Goal: Complete application form: Complete application form

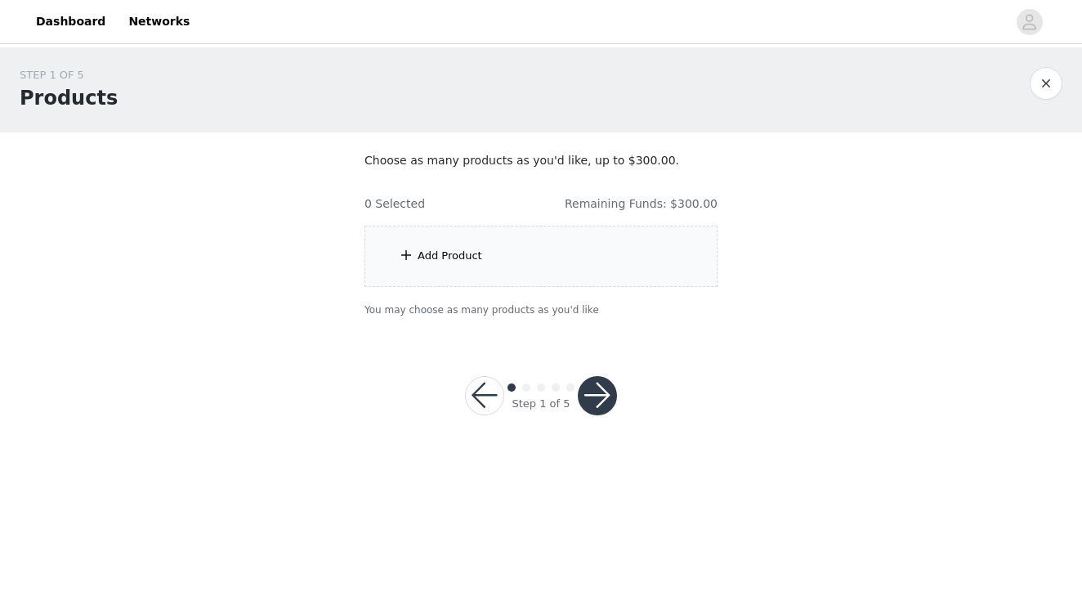
click at [477, 248] on div "Add Product" at bounding box center [449, 256] width 65 height 16
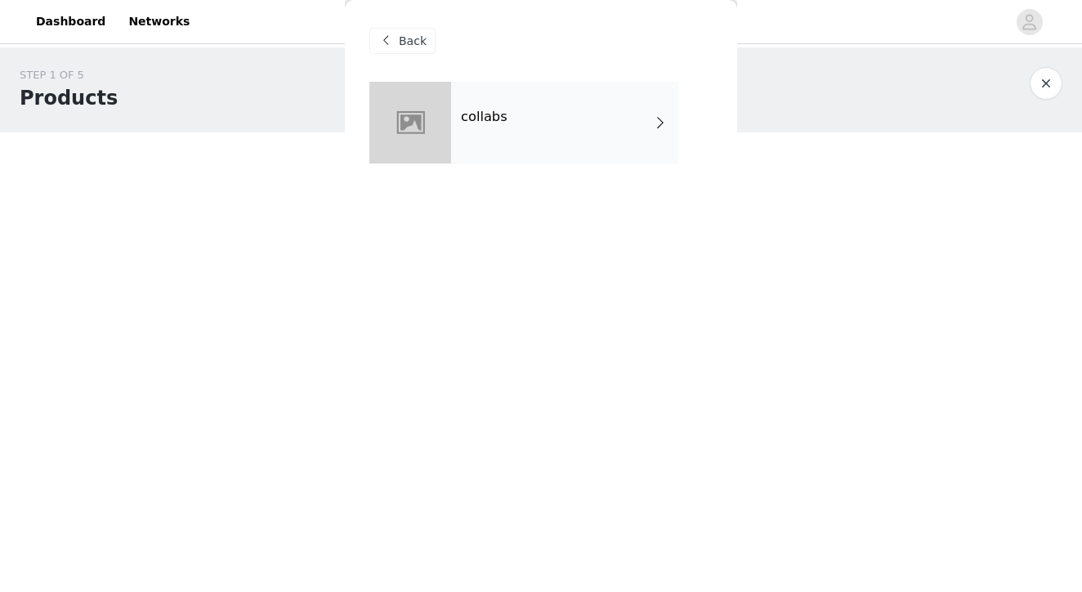
click at [528, 131] on div "collabs" at bounding box center [564, 123] width 227 height 82
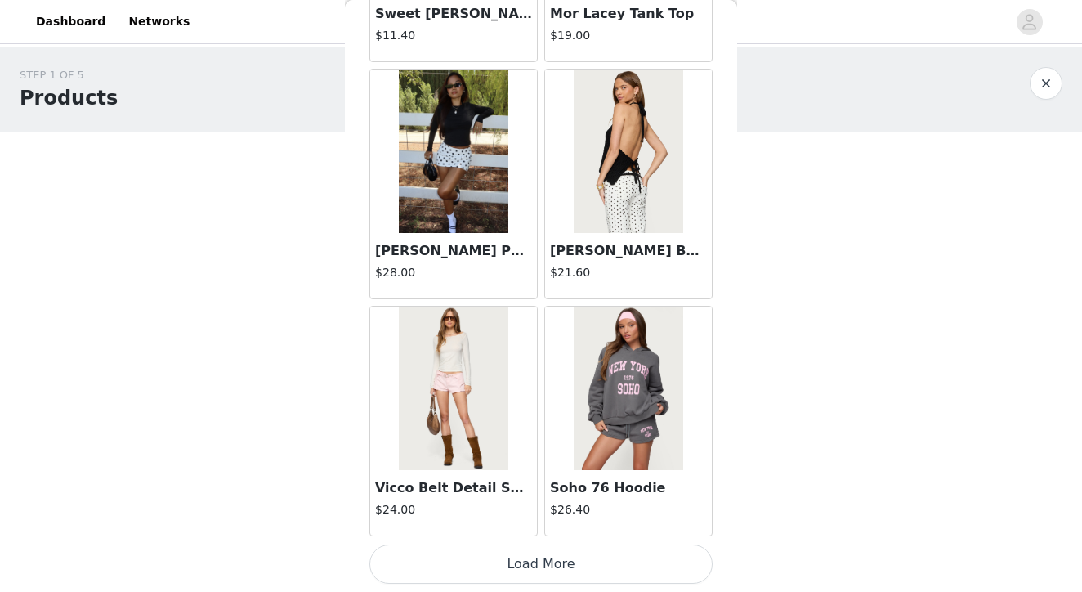
click at [529, 565] on button "Load More" at bounding box center [540, 563] width 343 height 39
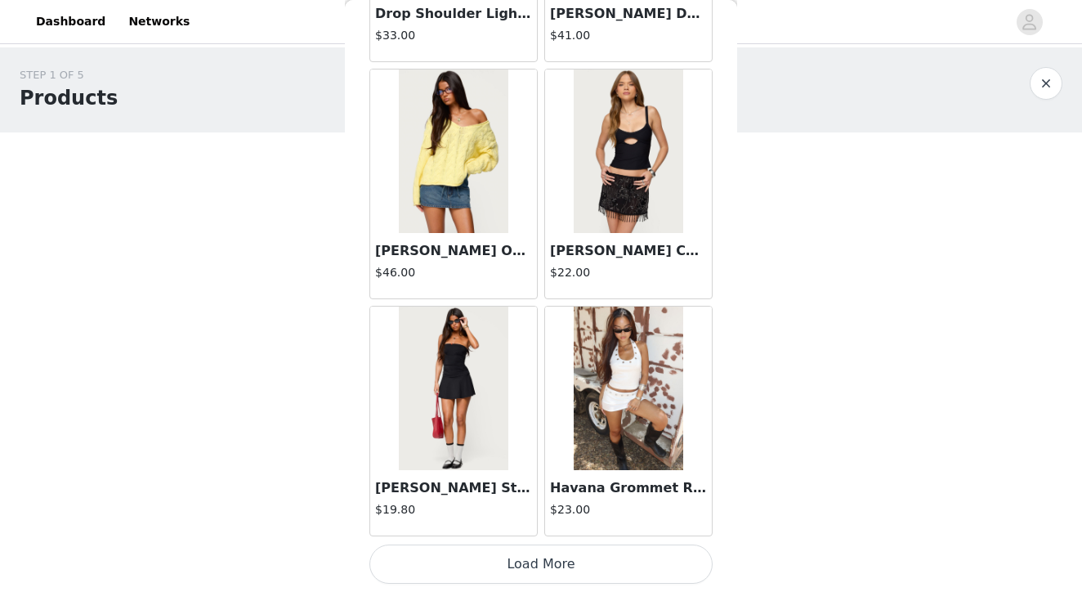
click at [536, 562] on button "Load More" at bounding box center [540, 563] width 343 height 39
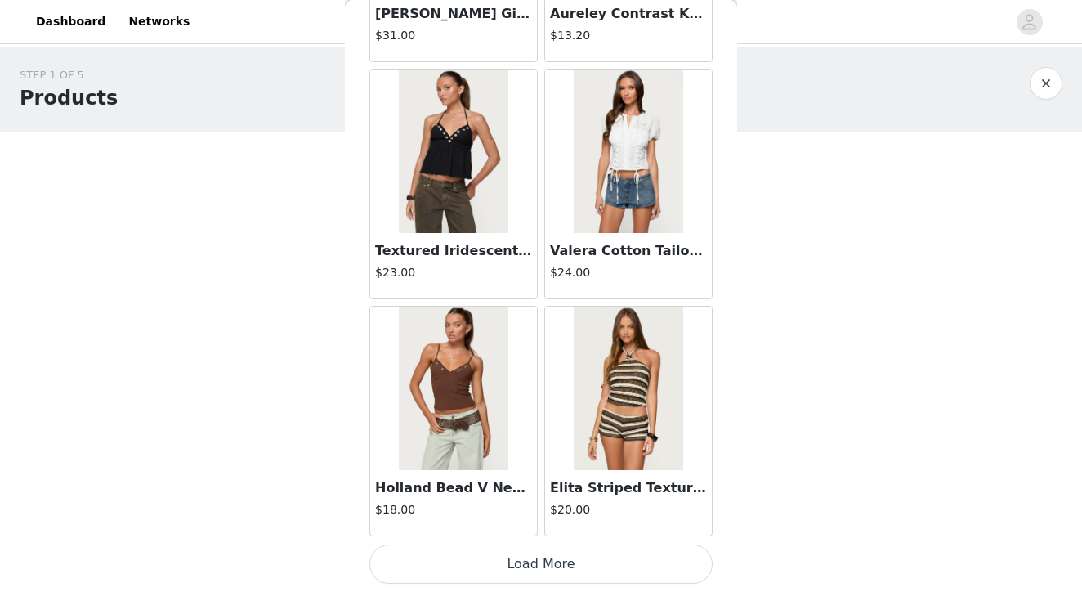
scroll to position [6647, 0]
click at [531, 565] on button "Load More" at bounding box center [540, 563] width 343 height 39
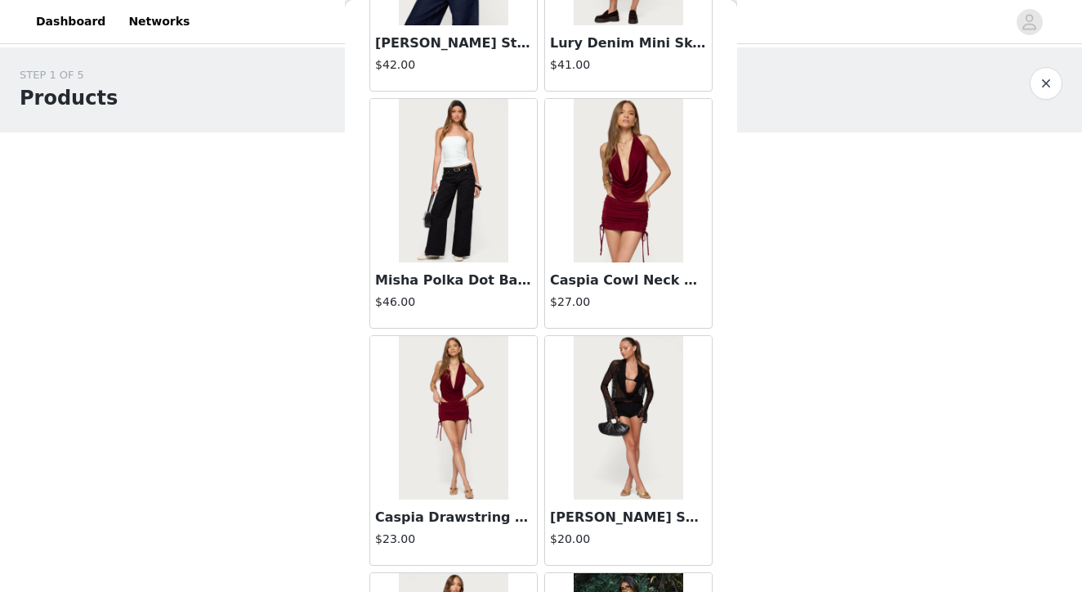
scroll to position [7336, 0]
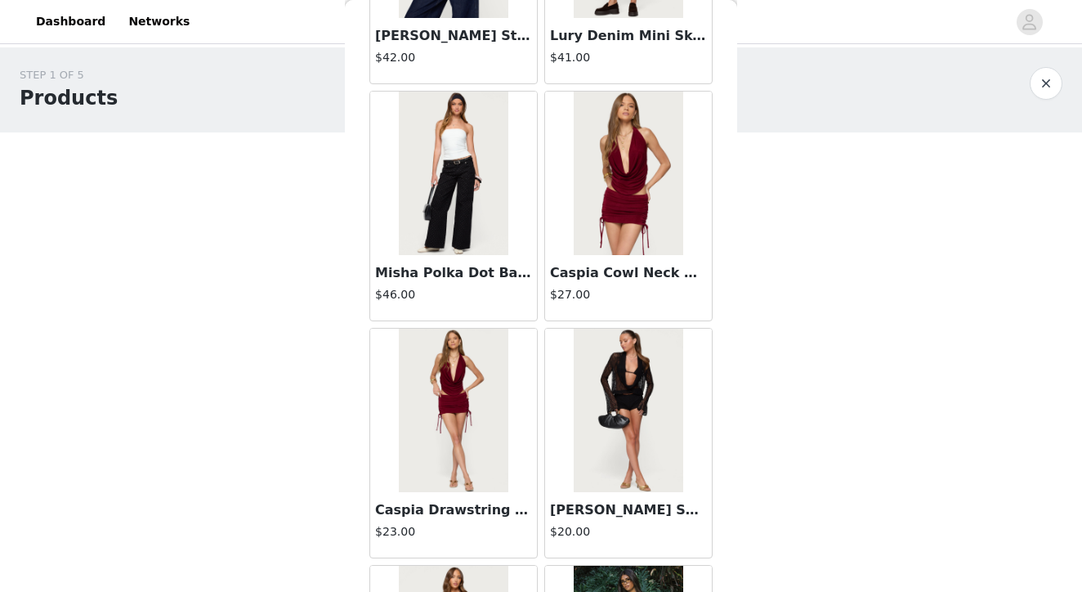
click at [449, 156] on img at bounding box center [453, 173] width 109 height 163
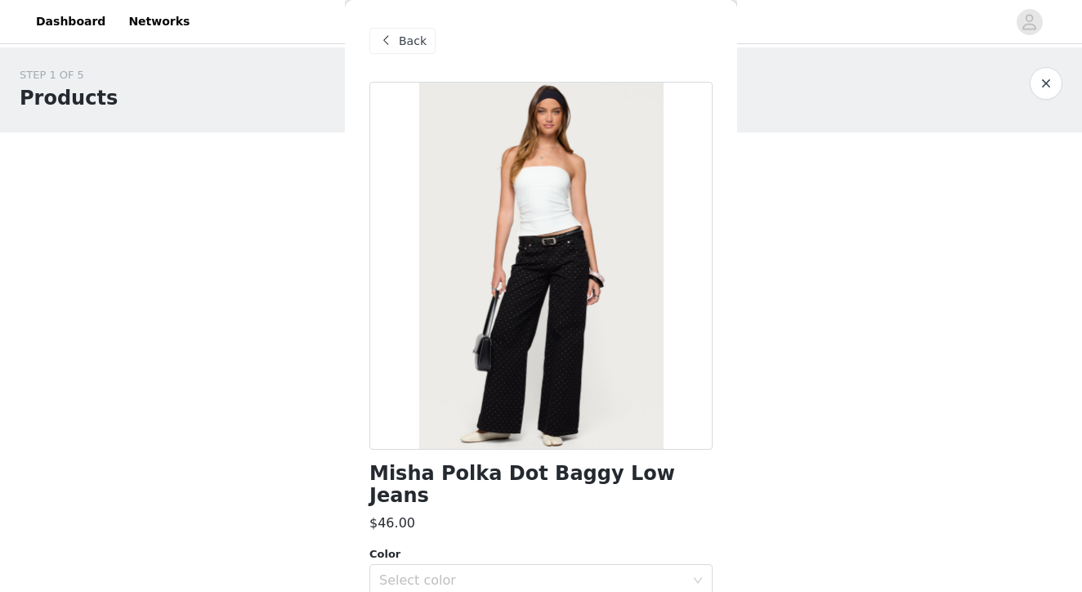
scroll to position [0, 0]
click at [387, 39] on span at bounding box center [386, 41] width 20 height 20
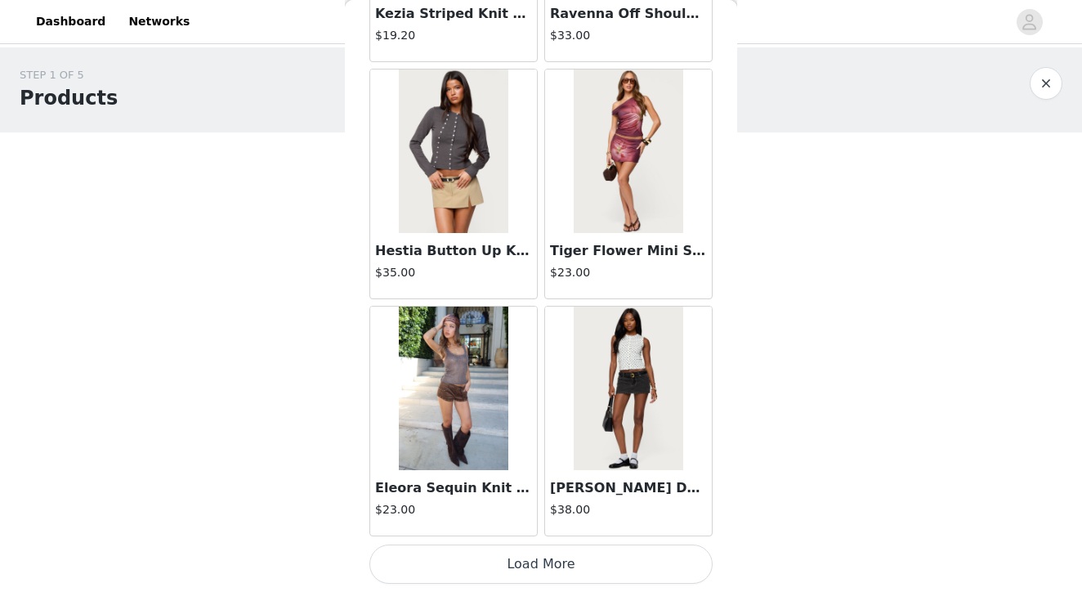
scroll to position [9017, 0]
click at [552, 565] on button "Load More" at bounding box center [540, 563] width 343 height 39
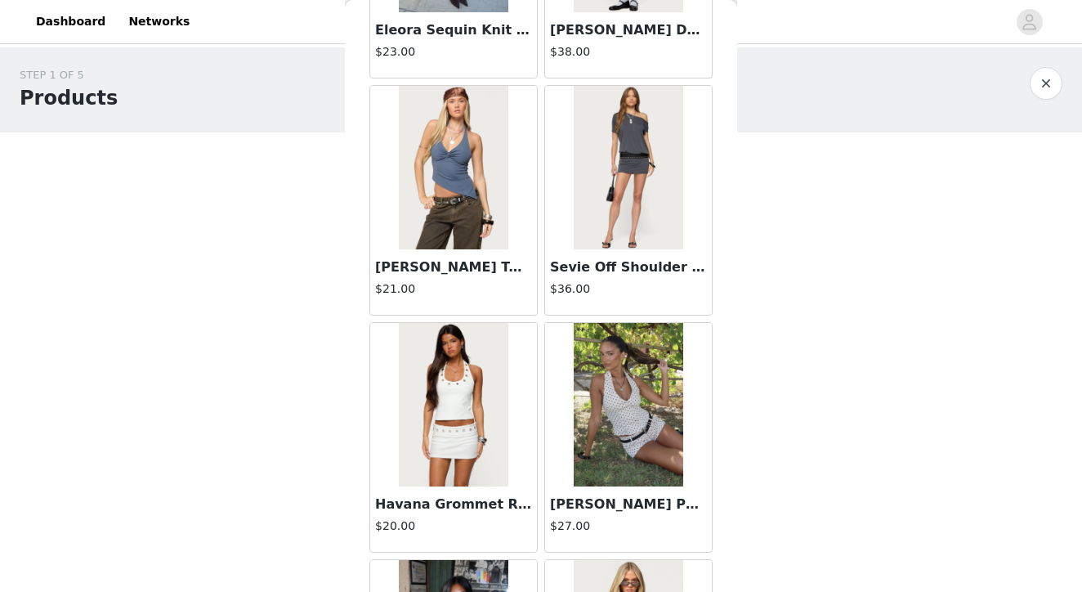
scroll to position [9475, 0]
click at [630, 166] on img at bounding box center [628, 166] width 109 height 163
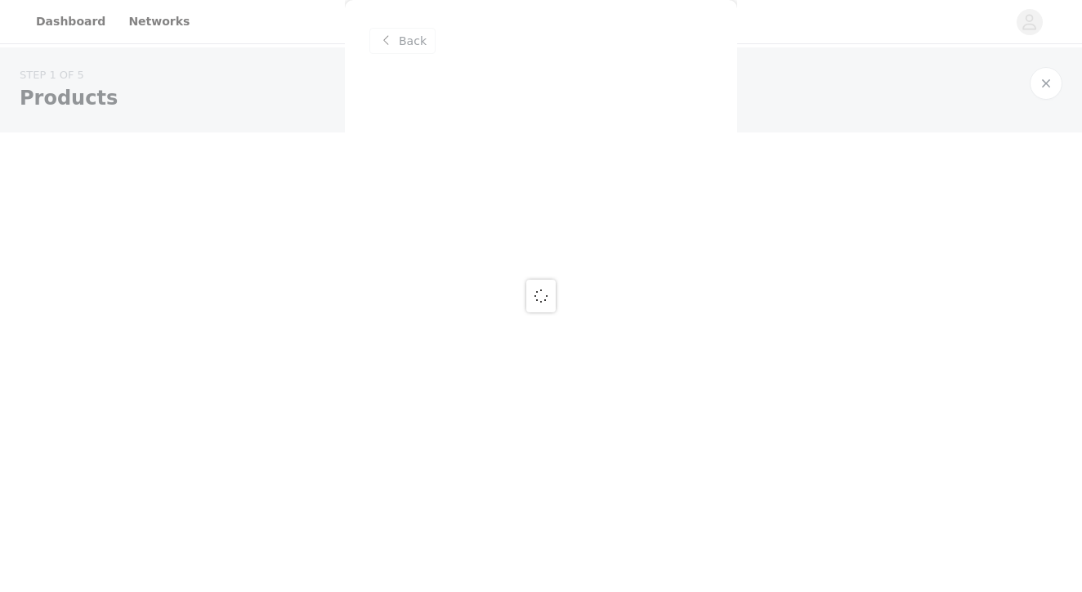
scroll to position [0, 0]
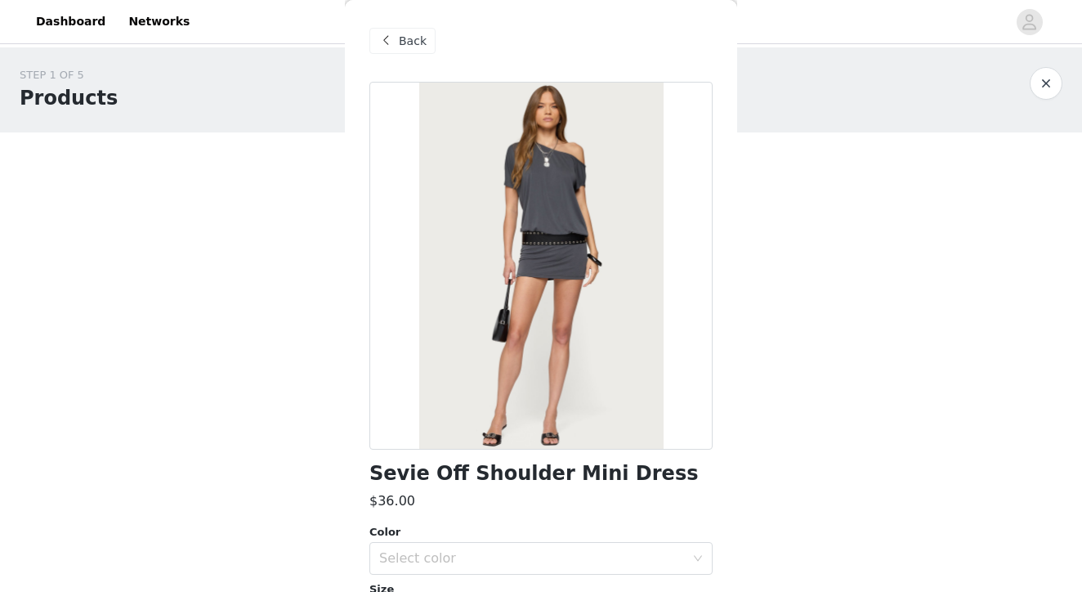
click at [384, 42] on span at bounding box center [386, 41] width 20 height 20
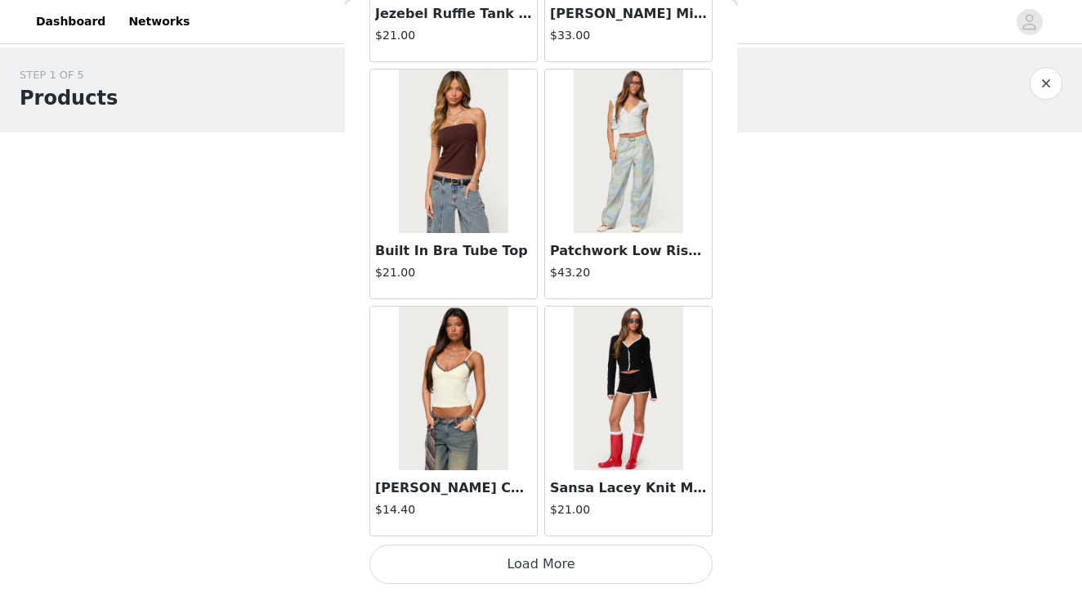
click at [565, 565] on button "Load More" at bounding box center [540, 563] width 343 height 39
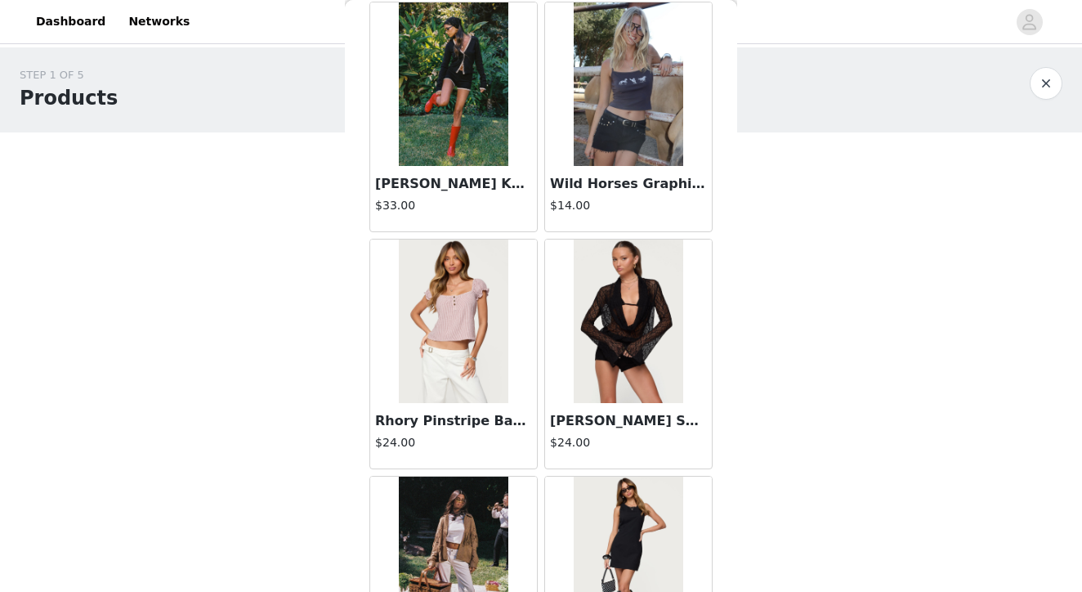
scroll to position [11959, 0]
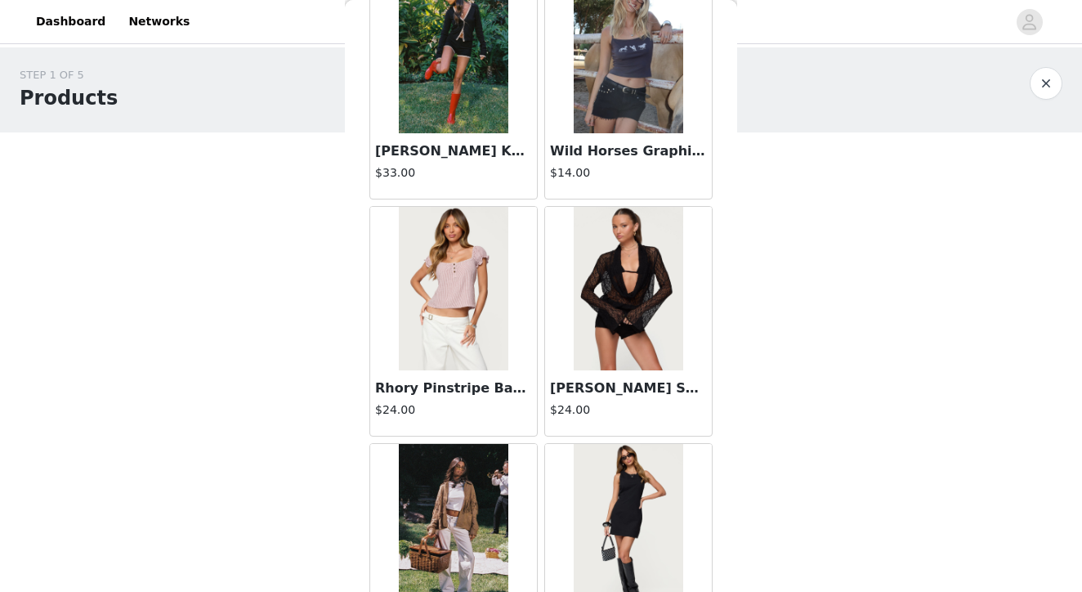
click at [472, 301] on img at bounding box center [453, 288] width 109 height 163
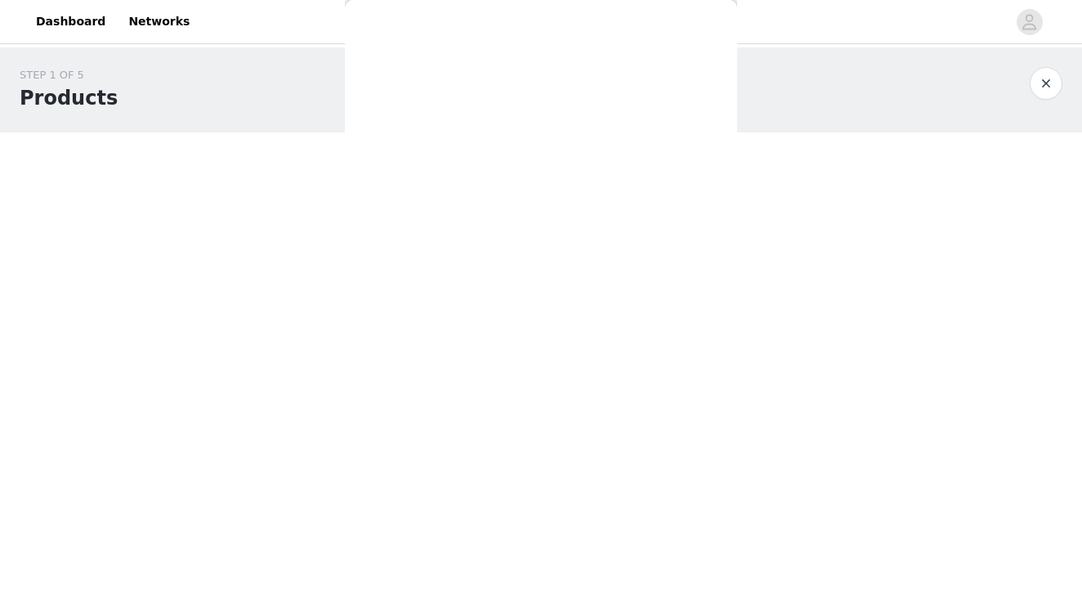
scroll to position [0, 0]
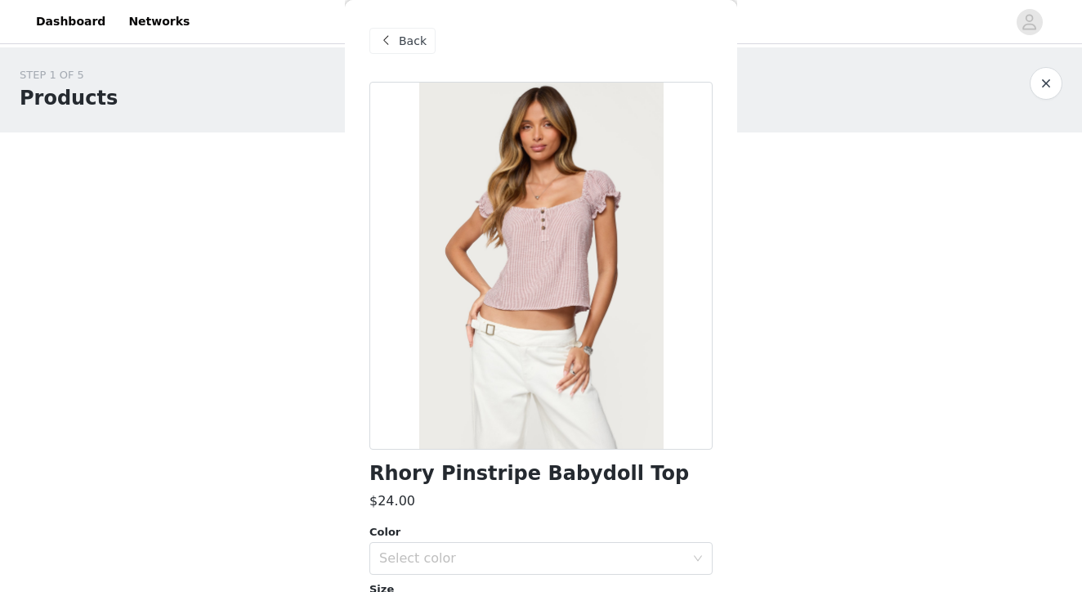
click at [386, 38] on span at bounding box center [386, 41] width 20 height 20
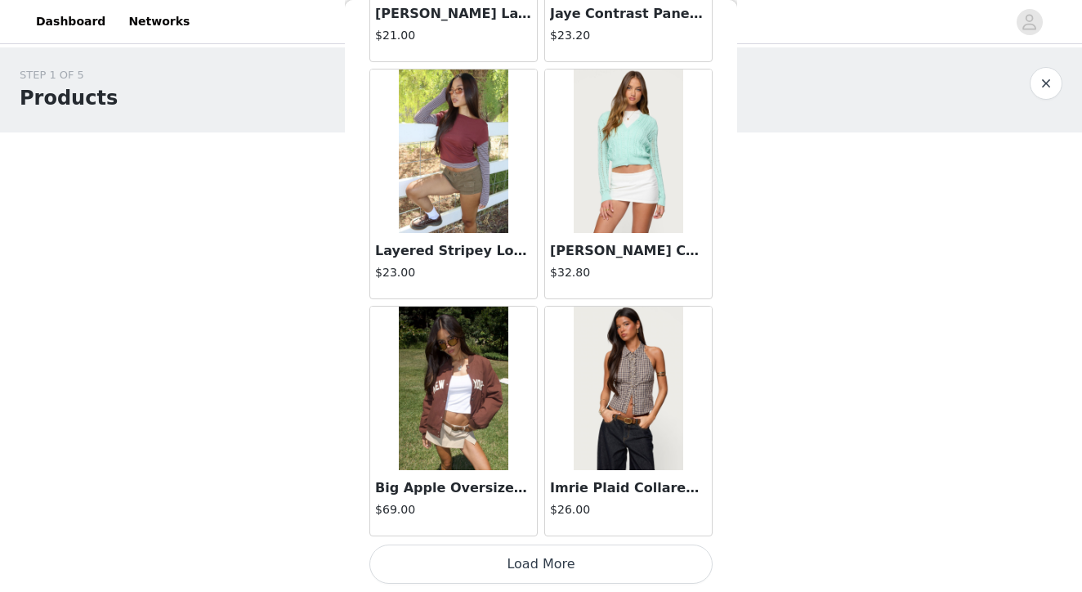
scroll to position [13755, 0]
click at [632, 356] on img at bounding box center [628, 387] width 109 height 163
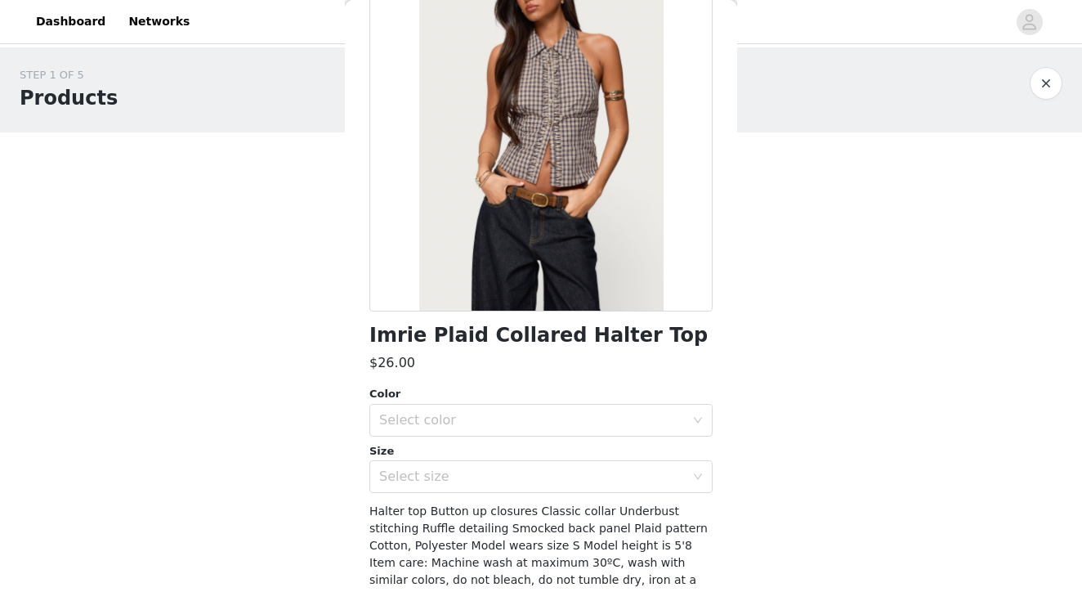
scroll to position [136, 0]
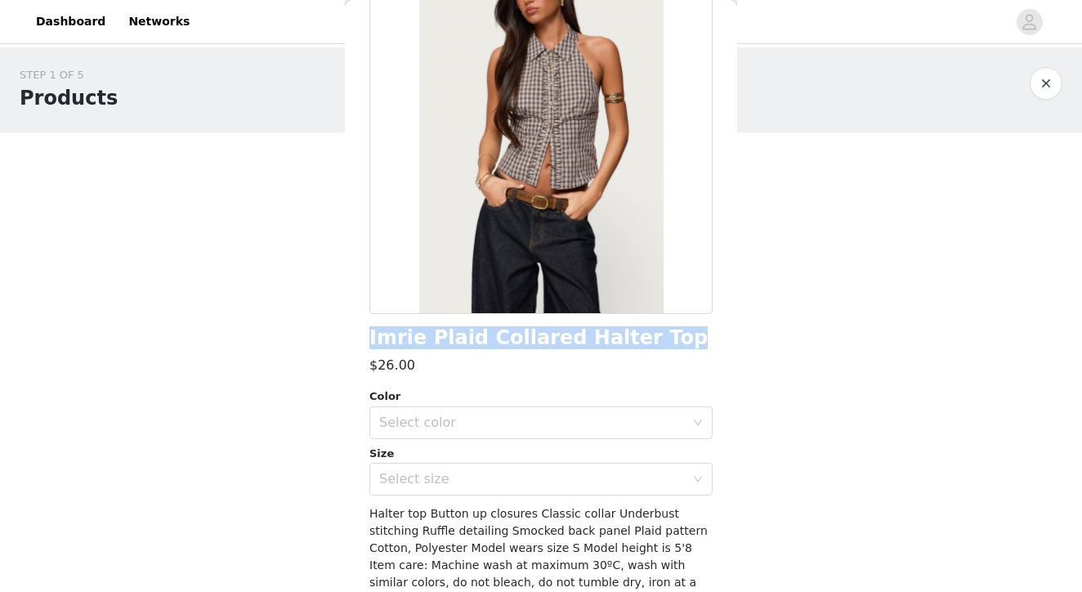
drag, startPoint x: 635, startPoint y: 339, endPoint x: 364, endPoint y: 331, distance: 270.6
click at [364, 331] on div "Back Imrie Plaid Collared Halter Top $26.00 Color Select color Size Select size…" at bounding box center [541, 296] width 392 height 592
copy h1 "Imrie Plaid Collared Halter Top"
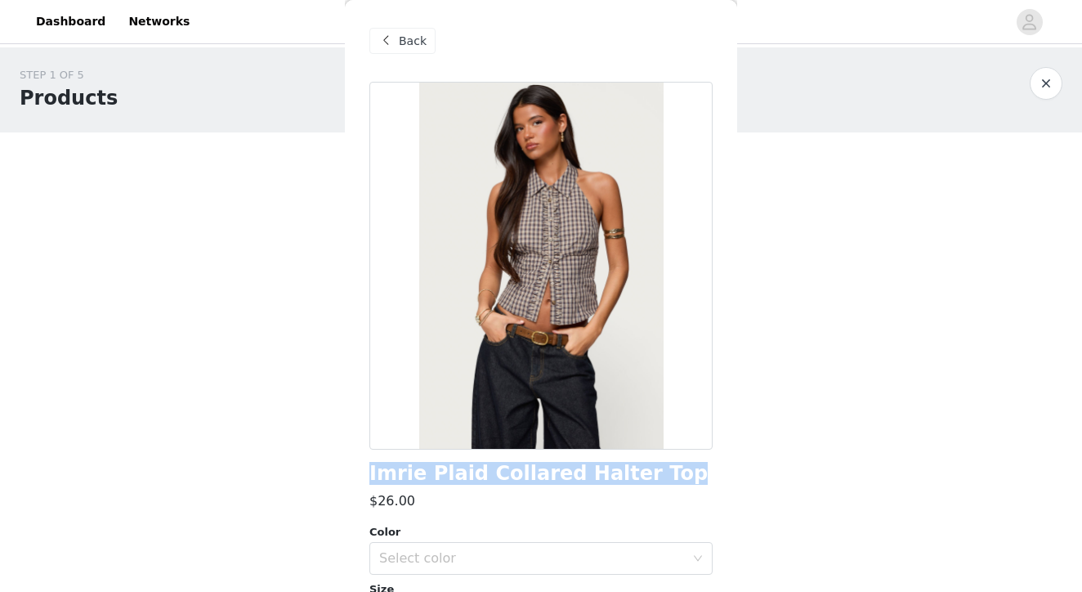
scroll to position [0, 0]
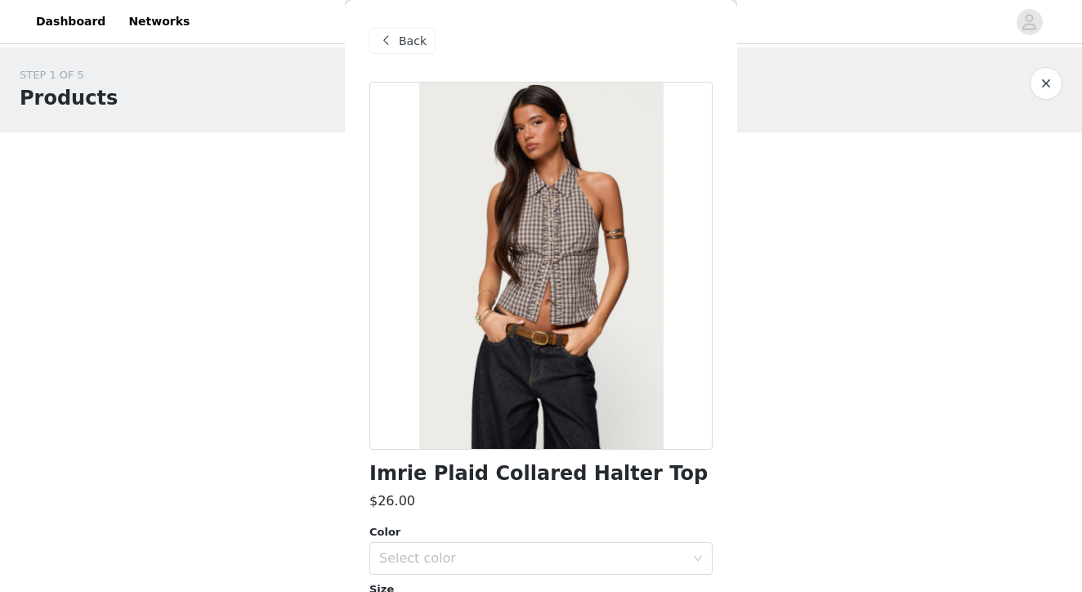
click at [386, 42] on span at bounding box center [386, 41] width 20 height 20
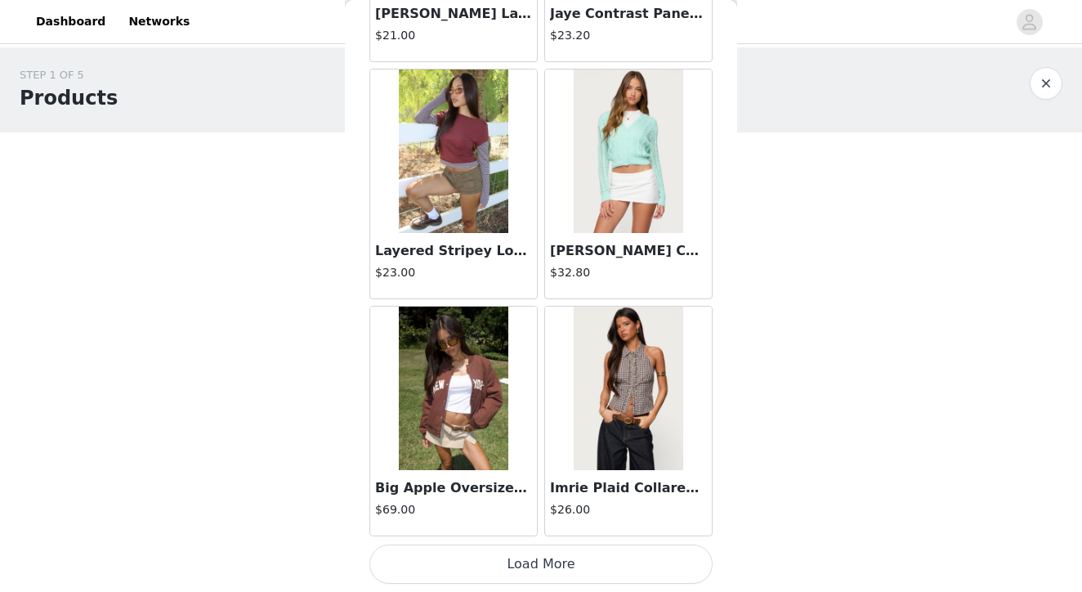
scroll to position [13755, 0]
click at [639, 397] on img at bounding box center [628, 387] width 109 height 163
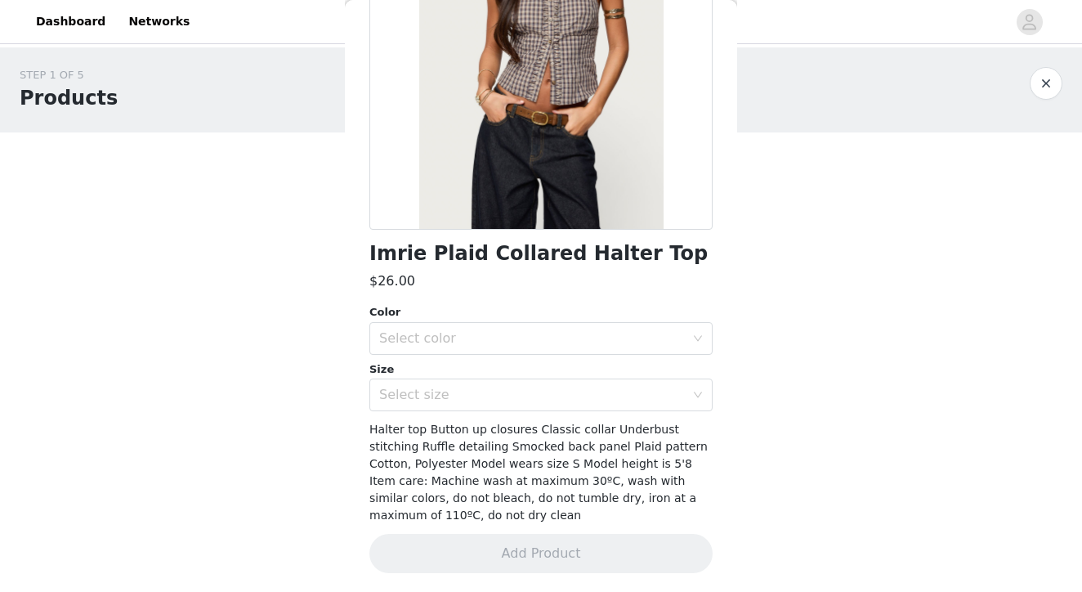
scroll to position [0, 0]
click at [451, 333] on div "Select color" at bounding box center [532, 338] width 306 height 16
click at [420, 371] on li "BROWN" at bounding box center [540, 373] width 343 height 26
click at [420, 396] on div "Select size" at bounding box center [532, 394] width 306 height 16
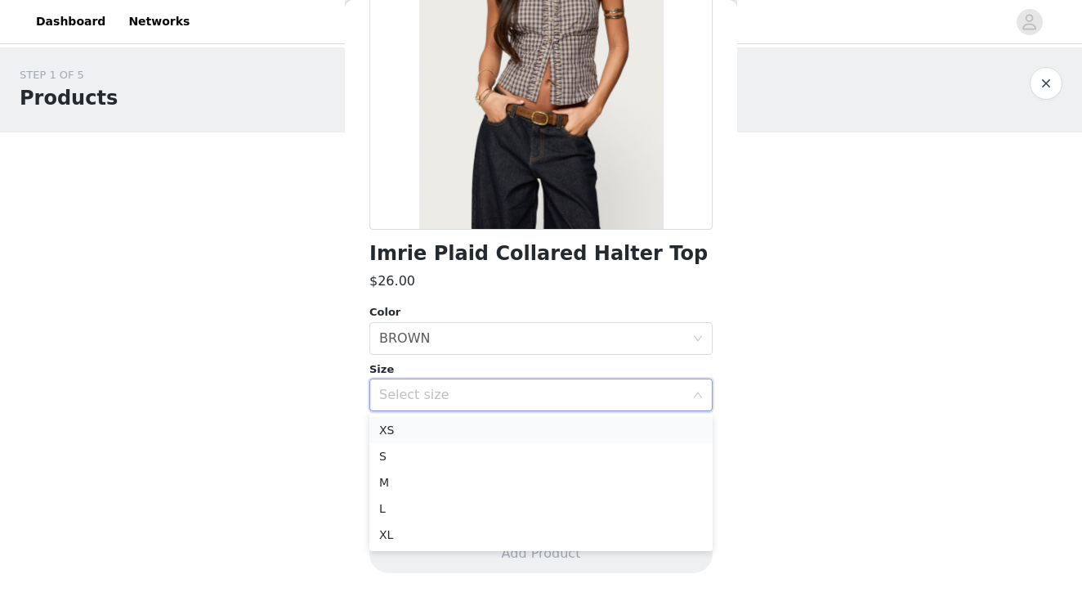
click at [402, 435] on li "XS" at bounding box center [540, 430] width 343 height 26
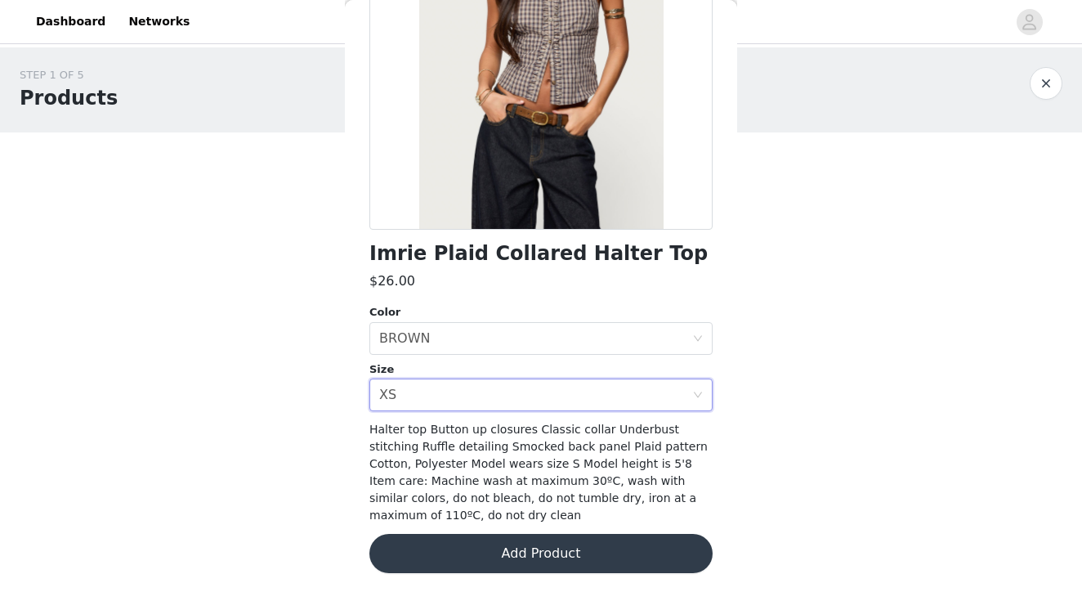
click at [658, 547] on button "Add Product" at bounding box center [540, 553] width 343 height 39
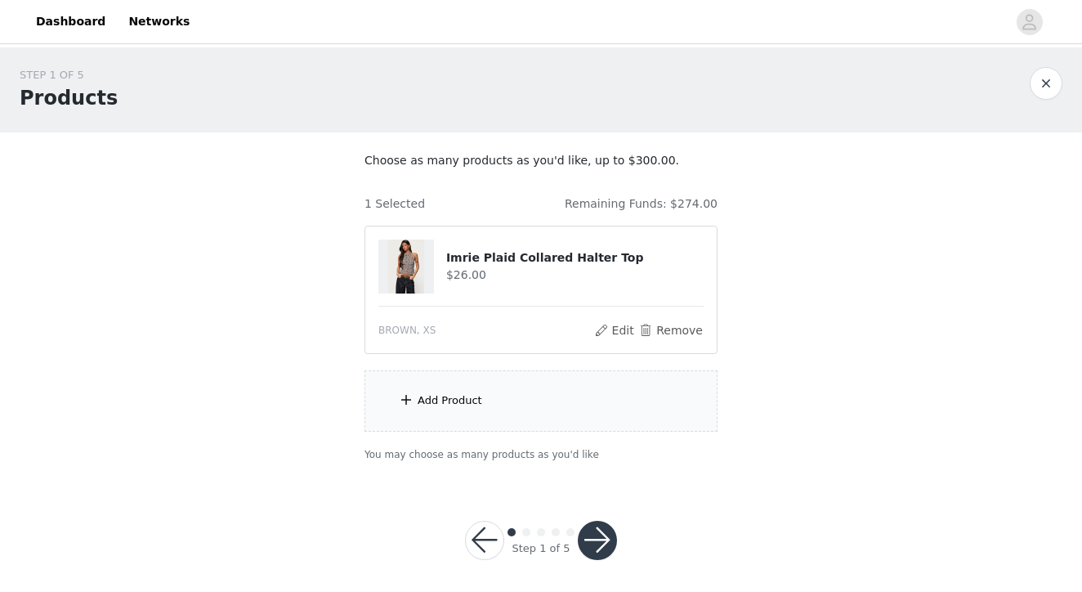
click at [453, 409] on div "Add Product" at bounding box center [540, 400] width 353 height 61
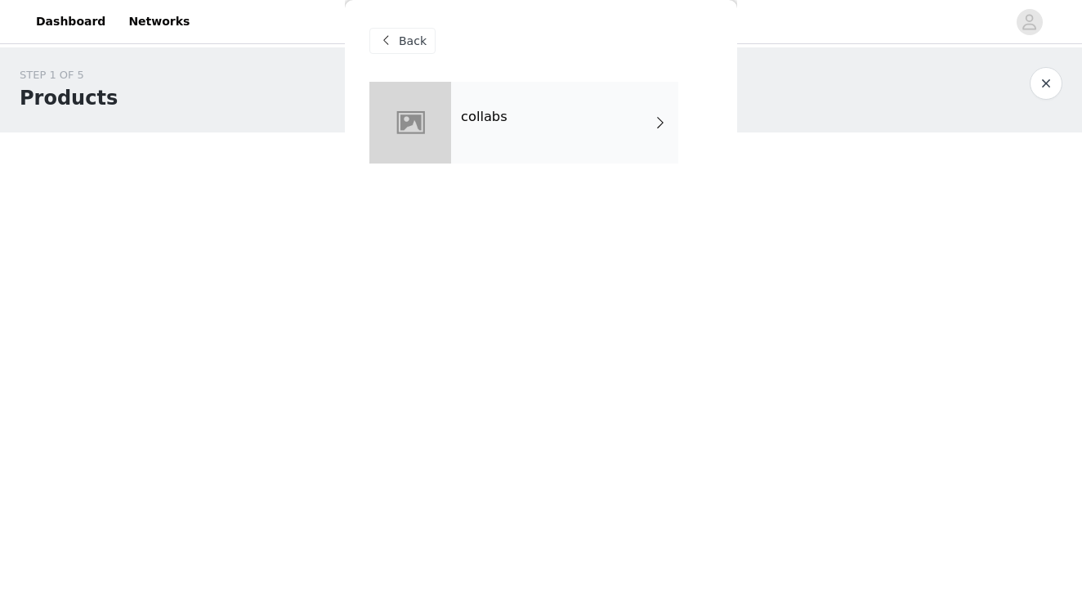
click at [533, 143] on div "collabs" at bounding box center [564, 123] width 227 height 82
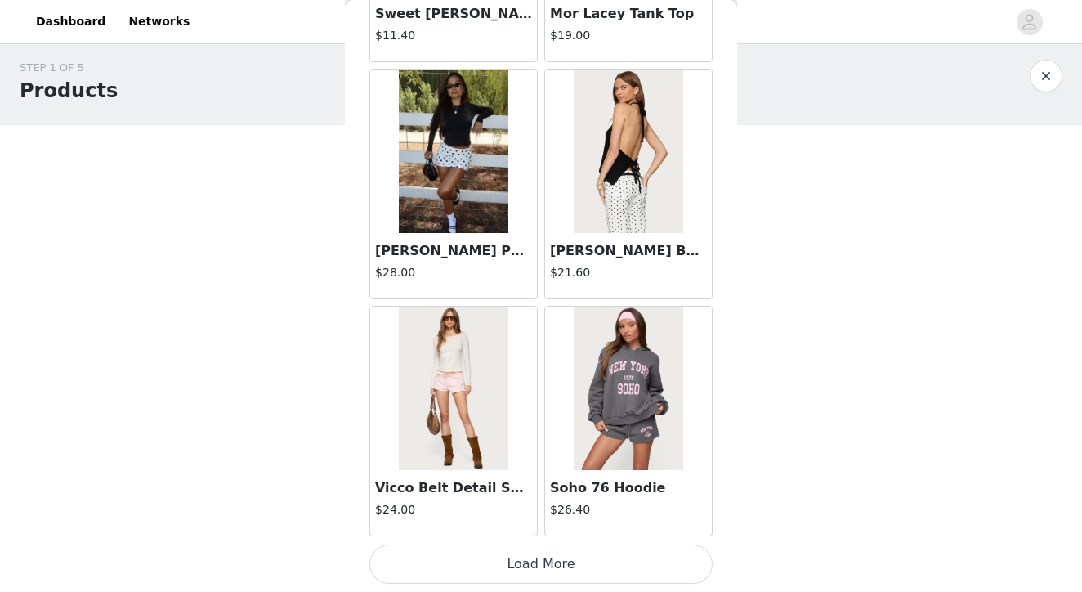
scroll to position [7, 0]
click at [539, 565] on button "Load More" at bounding box center [540, 563] width 343 height 39
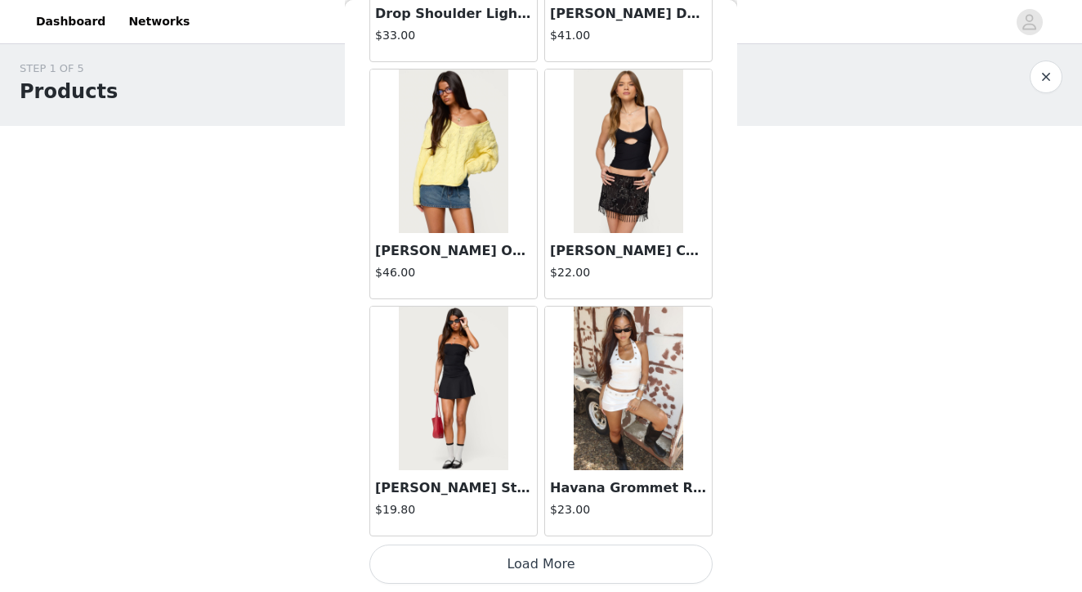
click at [537, 569] on button "Load More" at bounding box center [540, 563] width 343 height 39
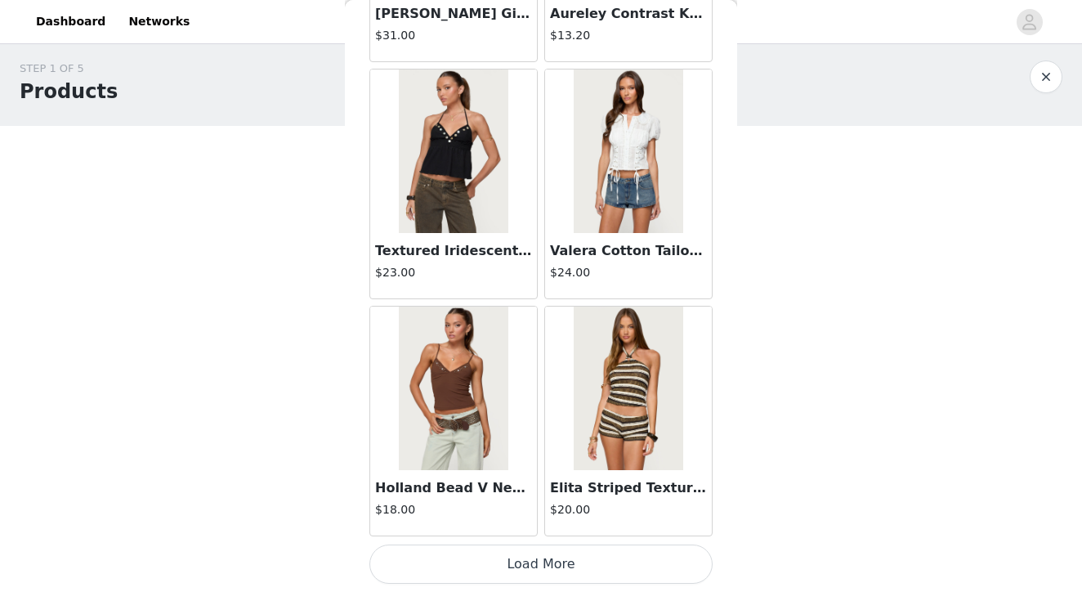
click at [540, 563] on button "Load More" at bounding box center [540, 563] width 343 height 39
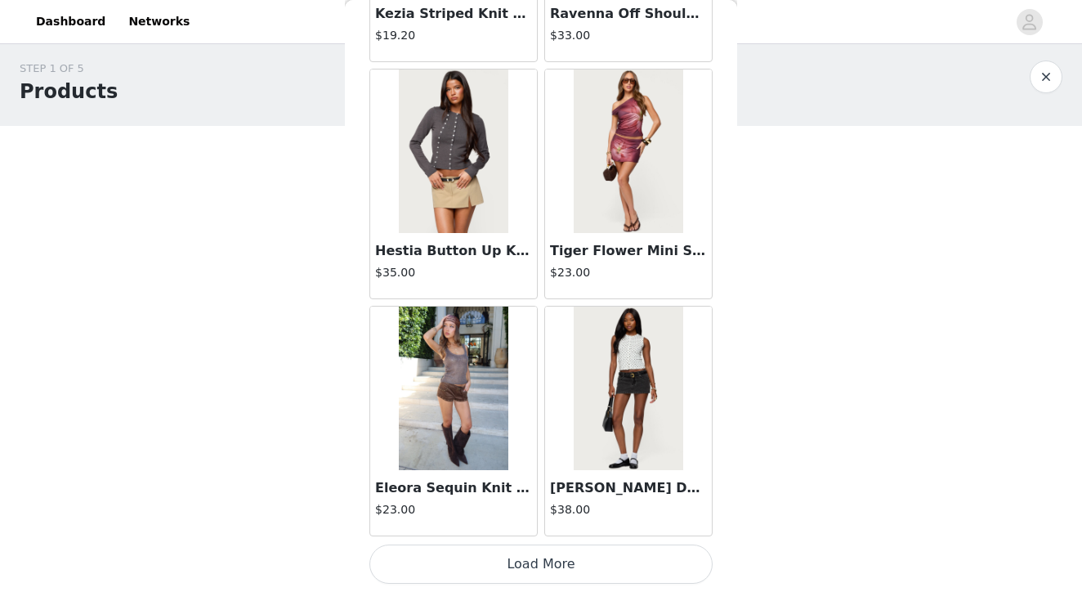
click at [527, 559] on button "Load More" at bounding box center [540, 563] width 343 height 39
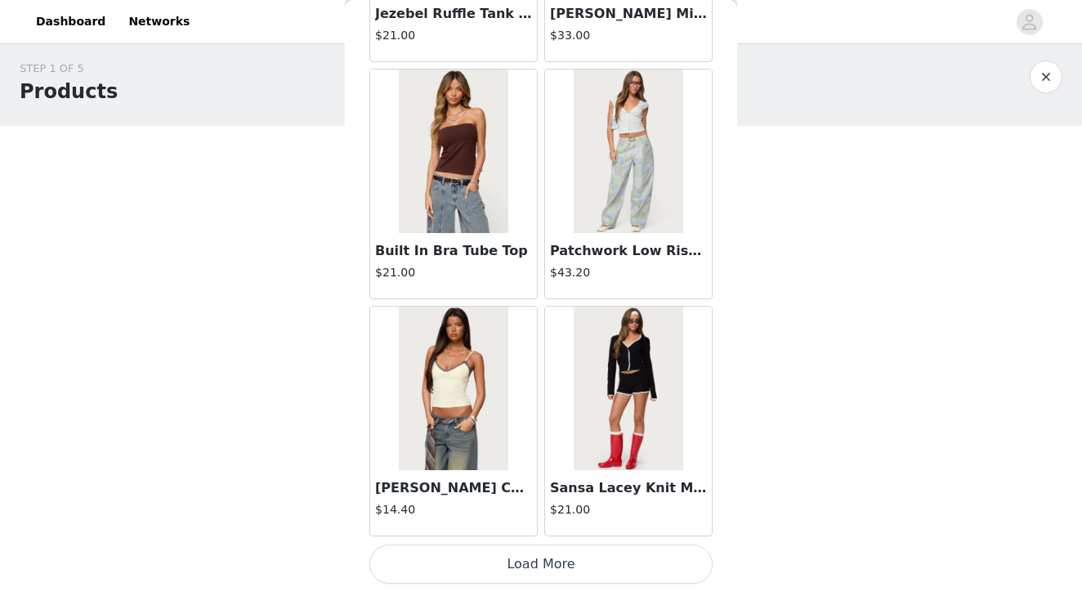
click at [529, 567] on button "Load More" at bounding box center [540, 563] width 343 height 39
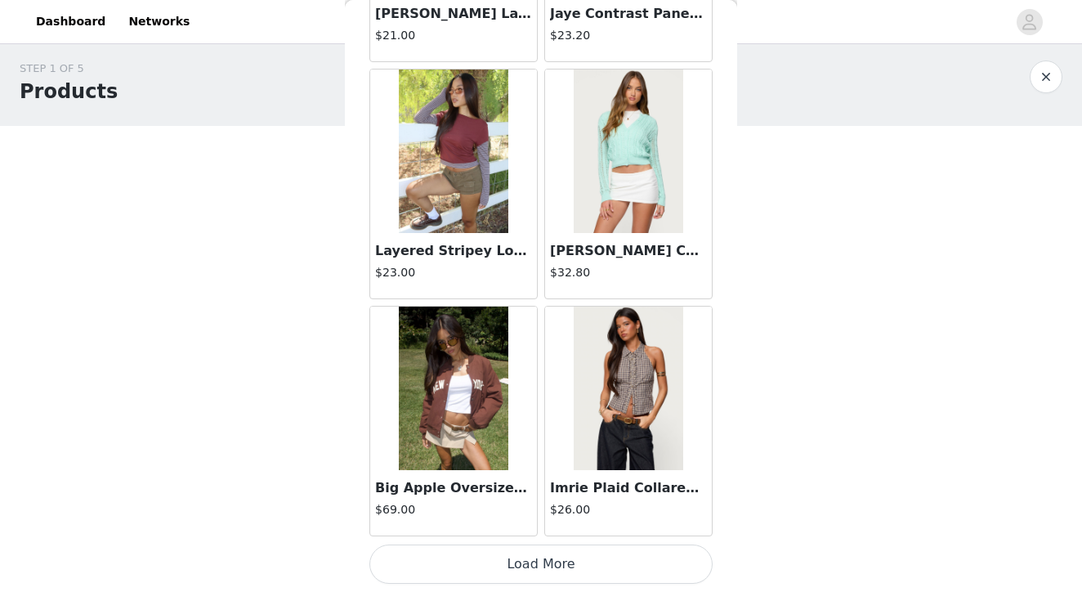
scroll to position [13755, 0]
click at [535, 559] on button "Load More" at bounding box center [540, 563] width 343 height 39
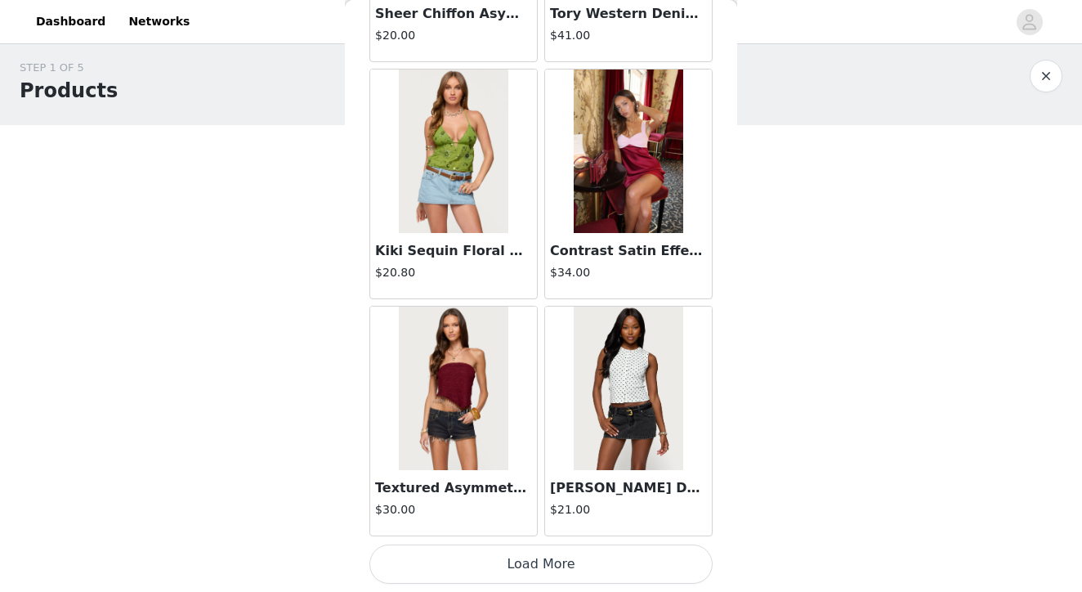
scroll to position [7, 0]
click at [543, 562] on button "Load More" at bounding box center [540, 563] width 343 height 39
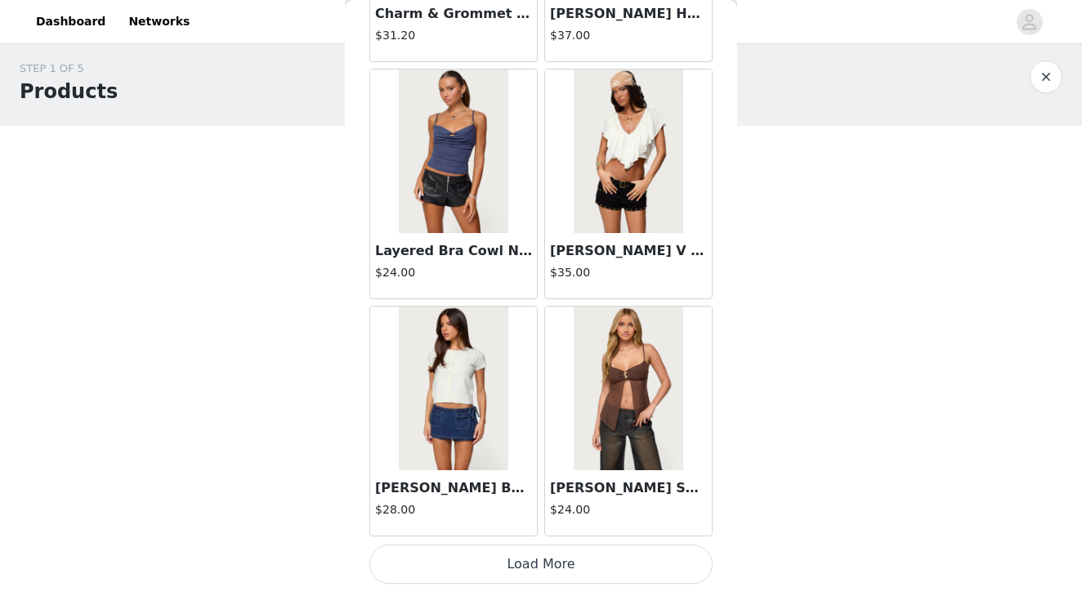
scroll to position [18494, 0]
click at [535, 560] on button "Load More" at bounding box center [540, 563] width 343 height 39
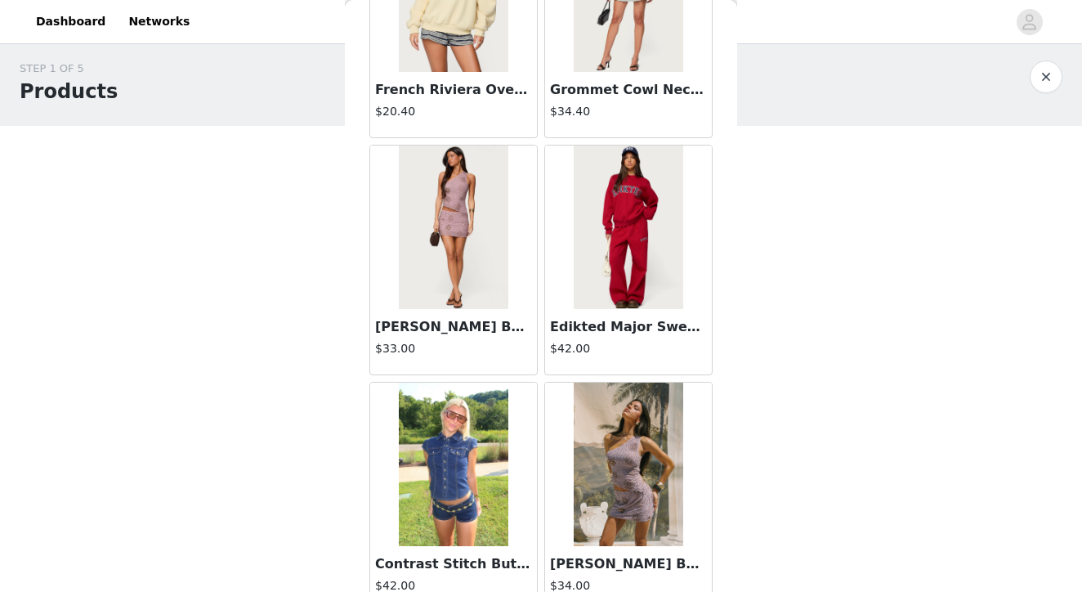
scroll to position [20562, 0]
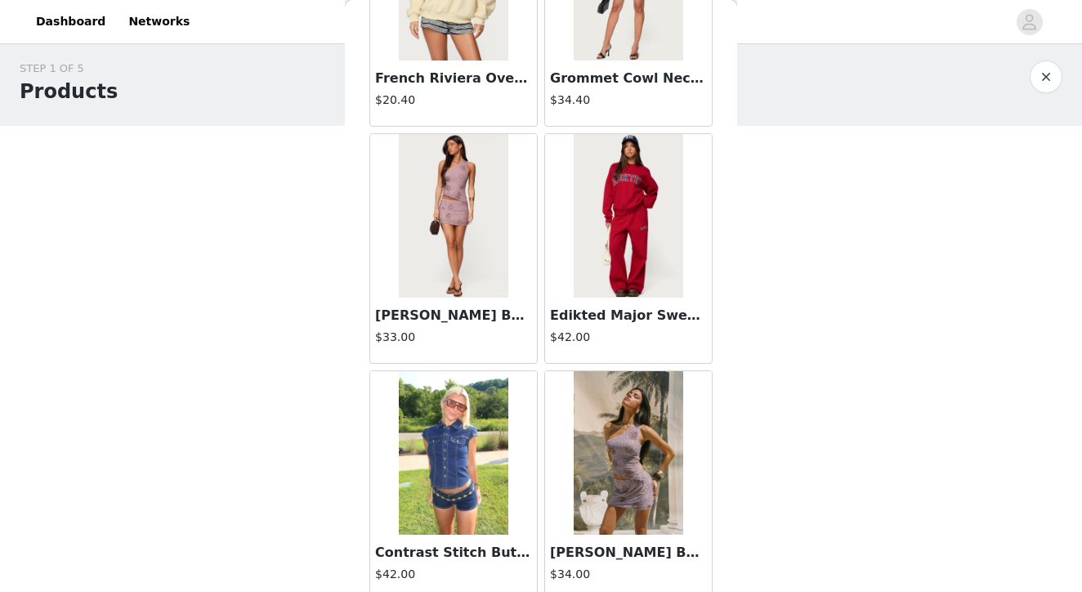
click at [634, 224] on img at bounding box center [628, 215] width 109 height 163
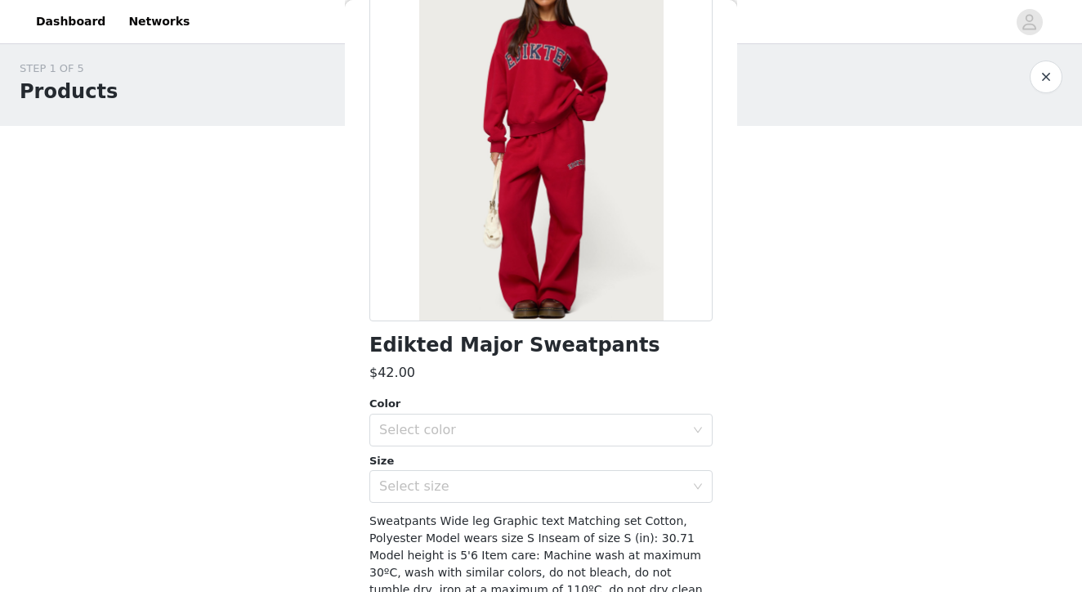
scroll to position [133, 0]
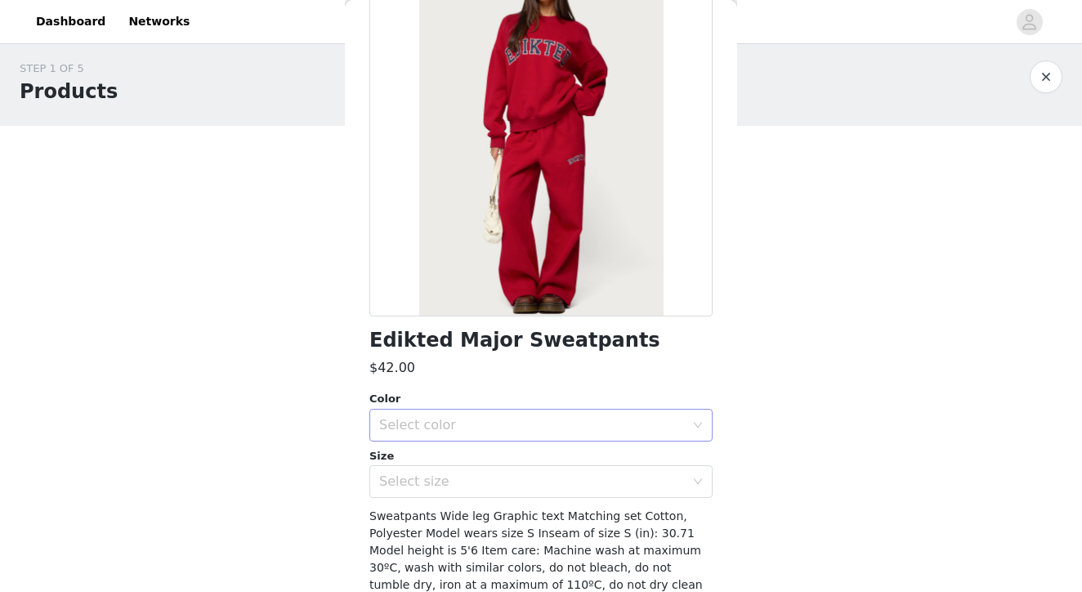
click at [428, 421] on div "Select color" at bounding box center [532, 425] width 306 height 16
click at [419, 458] on li "RED" at bounding box center [540, 460] width 343 height 26
click at [420, 477] on div "Select size" at bounding box center [532, 481] width 306 height 16
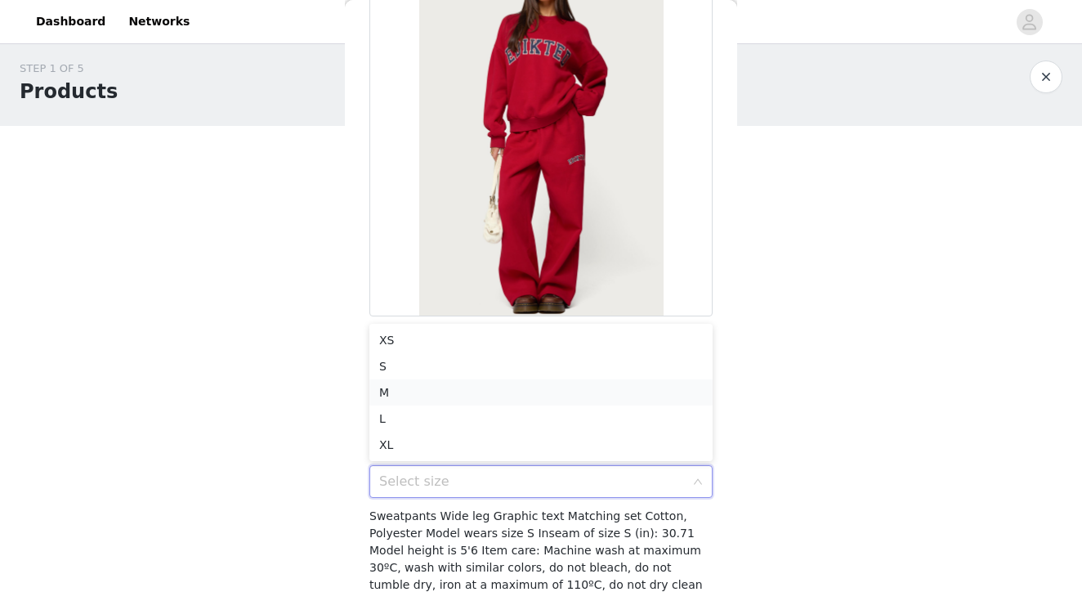
click at [395, 388] on li "M" at bounding box center [540, 392] width 343 height 26
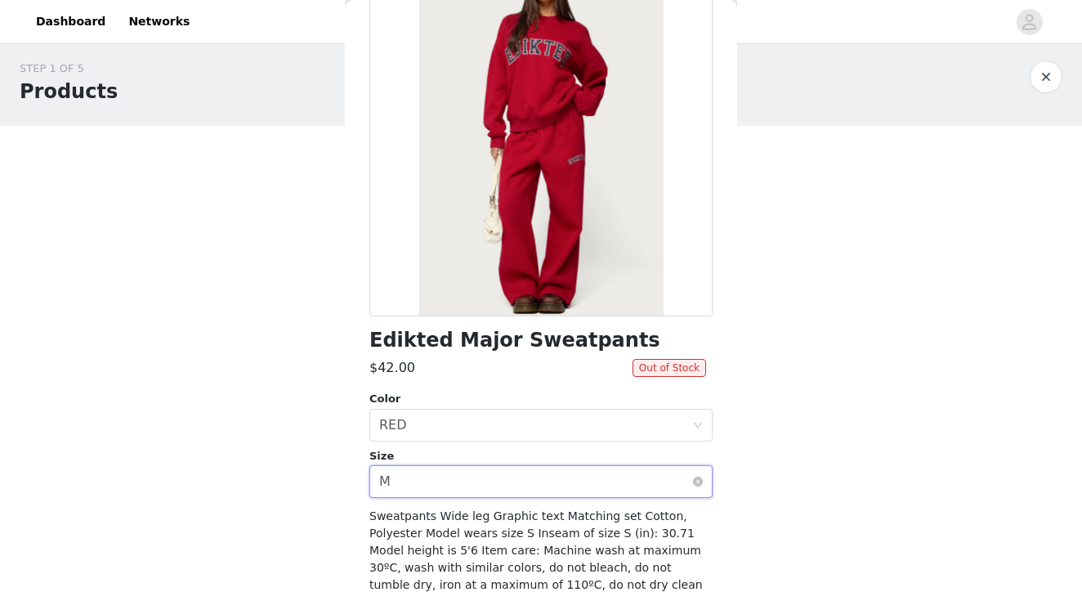
click at [406, 483] on div "Select size M" at bounding box center [535, 481] width 313 height 31
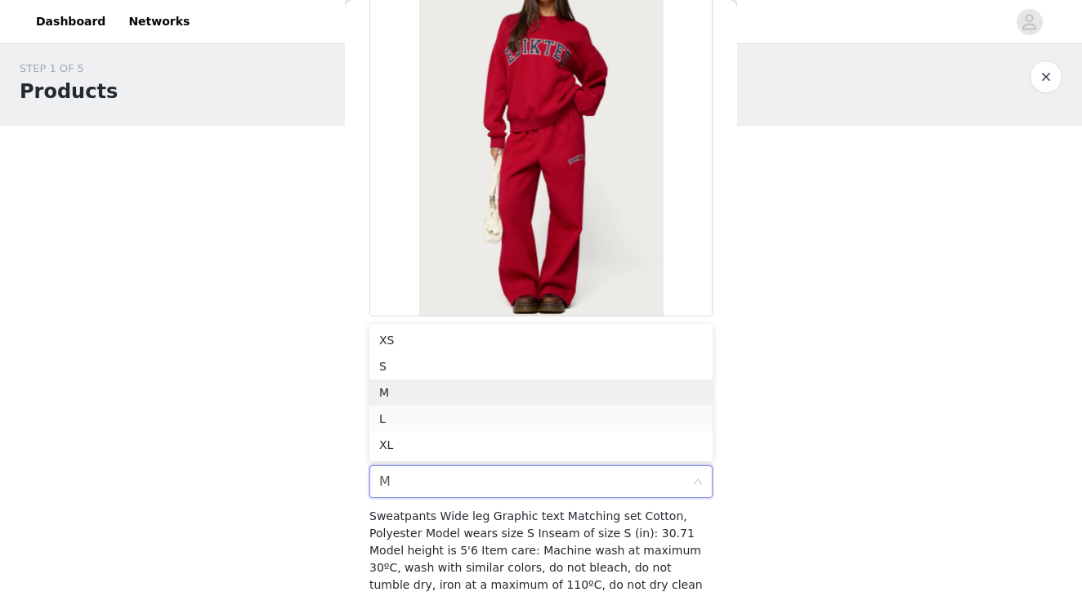
click at [396, 415] on li "L" at bounding box center [540, 418] width 343 height 26
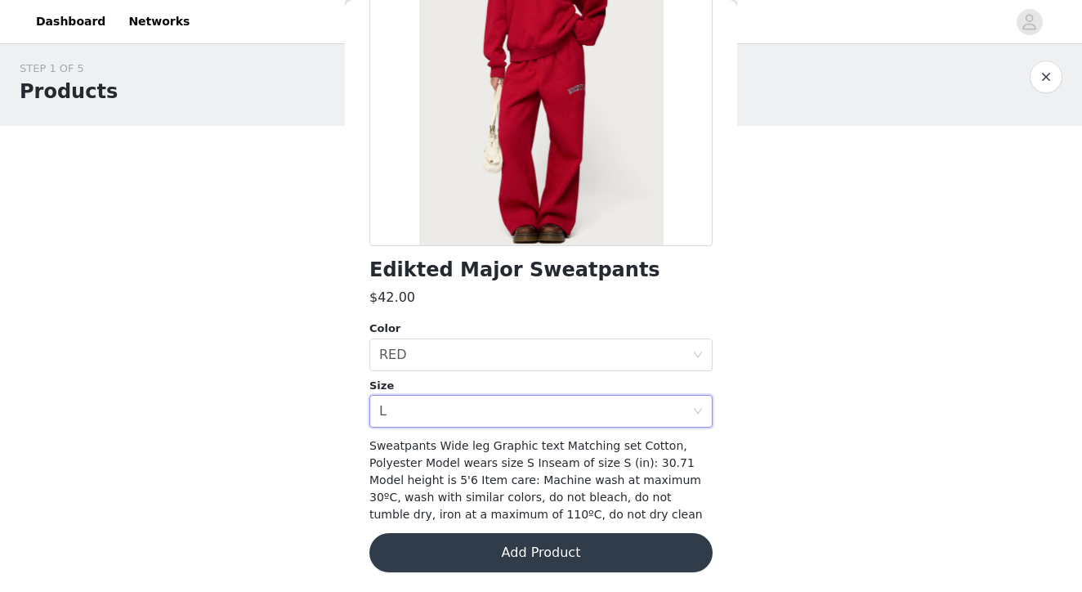
scroll to position [203, 0]
click at [604, 556] on button "Add Product" at bounding box center [540, 553] width 343 height 39
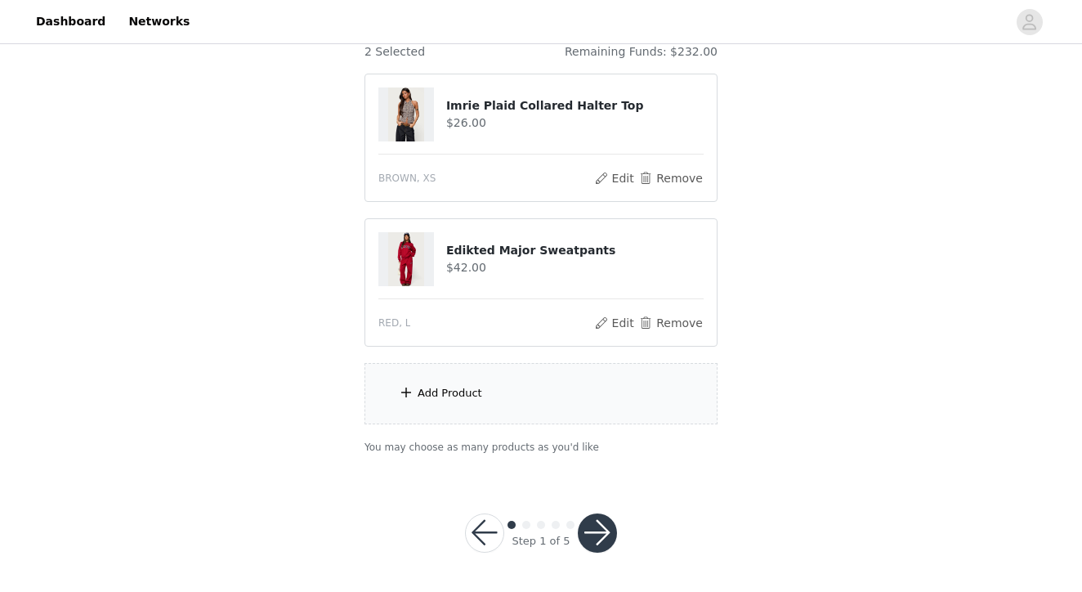
scroll to position [151, 0]
click at [460, 382] on div "Add Product" at bounding box center [540, 394] width 353 height 61
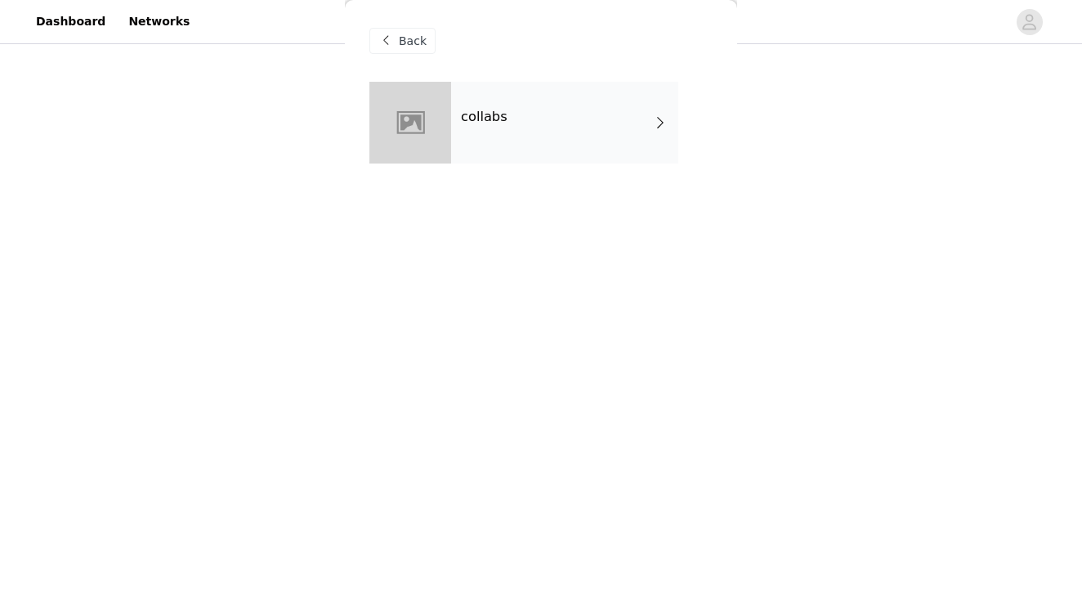
click at [496, 116] on h4 "collabs" at bounding box center [484, 116] width 47 height 15
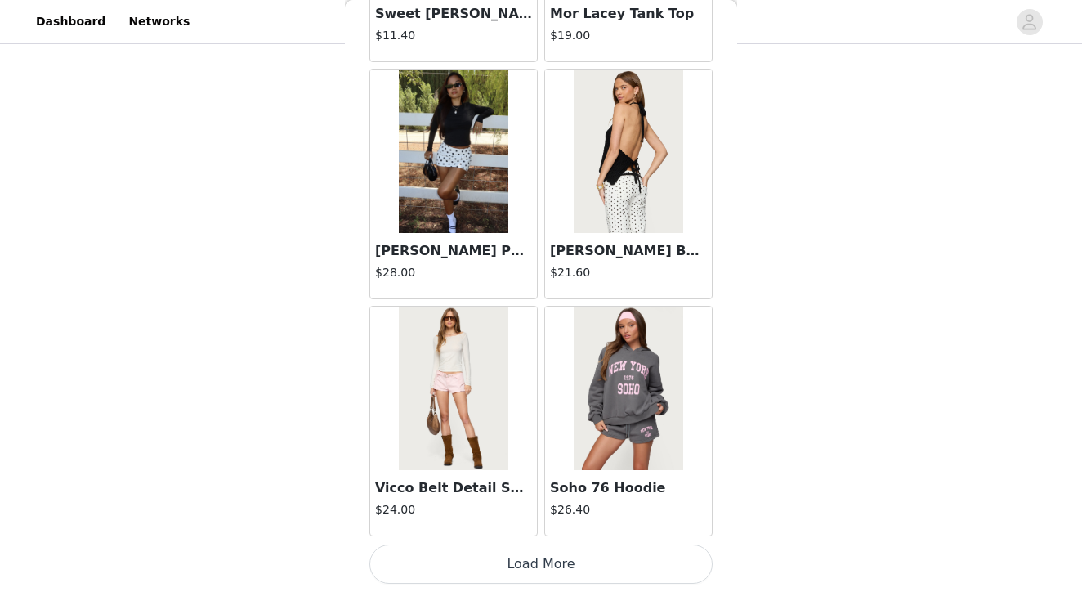
click at [501, 567] on button "Load More" at bounding box center [540, 563] width 343 height 39
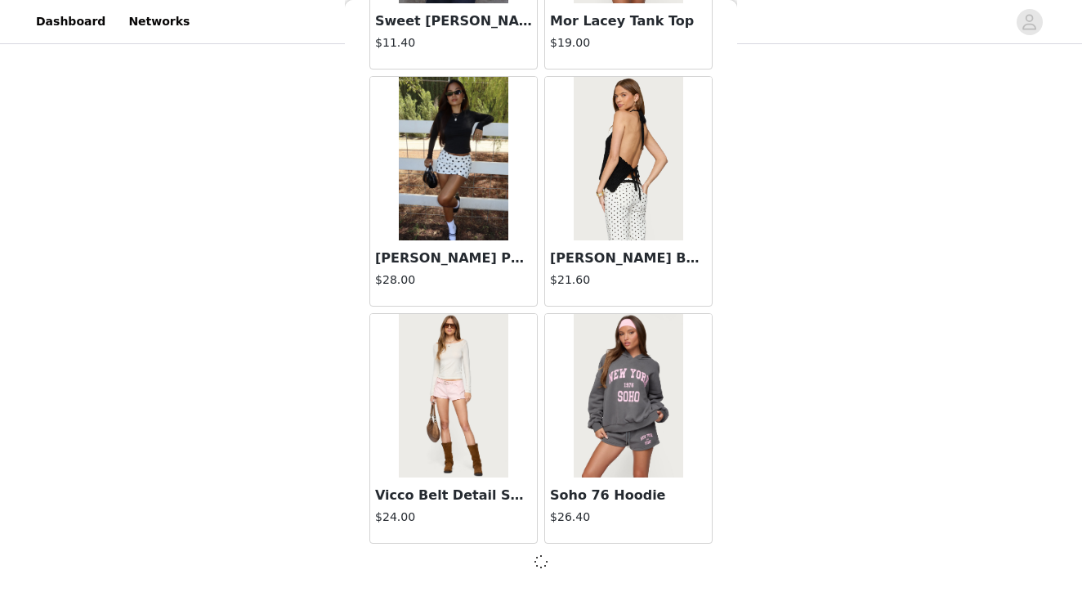
scroll to position [1901, 0]
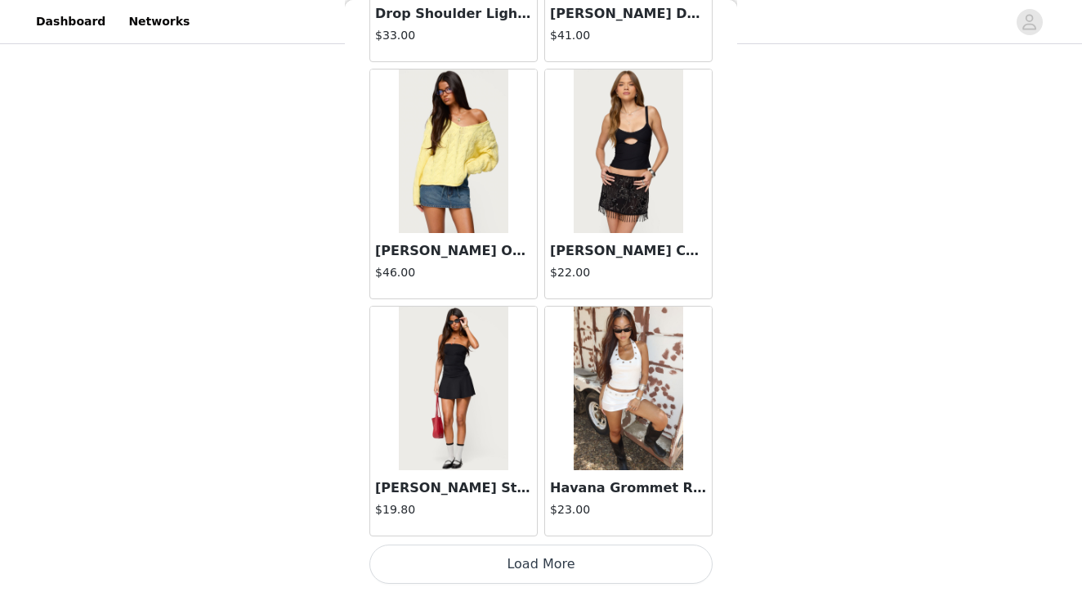
click at [513, 566] on button "Load More" at bounding box center [540, 563] width 343 height 39
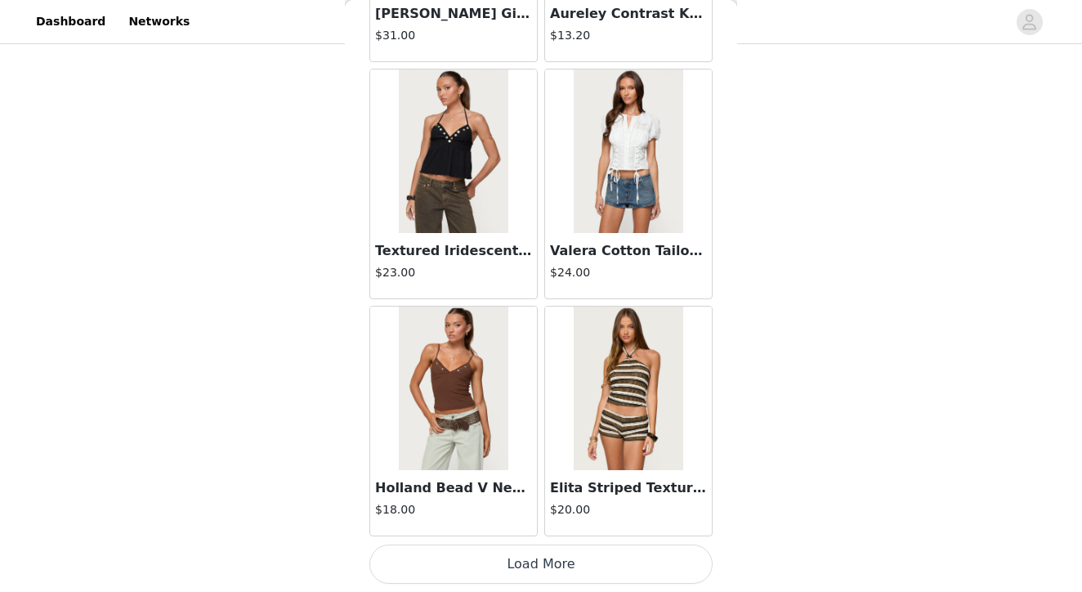
click at [503, 571] on button "Load More" at bounding box center [540, 563] width 343 height 39
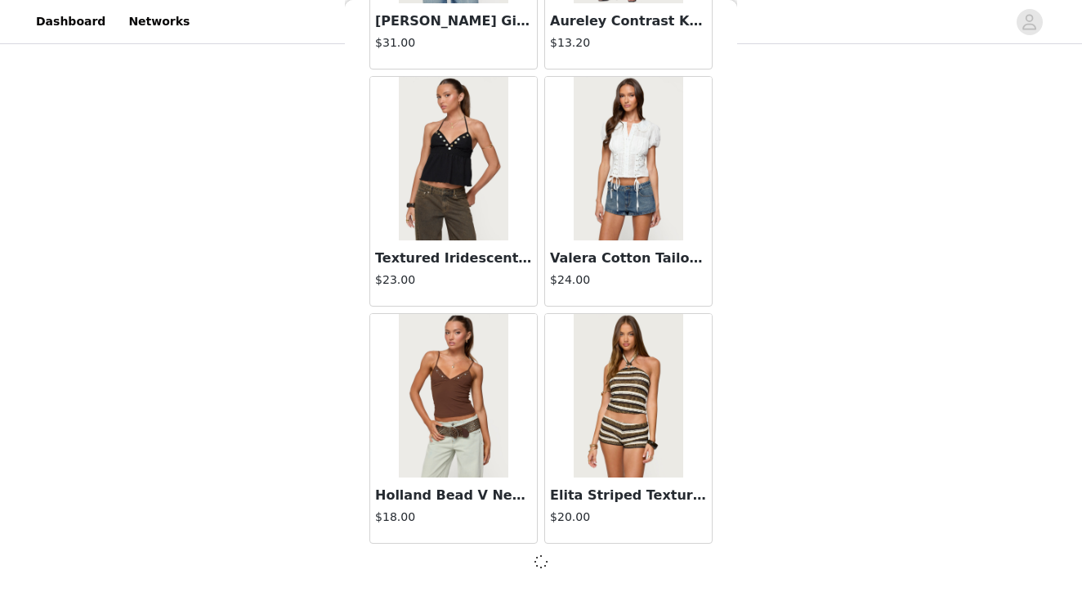
scroll to position [6640, 0]
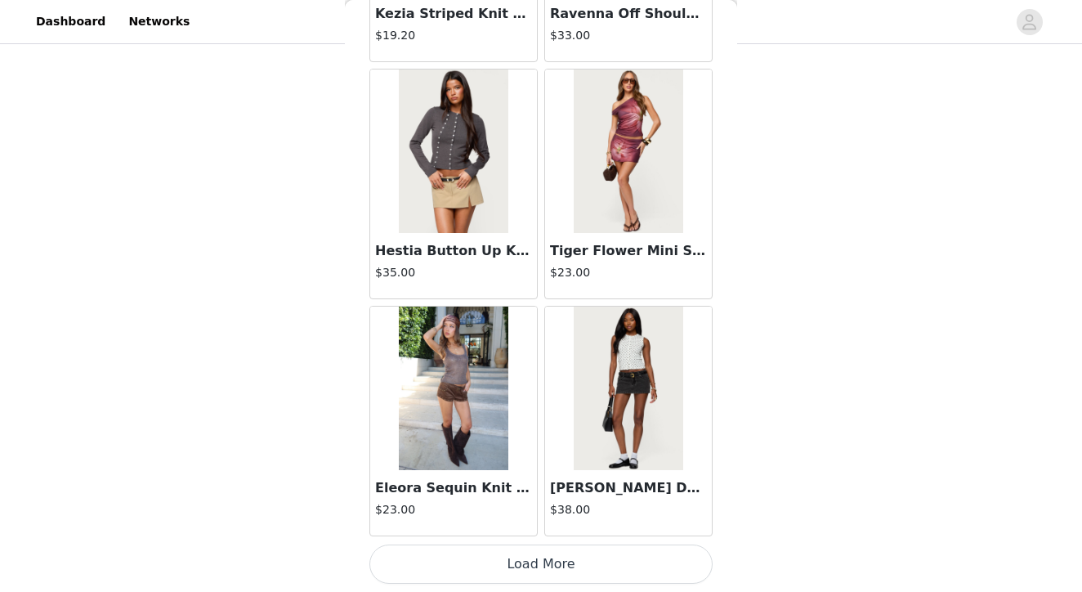
click at [489, 560] on button "Load More" at bounding box center [540, 563] width 343 height 39
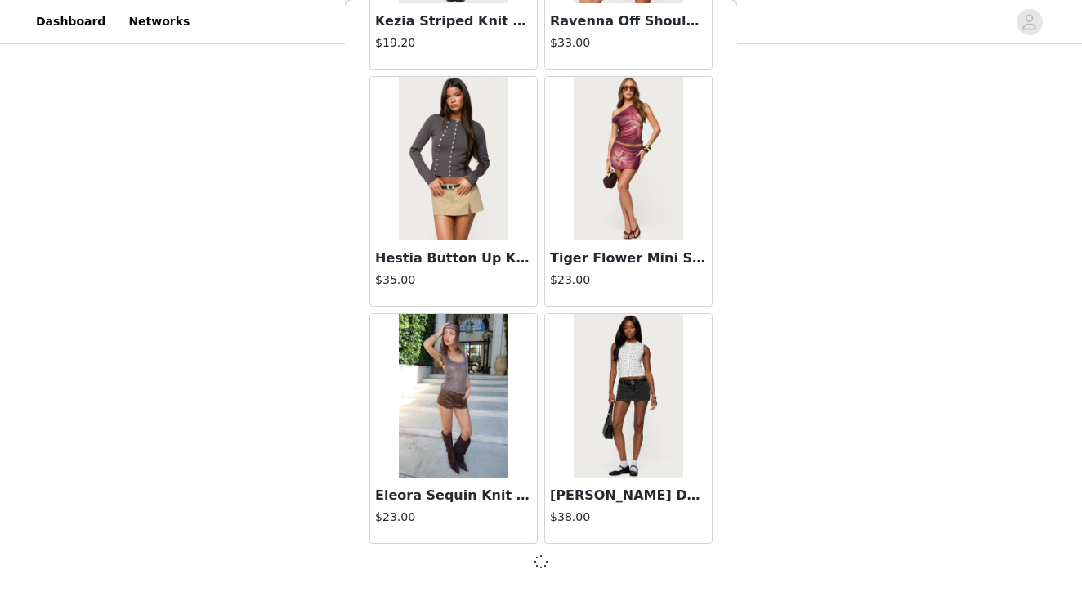
scroll to position [9009, 0]
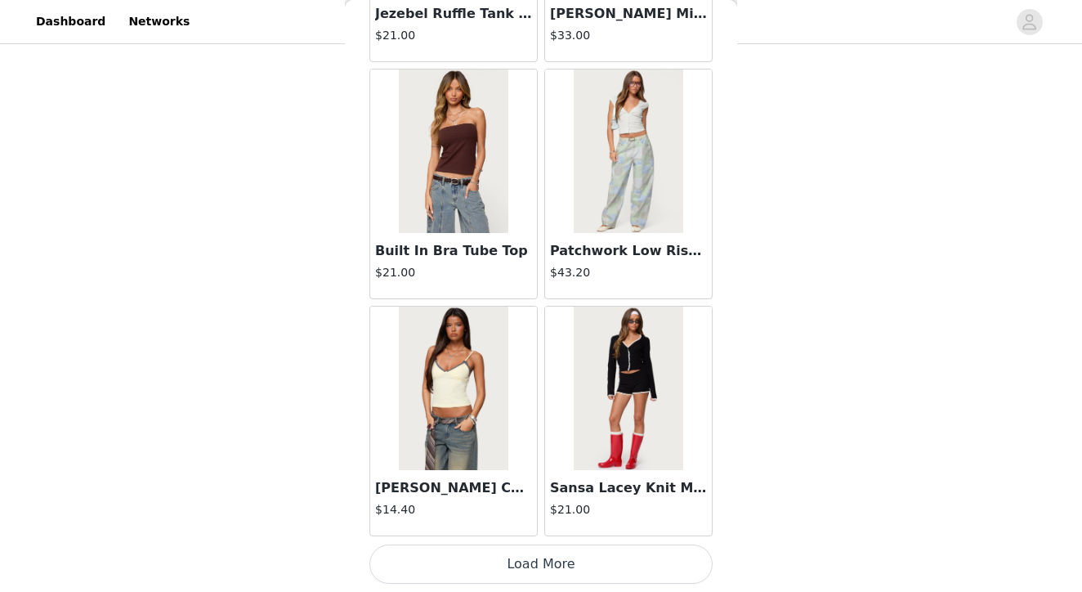
click at [498, 569] on button "Load More" at bounding box center [540, 563] width 343 height 39
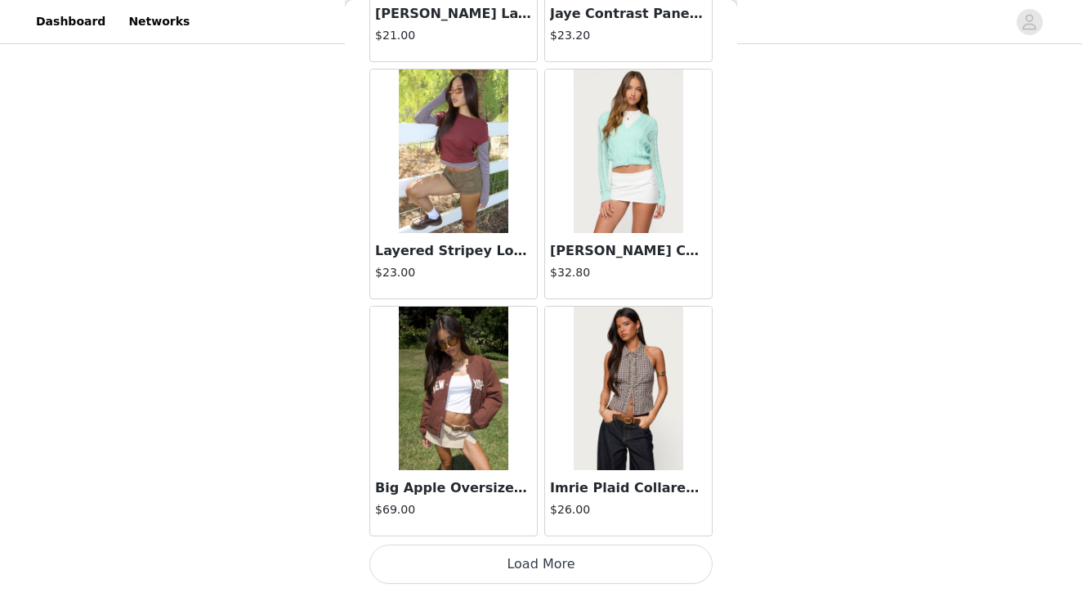
scroll to position [151, 0]
click at [489, 562] on button "Load More" at bounding box center [540, 563] width 343 height 39
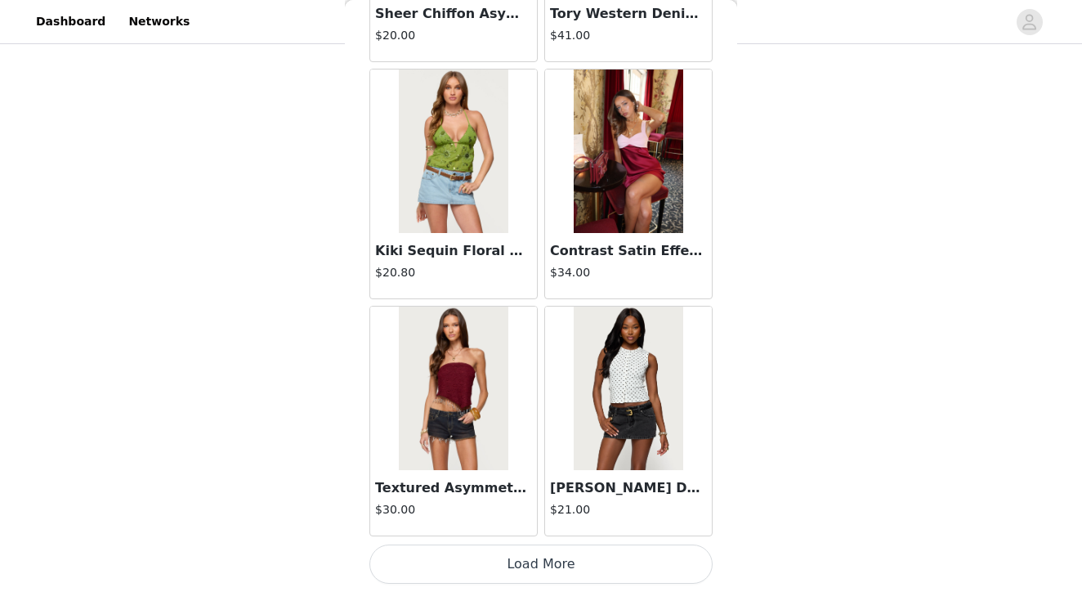
click at [508, 566] on button "Load More" at bounding box center [540, 563] width 343 height 39
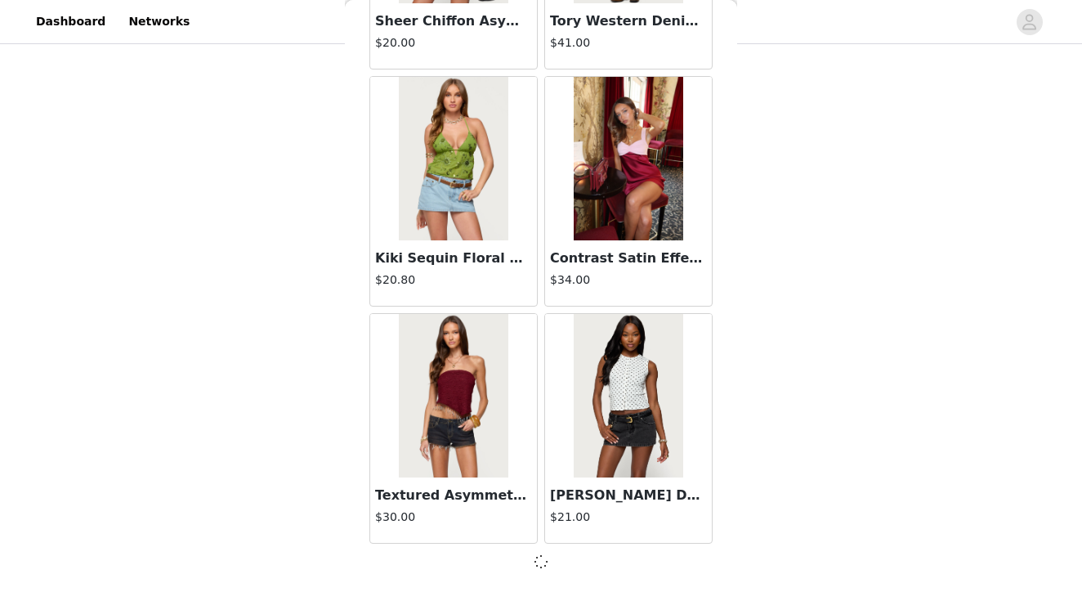
scroll to position [16117, 0]
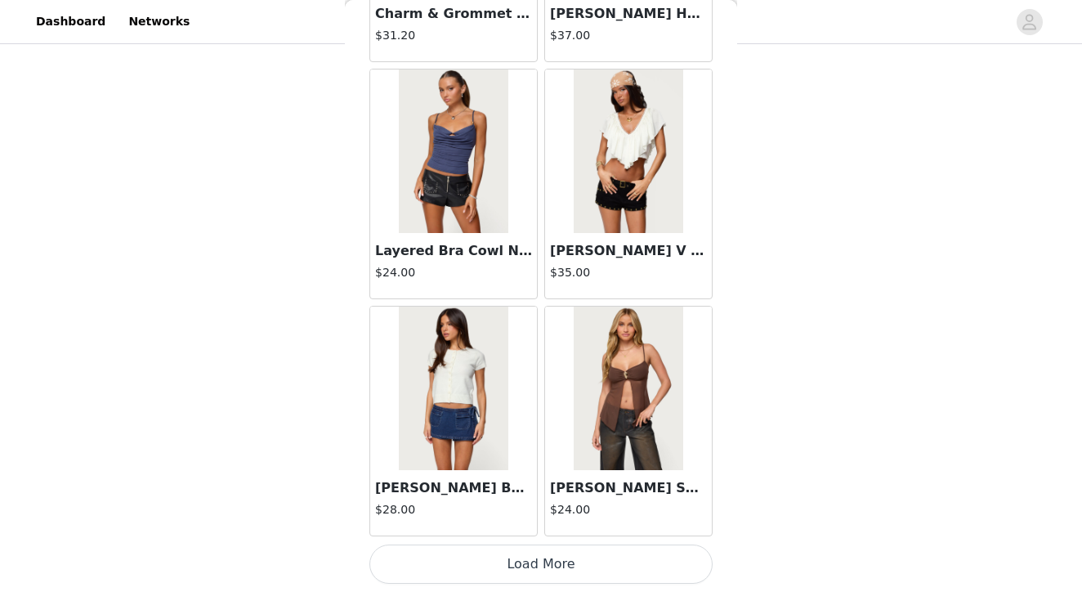
click at [487, 571] on button "Load More" at bounding box center [540, 563] width 343 height 39
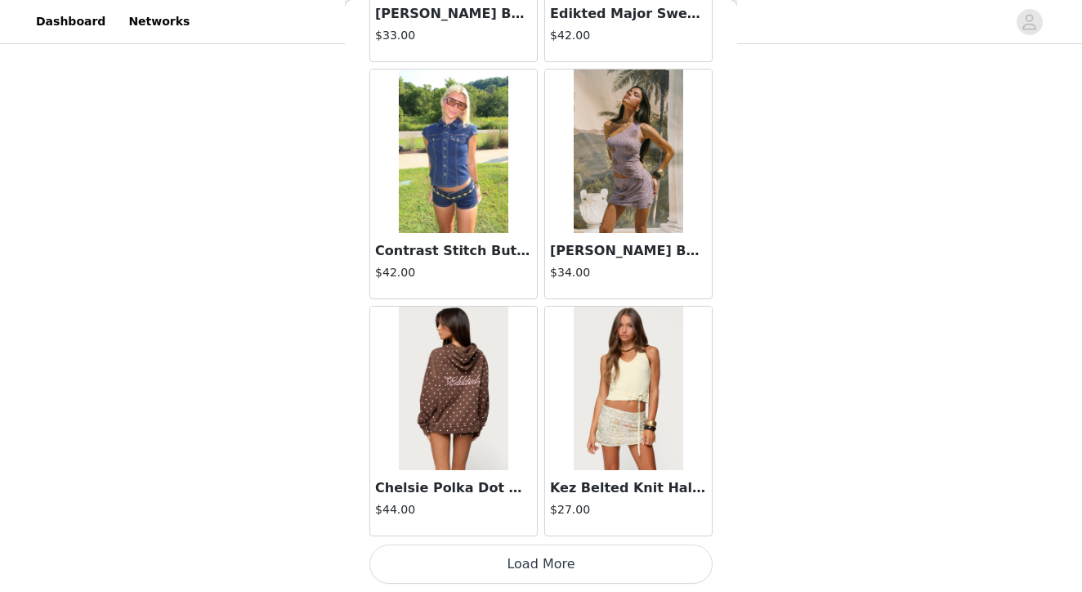
scroll to position [20863, 0]
click at [507, 565] on button "Load More" at bounding box center [540, 563] width 343 height 39
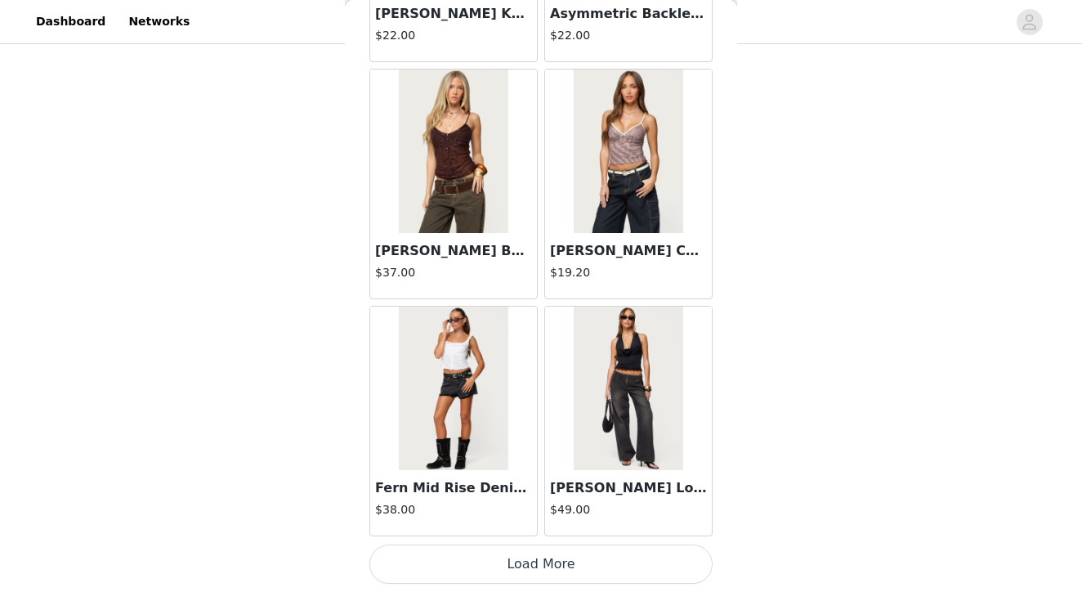
scroll to position [151, 0]
click at [521, 568] on button "Load More" at bounding box center [540, 563] width 343 height 39
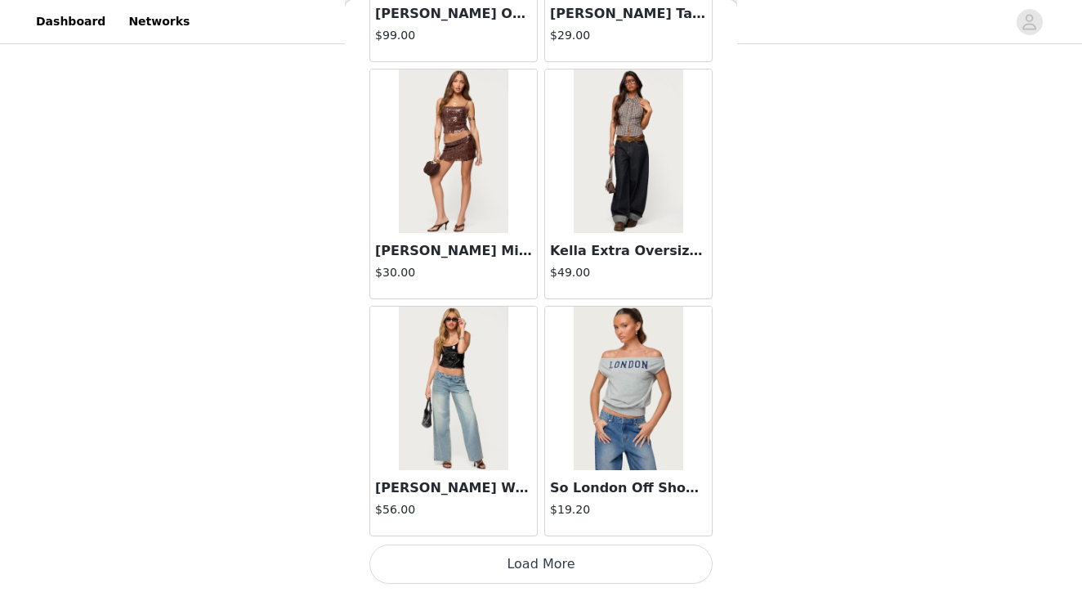
scroll to position [25602, 0]
click at [502, 565] on button "Load More" at bounding box center [540, 563] width 343 height 39
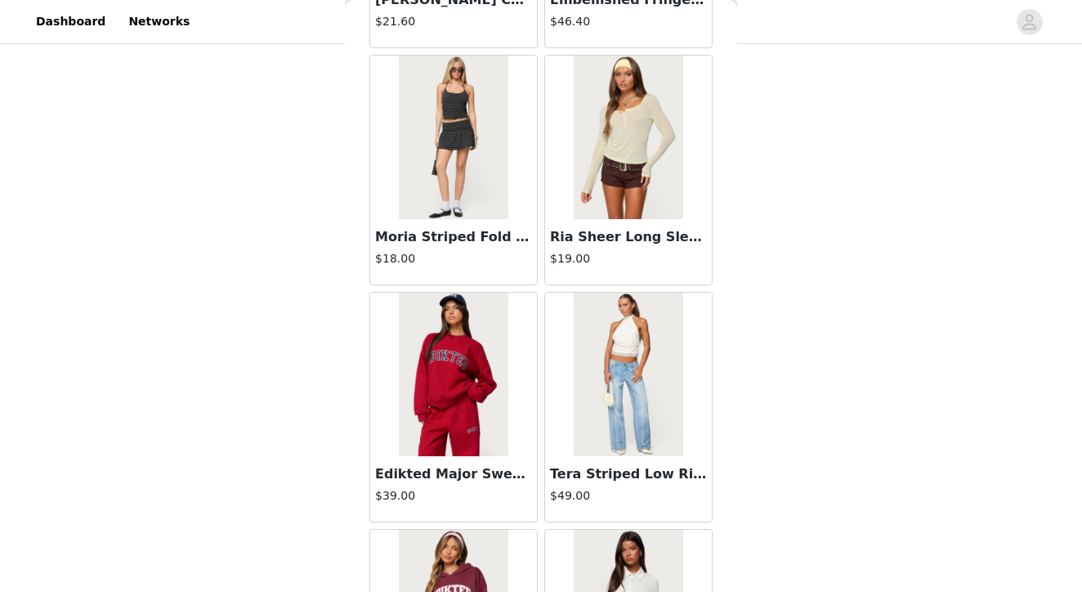
scroll to position [27276, 0]
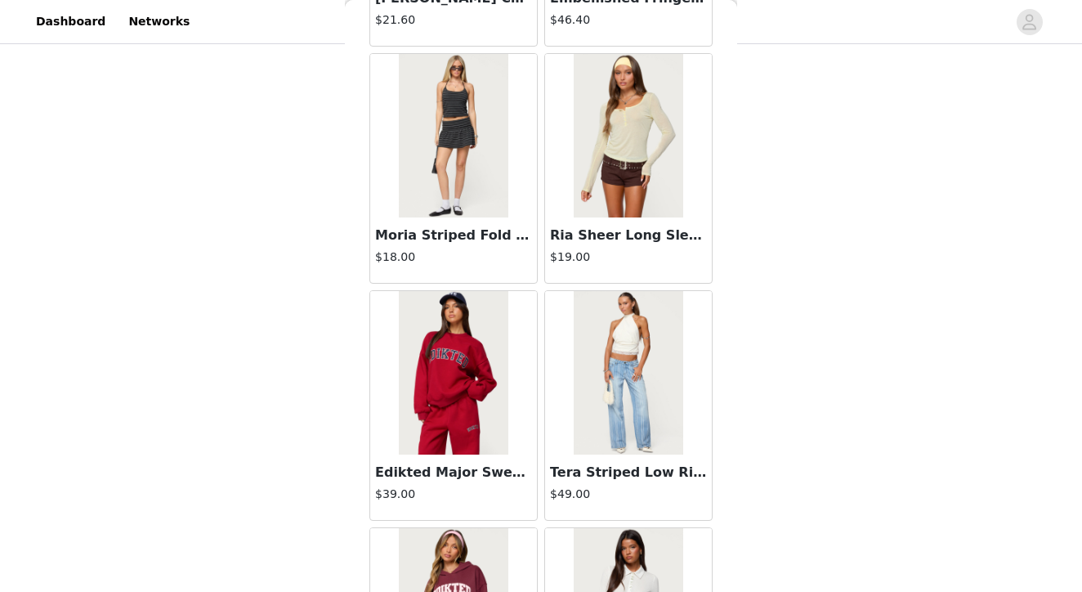
click at [471, 378] on img at bounding box center [453, 372] width 109 height 163
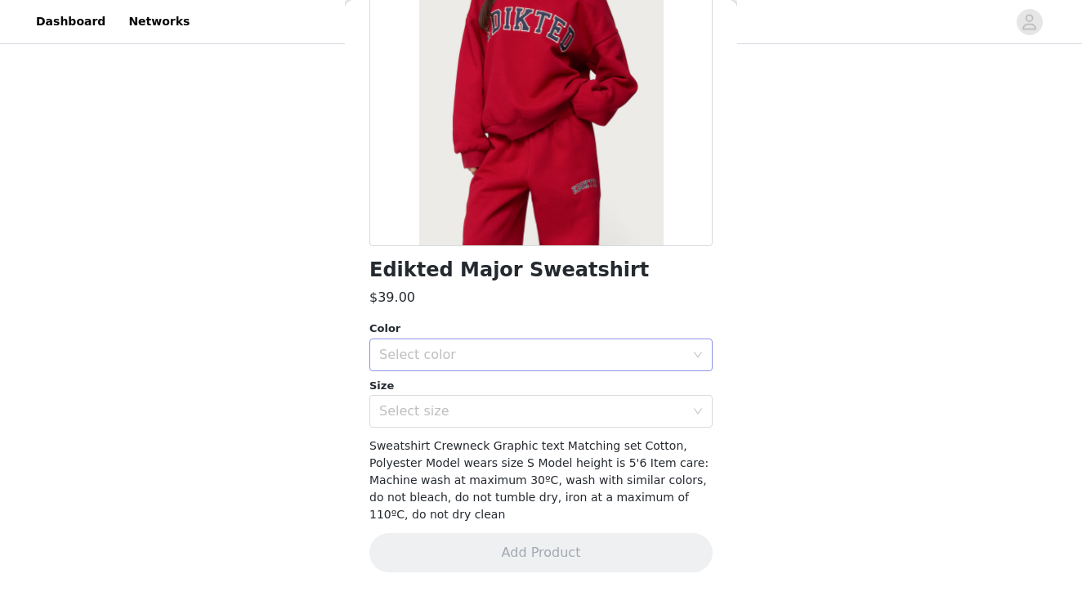
scroll to position [203, 0]
click at [537, 347] on div "Select color" at bounding box center [532, 355] width 306 height 16
click at [452, 386] on li "RED" at bounding box center [540, 390] width 343 height 26
click at [436, 406] on div "Select size" at bounding box center [532, 412] width 306 height 16
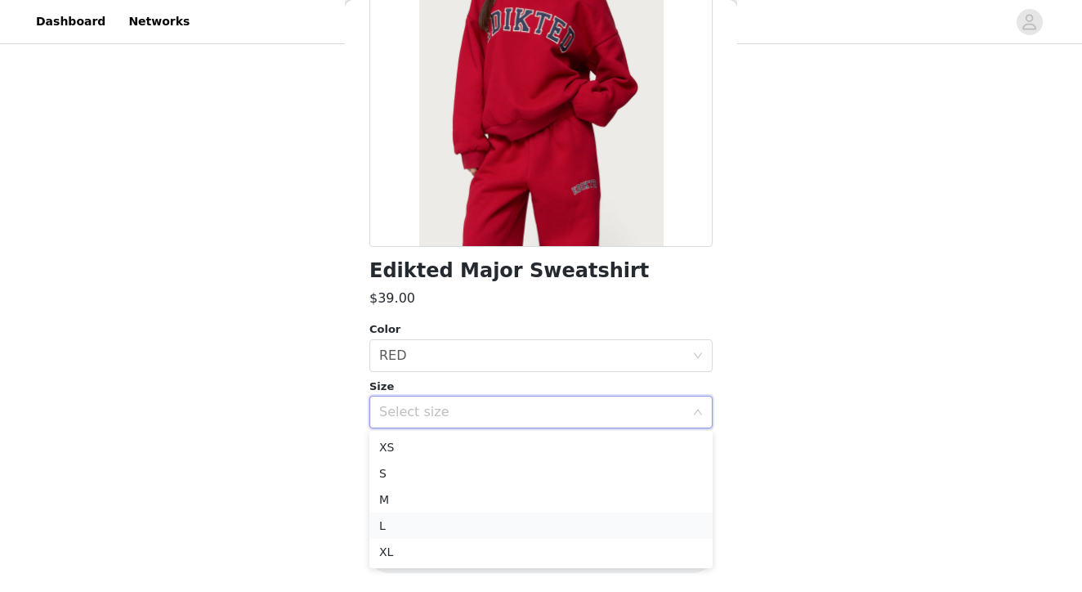
click at [400, 523] on li "L" at bounding box center [540, 525] width 343 height 26
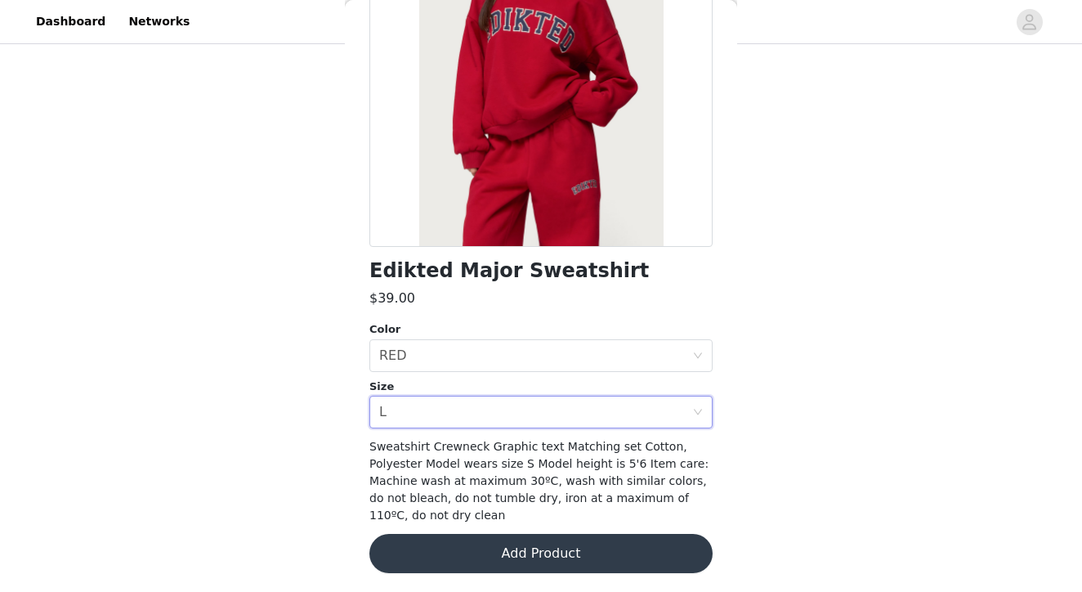
click at [524, 549] on button "Add Product" at bounding box center [540, 553] width 343 height 39
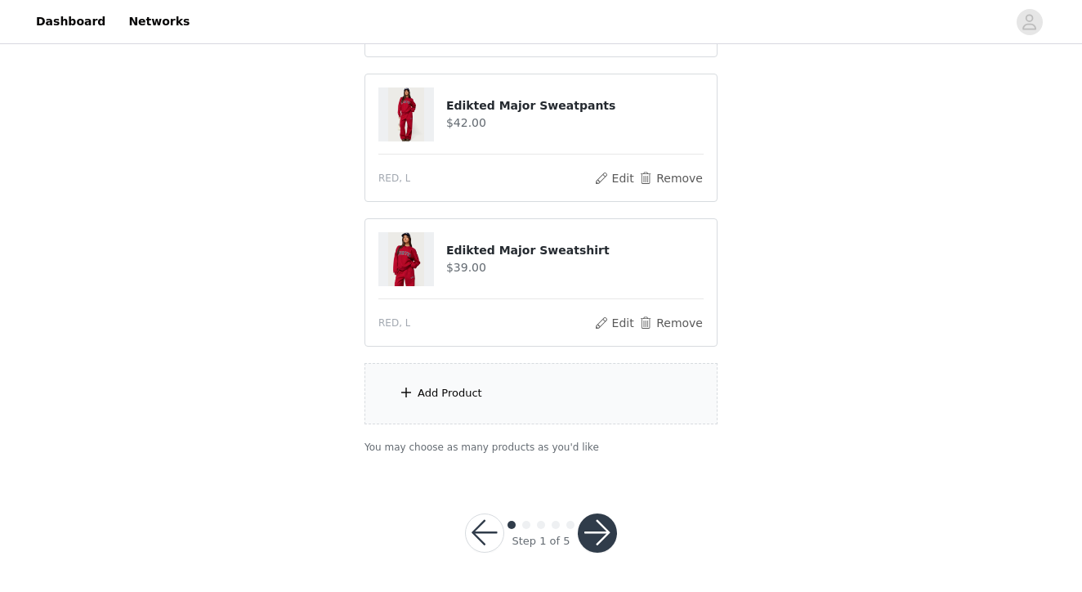
scroll to position [296, 0]
click at [481, 391] on div "Add Product" at bounding box center [540, 394] width 353 height 61
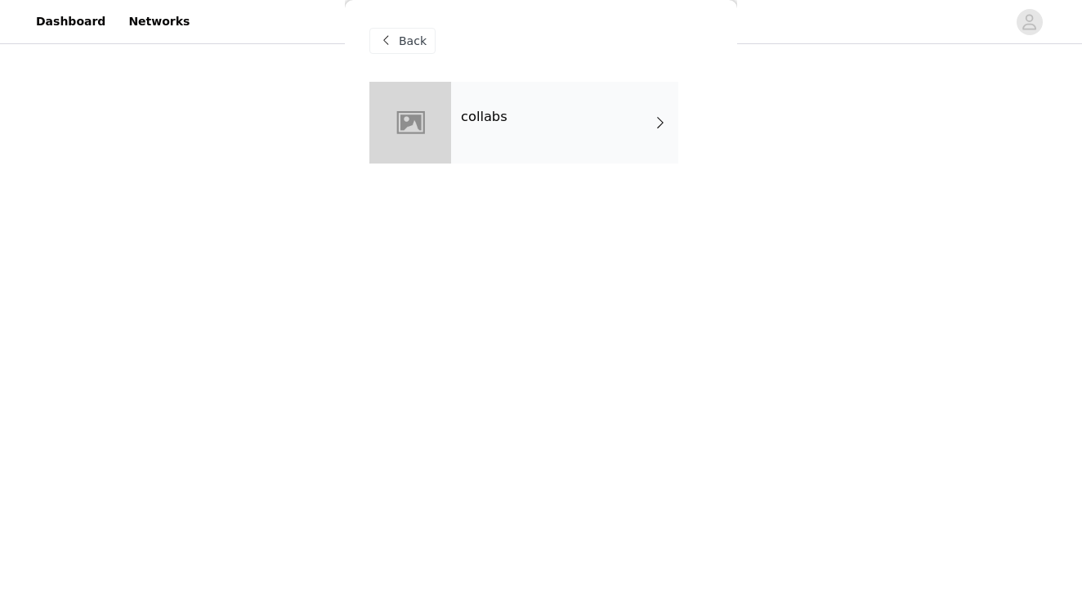
click at [506, 136] on div "collabs" at bounding box center [564, 123] width 227 height 82
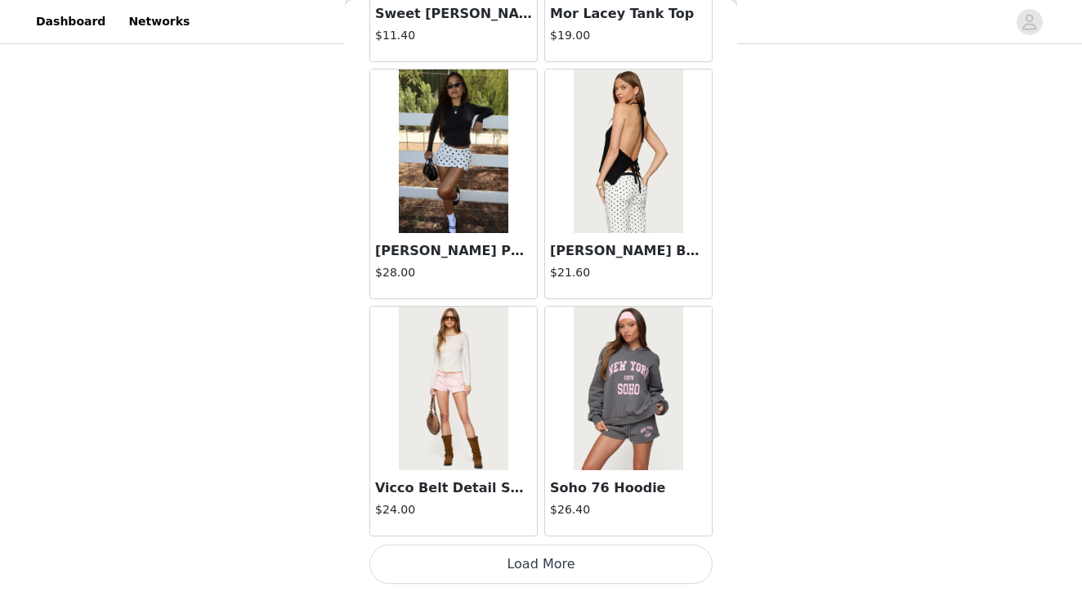
click at [502, 562] on button "Load More" at bounding box center [540, 563] width 343 height 39
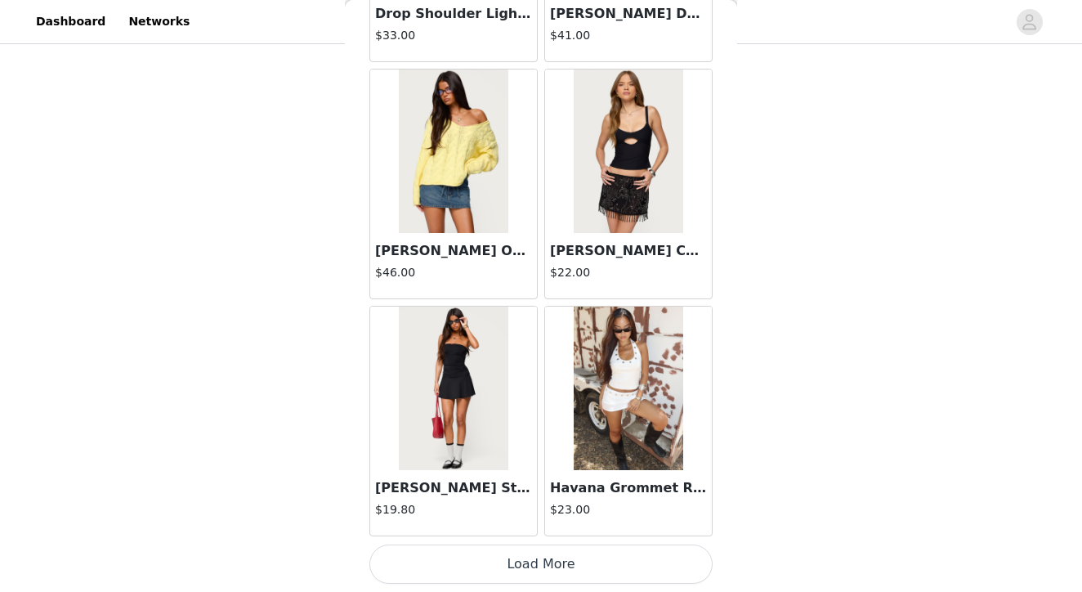
click at [529, 563] on button "Load More" at bounding box center [540, 563] width 343 height 39
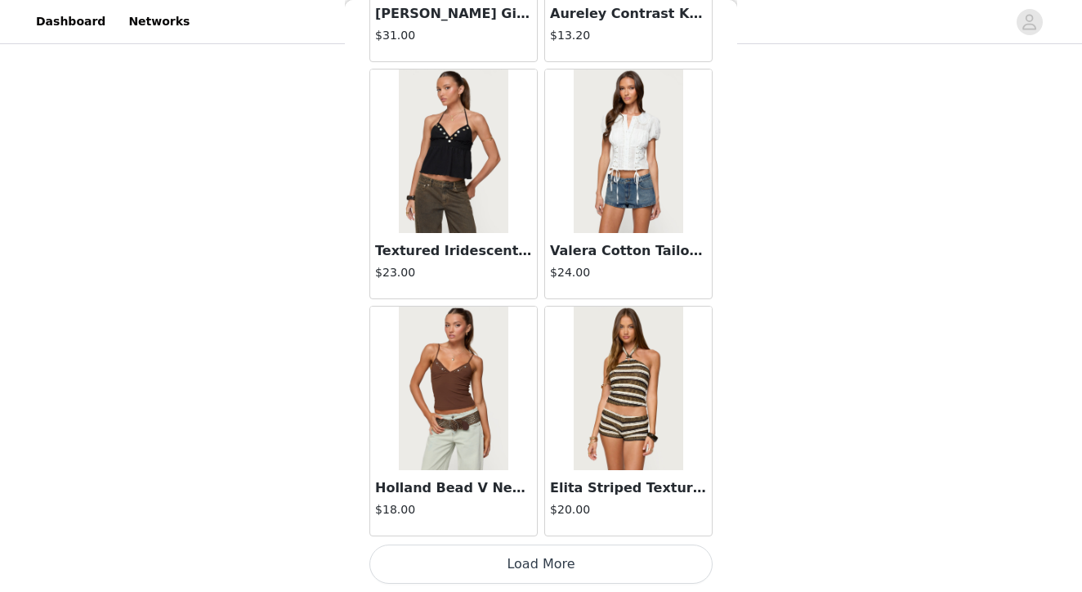
click at [546, 565] on button "Load More" at bounding box center [540, 563] width 343 height 39
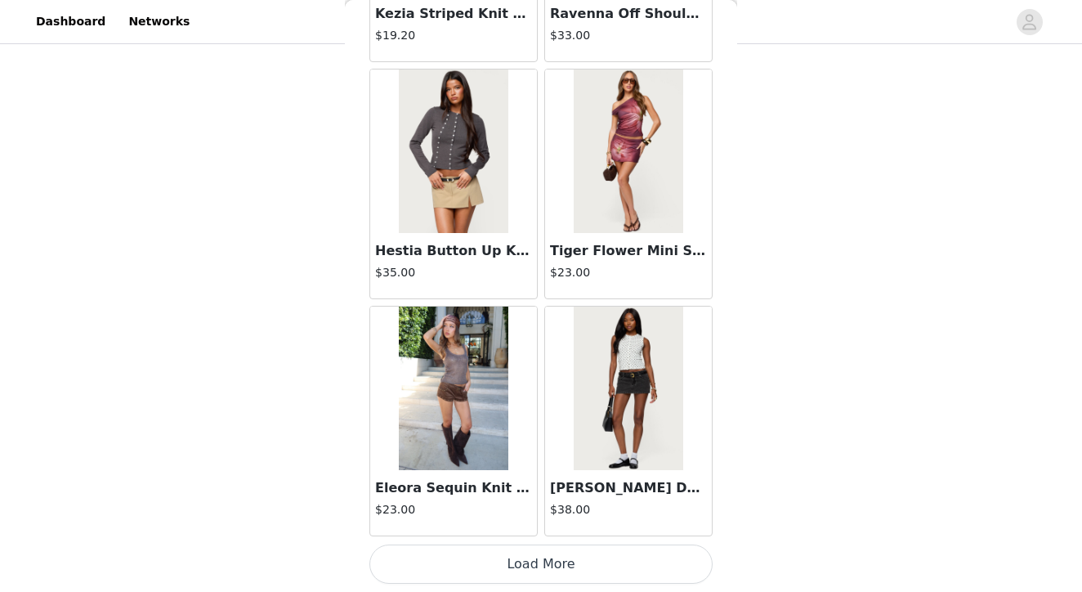
scroll to position [296, 0]
click at [542, 568] on button "Load More" at bounding box center [540, 563] width 343 height 39
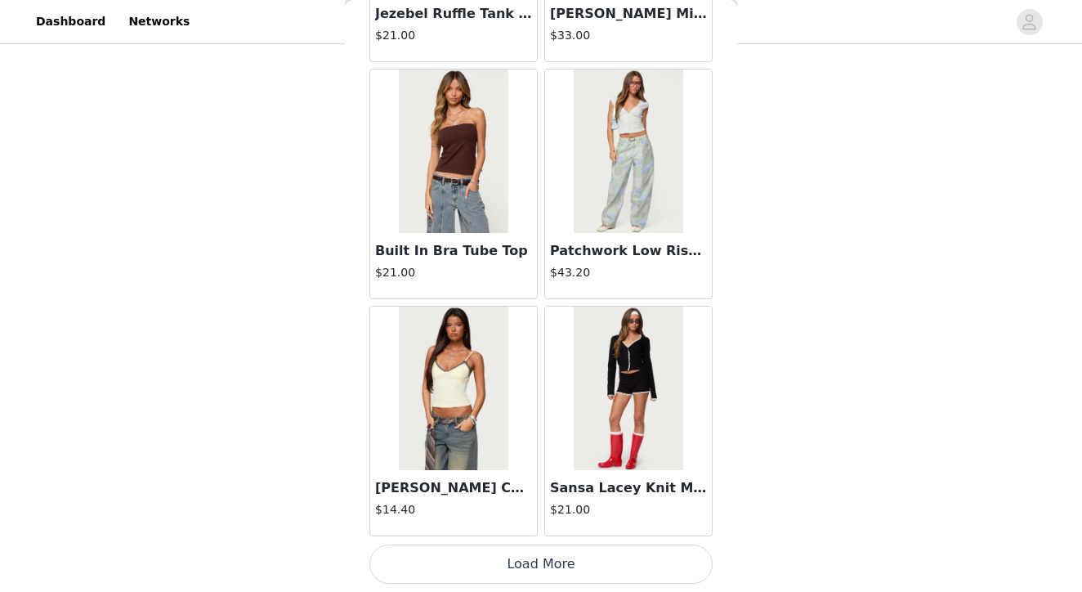
scroll to position [11386, 0]
click at [525, 564] on button "Load More" at bounding box center [540, 563] width 343 height 39
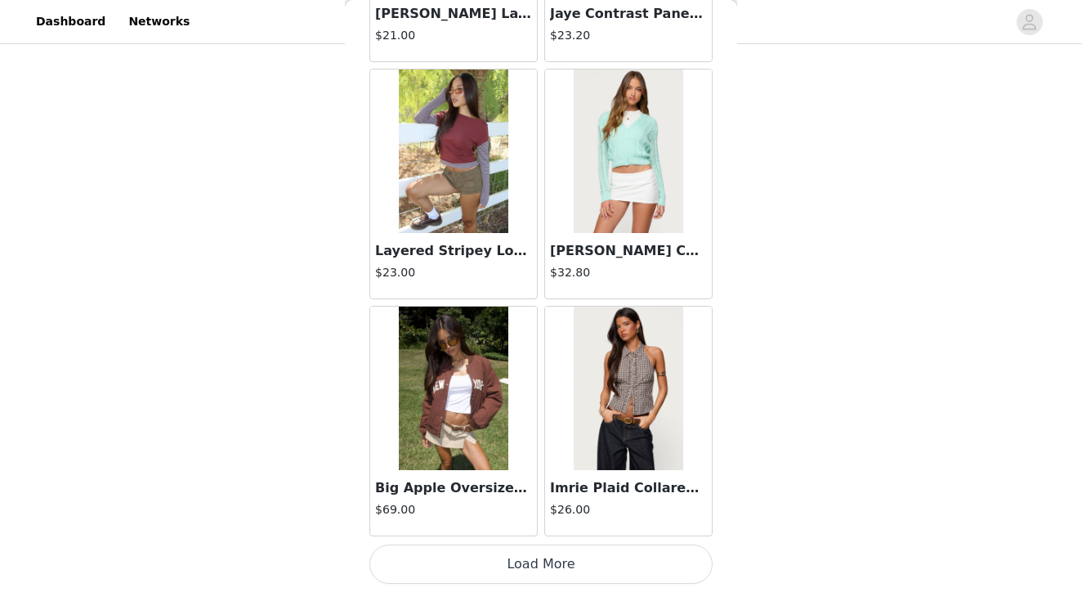
click at [548, 556] on button "Load More" at bounding box center [540, 563] width 343 height 39
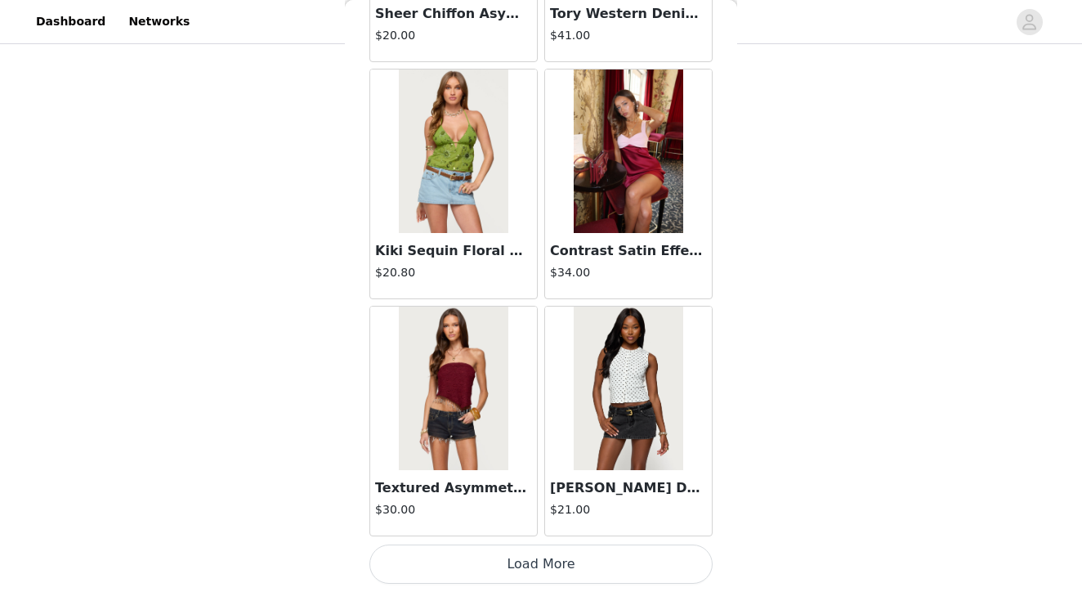
click at [521, 565] on button "Load More" at bounding box center [540, 563] width 343 height 39
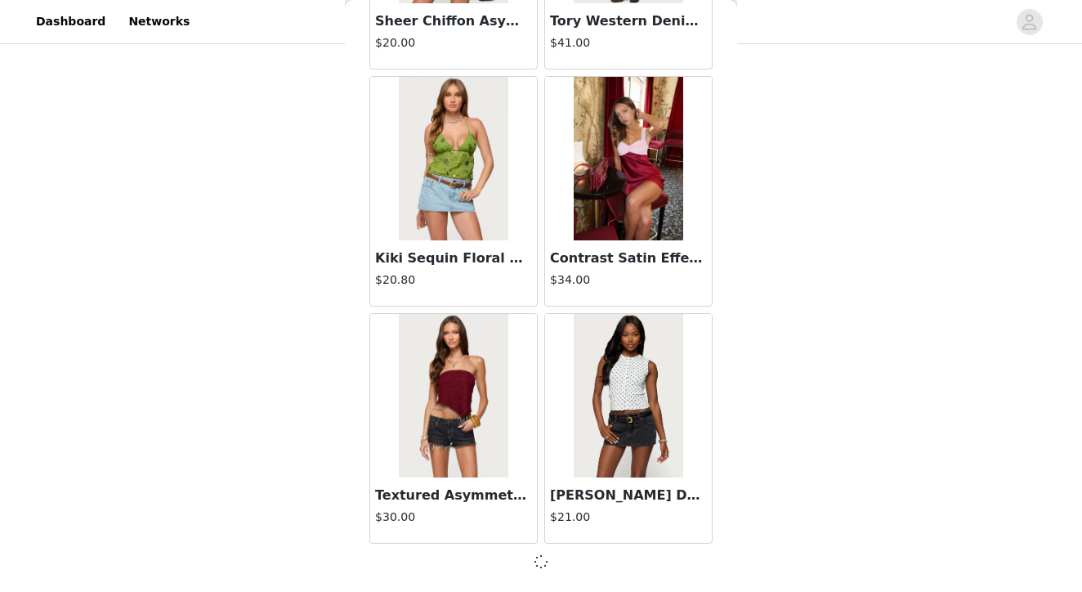
scroll to position [16117, 0]
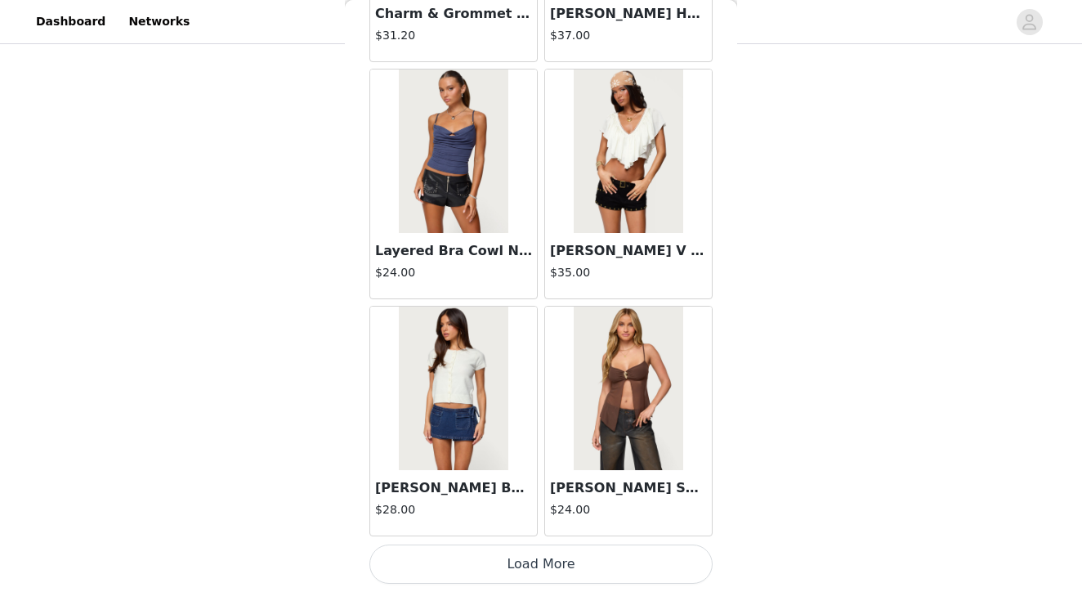
click at [538, 568] on button "Load More" at bounding box center [540, 563] width 343 height 39
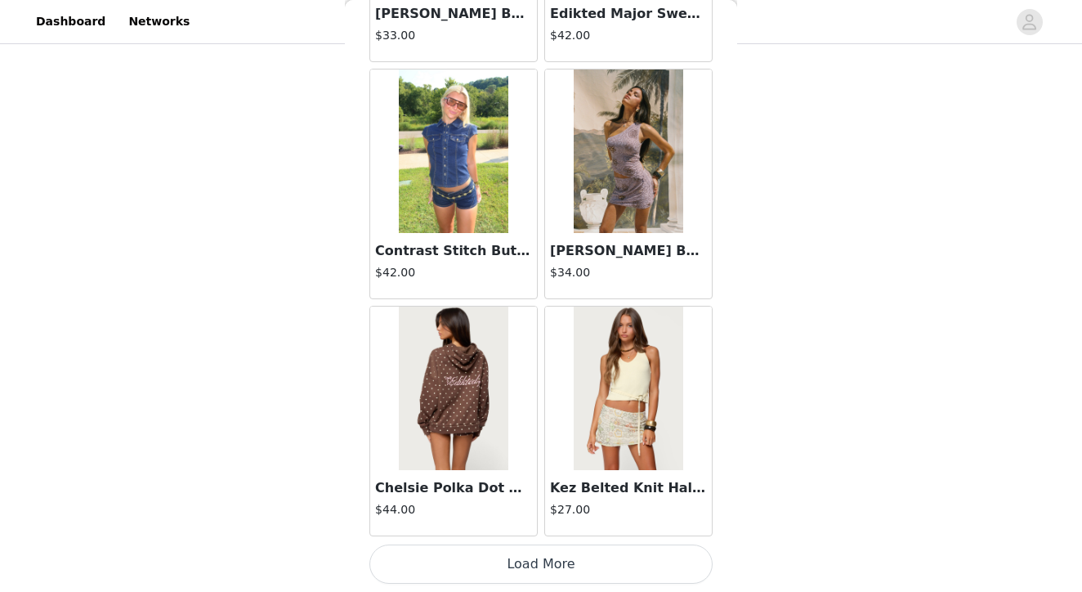
scroll to position [296, 0]
click at [511, 569] on button "Load More" at bounding box center [540, 563] width 343 height 39
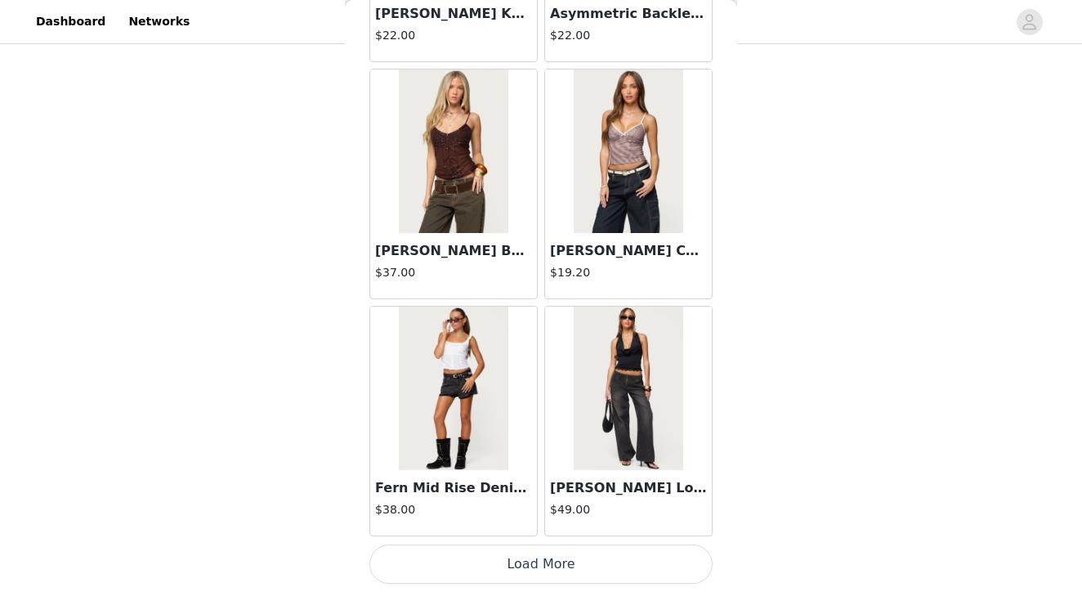
click at [522, 567] on button "Load More" at bounding box center [540, 563] width 343 height 39
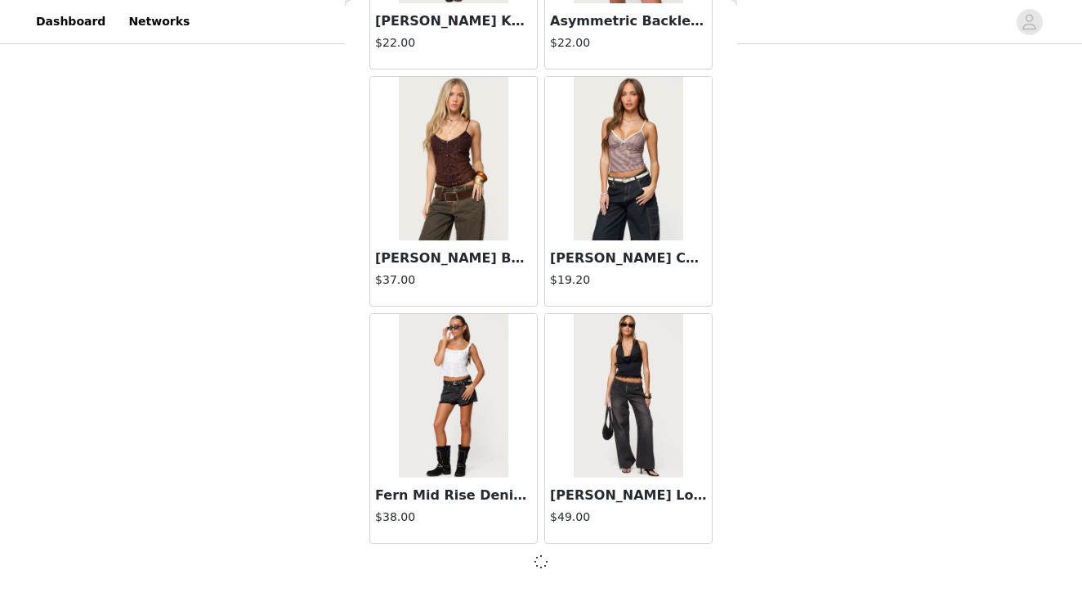
scroll to position [23225, 0]
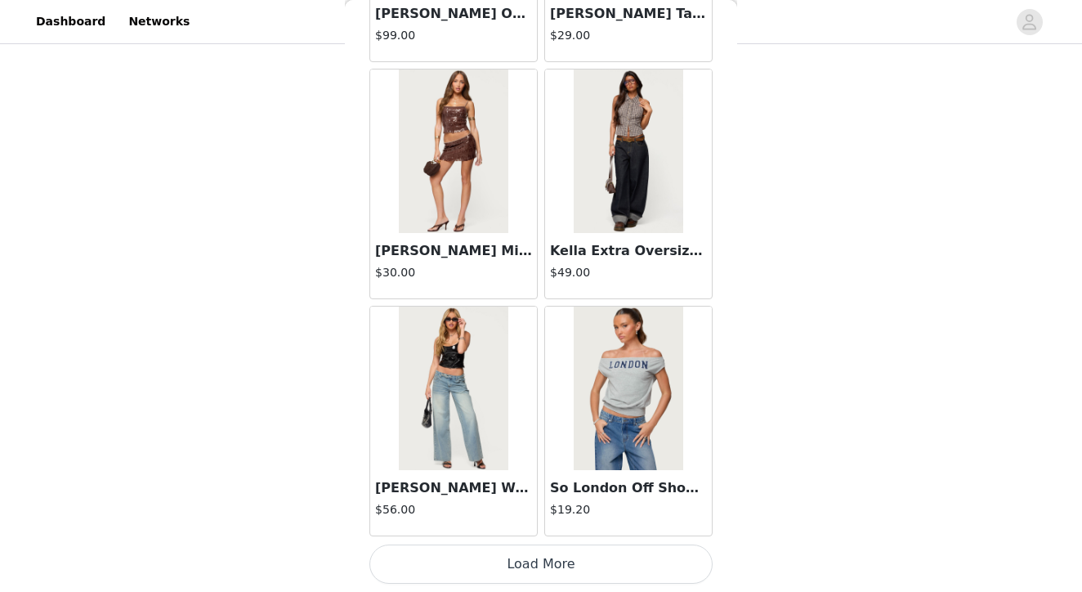
click at [536, 564] on button "Load More" at bounding box center [540, 563] width 343 height 39
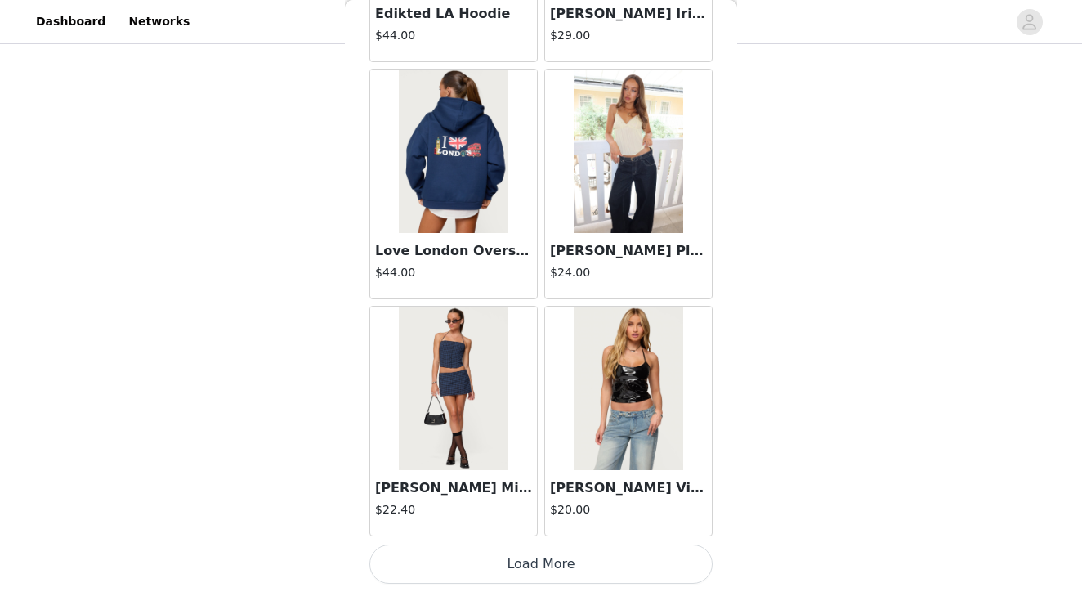
scroll to position [296, 0]
click at [537, 565] on button "Load More" at bounding box center [540, 563] width 343 height 39
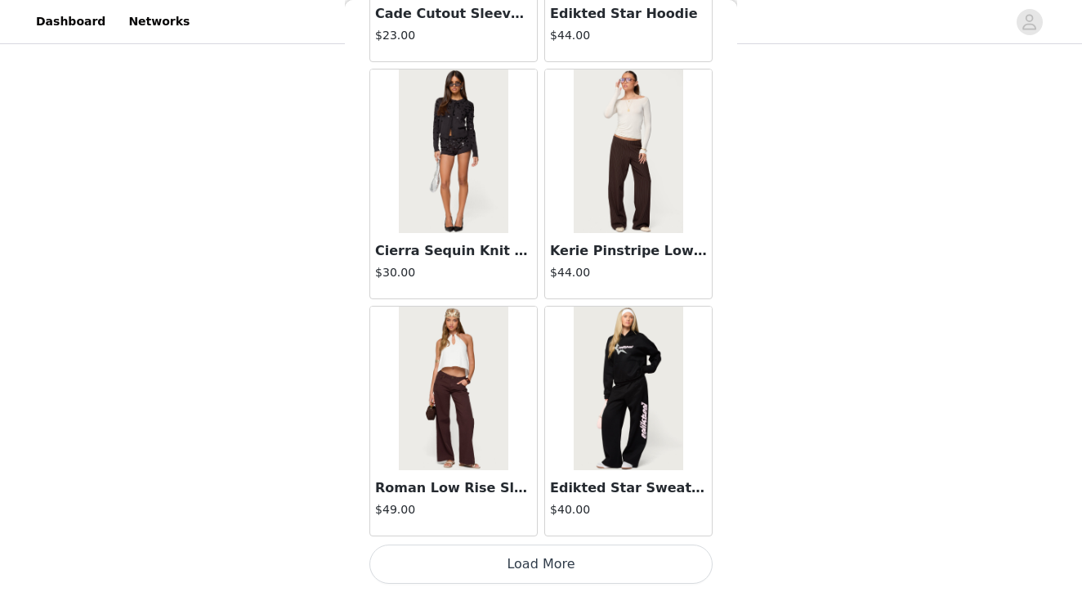
scroll to position [30341, 0]
click at [531, 560] on button "Load More" at bounding box center [540, 563] width 343 height 39
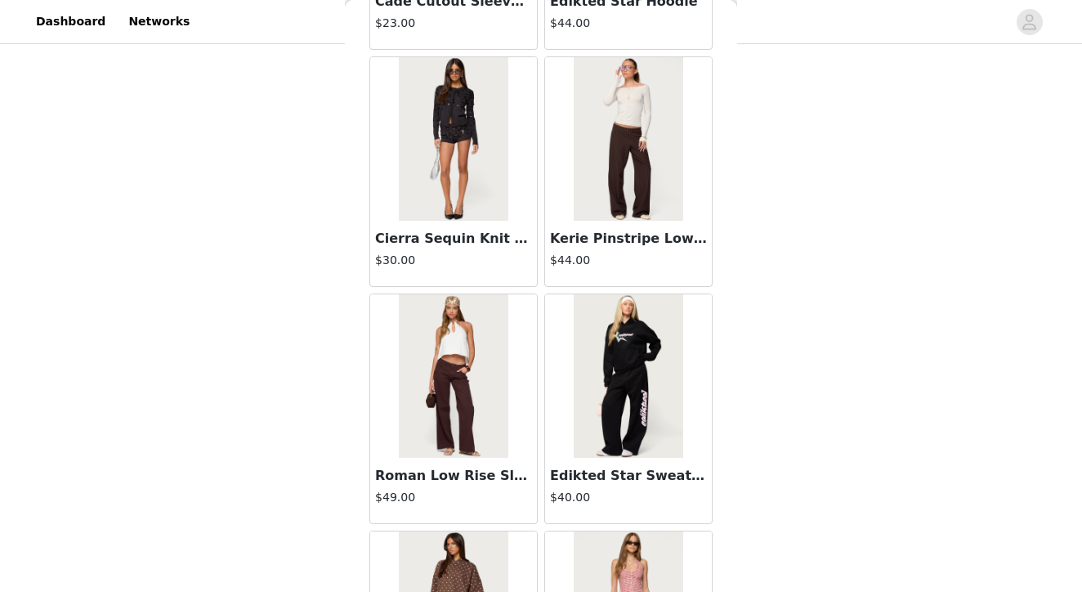
scroll to position [30356, 0]
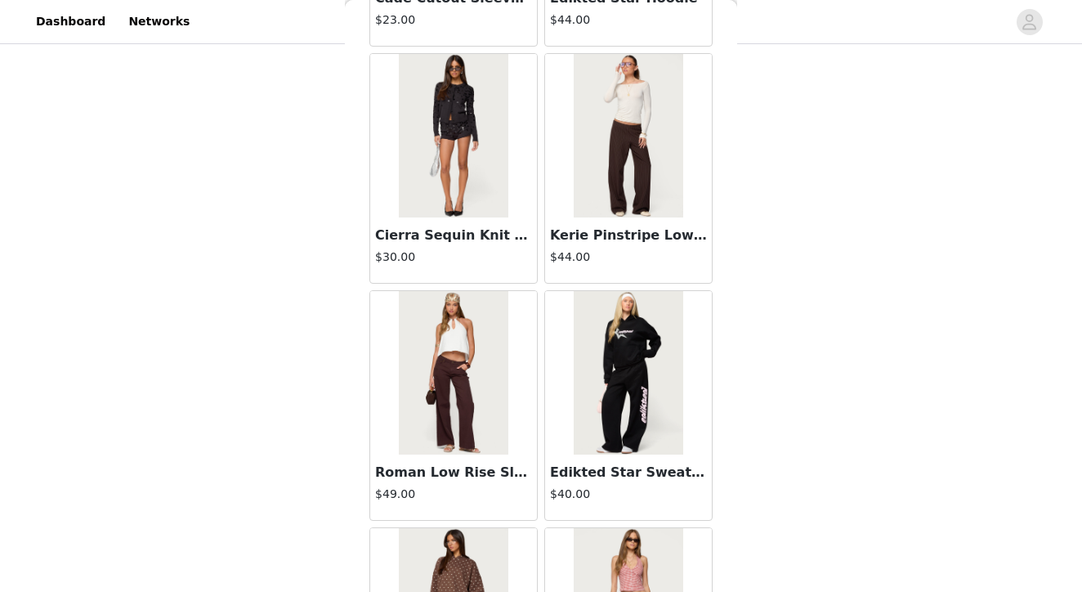
click at [617, 117] on img at bounding box center [628, 135] width 109 height 163
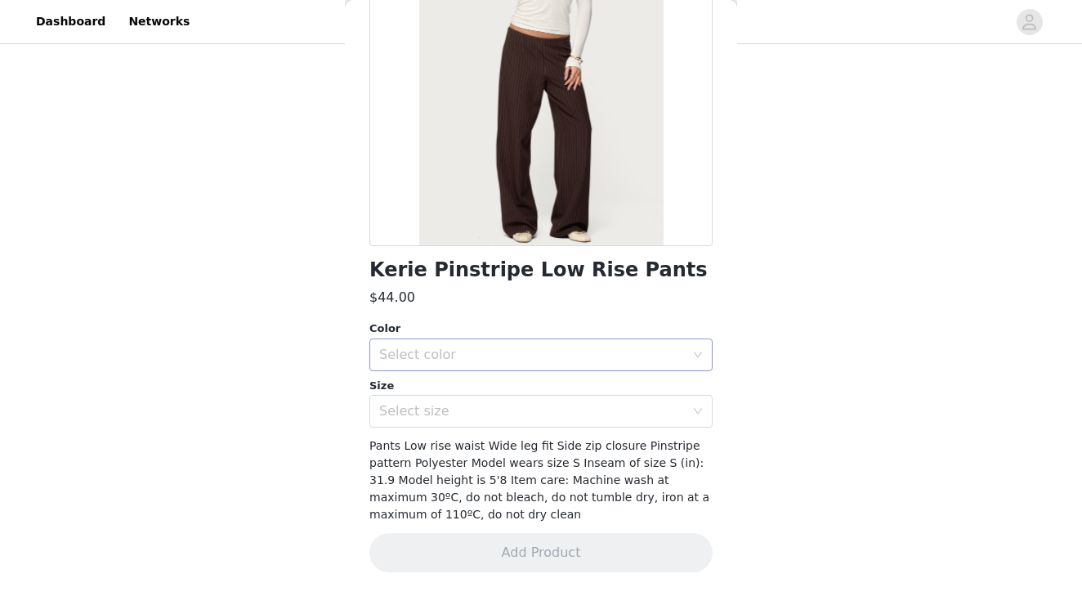
scroll to position [203, 0]
click at [476, 348] on div "Select color" at bounding box center [532, 355] width 306 height 16
click at [429, 385] on li "DARK-BROWN" at bounding box center [540, 390] width 343 height 26
click at [426, 412] on div "Select size" at bounding box center [532, 412] width 306 height 16
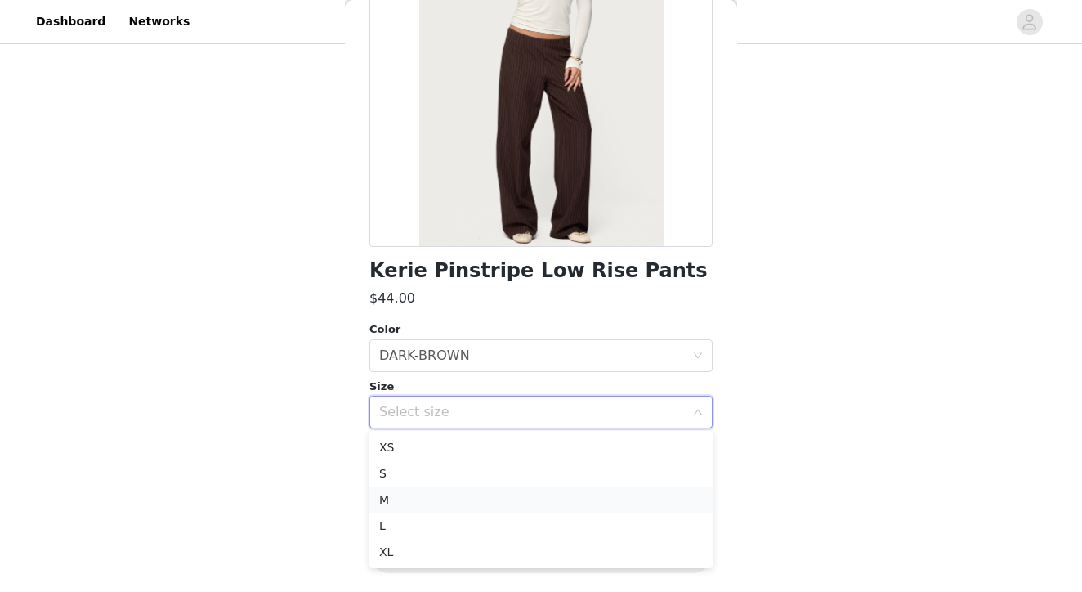
click at [420, 499] on li "M" at bounding box center [540, 499] width 343 height 26
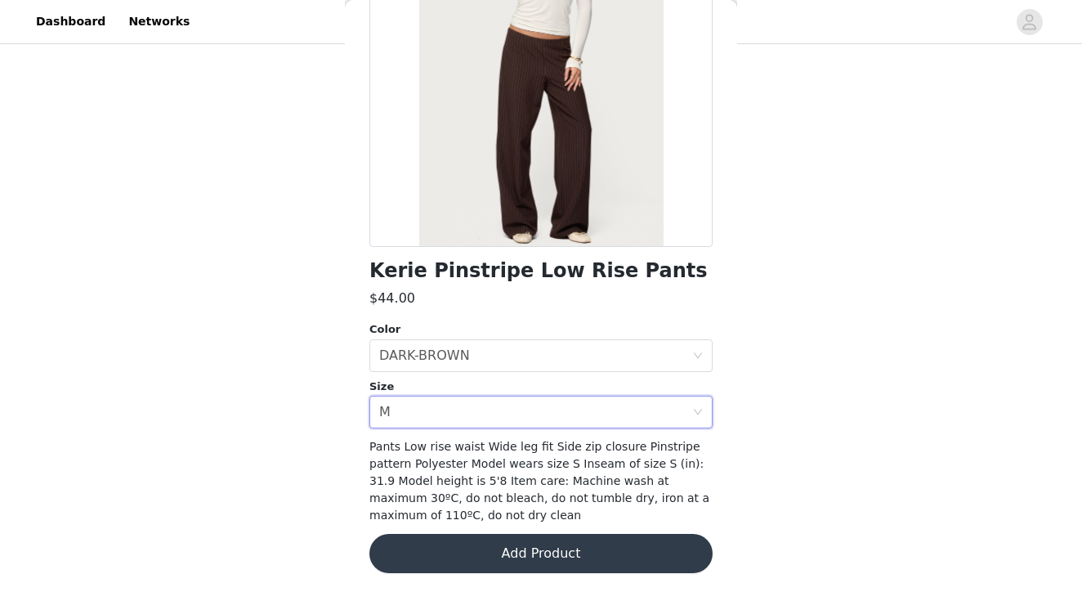
scroll to position [296, 0]
click at [566, 551] on button "Add Product" at bounding box center [540, 553] width 343 height 39
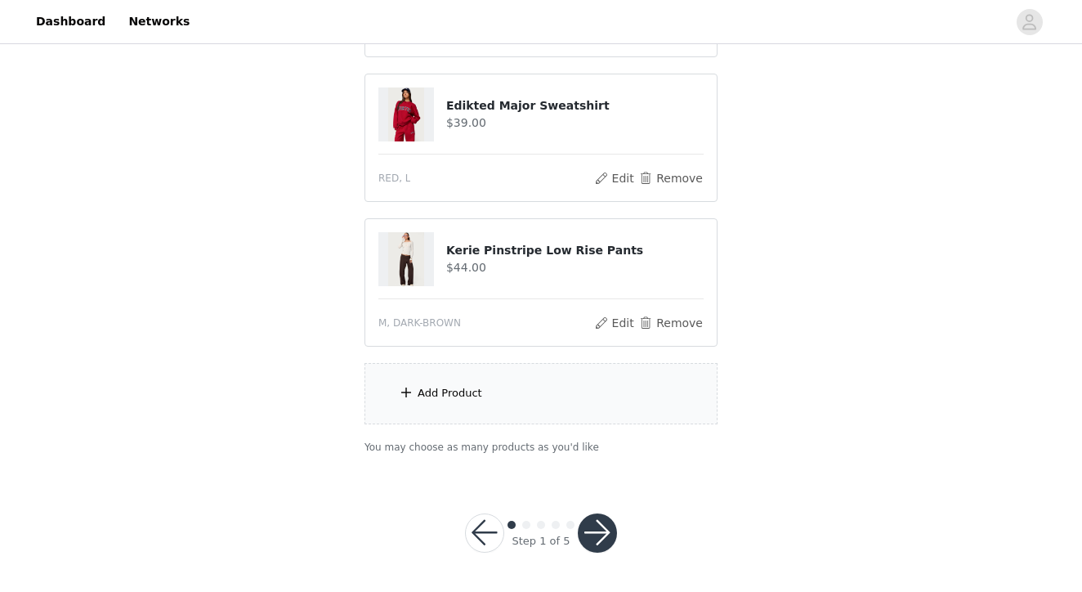
scroll to position [440, 0]
click at [493, 405] on div "Add Product" at bounding box center [540, 394] width 353 height 61
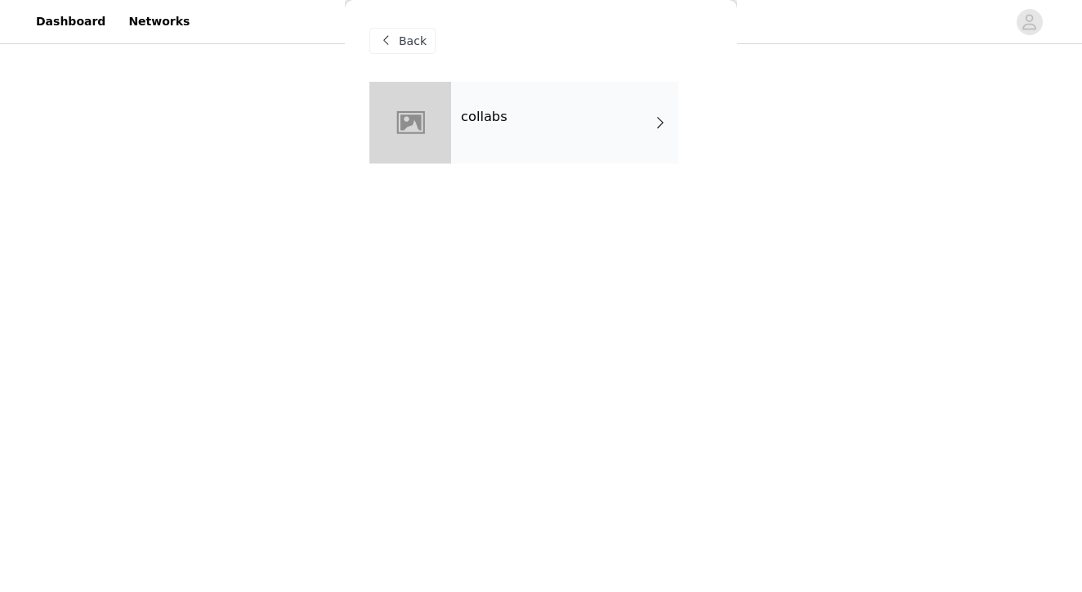
click at [550, 141] on div "collabs" at bounding box center [564, 123] width 227 height 82
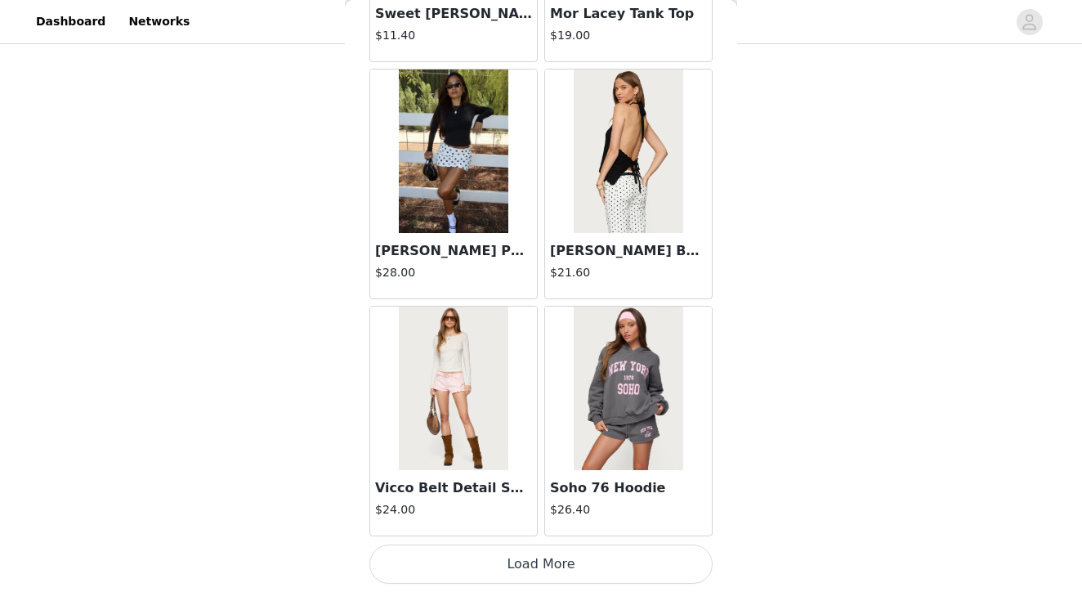
click at [538, 557] on button "Load More" at bounding box center [540, 563] width 343 height 39
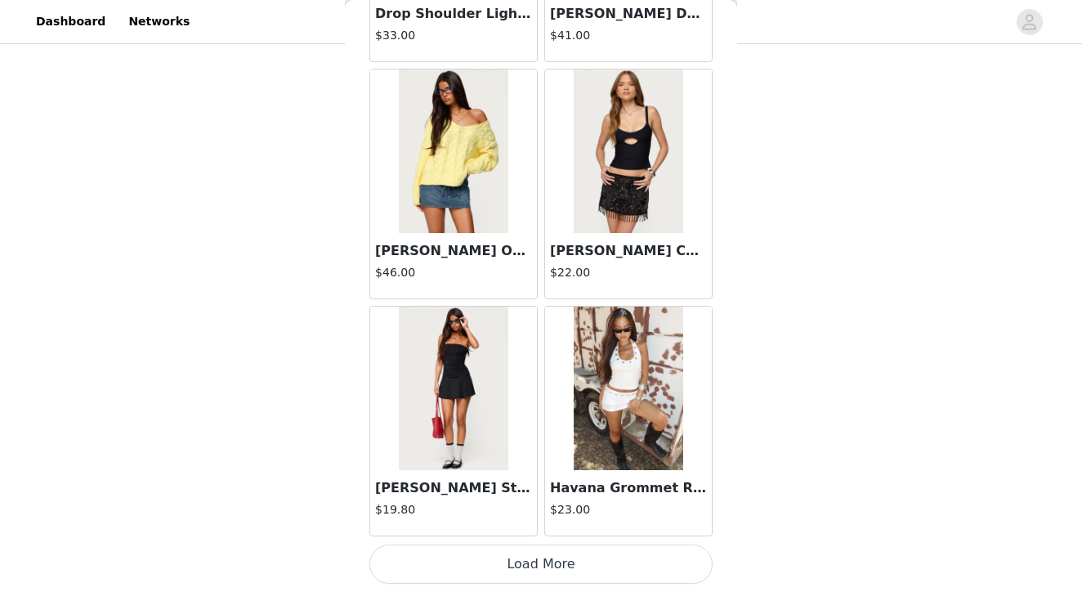
click at [529, 562] on button "Load More" at bounding box center [540, 563] width 343 height 39
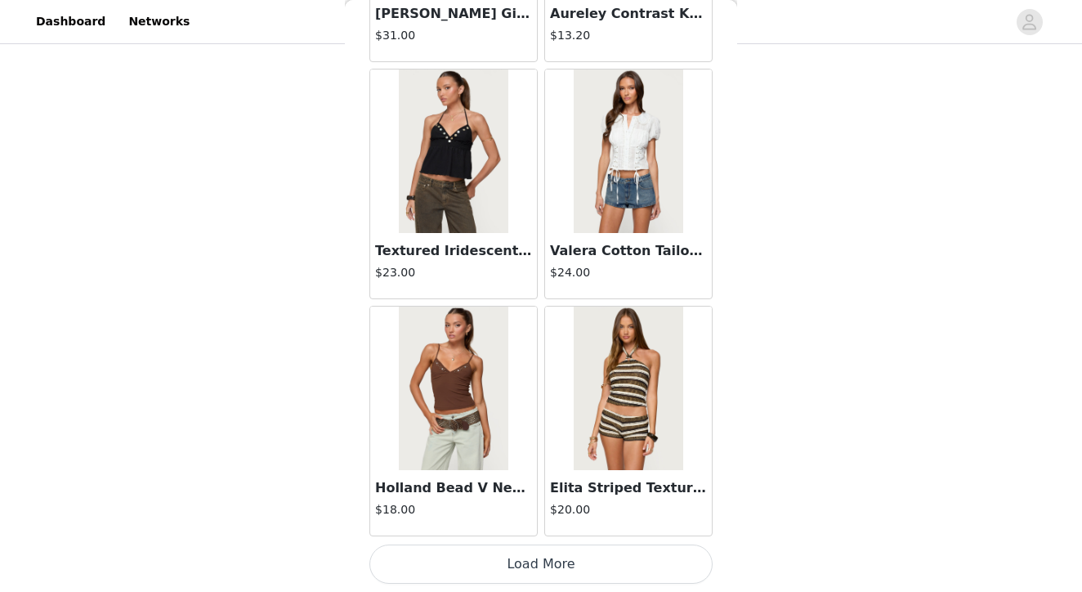
click at [529, 562] on button "Load More" at bounding box center [540, 563] width 343 height 39
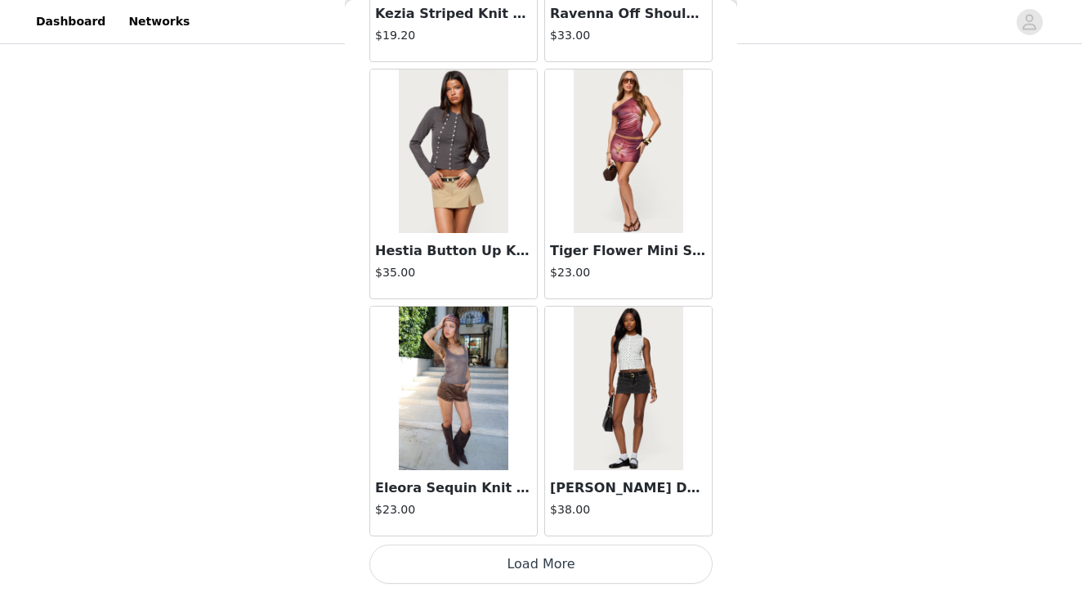
scroll to position [9017, 0]
click at [525, 562] on button "Load More" at bounding box center [540, 563] width 343 height 39
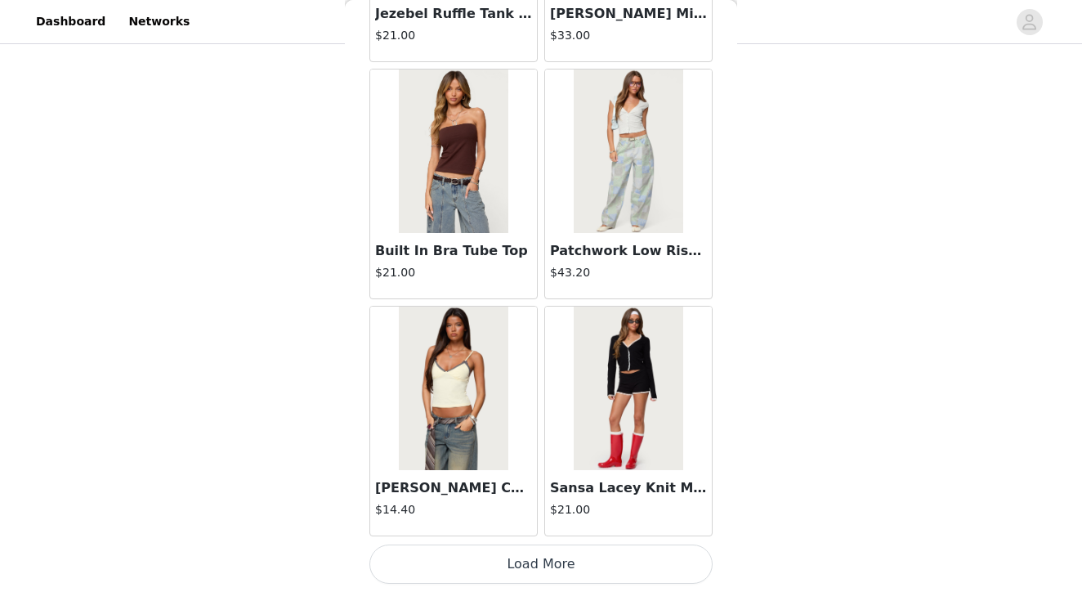
click at [534, 560] on button "Load More" at bounding box center [540, 563] width 343 height 39
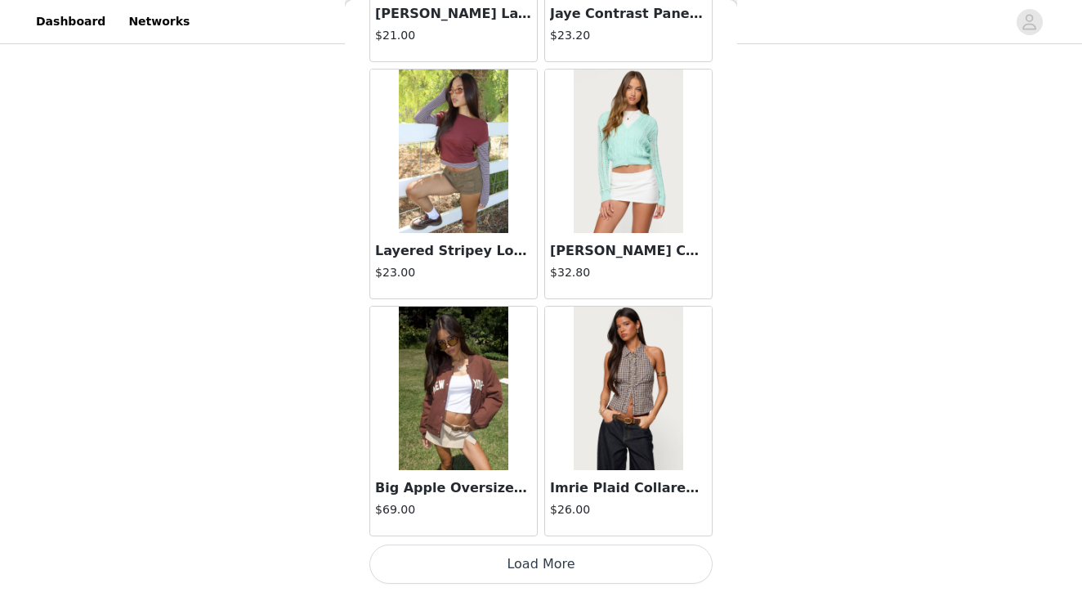
scroll to position [440, 0]
click at [543, 561] on button "Load More" at bounding box center [540, 563] width 343 height 39
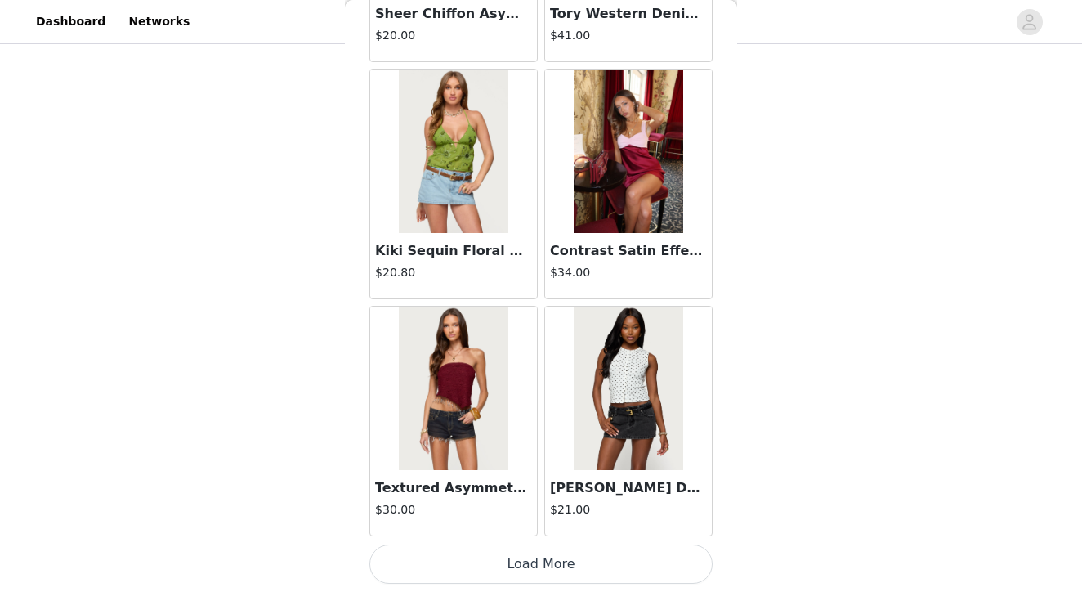
click at [551, 568] on button "Load More" at bounding box center [540, 563] width 343 height 39
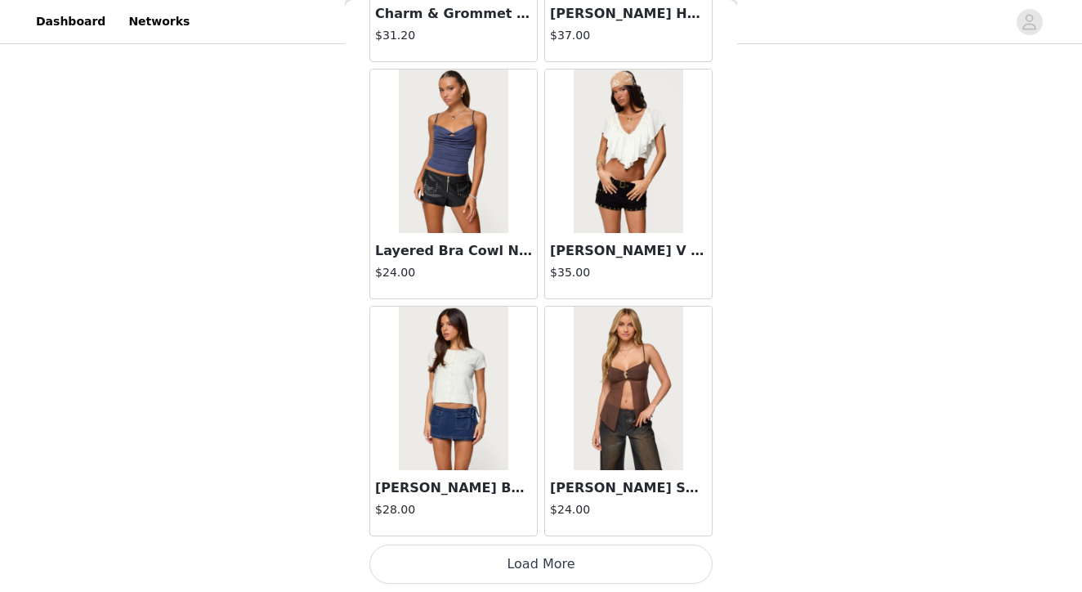
click at [562, 560] on button "Load More" at bounding box center [540, 563] width 343 height 39
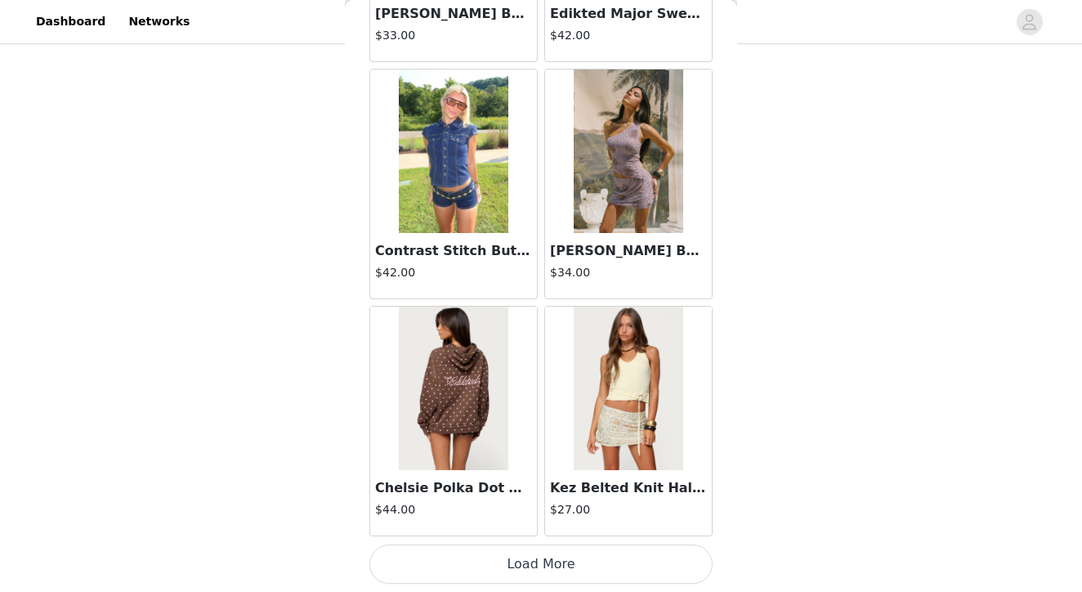
click at [544, 560] on button "Load More" at bounding box center [540, 563] width 343 height 39
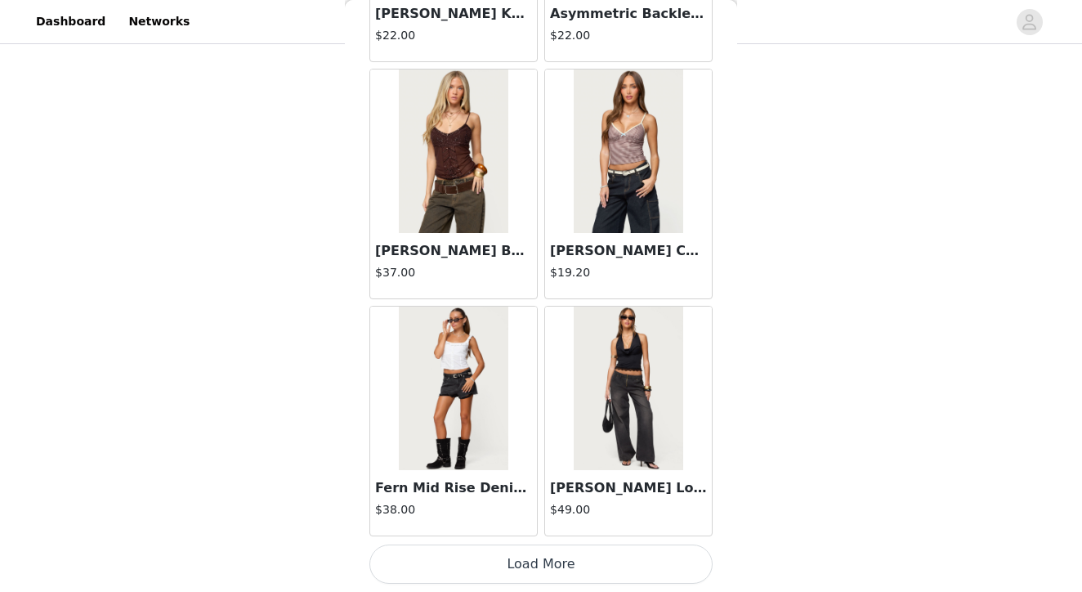
scroll to position [23233, 0]
click at [537, 561] on button "Load More" at bounding box center [540, 563] width 343 height 39
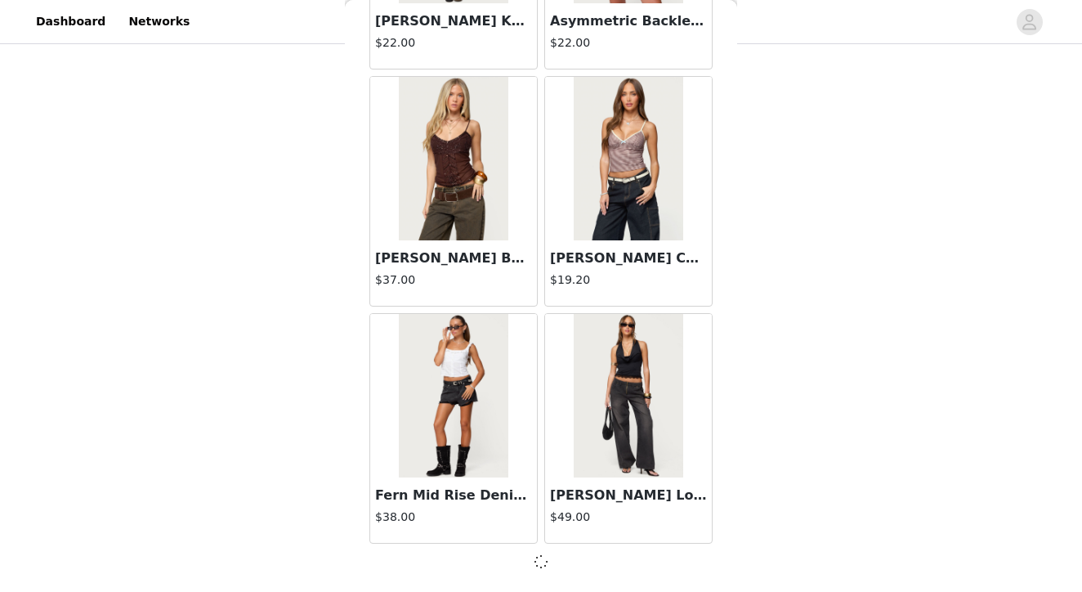
scroll to position [23225, 0]
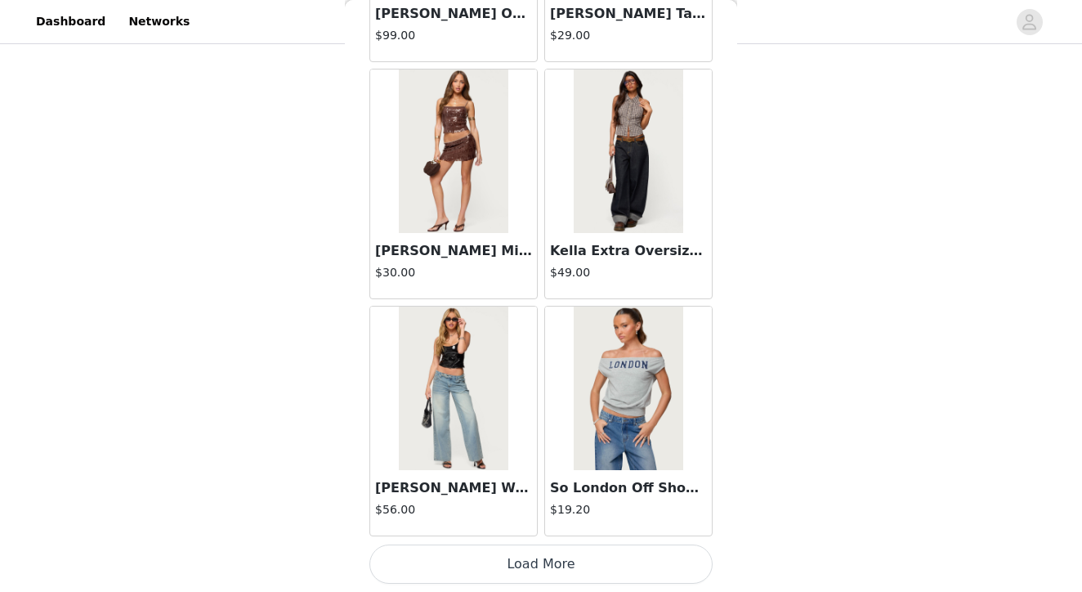
click at [548, 557] on button "Load More" at bounding box center [540, 563] width 343 height 39
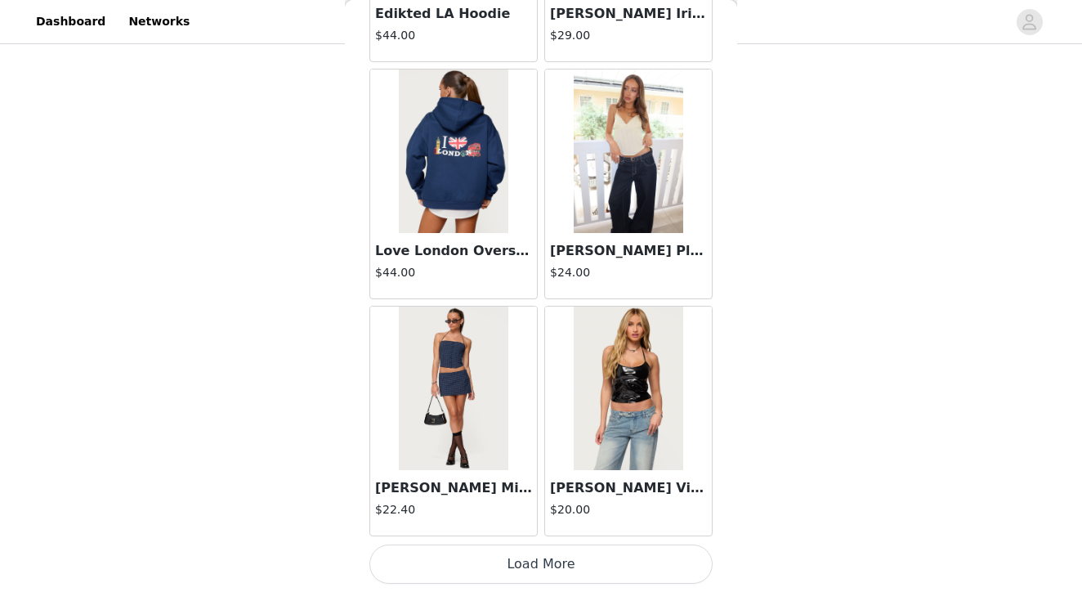
scroll to position [440, 0]
click at [534, 565] on button "Load More" at bounding box center [540, 563] width 343 height 39
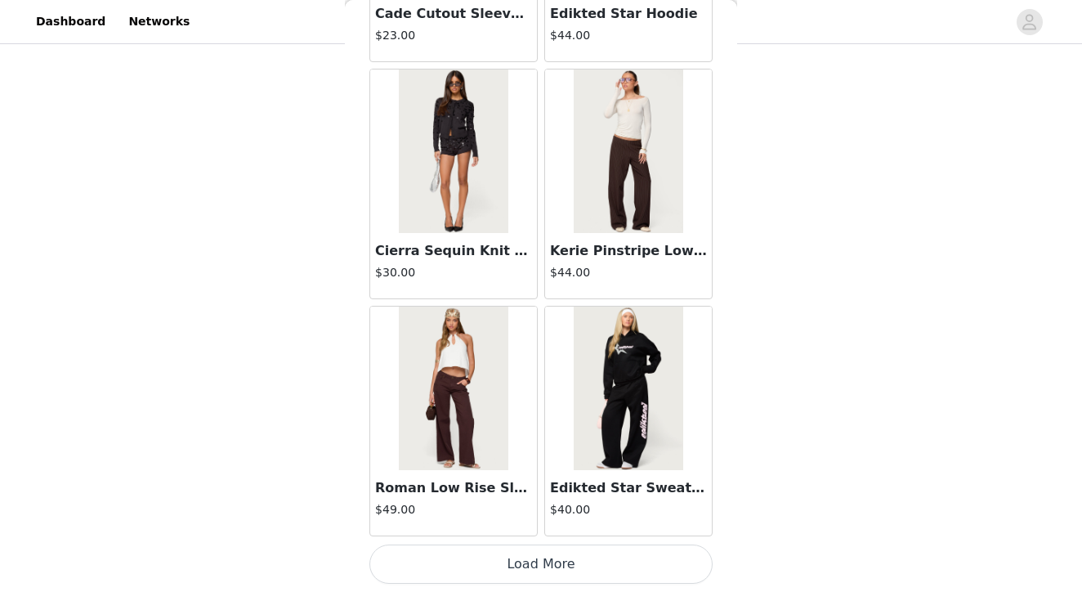
scroll to position [30341, 0]
click at [535, 559] on button "Load More" at bounding box center [540, 563] width 343 height 39
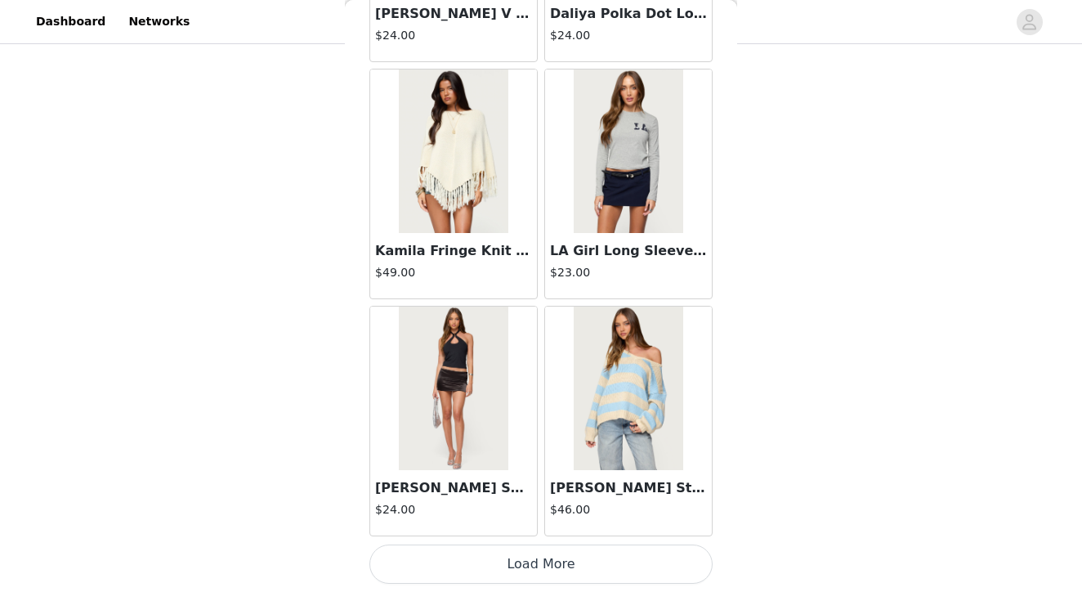
scroll to position [440, 0]
click at [546, 564] on button "Load More" at bounding box center [540, 563] width 343 height 39
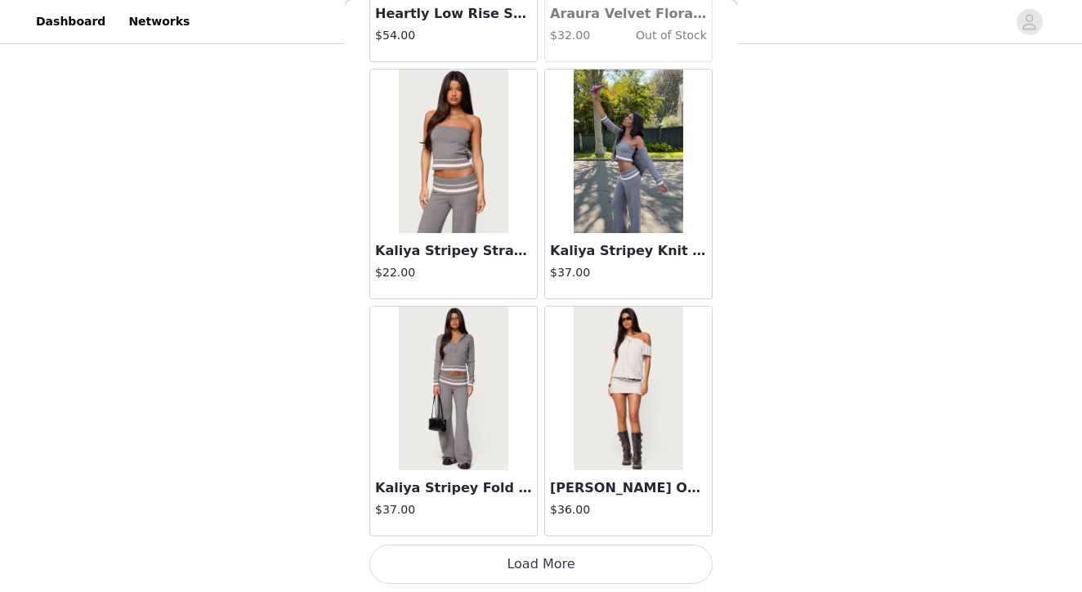
click at [551, 572] on button "Load More" at bounding box center [540, 563] width 343 height 39
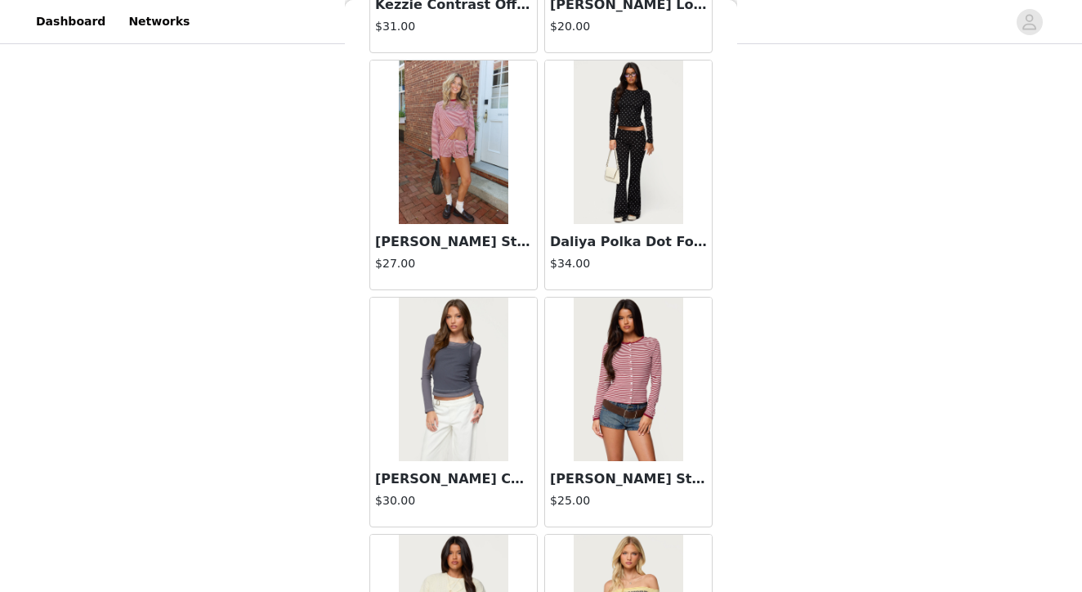
scroll to position [36507, 0]
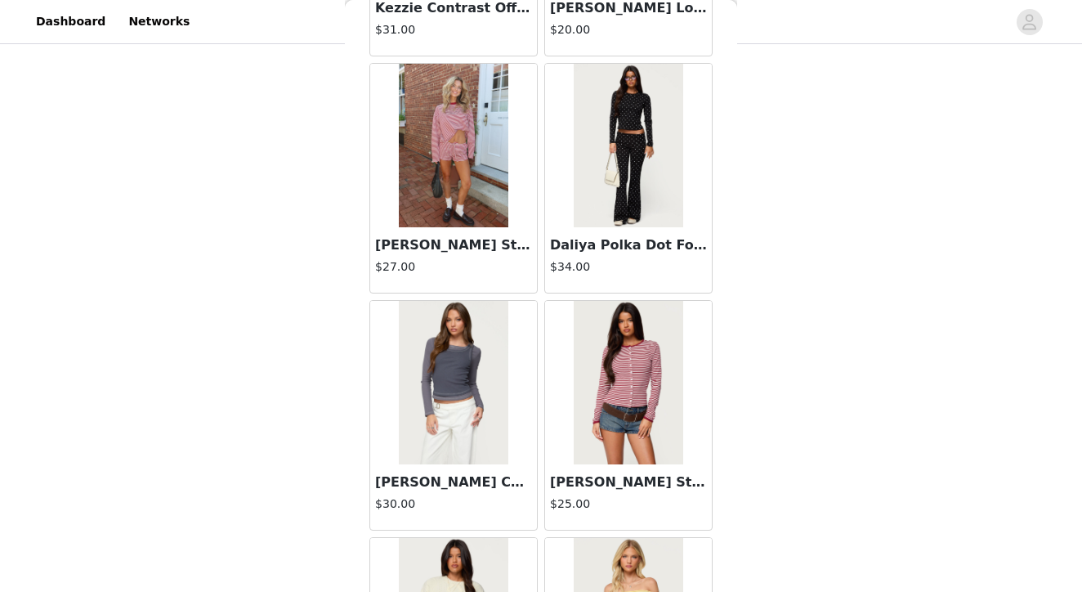
click at [447, 152] on img at bounding box center [453, 145] width 109 height 163
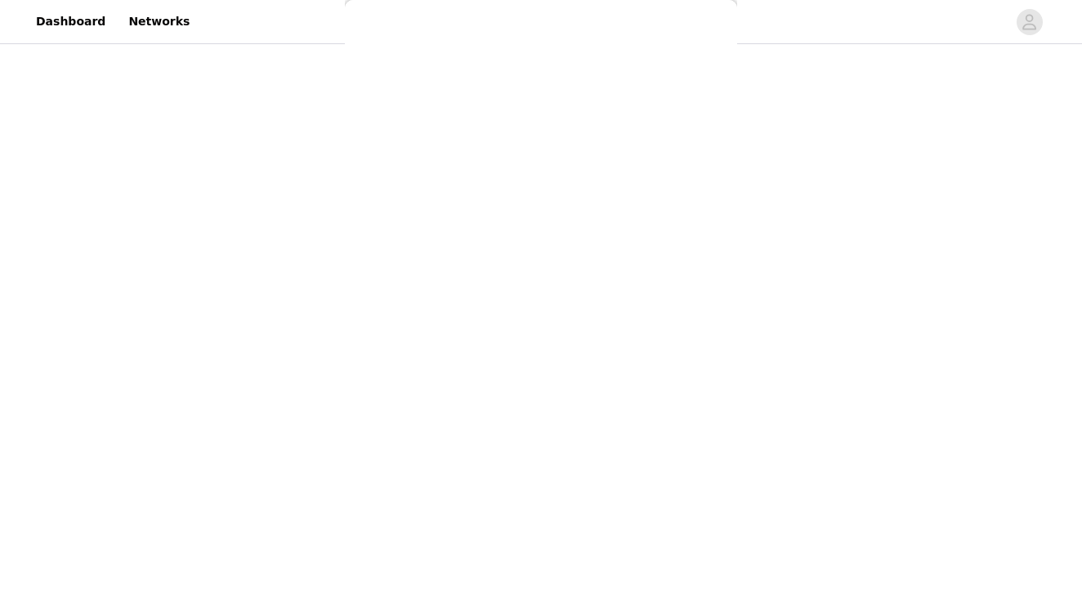
scroll to position [0, 0]
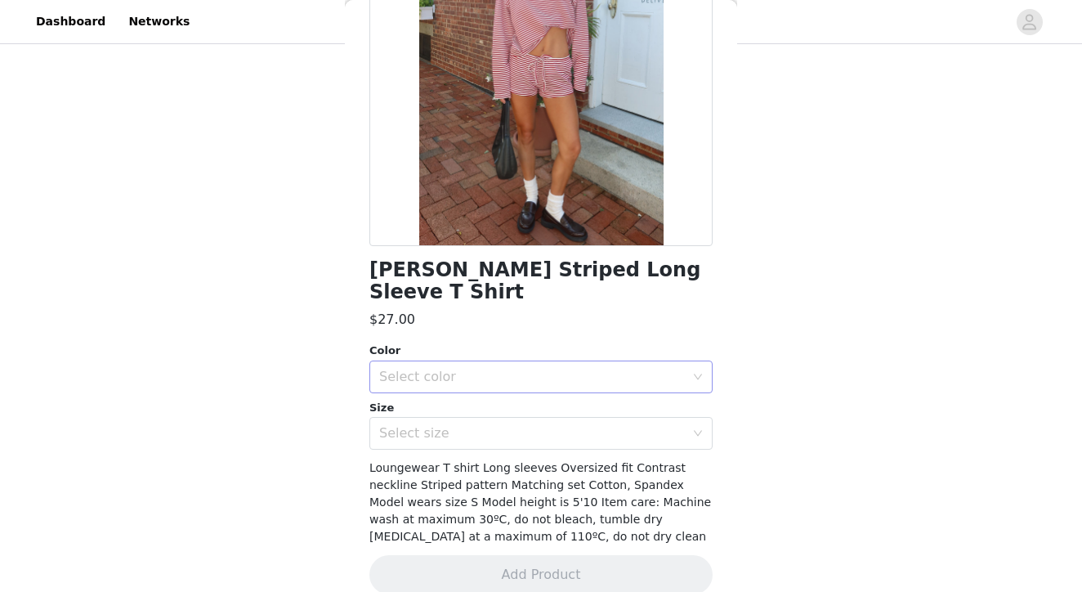
click at [512, 368] on div "Select color" at bounding box center [532, 376] width 306 height 16
click at [460, 392] on li "BURGUNDY" at bounding box center [540, 390] width 343 height 26
click at [450, 426] on div "Select size" at bounding box center [532, 434] width 306 height 16
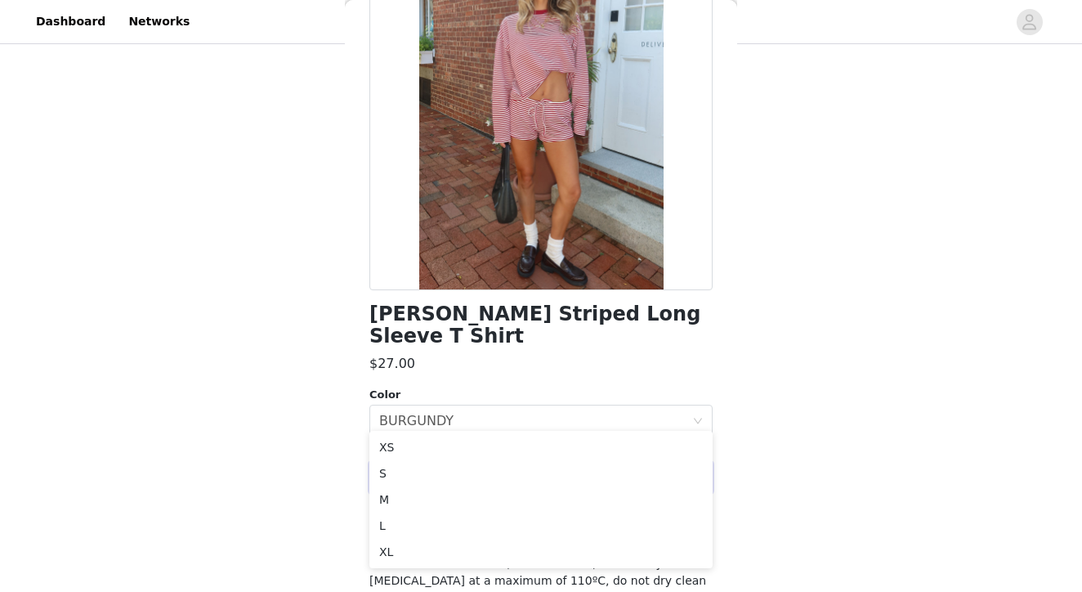
scroll to position [157, 0]
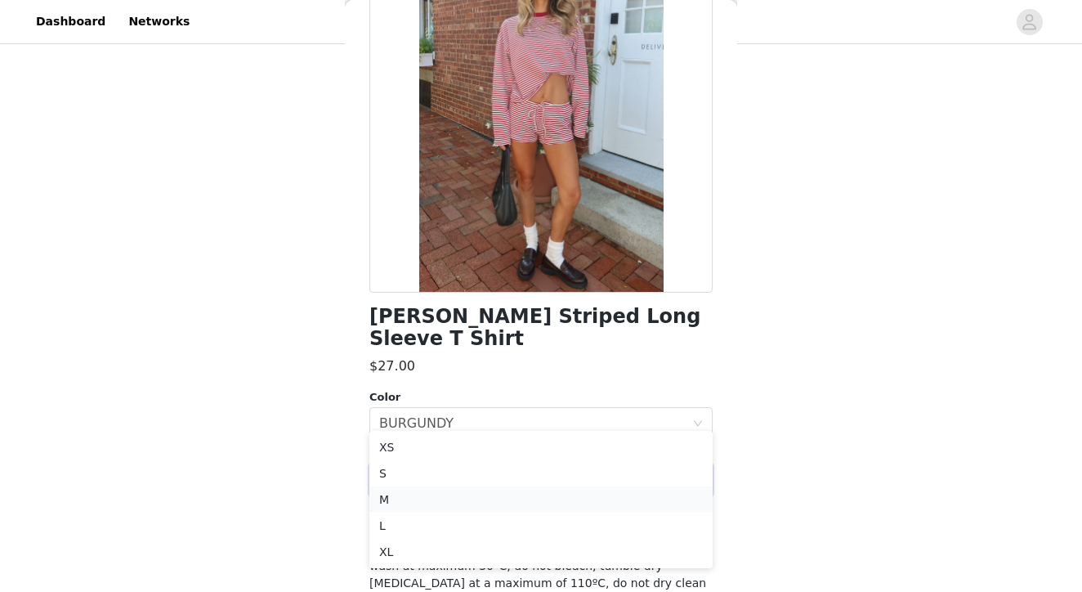
click at [399, 504] on li "M" at bounding box center [540, 499] width 343 height 26
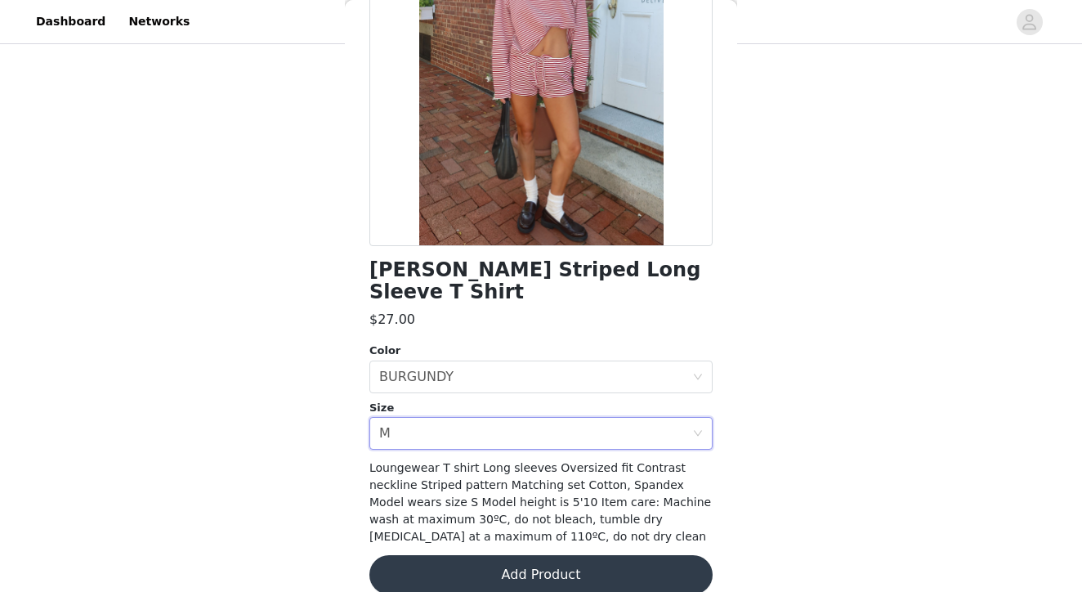
scroll to position [203, 0]
click at [498, 418] on div "Select size M" at bounding box center [535, 433] width 313 height 31
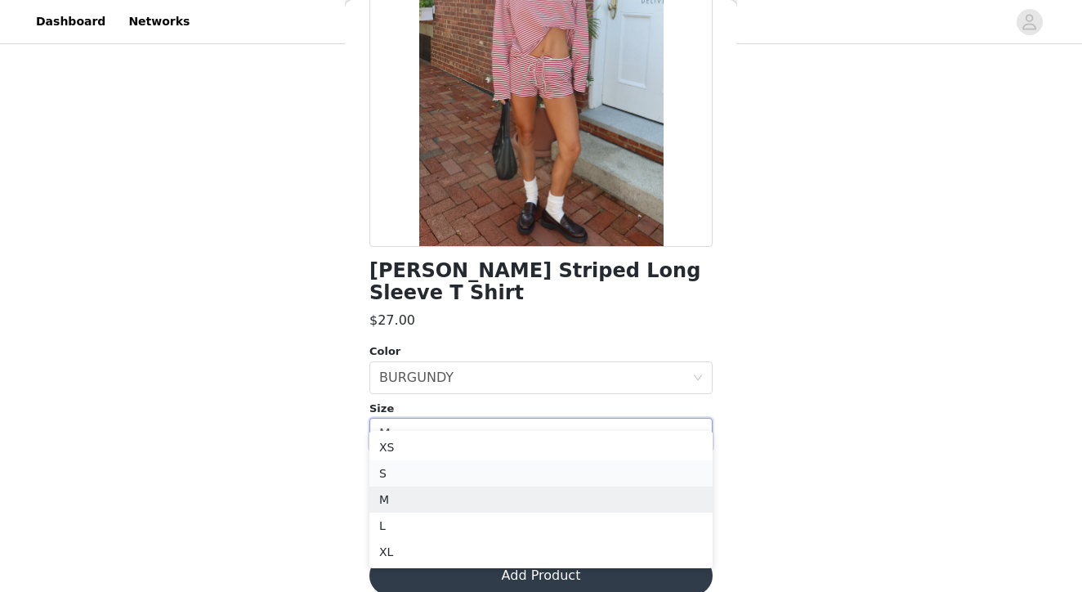
click at [424, 469] on li "S" at bounding box center [540, 473] width 343 height 26
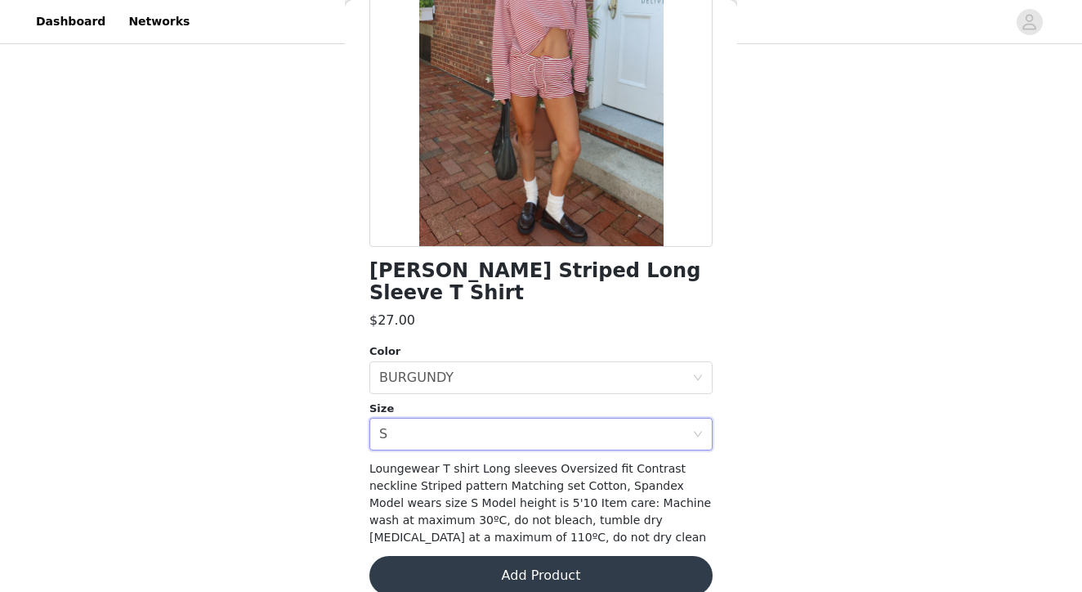
scroll to position [440, 0]
click at [489, 556] on button "Add Product" at bounding box center [540, 575] width 343 height 39
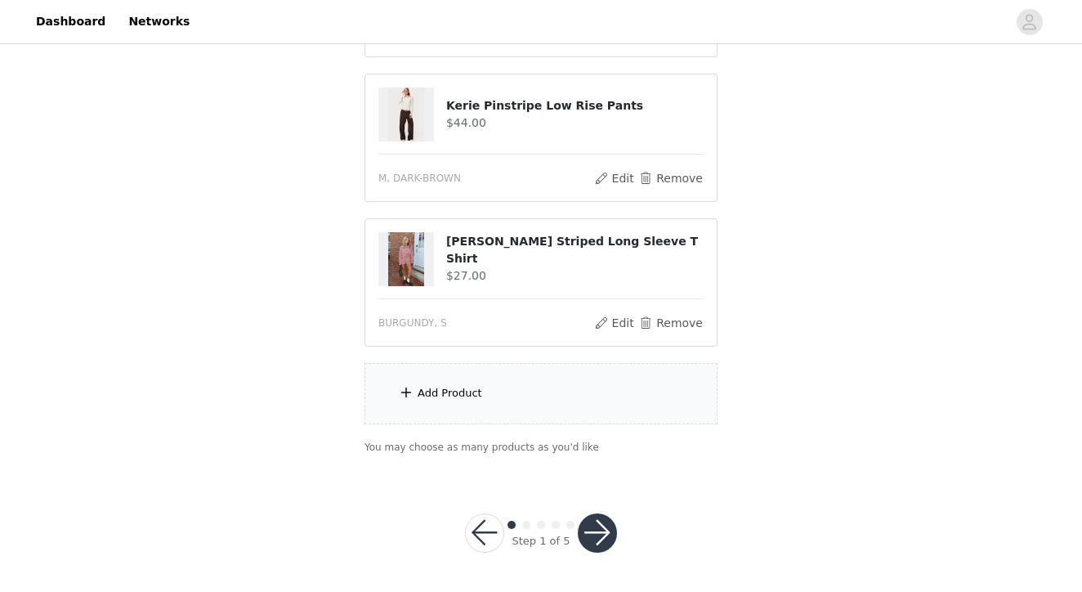
scroll to position [585, 0]
click at [479, 402] on div "Add Product" at bounding box center [540, 394] width 353 height 61
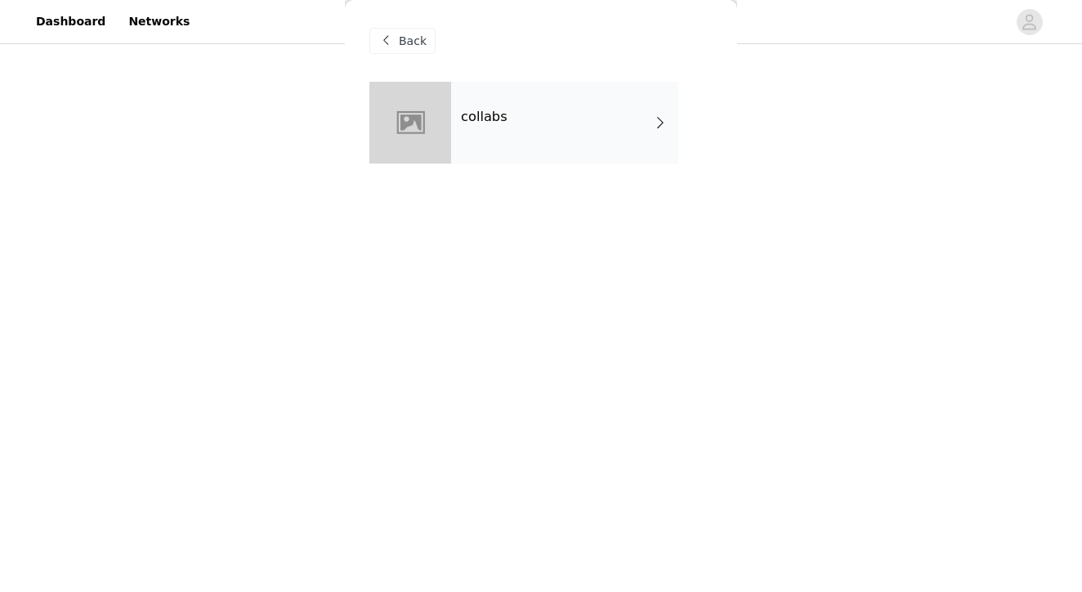
click at [555, 120] on div "collabs" at bounding box center [564, 123] width 227 height 82
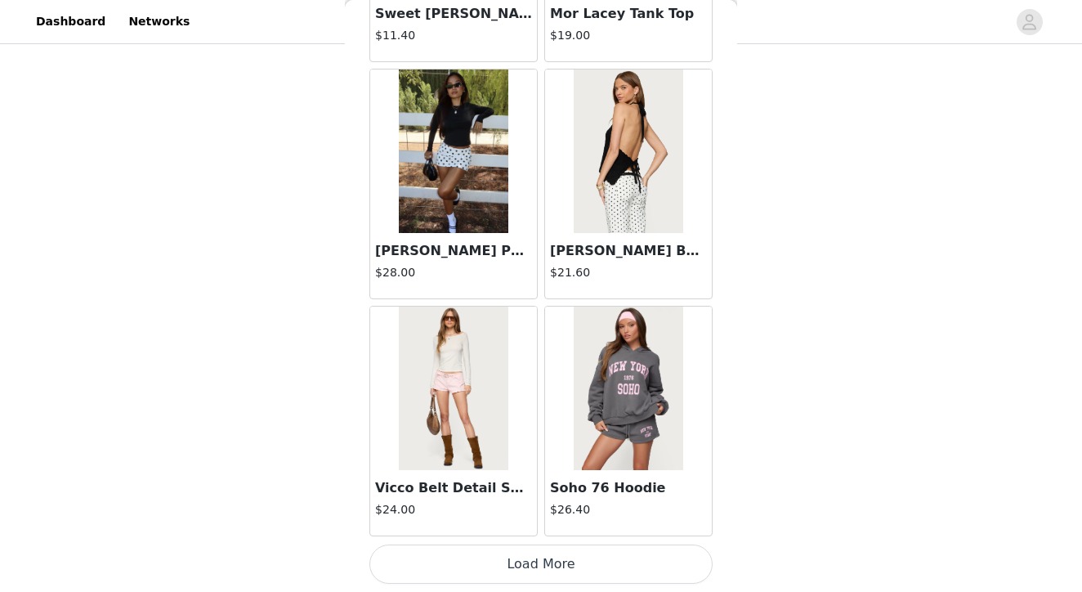
click at [536, 565] on button "Load More" at bounding box center [540, 563] width 343 height 39
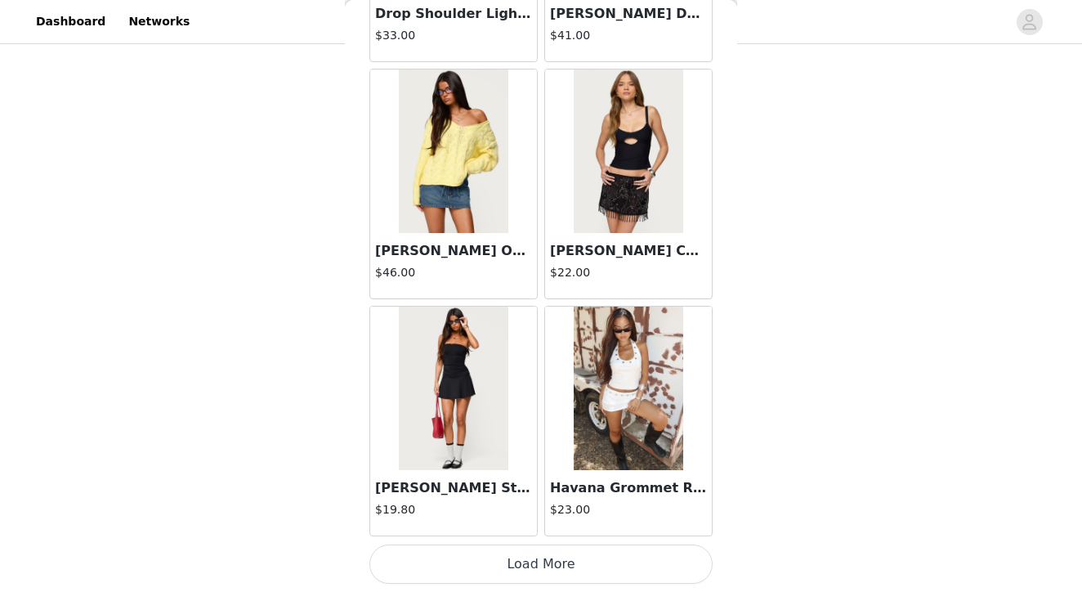
click at [538, 565] on button "Load More" at bounding box center [540, 563] width 343 height 39
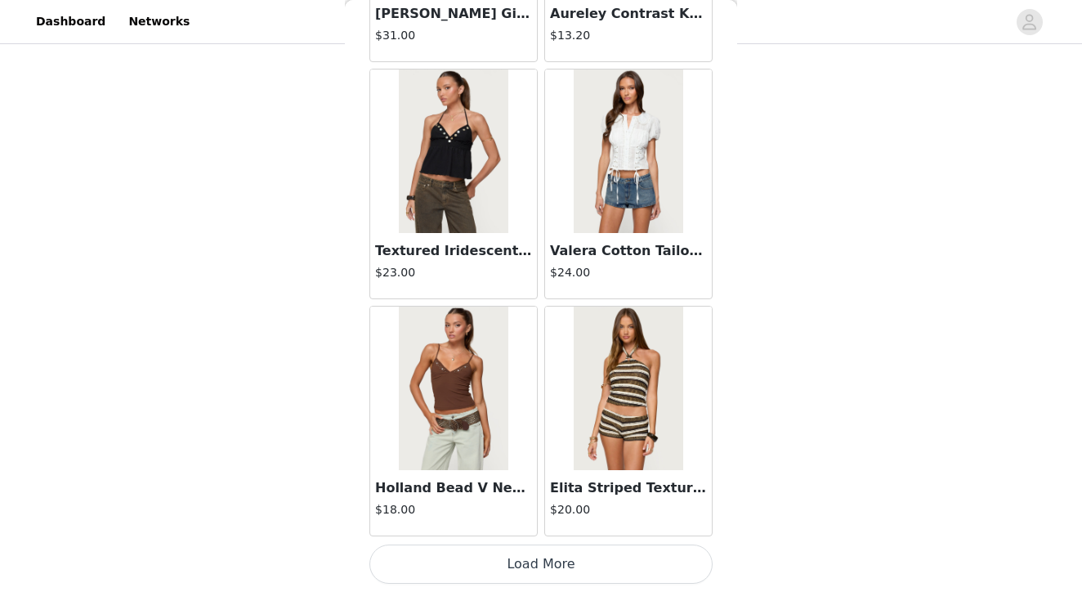
click at [529, 561] on button "Load More" at bounding box center [540, 563] width 343 height 39
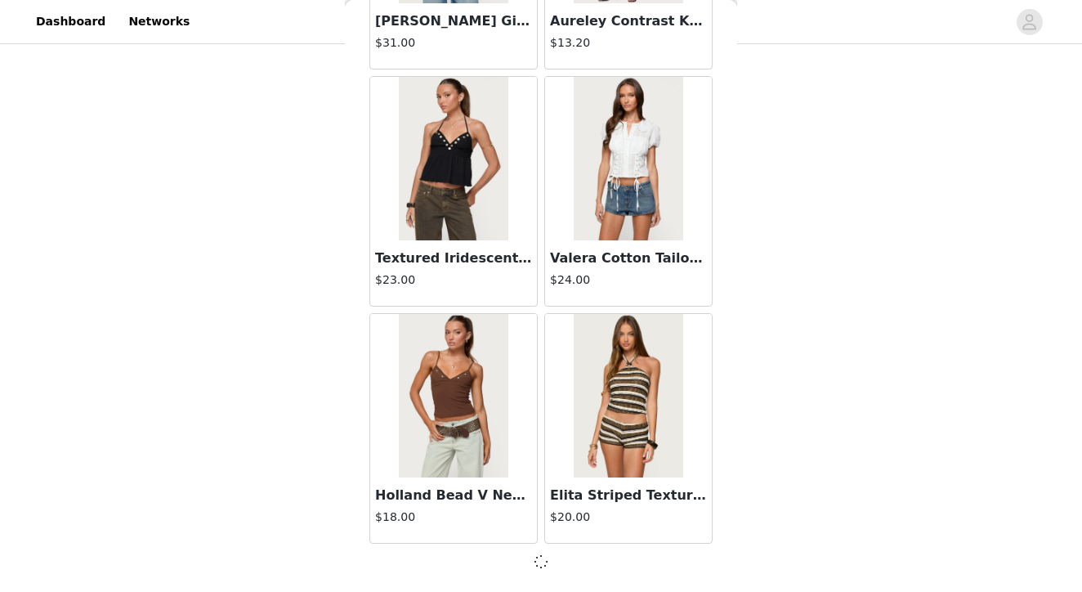
scroll to position [6640, 0]
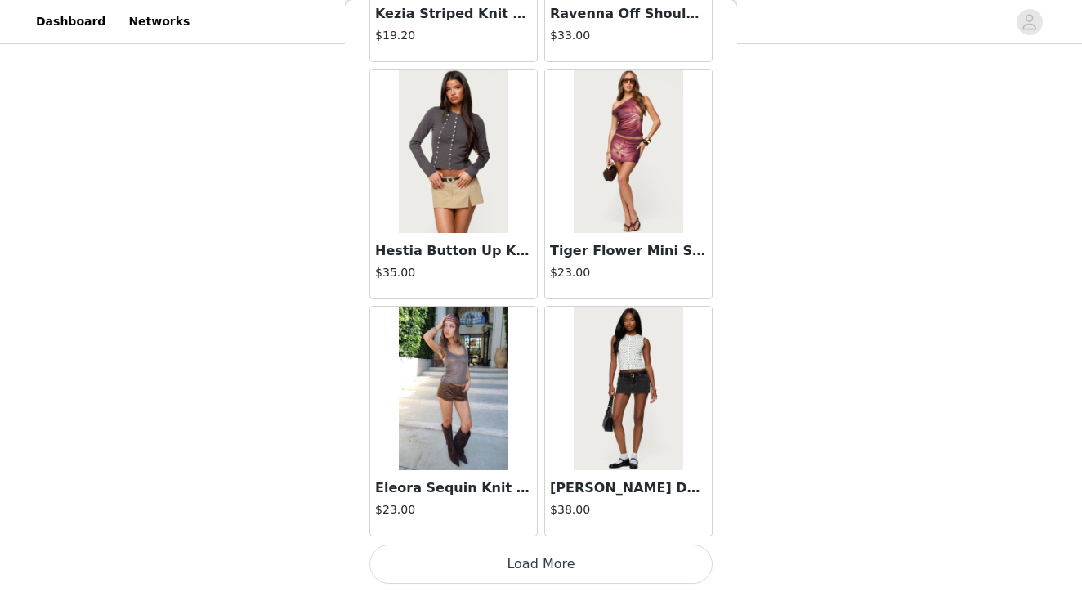
click at [529, 569] on button "Load More" at bounding box center [540, 563] width 343 height 39
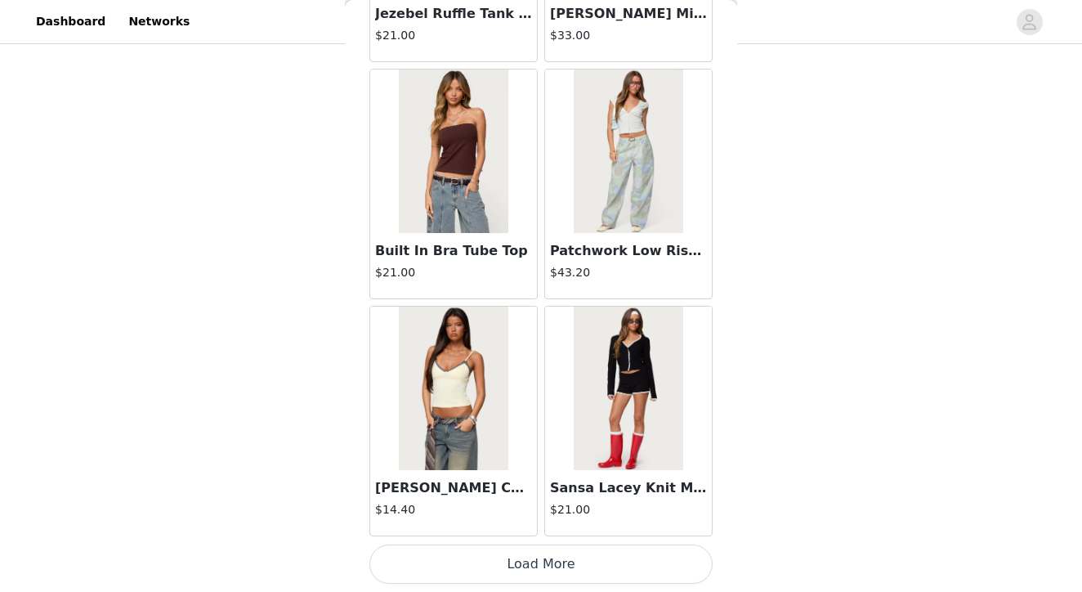
scroll to position [585, 0]
click at [538, 571] on button "Load More" at bounding box center [540, 563] width 343 height 39
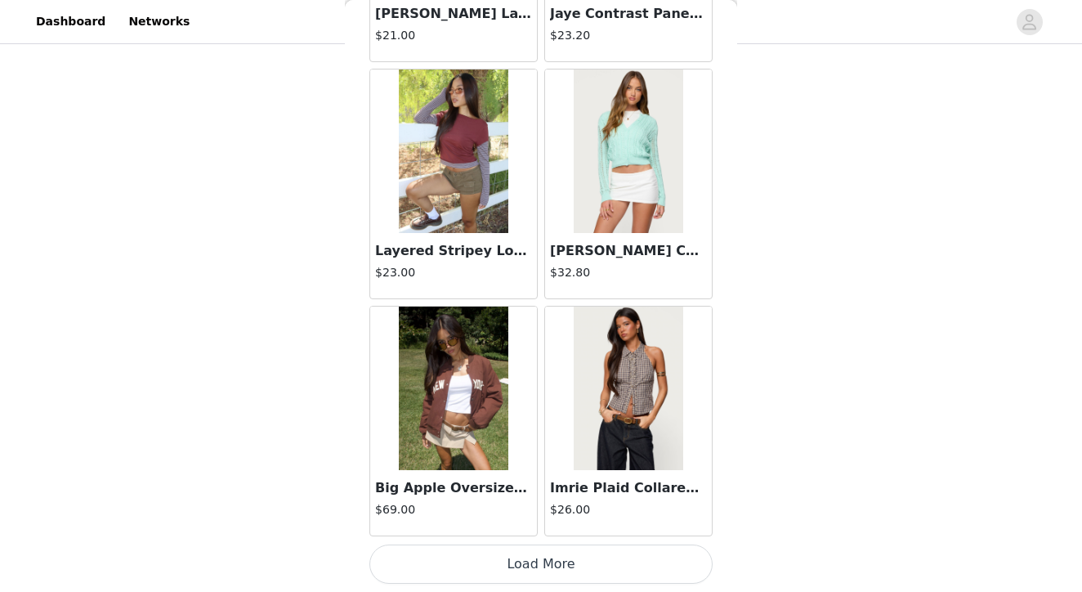
click at [560, 559] on button "Load More" at bounding box center [540, 563] width 343 height 39
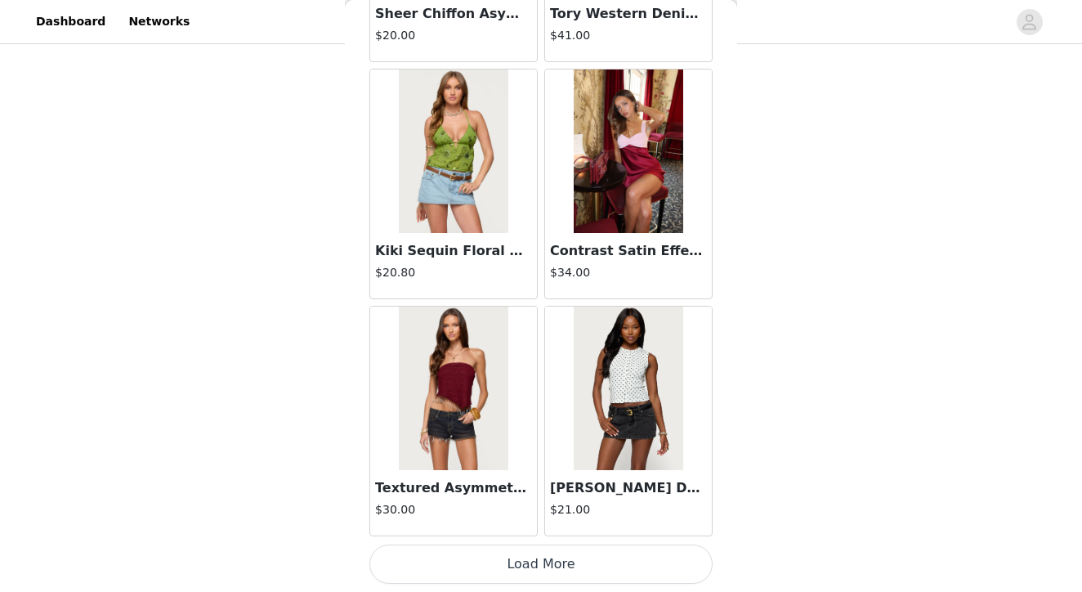
click at [540, 569] on button "Load More" at bounding box center [540, 563] width 343 height 39
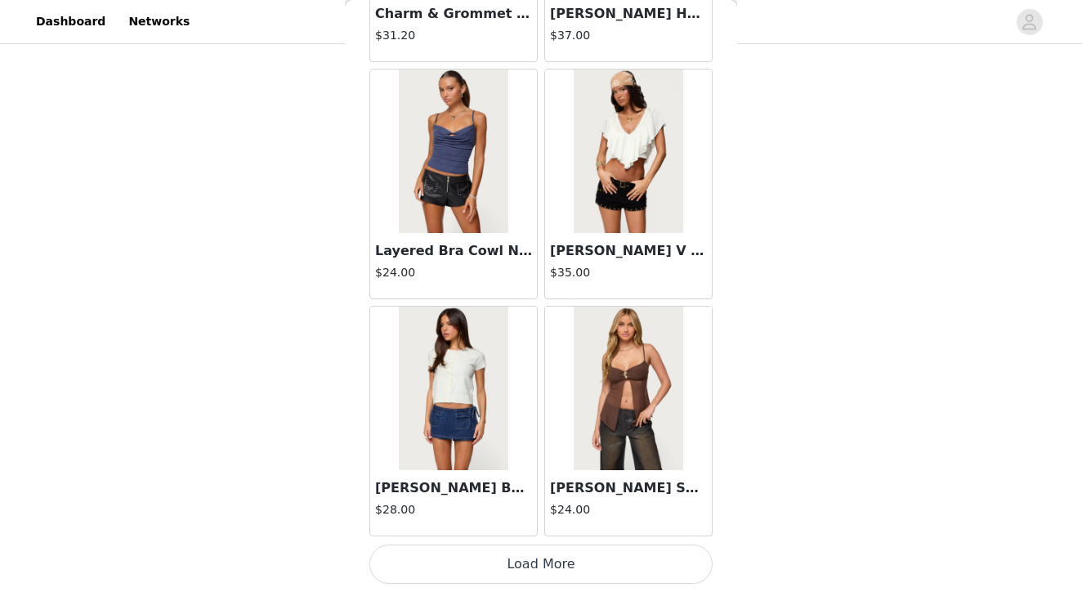
click at [530, 554] on button "Load More" at bounding box center [540, 563] width 343 height 39
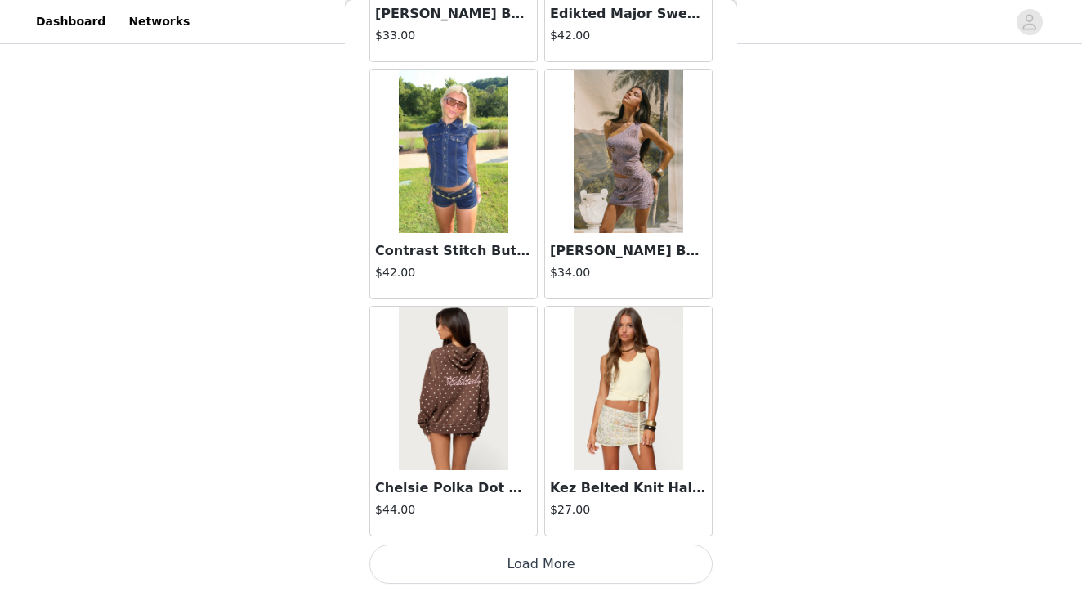
click at [546, 562] on button "Load More" at bounding box center [540, 563] width 343 height 39
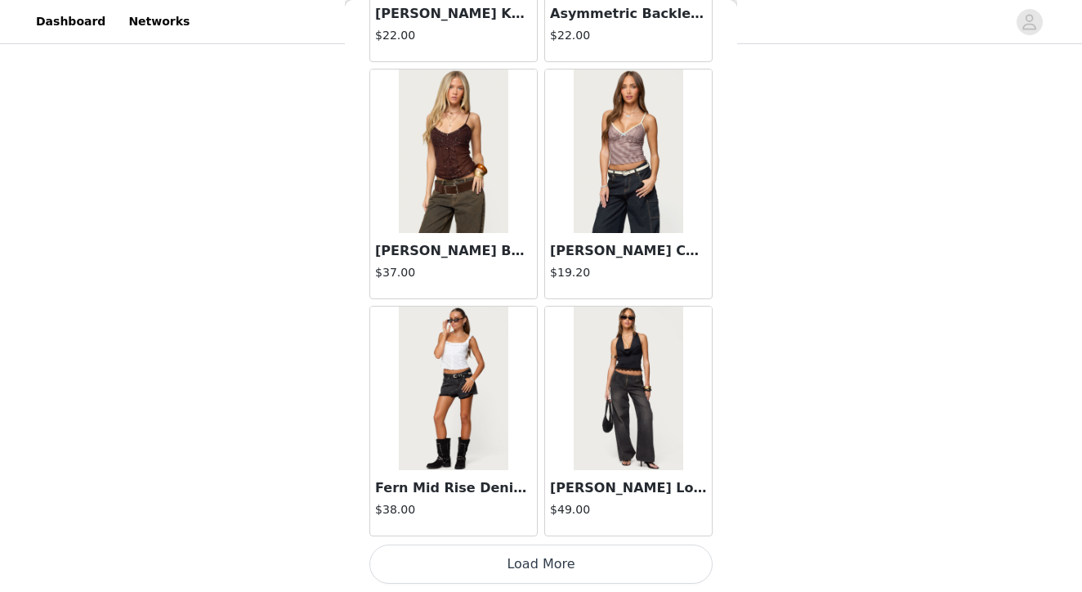
click at [530, 565] on button "Load More" at bounding box center [540, 563] width 343 height 39
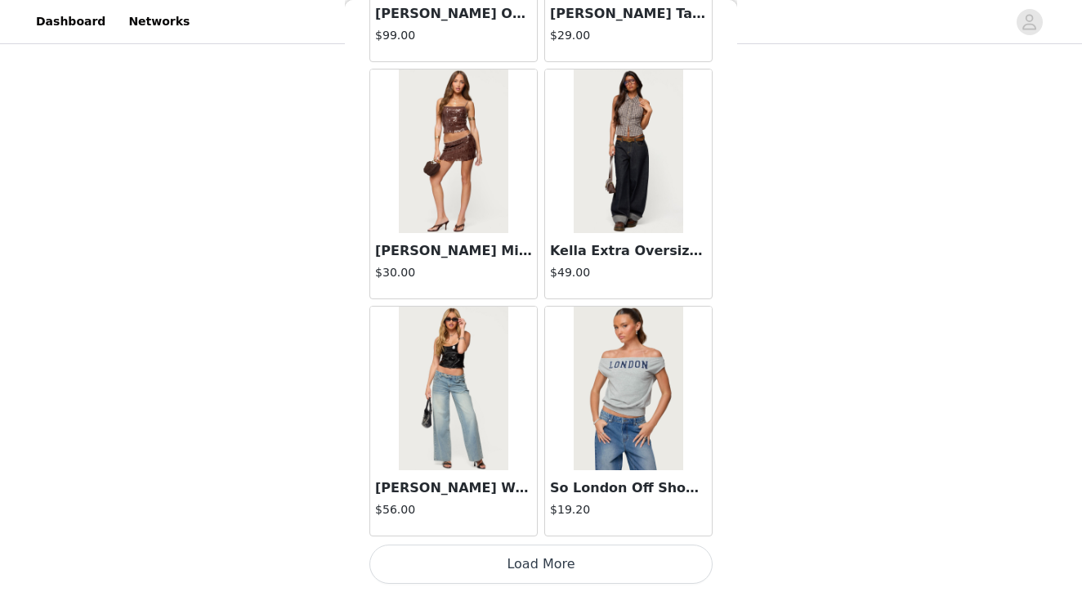
click at [551, 564] on button "Load More" at bounding box center [540, 563] width 343 height 39
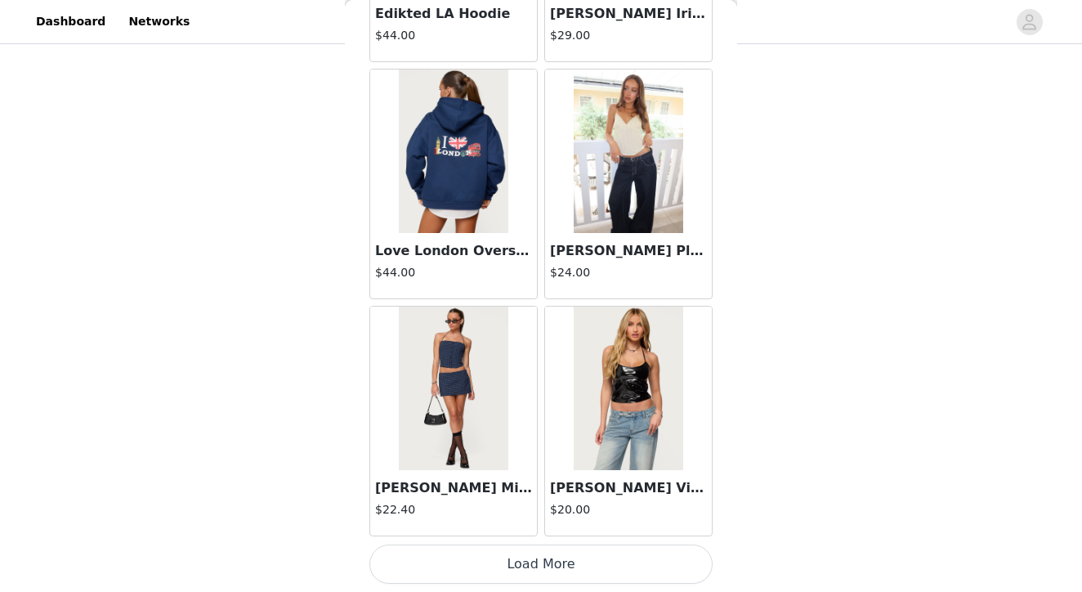
click at [542, 561] on button "Load More" at bounding box center [540, 563] width 343 height 39
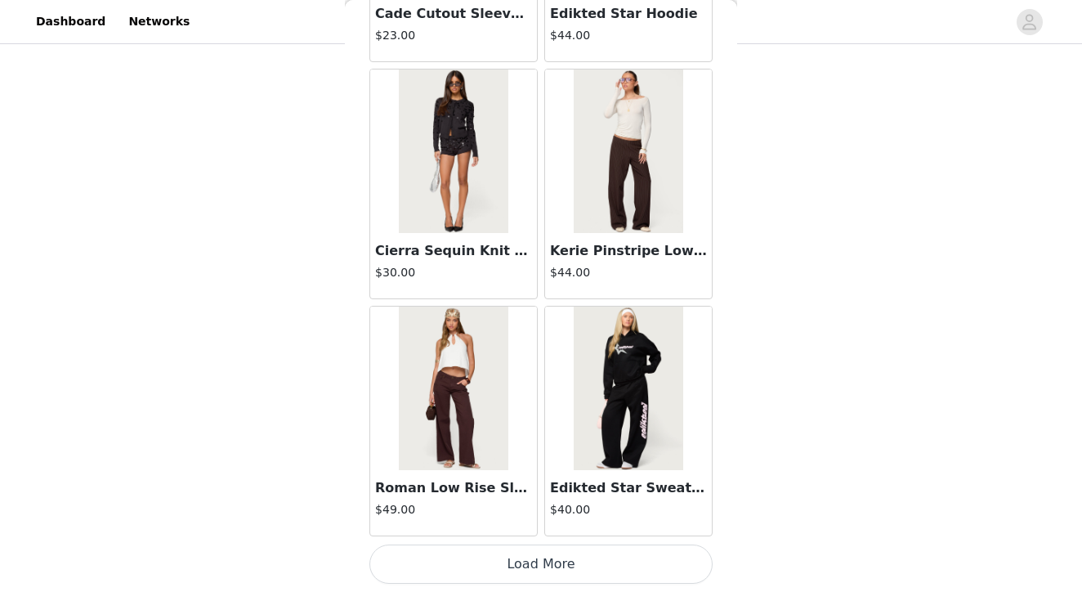
click at [545, 563] on button "Load More" at bounding box center [540, 563] width 343 height 39
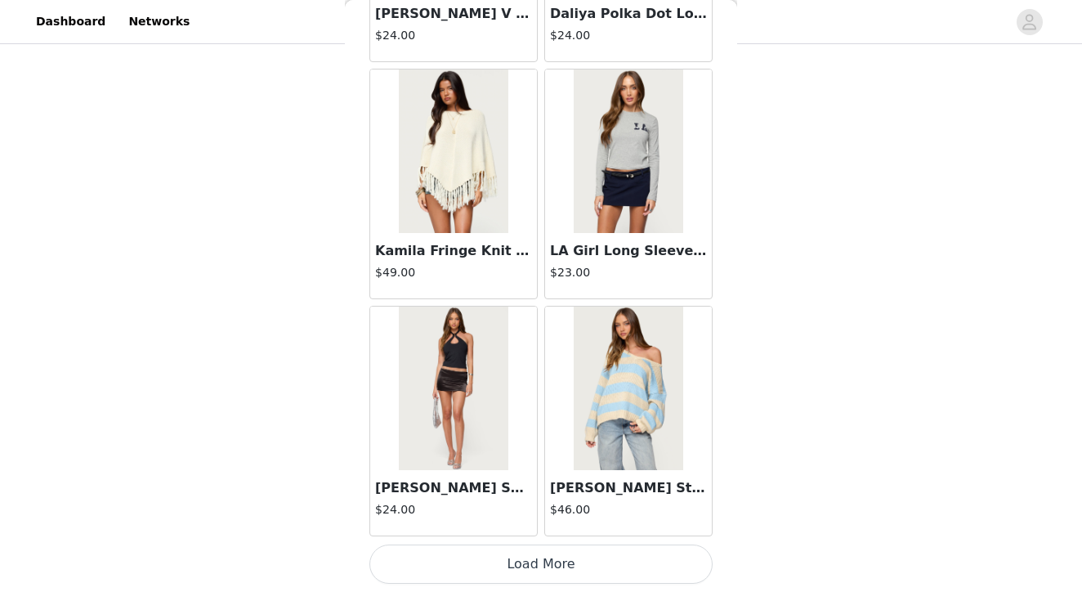
click at [541, 560] on button "Load More" at bounding box center [540, 563] width 343 height 39
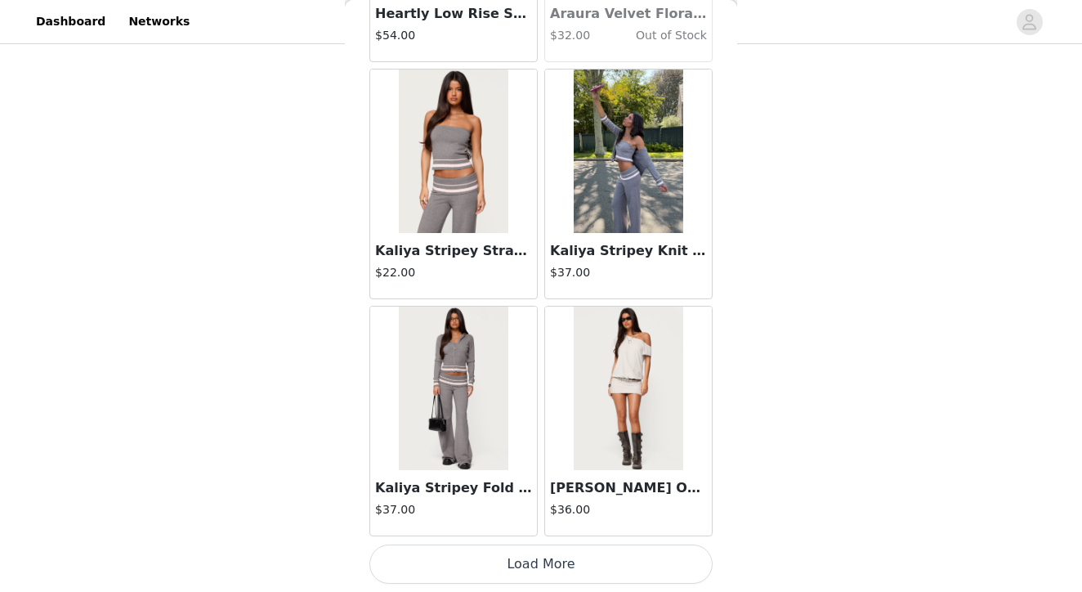
scroll to position [35079, 0]
click at [543, 557] on button "Load More" at bounding box center [540, 563] width 343 height 39
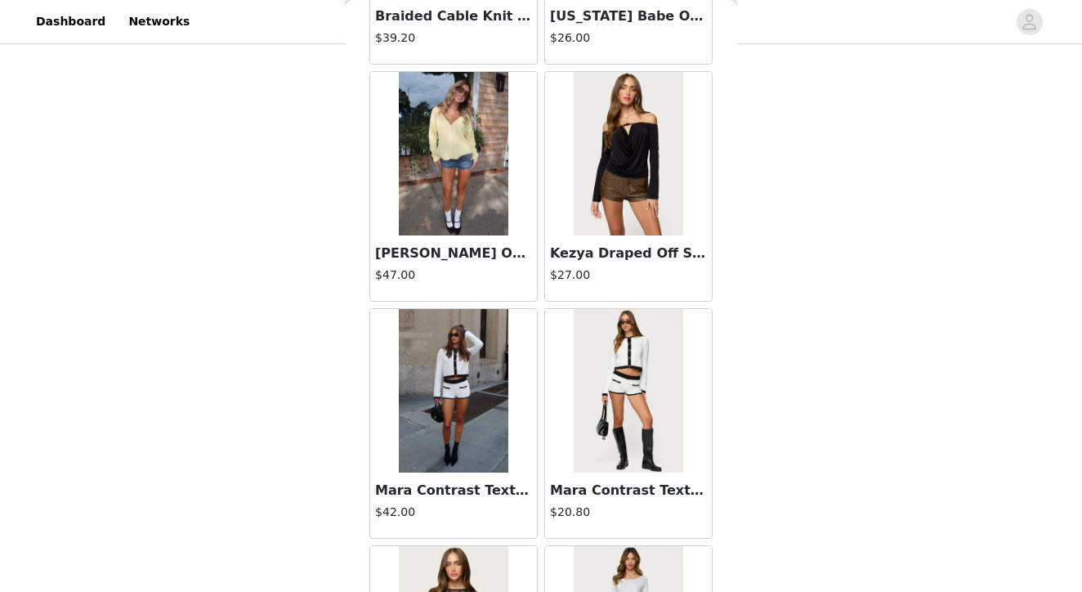
scroll to position [37209, 0]
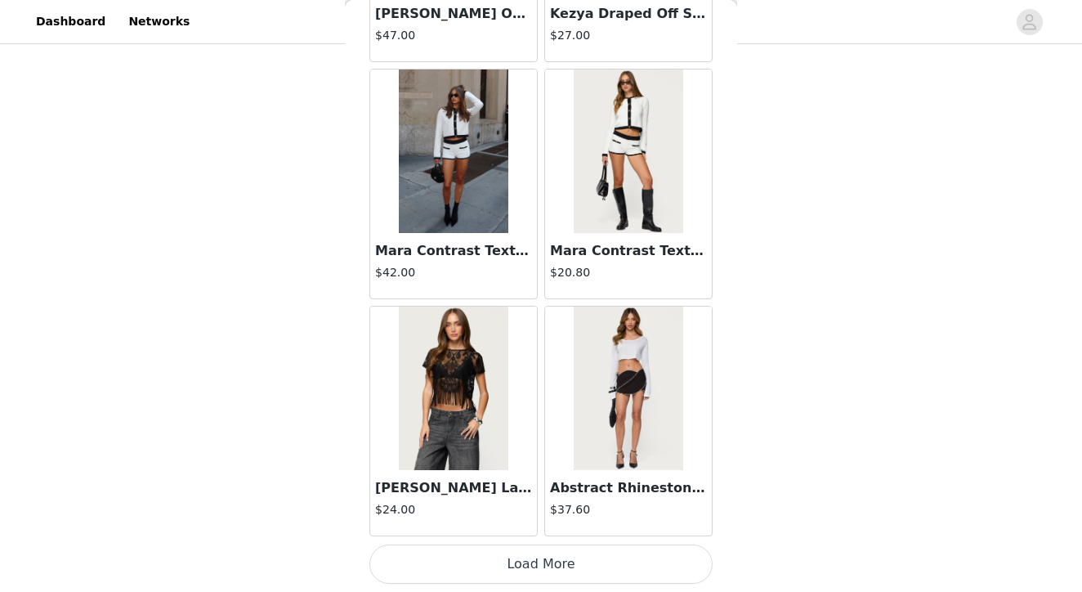
click at [550, 564] on button "Load More" at bounding box center [540, 563] width 343 height 39
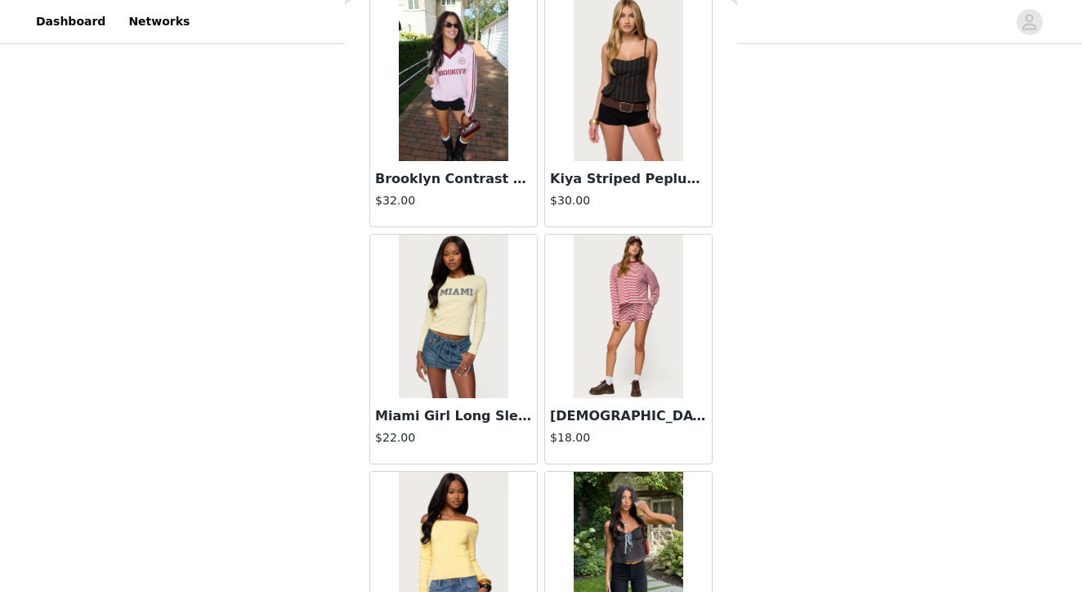
scroll to position [38471, 0]
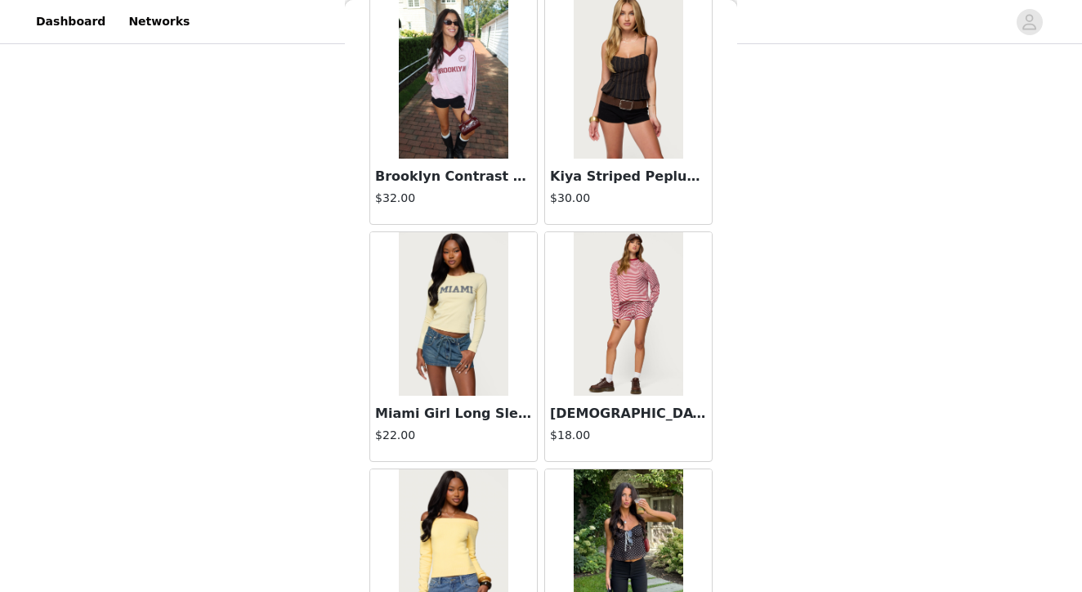
click at [623, 331] on img at bounding box center [628, 313] width 109 height 163
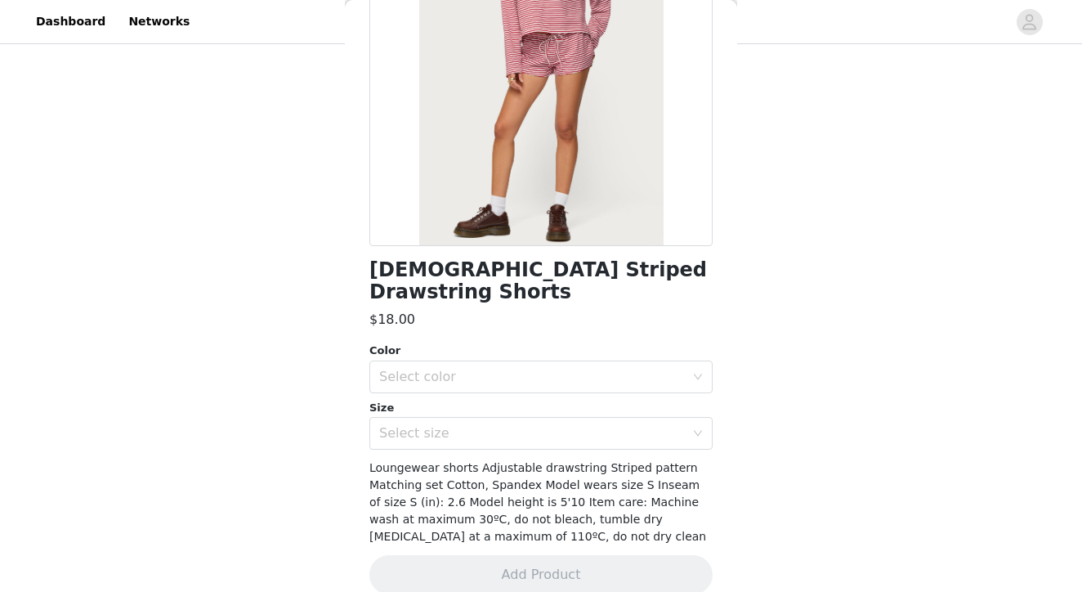
scroll to position [203, 0]
click at [426, 369] on div "Select color" at bounding box center [532, 377] width 306 height 16
click at [426, 390] on li "BURGUNDY" at bounding box center [540, 390] width 343 height 26
click at [426, 426] on div "Select size" at bounding box center [532, 434] width 306 height 16
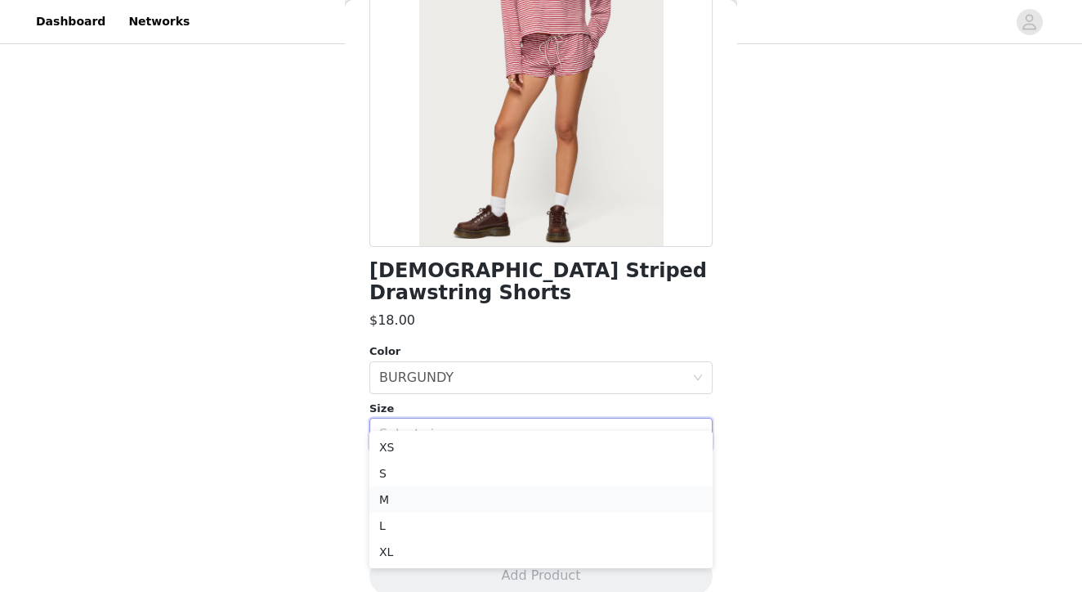
click at [417, 488] on li "M" at bounding box center [540, 499] width 343 height 26
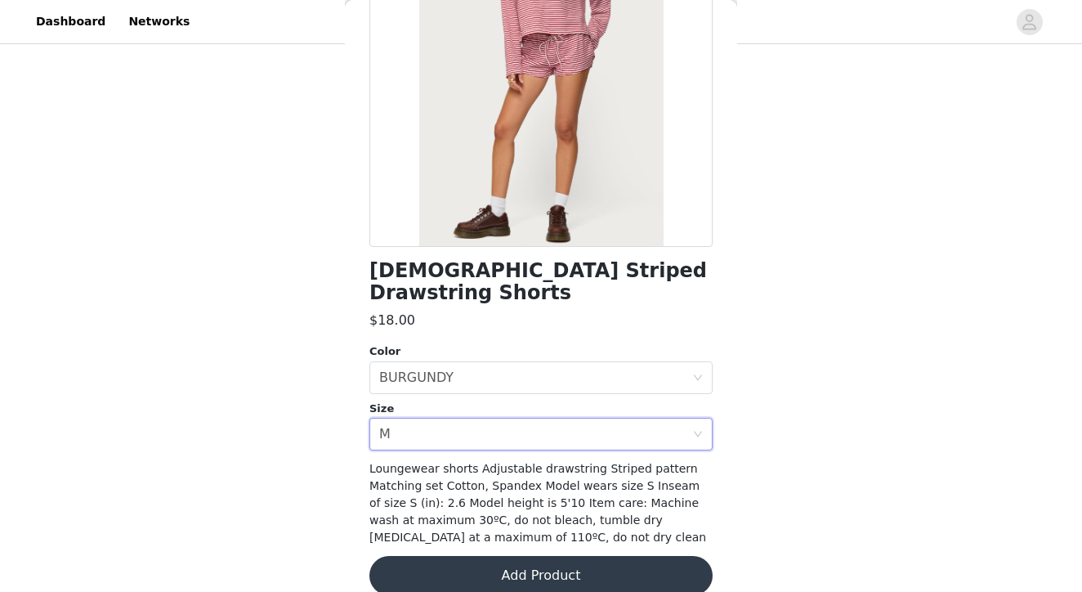
click at [552, 556] on button "Add Product" at bounding box center [540, 575] width 343 height 39
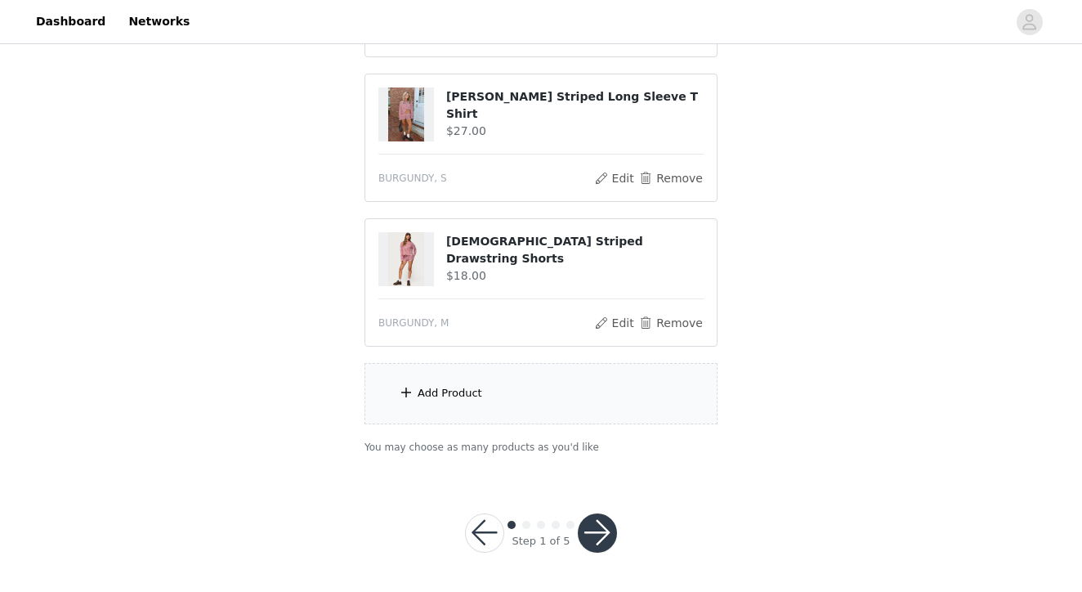
scroll to position [730, 0]
click at [489, 396] on div "Add Product" at bounding box center [540, 394] width 353 height 61
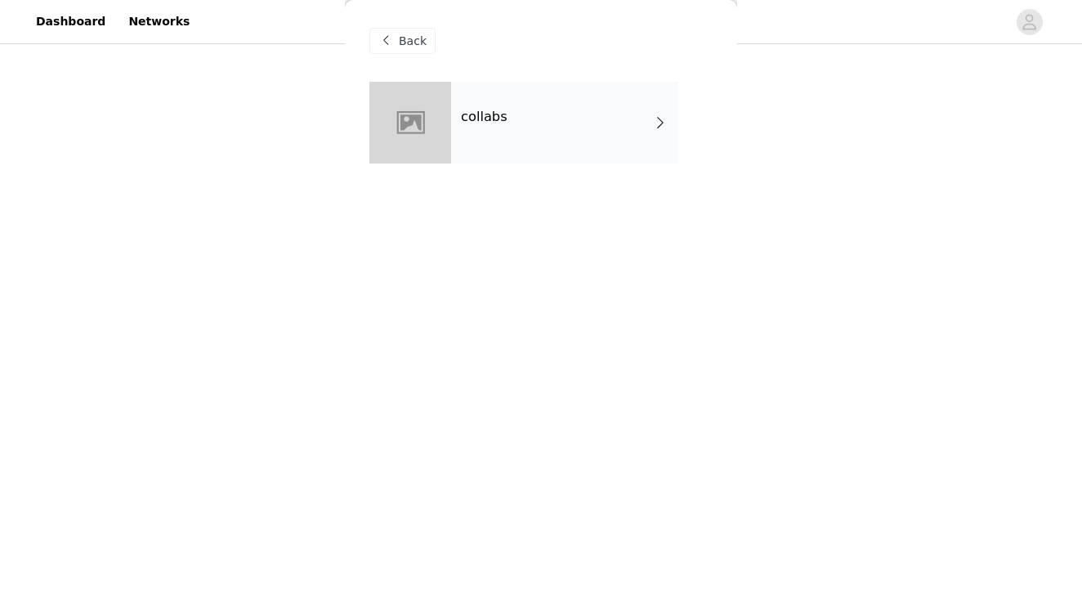
click at [532, 122] on div "collabs" at bounding box center [564, 123] width 227 height 82
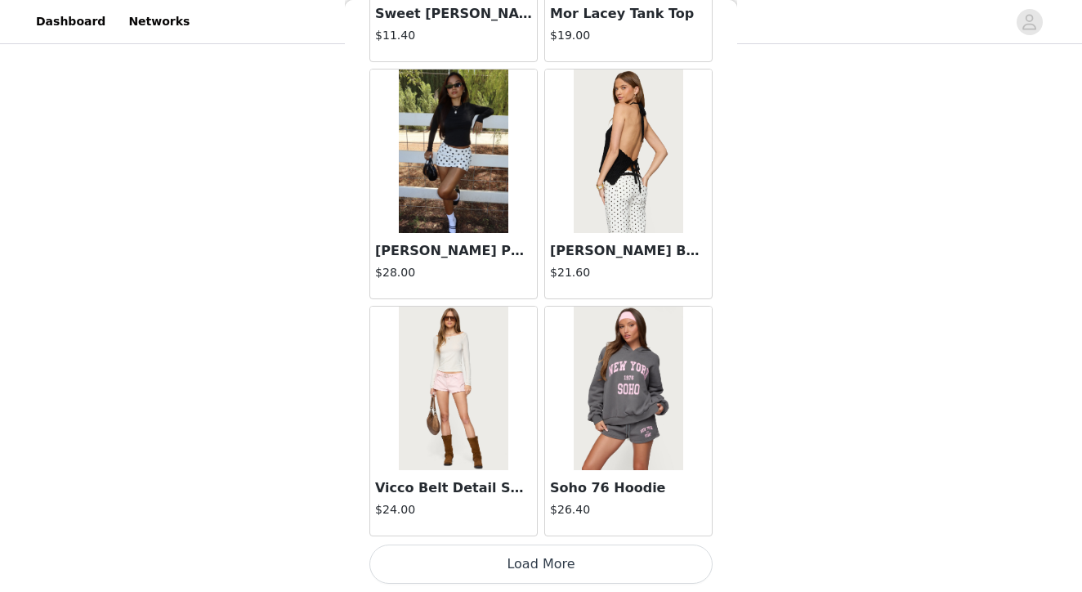
click at [547, 558] on button "Load More" at bounding box center [540, 563] width 343 height 39
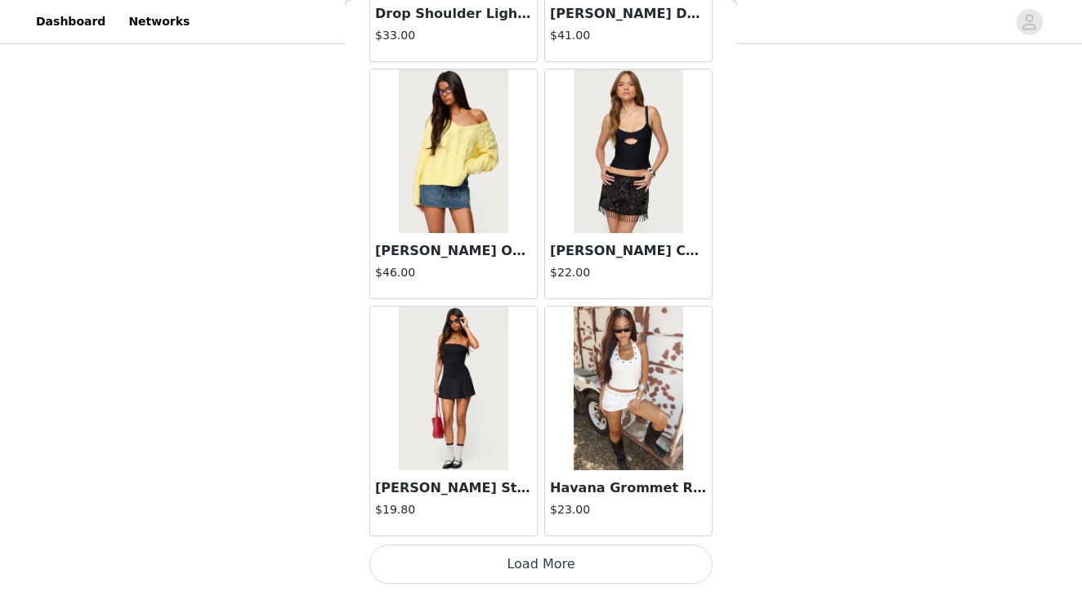
click at [547, 564] on button "Load More" at bounding box center [540, 563] width 343 height 39
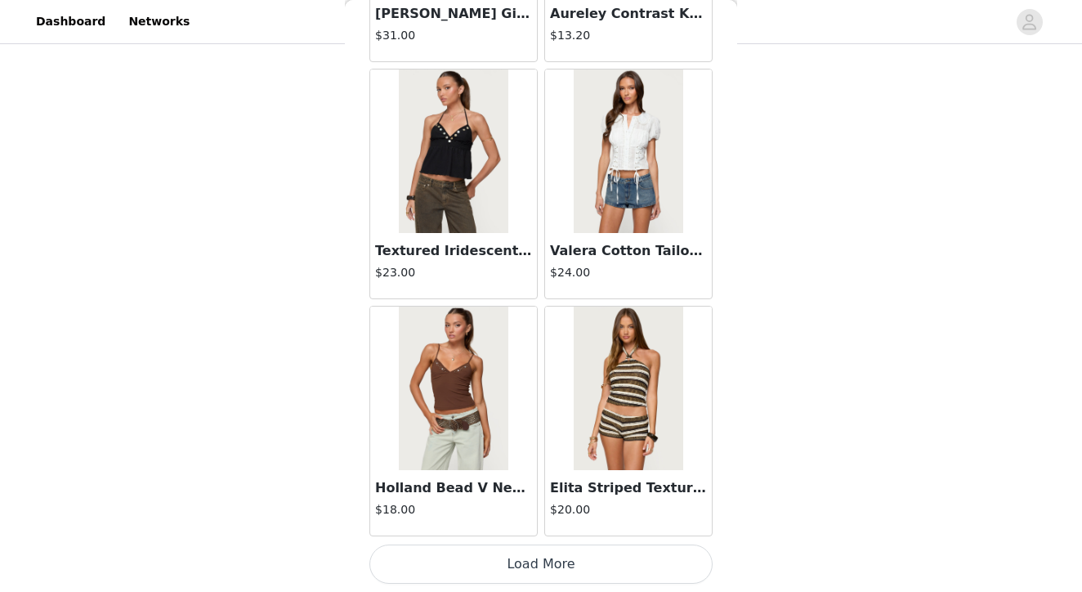
click at [545, 565] on button "Load More" at bounding box center [540, 563] width 343 height 39
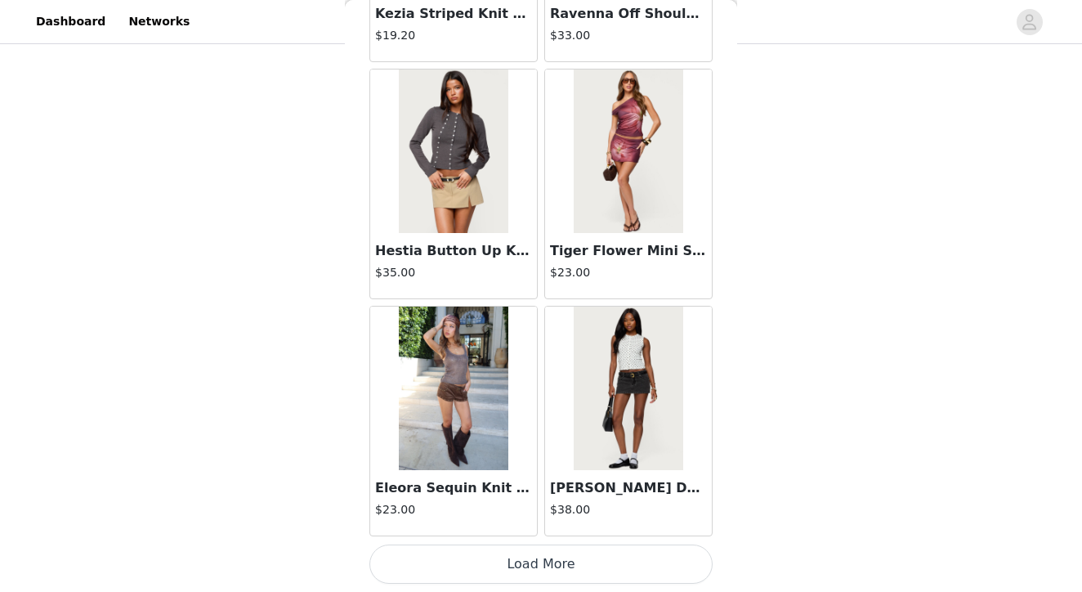
click at [535, 559] on button "Load More" at bounding box center [540, 563] width 343 height 39
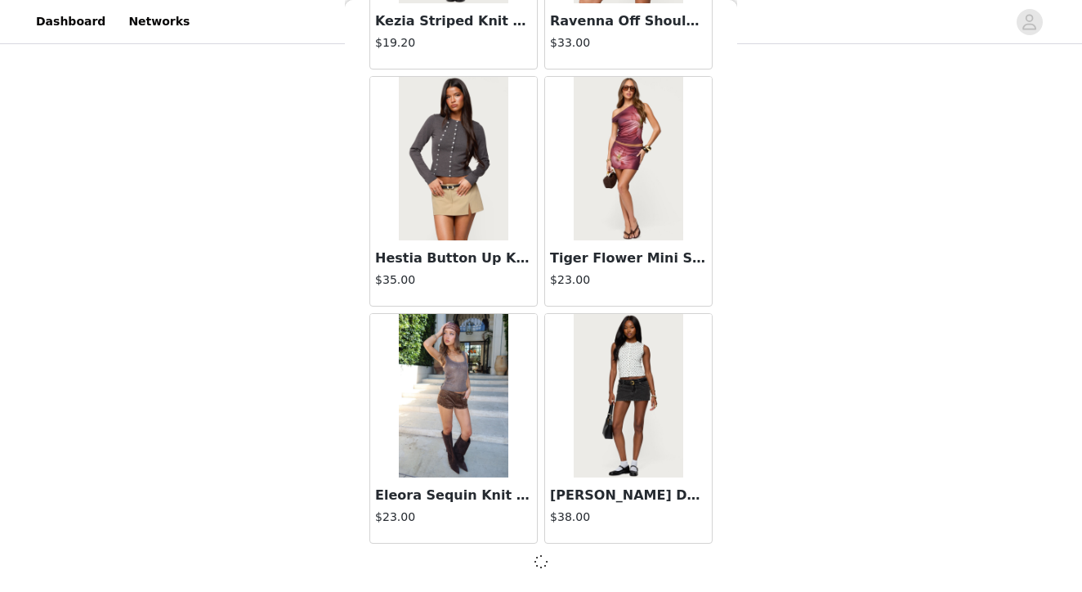
scroll to position [9009, 0]
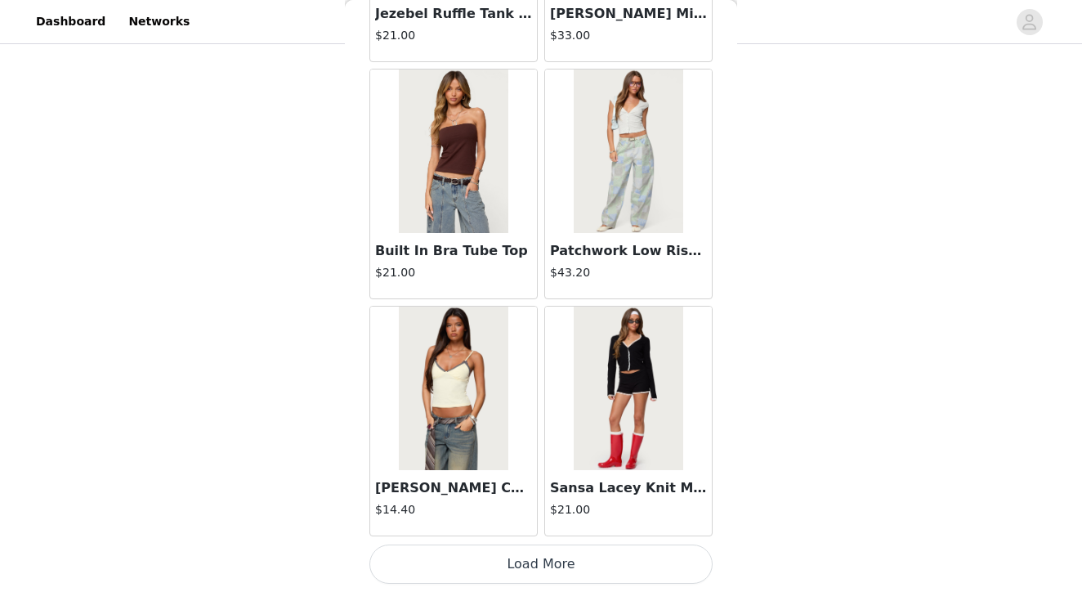
click at [538, 565] on button "Load More" at bounding box center [540, 563] width 343 height 39
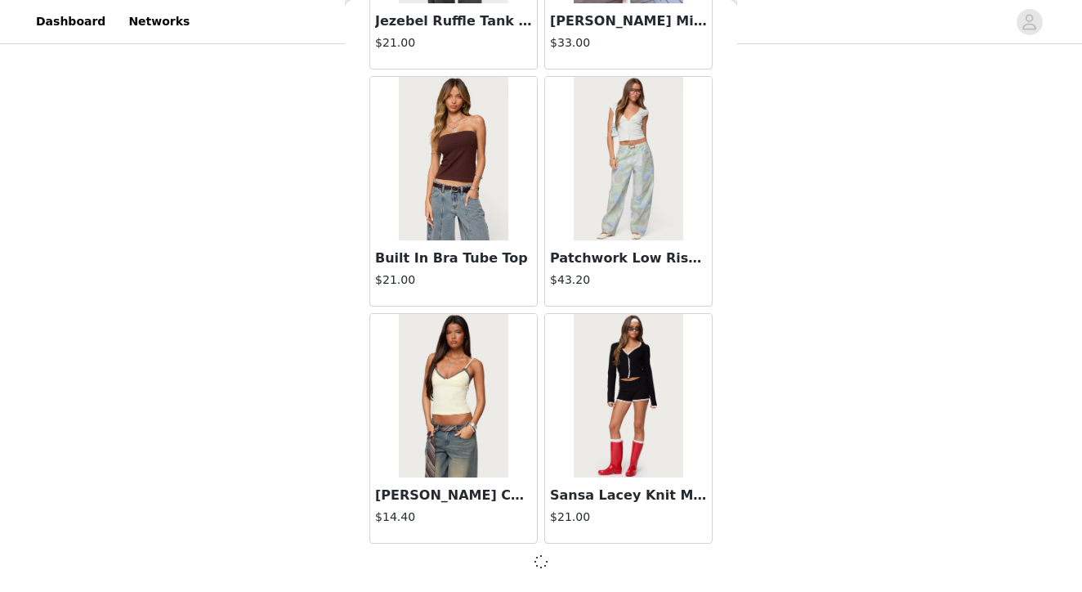
scroll to position [11379, 0]
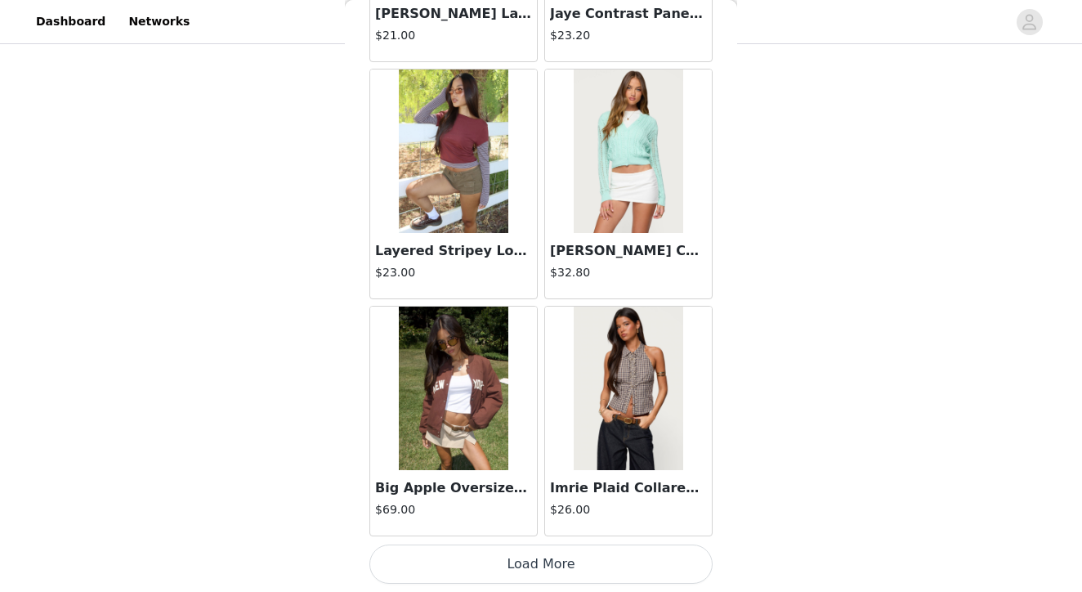
click at [550, 564] on button "Load More" at bounding box center [540, 563] width 343 height 39
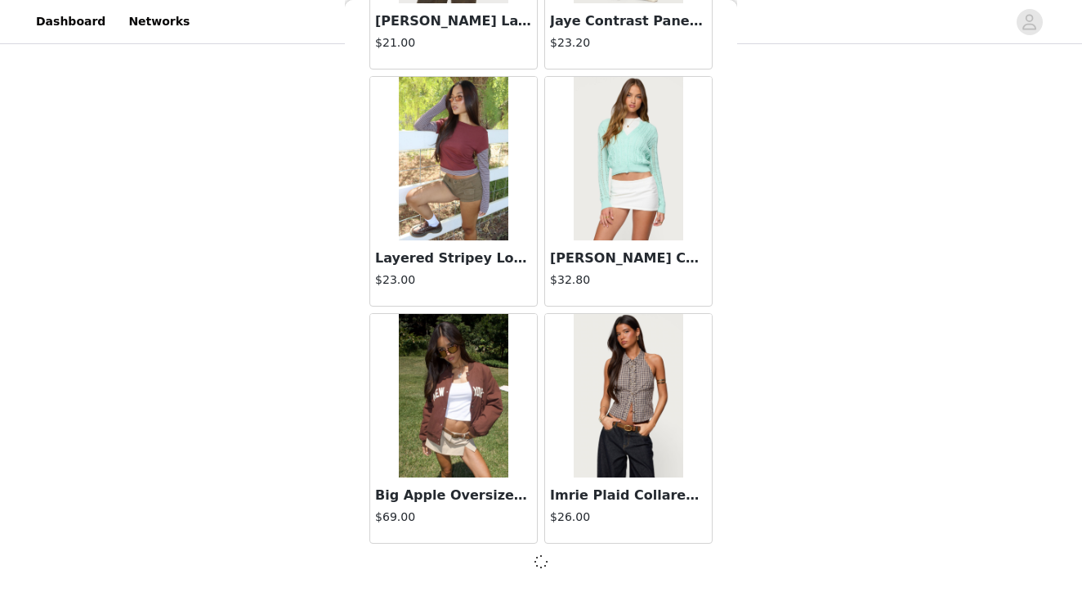
scroll to position [13748, 0]
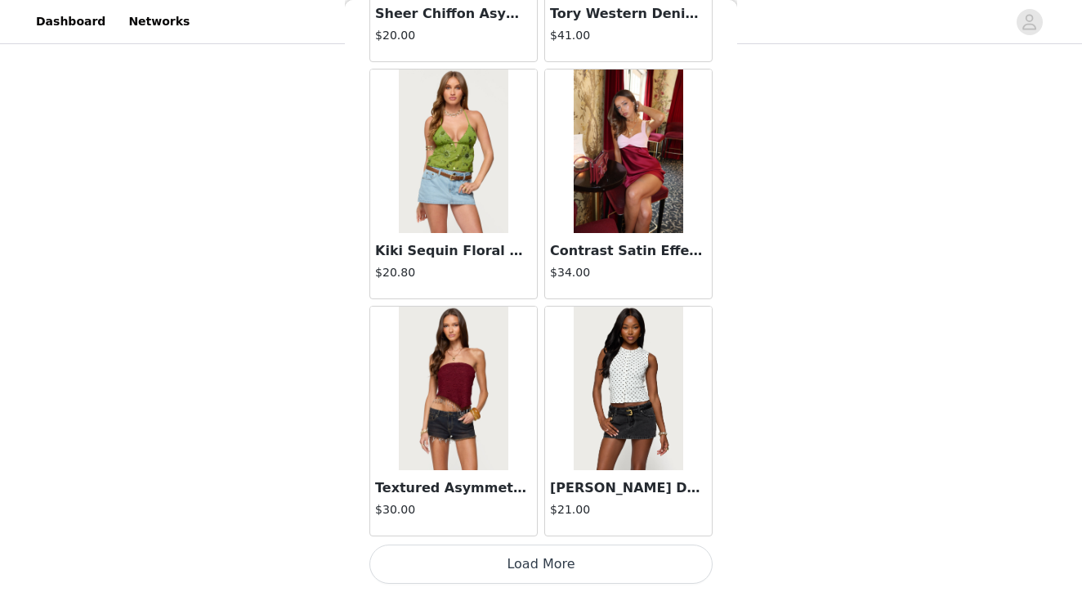
click at [536, 568] on button "Load More" at bounding box center [540, 563] width 343 height 39
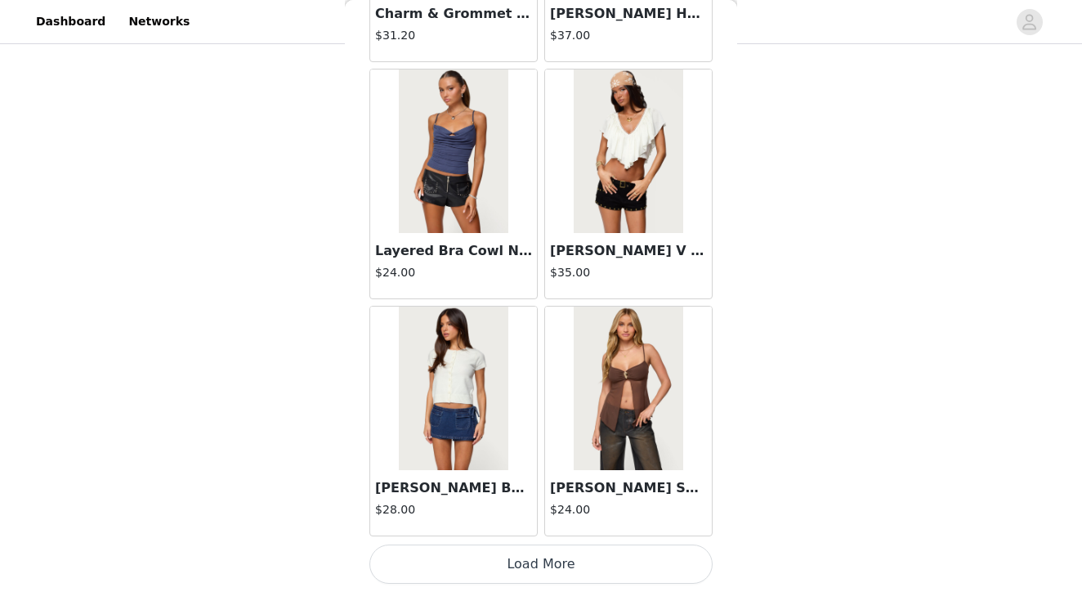
click at [555, 564] on button "Load More" at bounding box center [540, 563] width 343 height 39
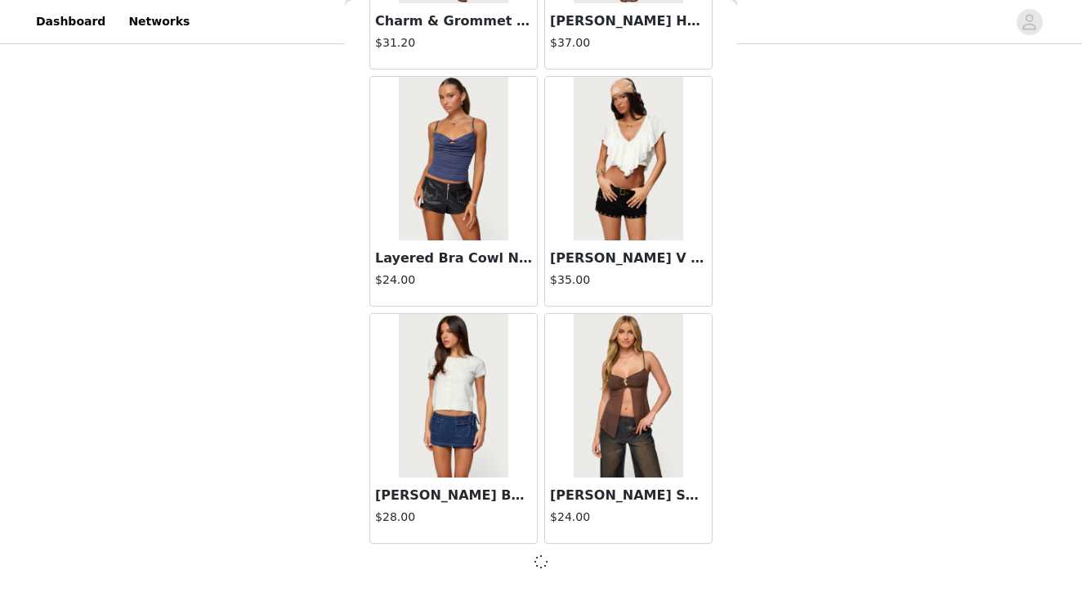
scroll to position [18487, 0]
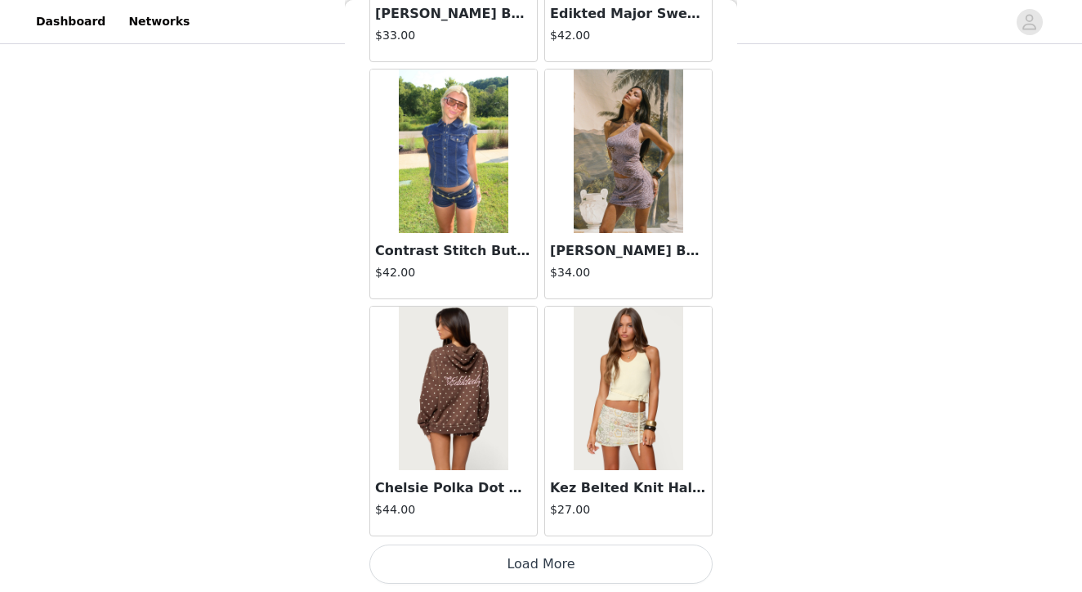
click at [538, 550] on button "Load More" at bounding box center [540, 563] width 343 height 39
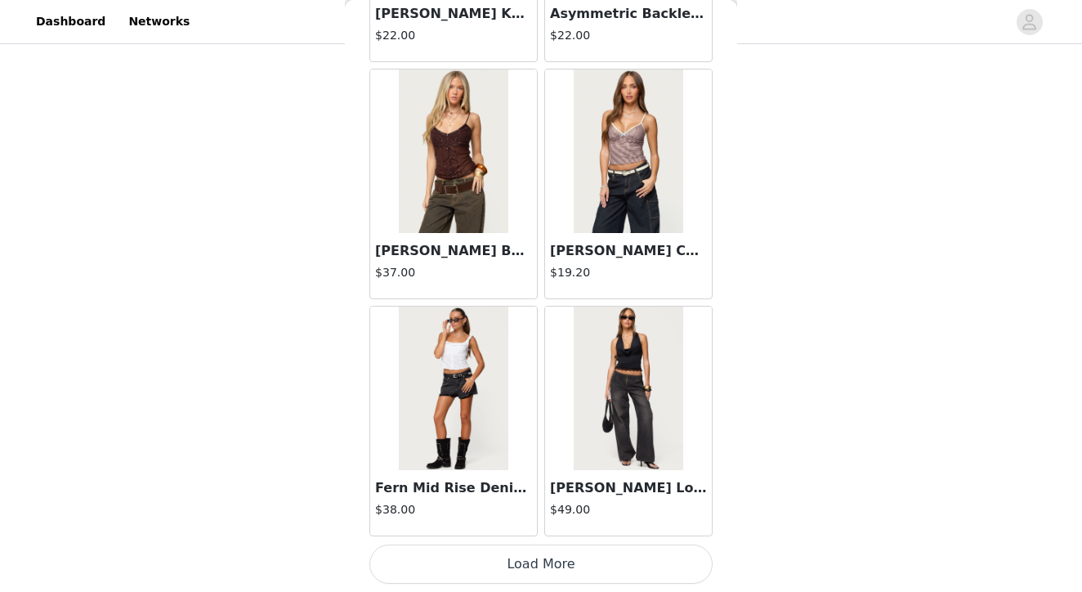
scroll to position [730, 0]
click at [540, 559] on button "Load More" at bounding box center [540, 563] width 343 height 39
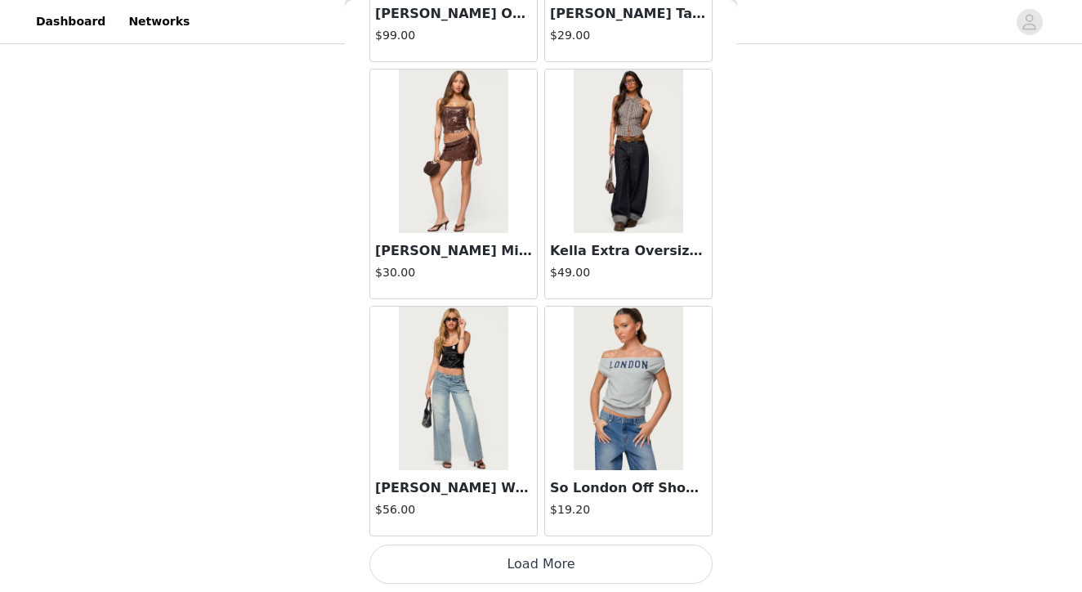
click at [547, 565] on button "Load More" at bounding box center [540, 563] width 343 height 39
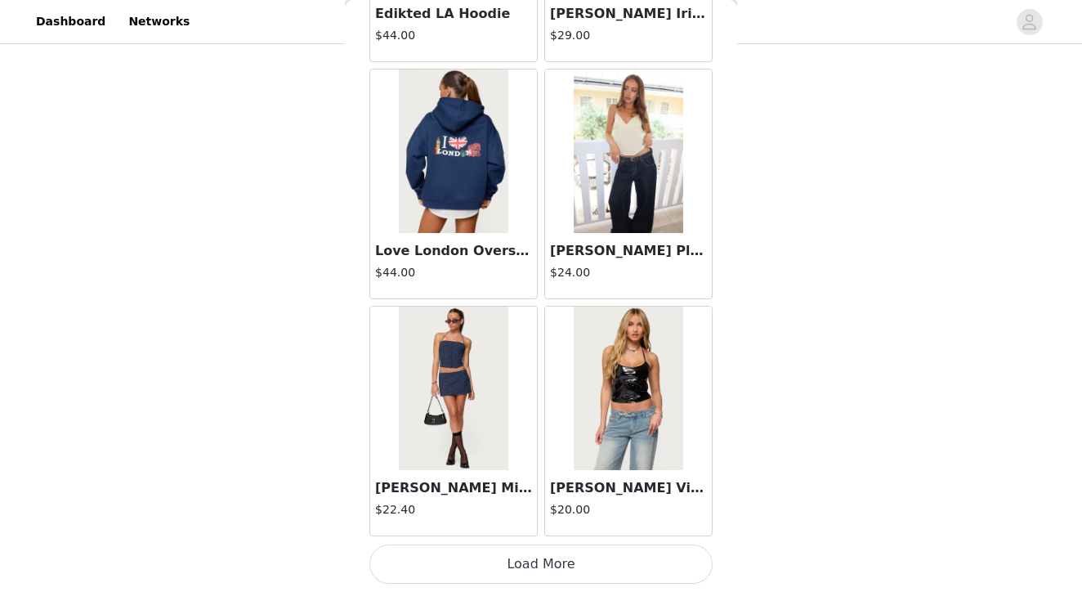
click at [542, 565] on button "Load More" at bounding box center [540, 563] width 343 height 39
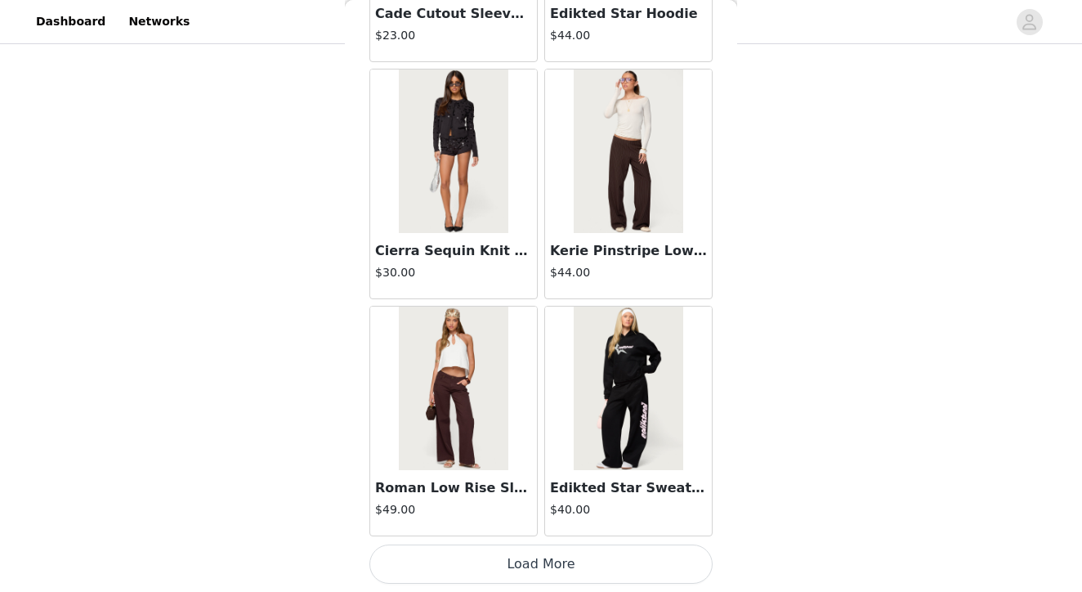
click at [542, 561] on button "Load More" at bounding box center [540, 563] width 343 height 39
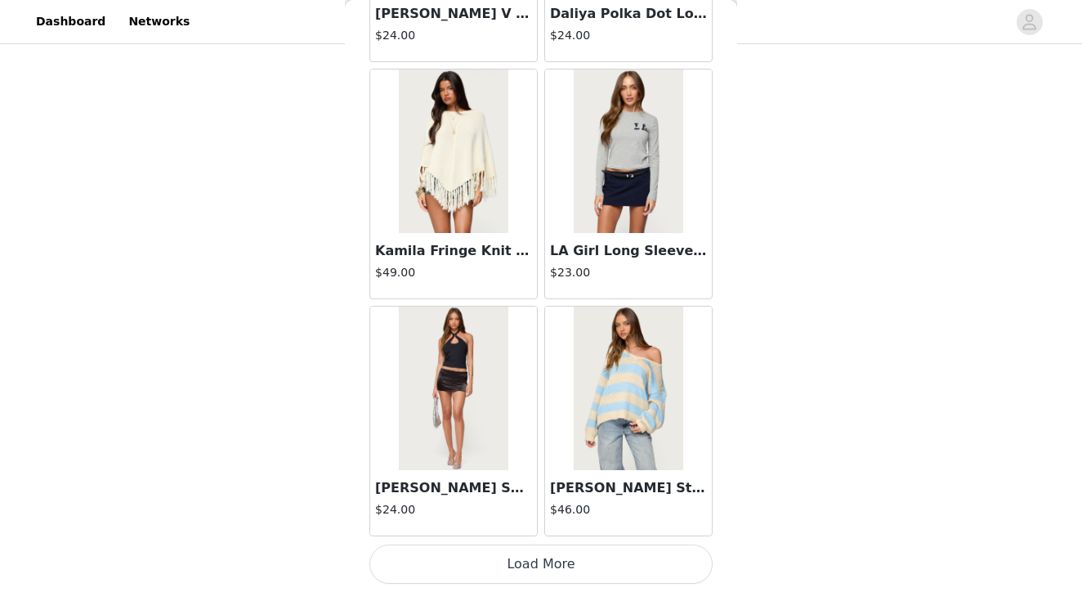
click at [549, 558] on button "Load More" at bounding box center [540, 563] width 343 height 39
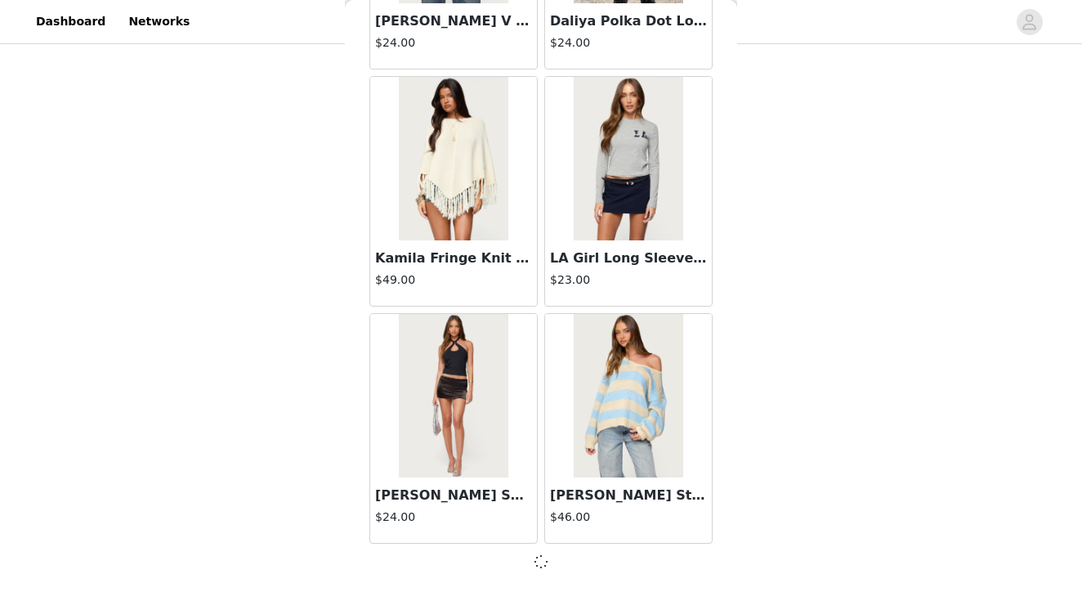
scroll to position [32703, 0]
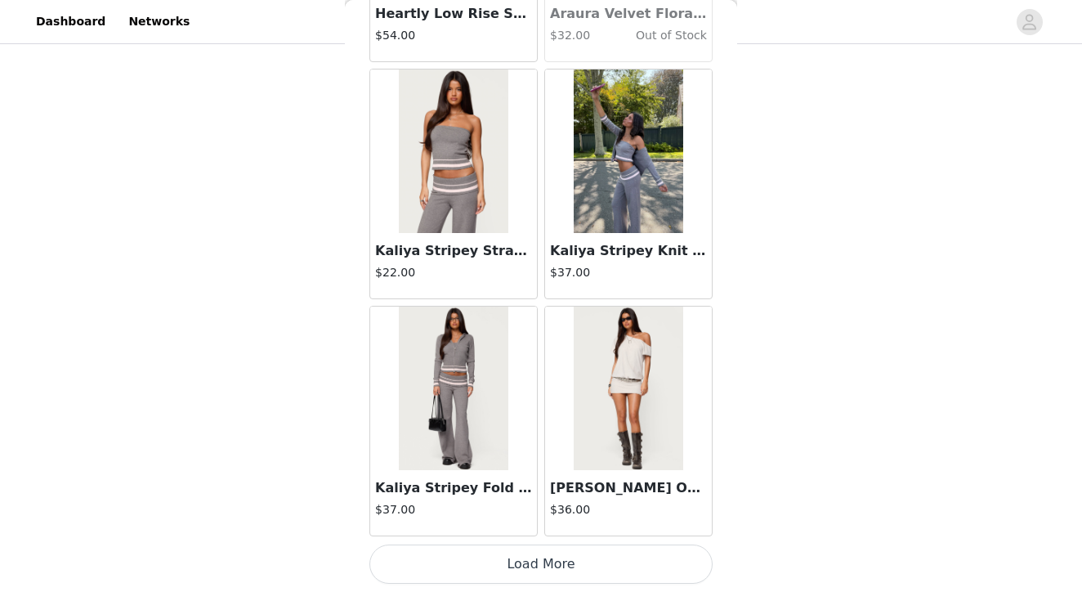
click at [536, 556] on button "Load More" at bounding box center [540, 563] width 343 height 39
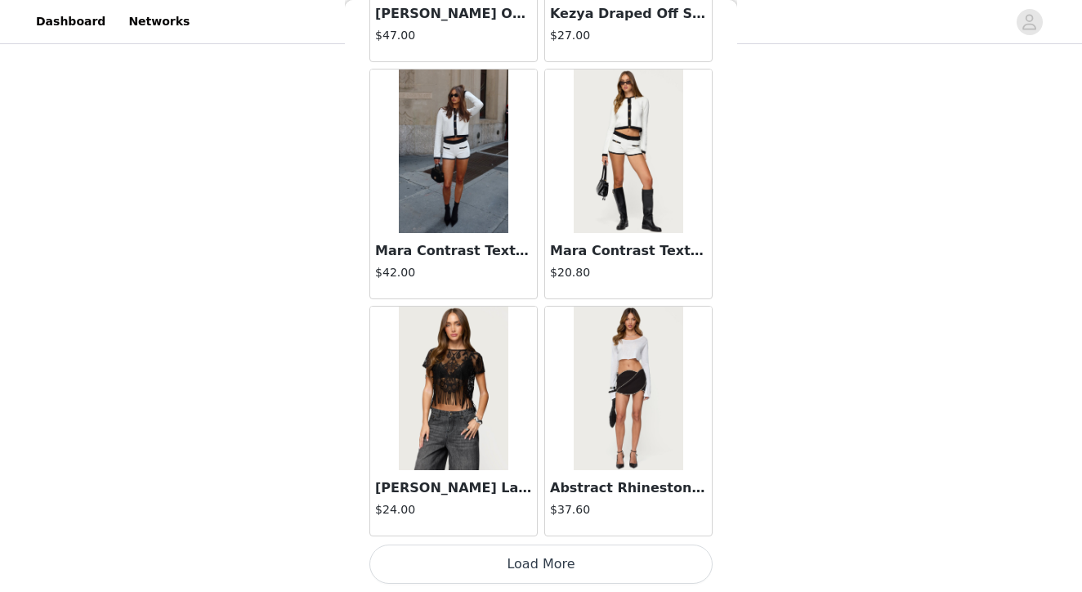
scroll to position [730, 0]
click at [534, 562] on button "Load More" at bounding box center [540, 563] width 343 height 39
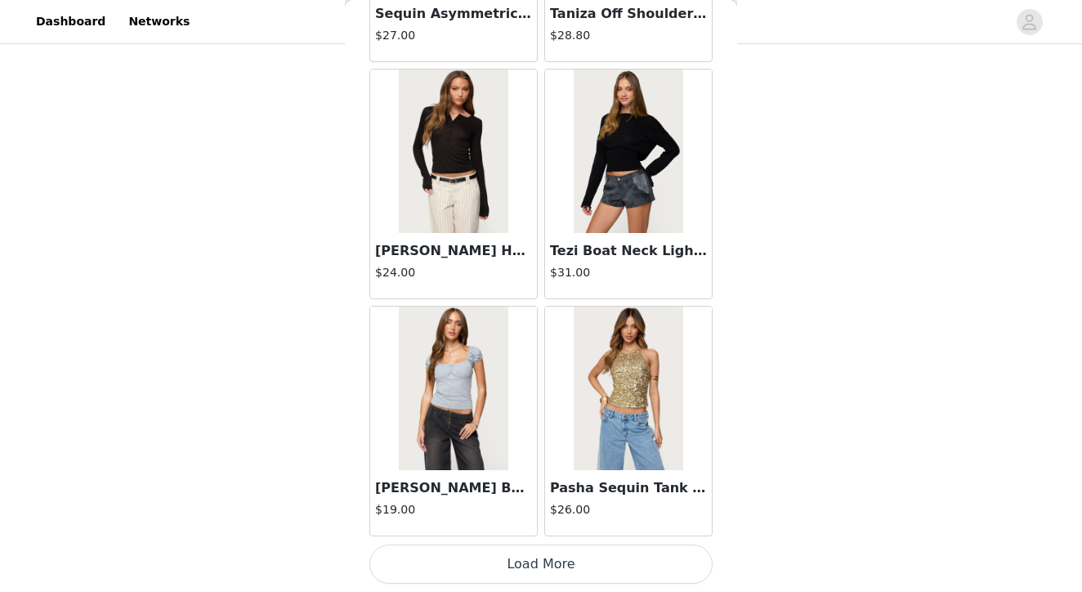
click at [540, 565] on button "Load More" at bounding box center [540, 563] width 343 height 39
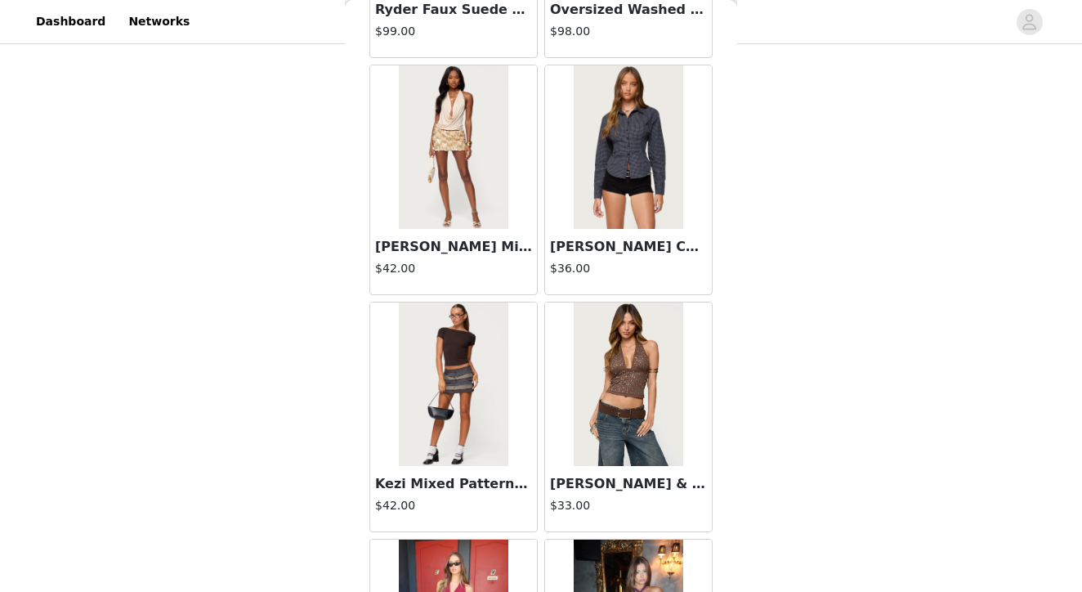
scroll to position [41720, 0]
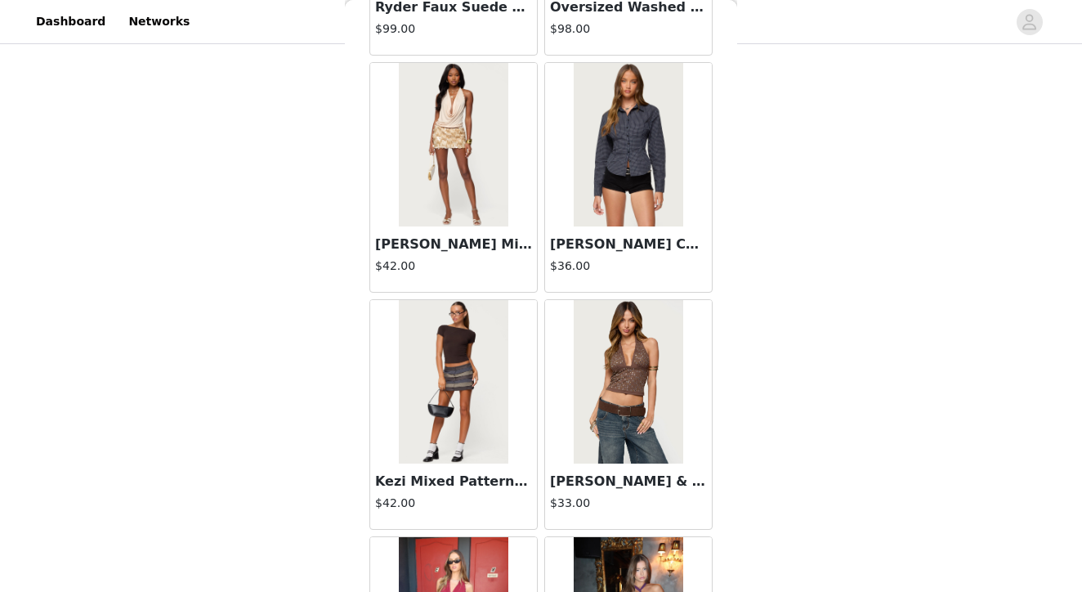
click at [611, 157] on img at bounding box center [628, 144] width 109 height 163
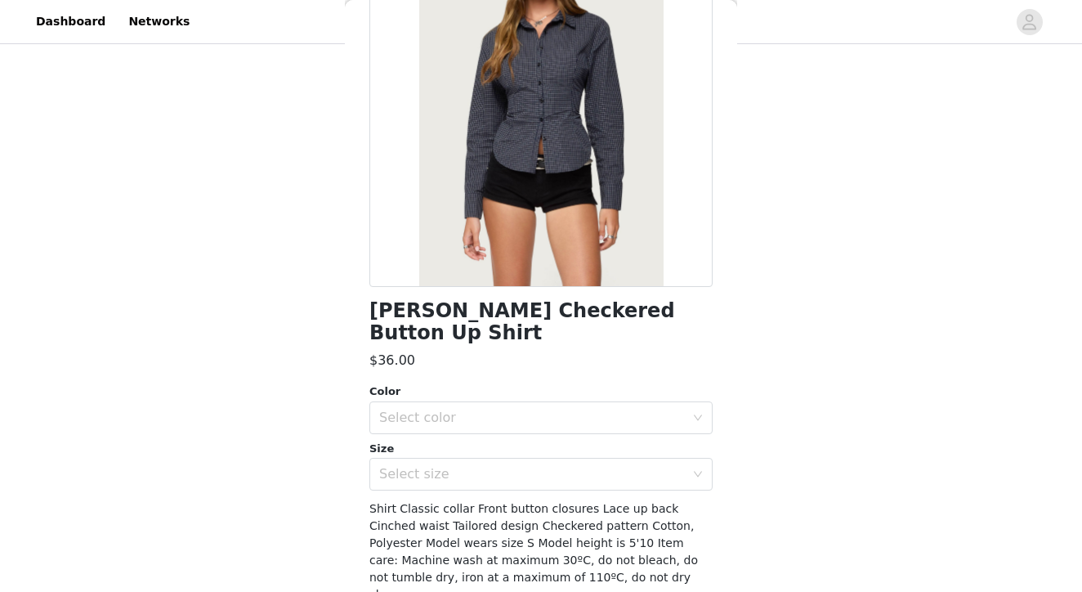
scroll to position [188, 0]
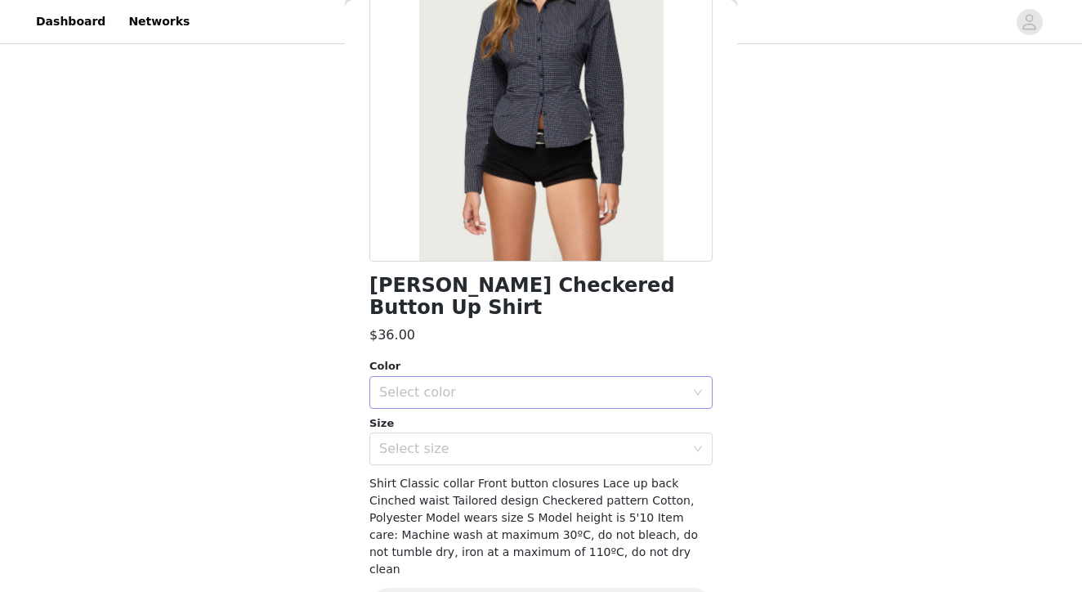
click at [436, 384] on div "Select color" at bounding box center [532, 392] width 306 height 16
click at [406, 407] on li "NAVY" at bounding box center [540, 405] width 343 height 26
click at [407, 440] on div "Select size" at bounding box center [532, 448] width 306 height 16
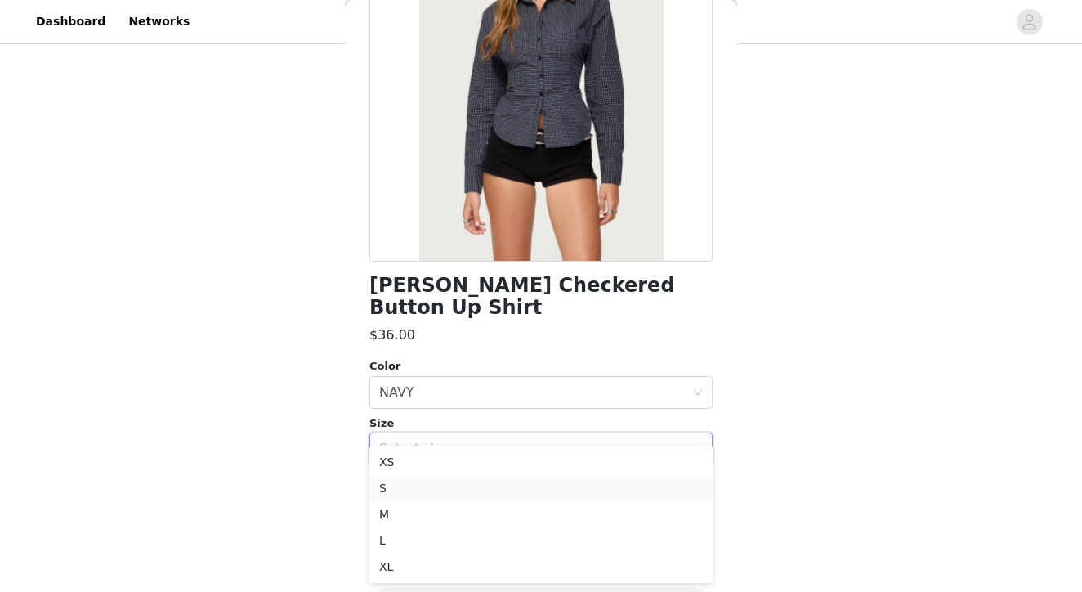
click at [402, 489] on li "S" at bounding box center [540, 488] width 343 height 26
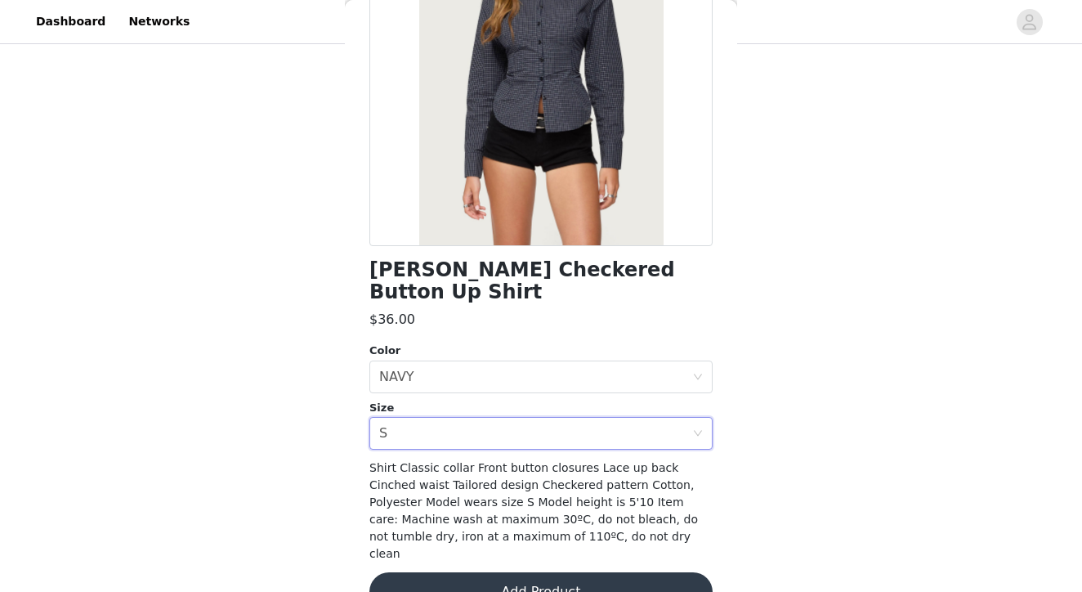
scroll to position [203, 0]
click at [536, 573] on button "Add Product" at bounding box center [540, 592] width 343 height 39
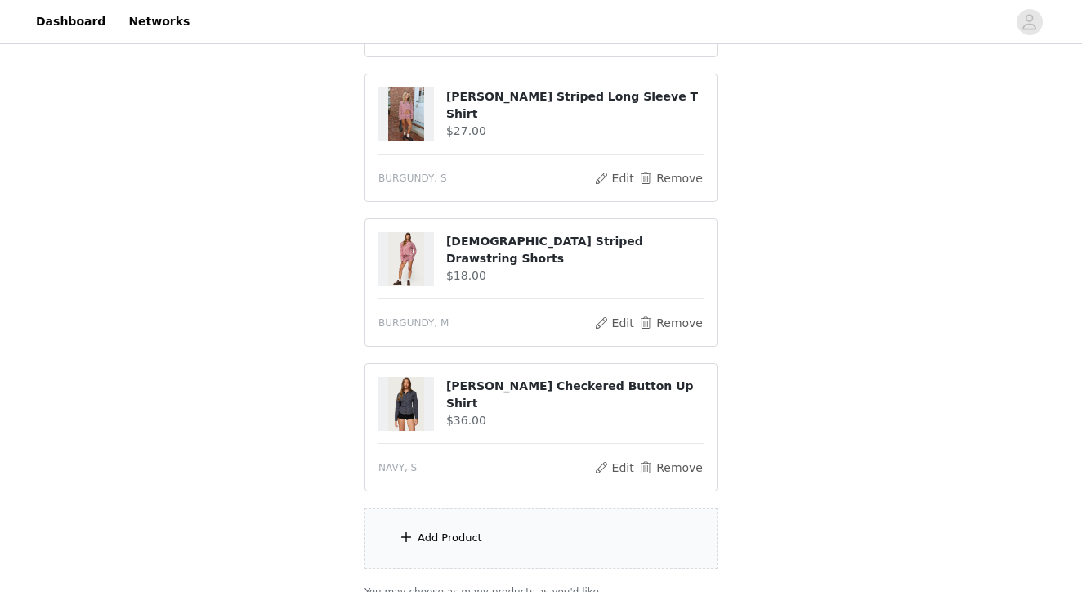
scroll to position [874, 0]
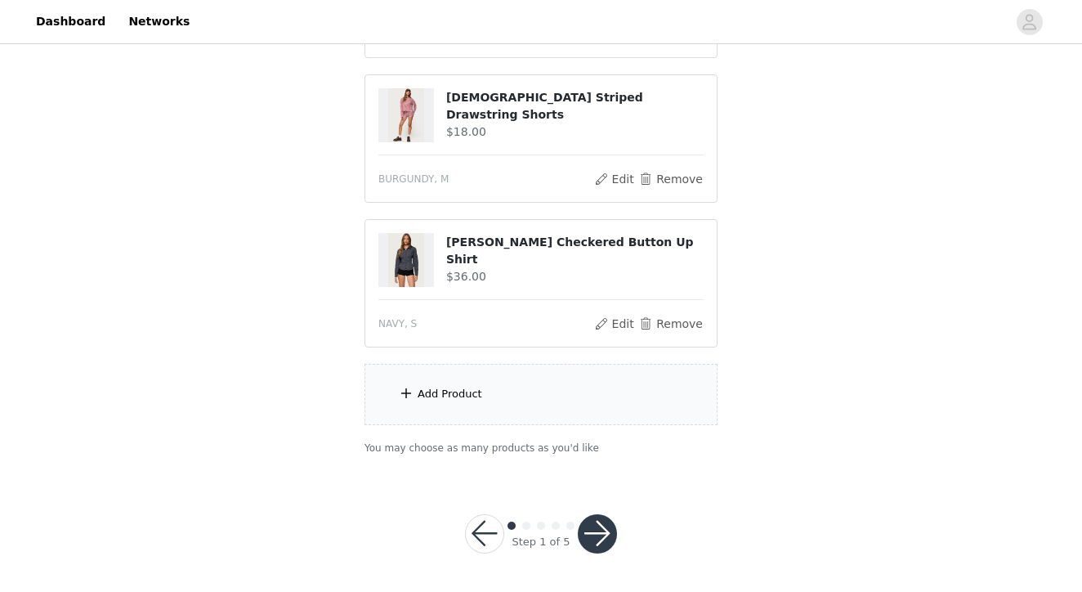
click at [495, 407] on div "Add Product" at bounding box center [540, 394] width 353 height 61
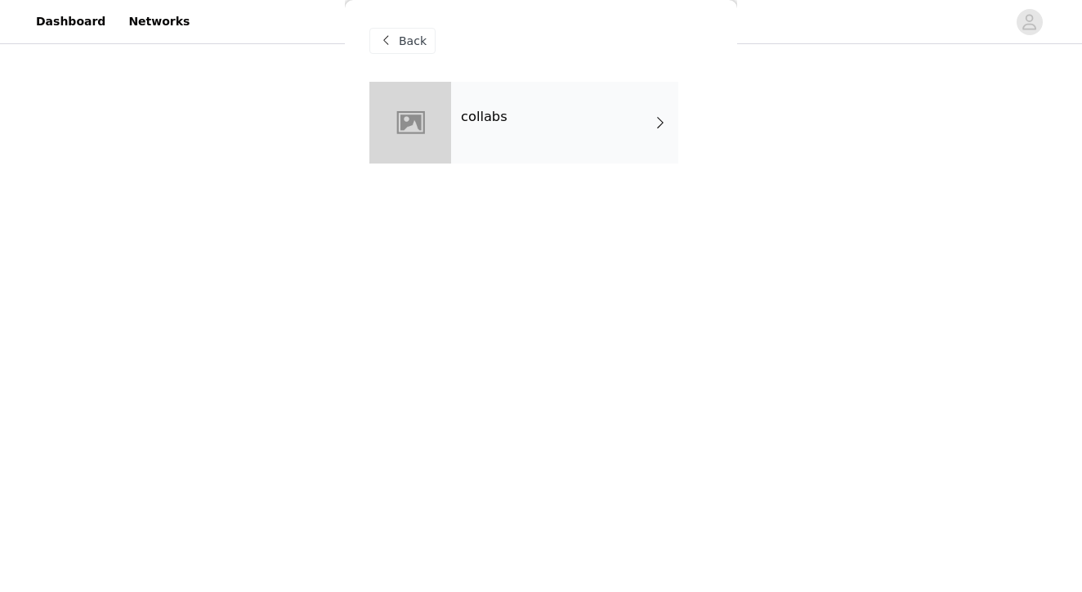
click at [532, 136] on div "collabs" at bounding box center [564, 123] width 227 height 82
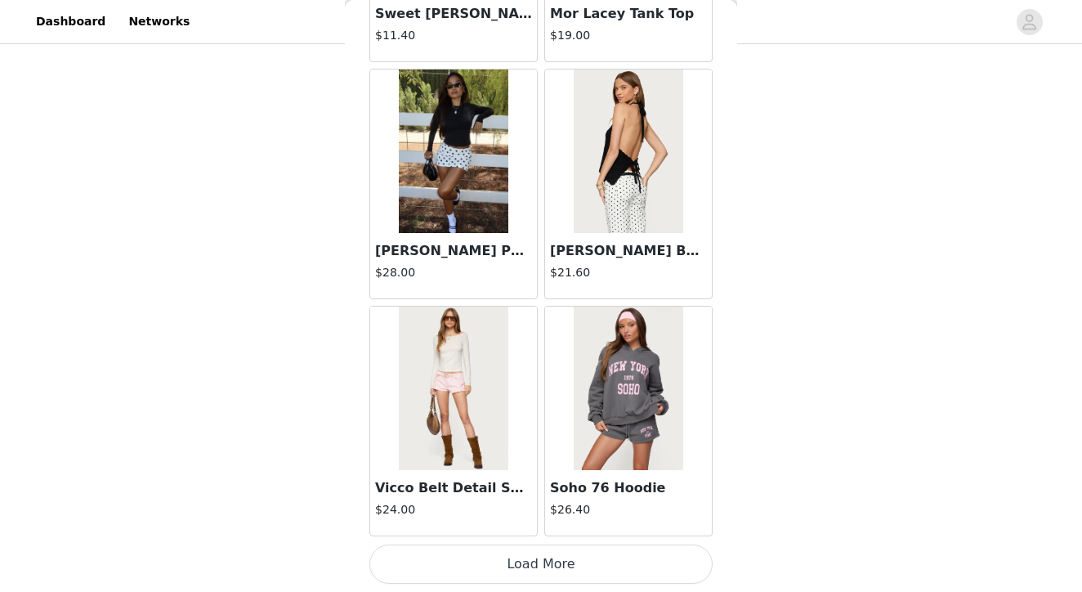
click at [553, 563] on button "Load More" at bounding box center [540, 563] width 343 height 39
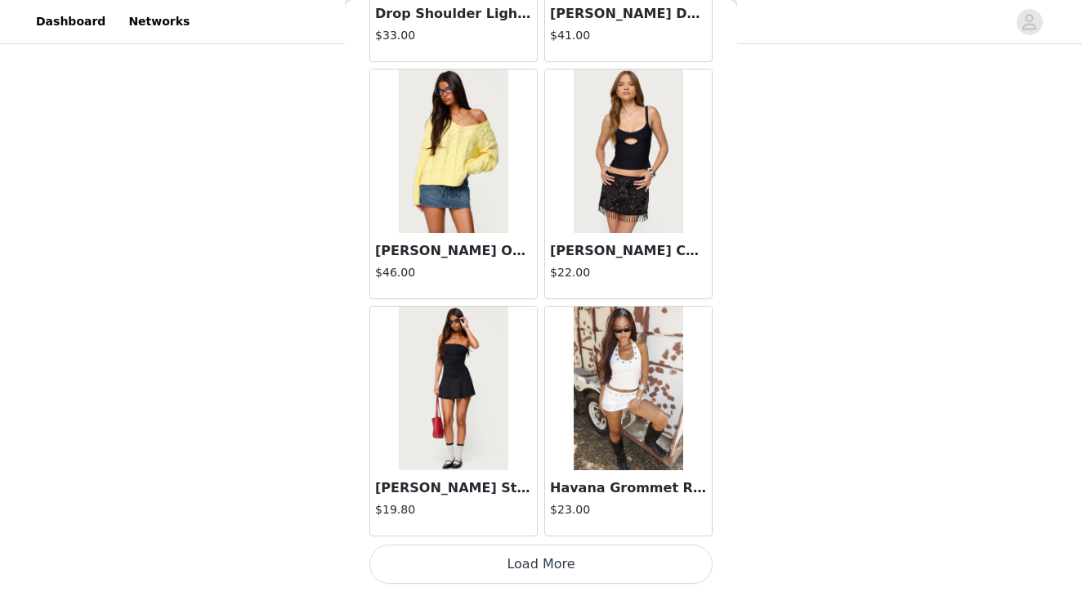
click at [533, 563] on button "Load More" at bounding box center [540, 563] width 343 height 39
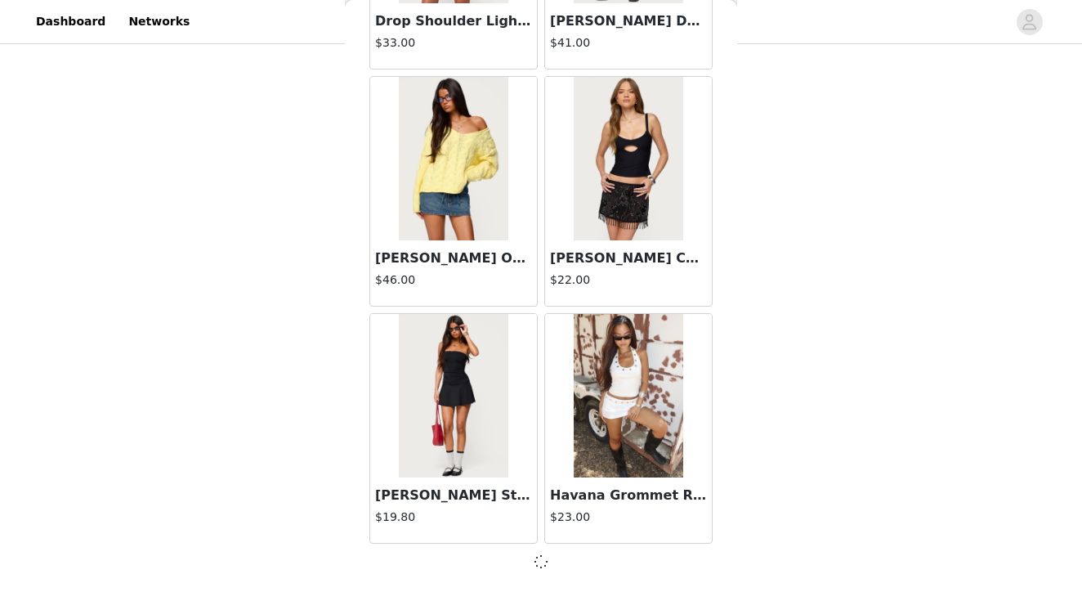
scroll to position [4271, 0]
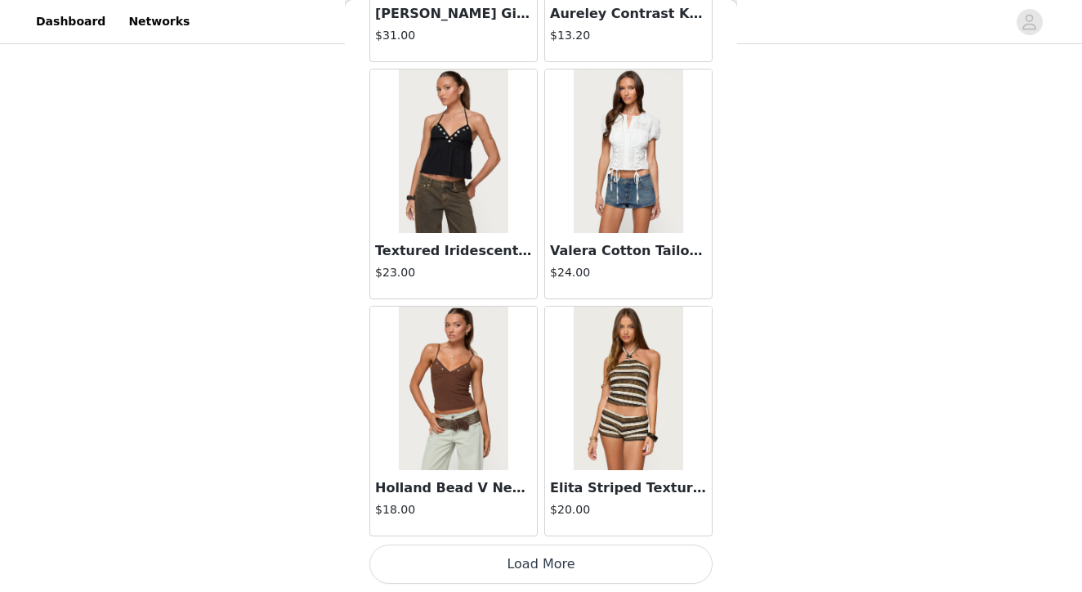
click at [540, 558] on button "Load More" at bounding box center [540, 563] width 343 height 39
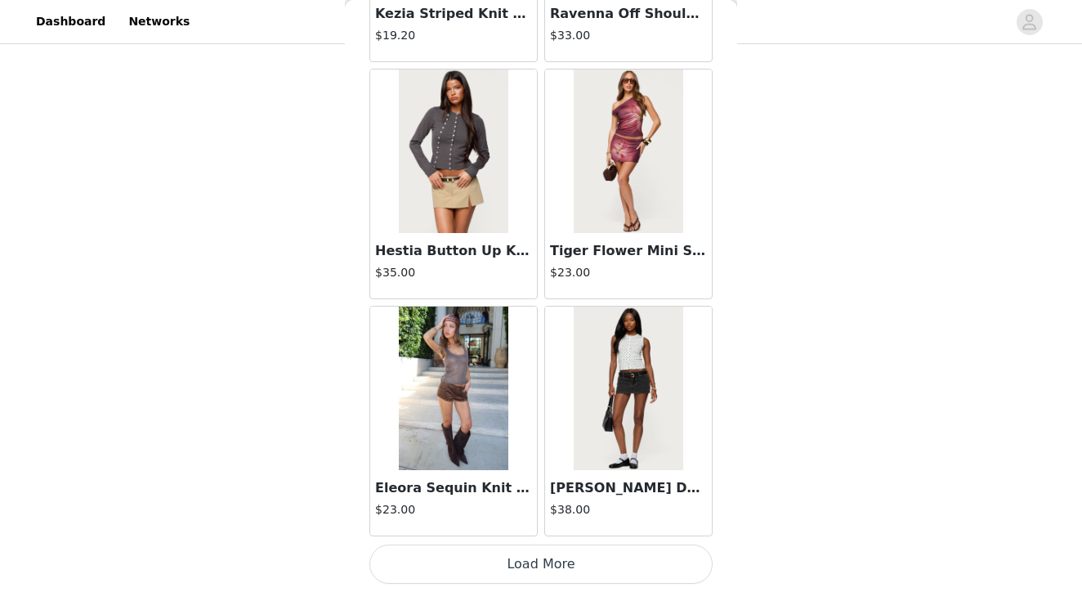
scroll to position [874, 0]
click at [536, 564] on button "Load More" at bounding box center [540, 563] width 343 height 39
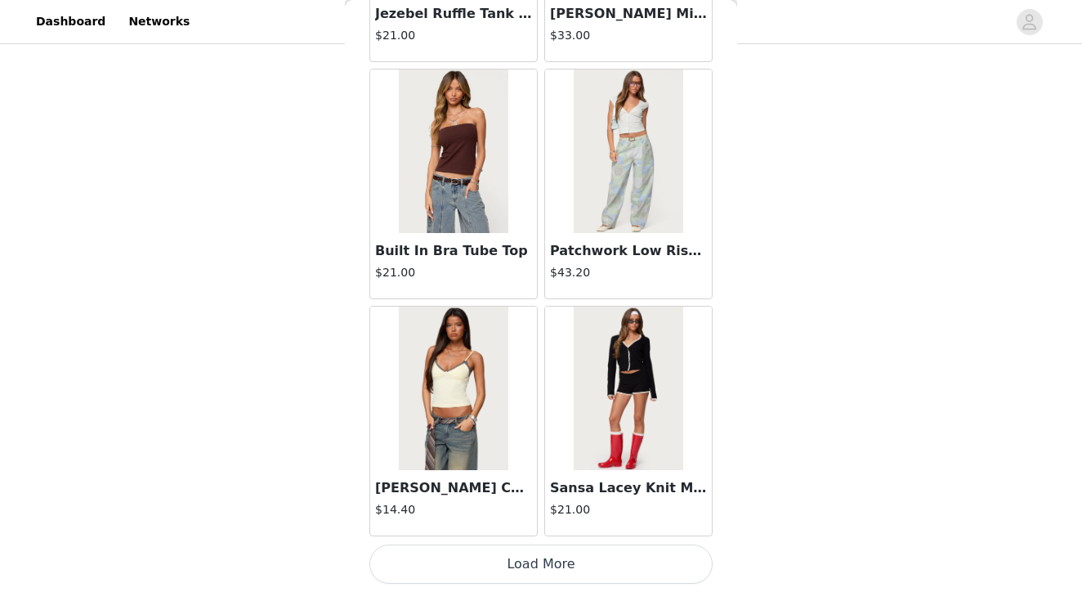
click at [534, 561] on button "Load More" at bounding box center [540, 563] width 343 height 39
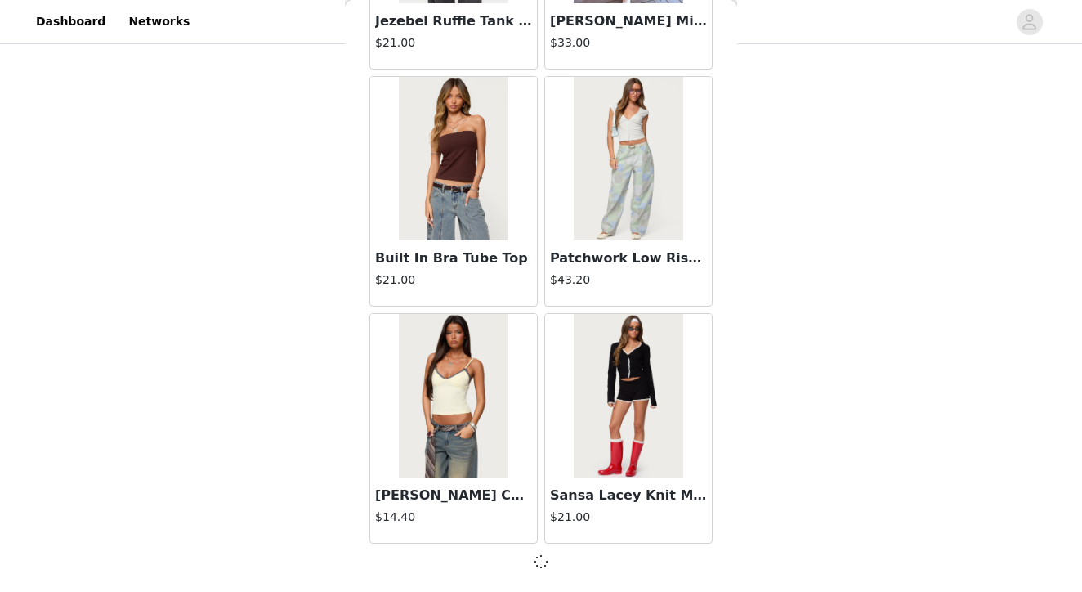
scroll to position [11379, 0]
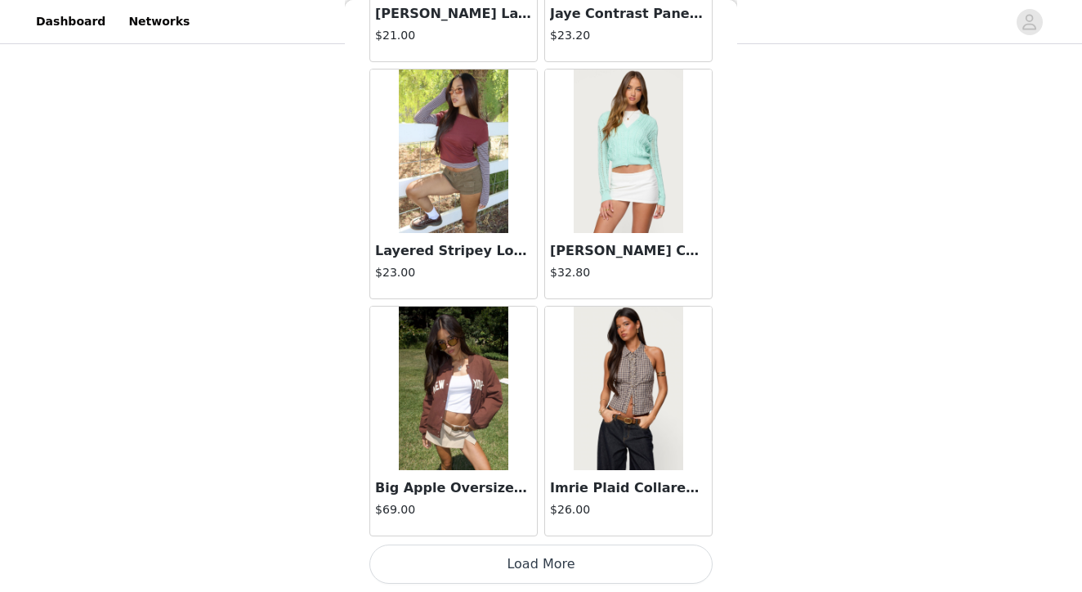
click at [542, 565] on button "Load More" at bounding box center [540, 563] width 343 height 39
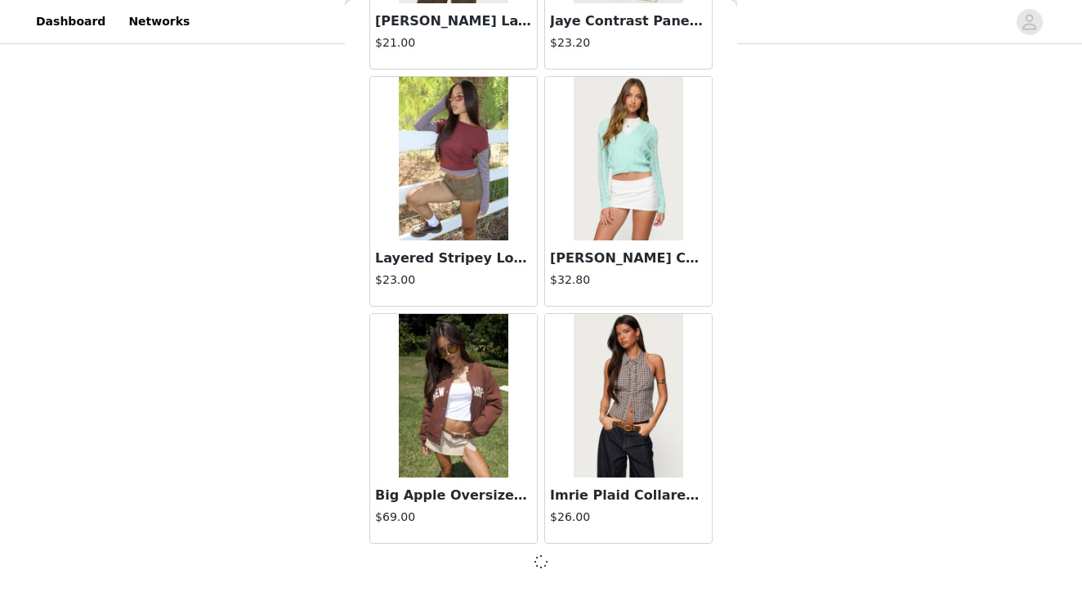
scroll to position [13748, 0]
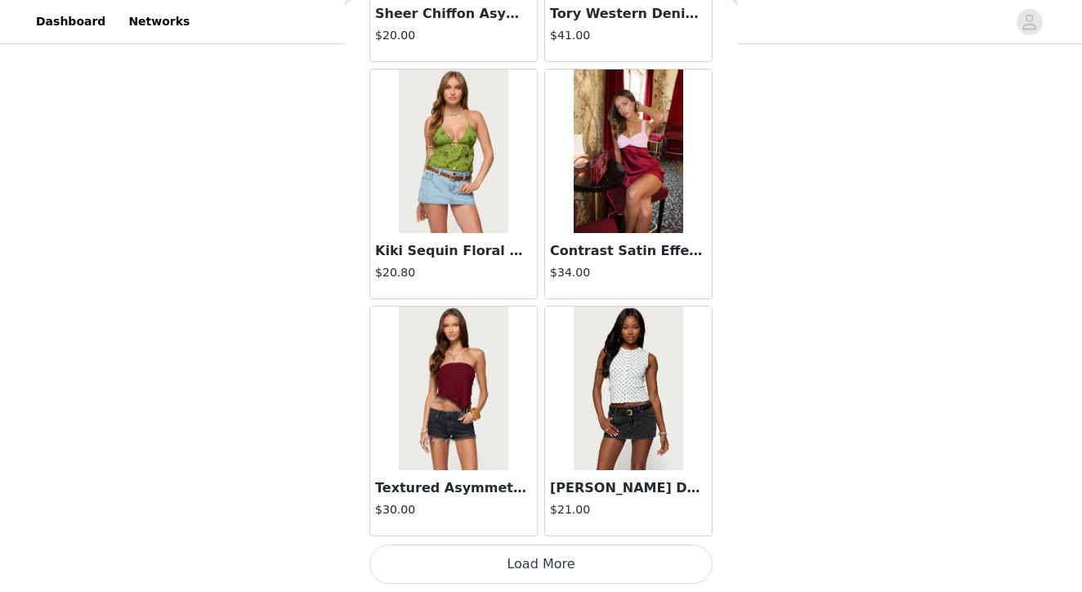
click at [549, 563] on button "Load More" at bounding box center [540, 563] width 343 height 39
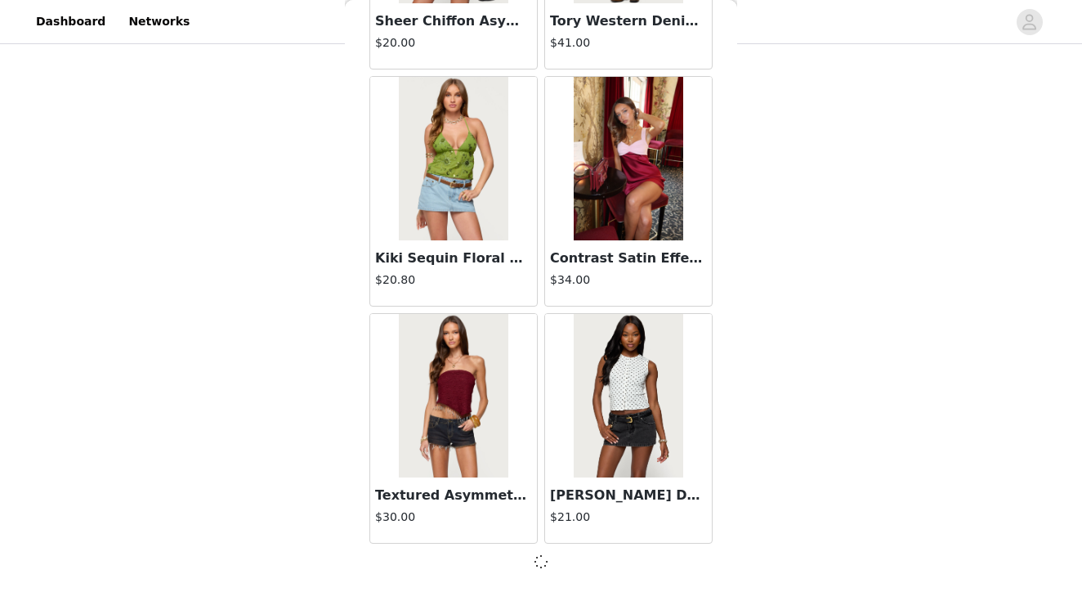
scroll to position [16117, 0]
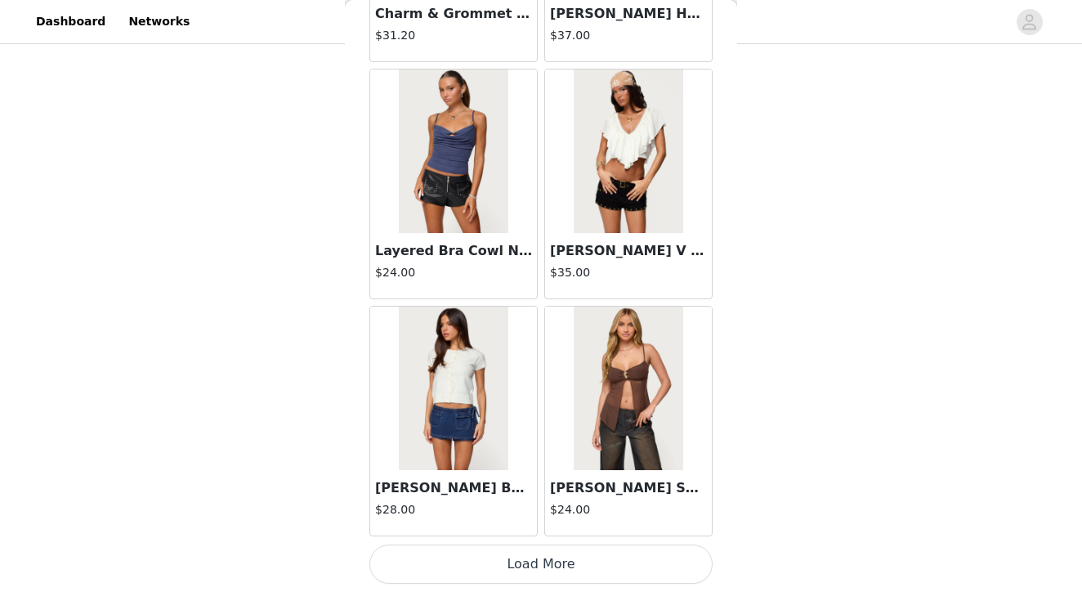
click at [542, 561] on button "Load More" at bounding box center [540, 563] width 343 height 39
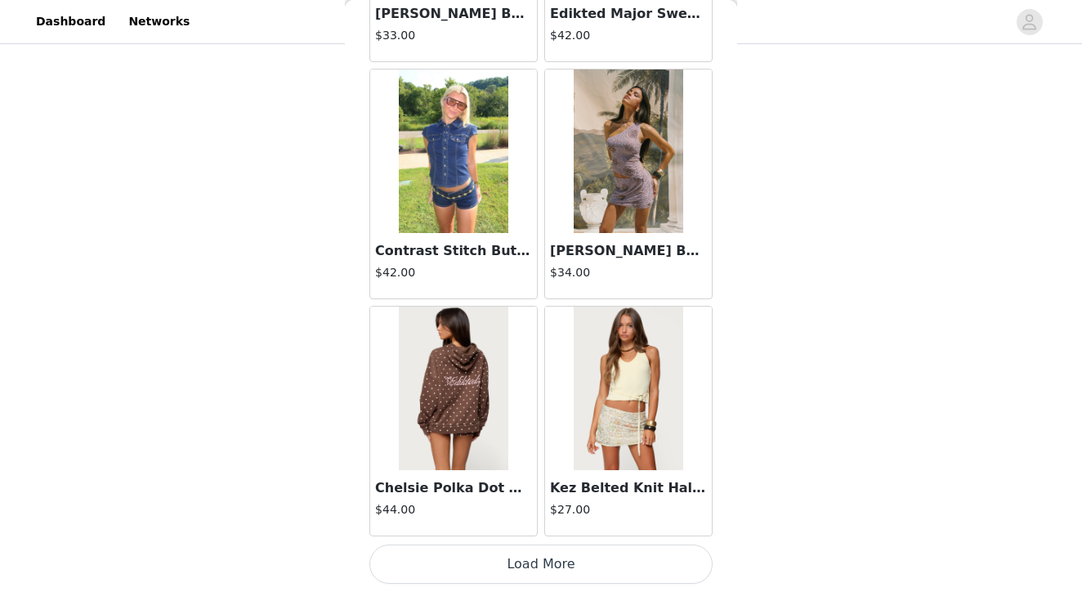
click at [542, 562] on button "Load More" at bounding box center [540, 563] width 343 height 39
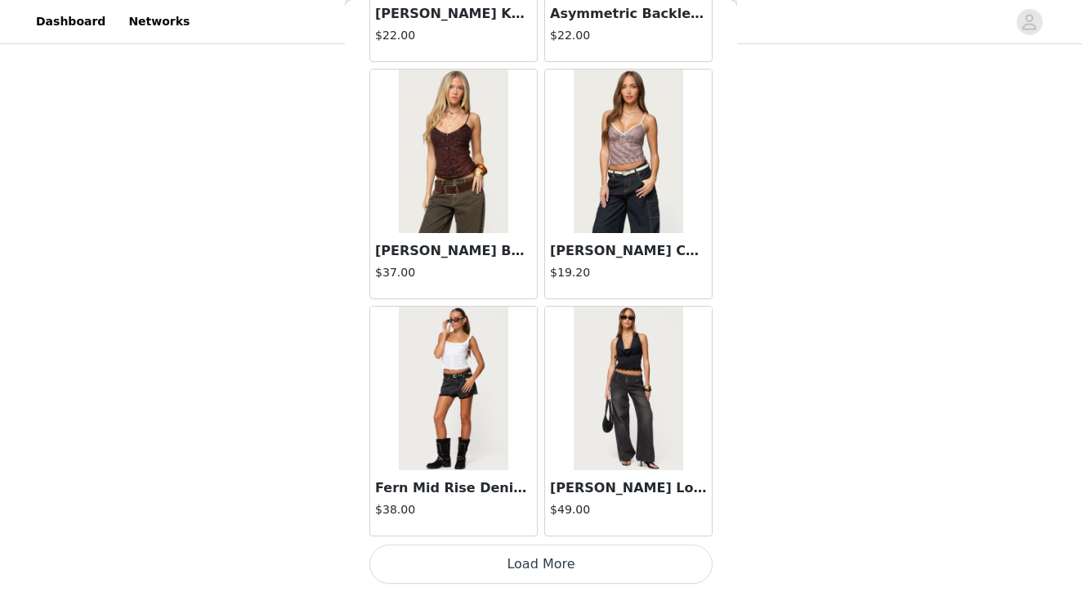
scroll to position [874, 0]
click at [530, 569] on button "Load More" at bounding box center [540, 563] width 343 height 39
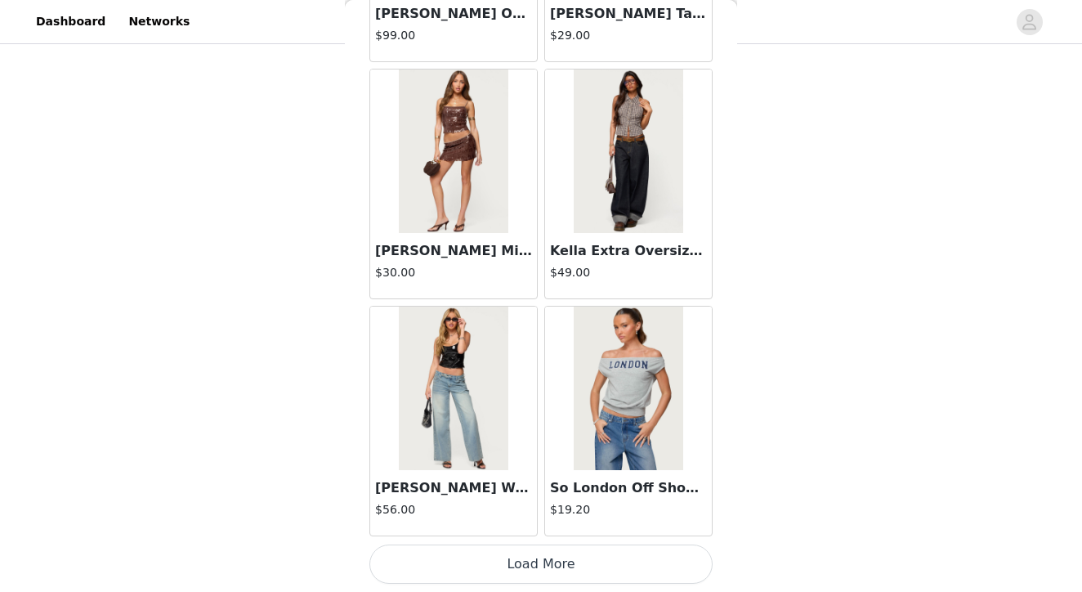
scroll to position [0, 0]
click at [541, 561] on button "Load More" at bounding box center [540, 563] width 343 height 39
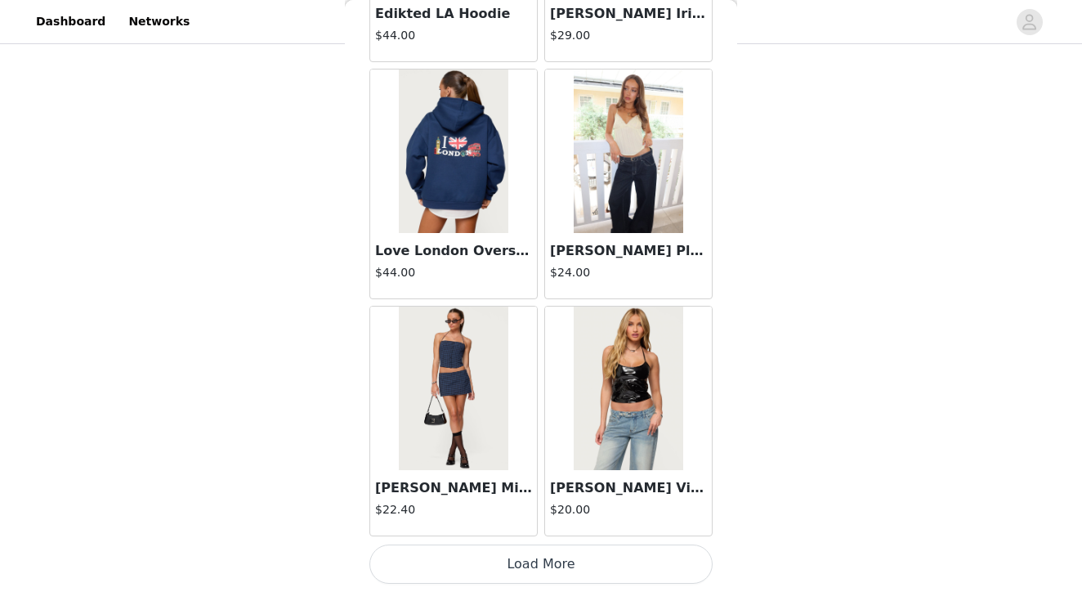
click at [544, 563] on button "Load More" at bounding box center [540, 563] width 343 height 39
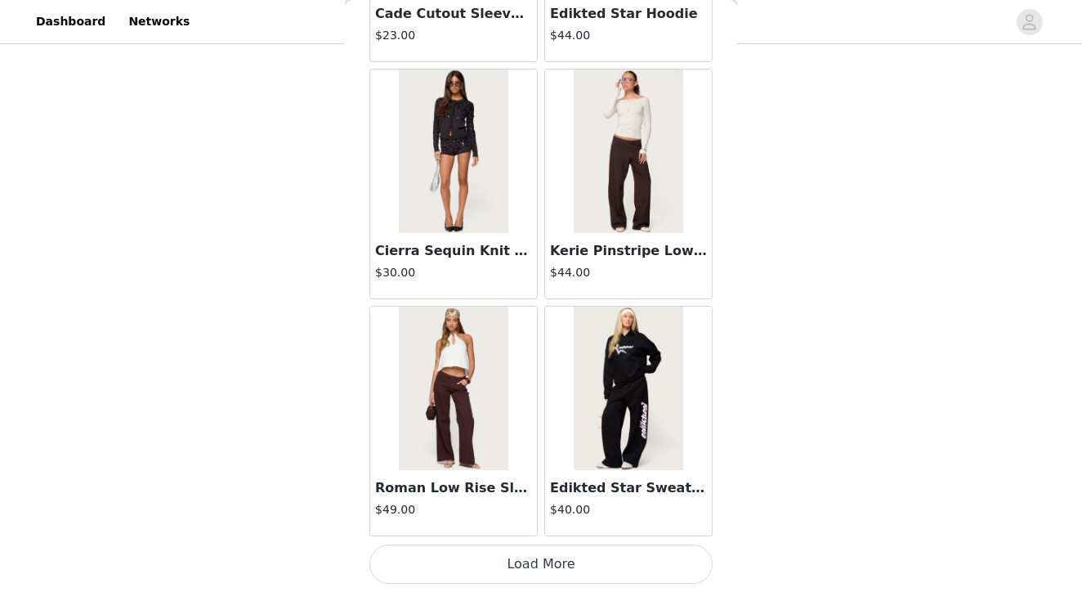
click at [545, 560] on button "Load More" at bounding box center [540, 563] width 343 height 39
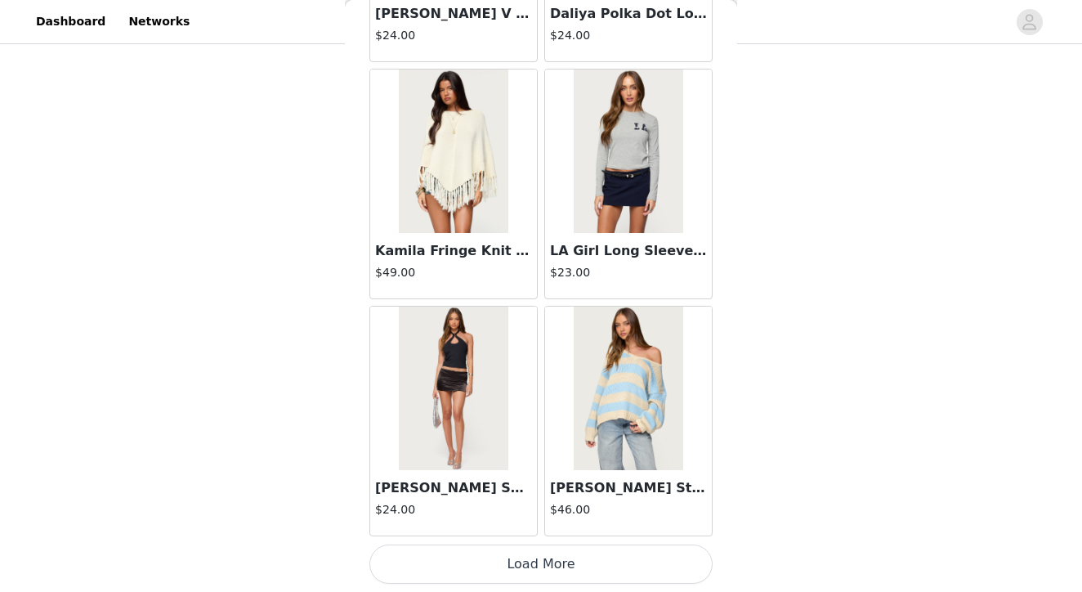
click at [544, 559] on button "Load More" at bounding box center [540, 563] width 343 height 39
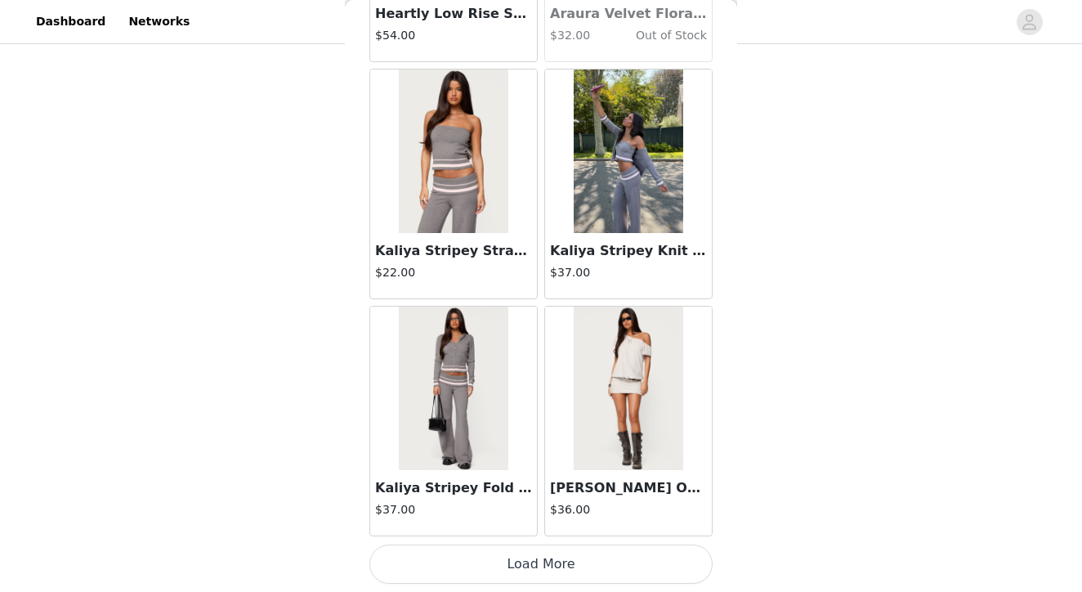
click at [546, 569] on button "Load More" at bounding box center [540, 563] width 343 height 39
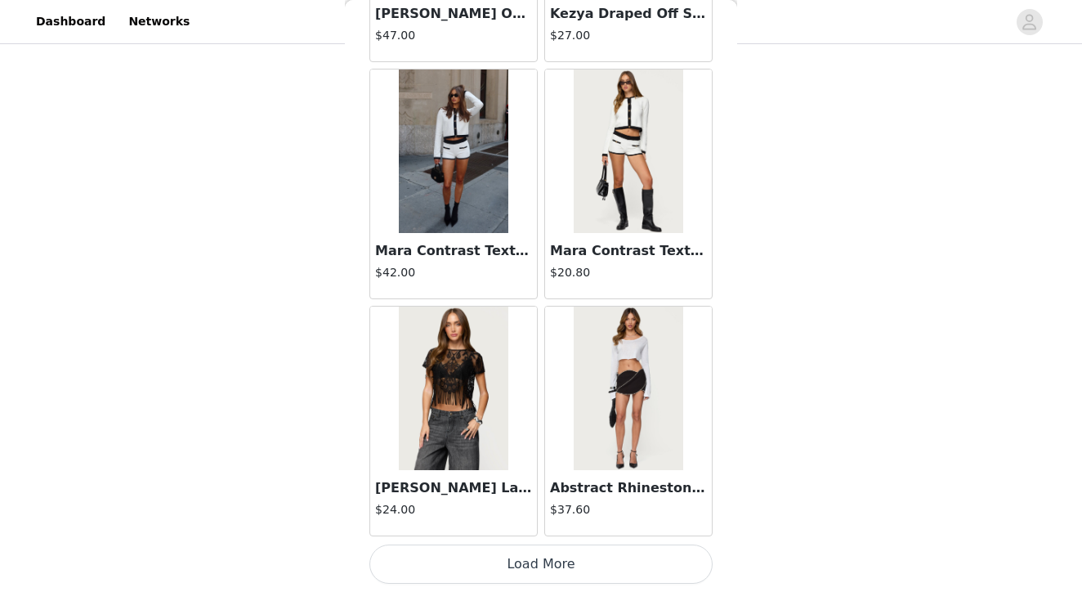
click at [543, 574] on button "Load More" at bounding box center [540, 563] width 343 height 39
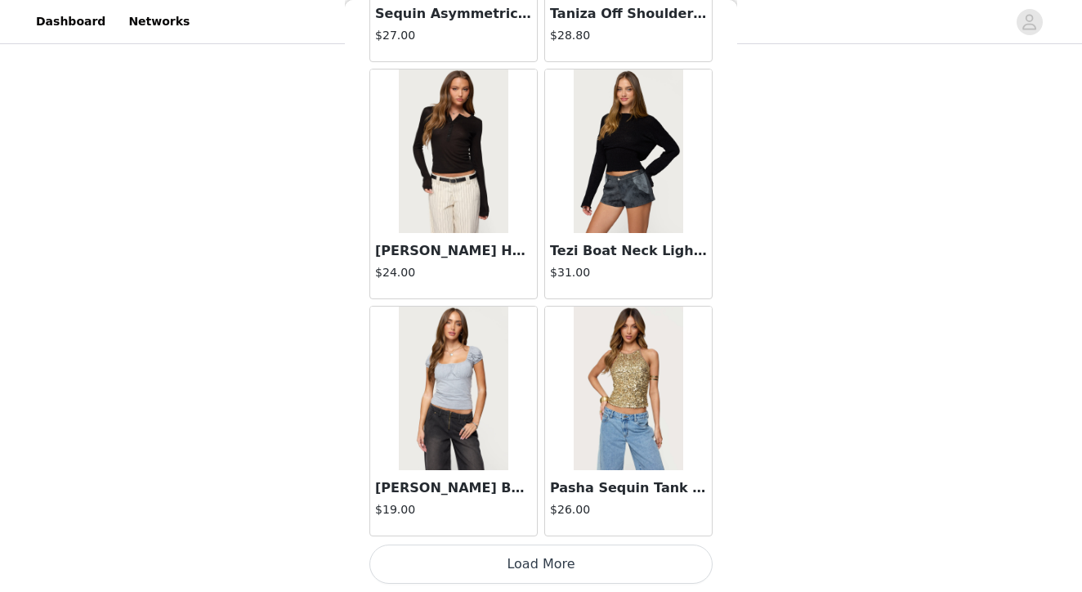
click at [541, 568] on button "Load More" at bounding box center [540, 563] width 343 height 39
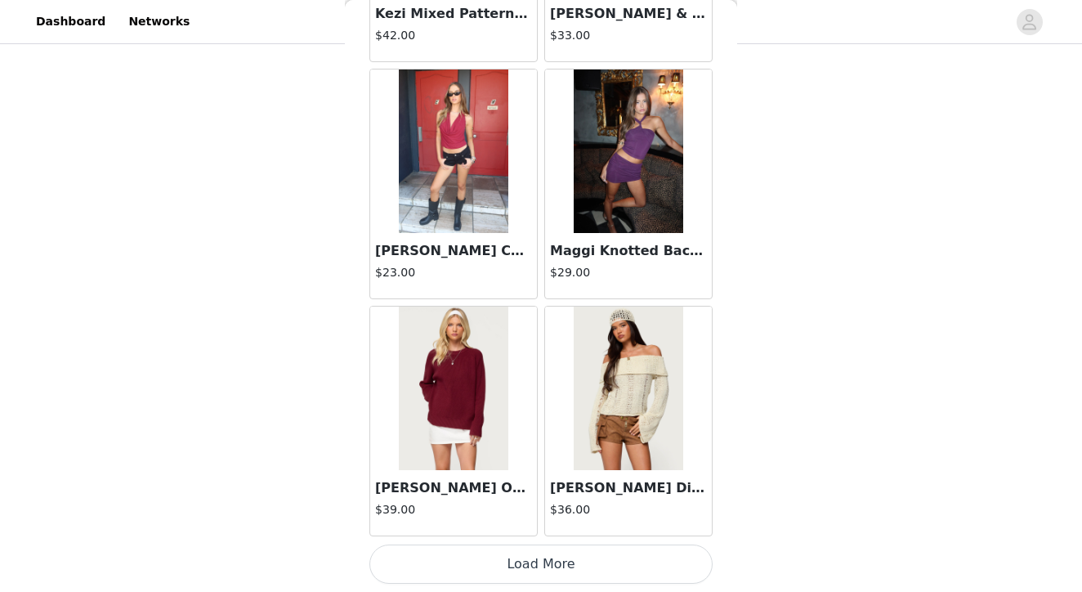
click at [544, 566] on button "Load More" at bounding box center [540, 563] width 343 height 39
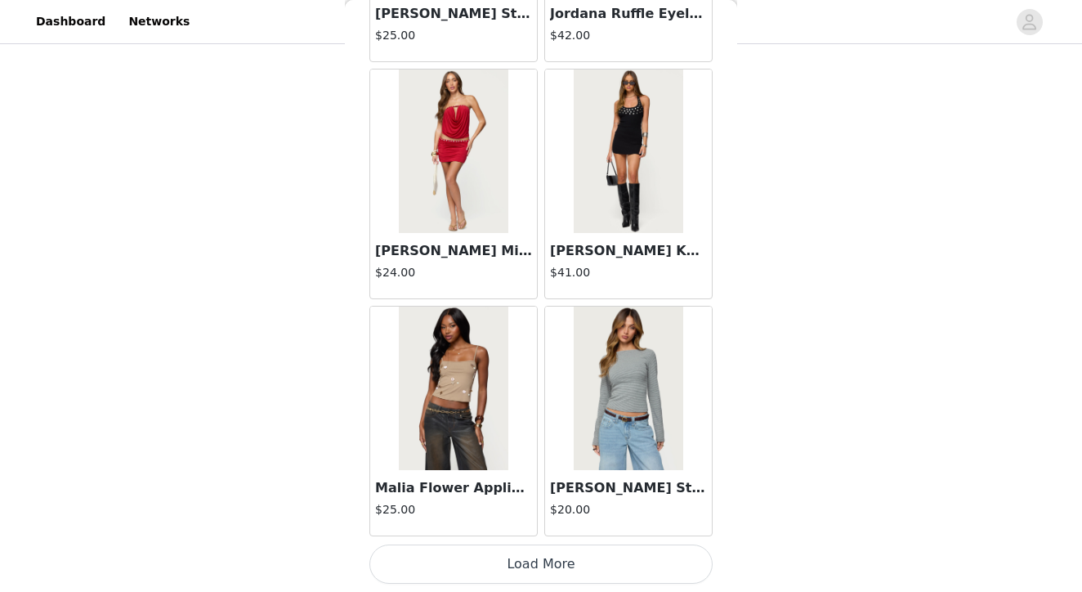
scroll to position [874, 0]
click at [539, 567] on button "Load More" at bounding box center [540, 563] width 343 height 39
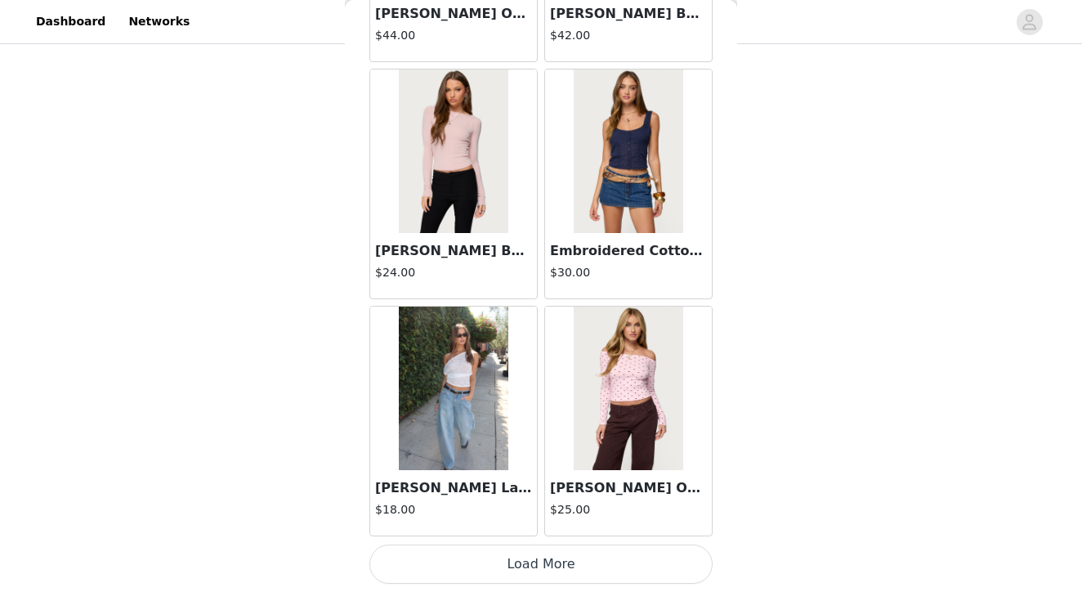
click at [533, 564] on button "Load More" at bounding box center [540, 563] width 343 height 39
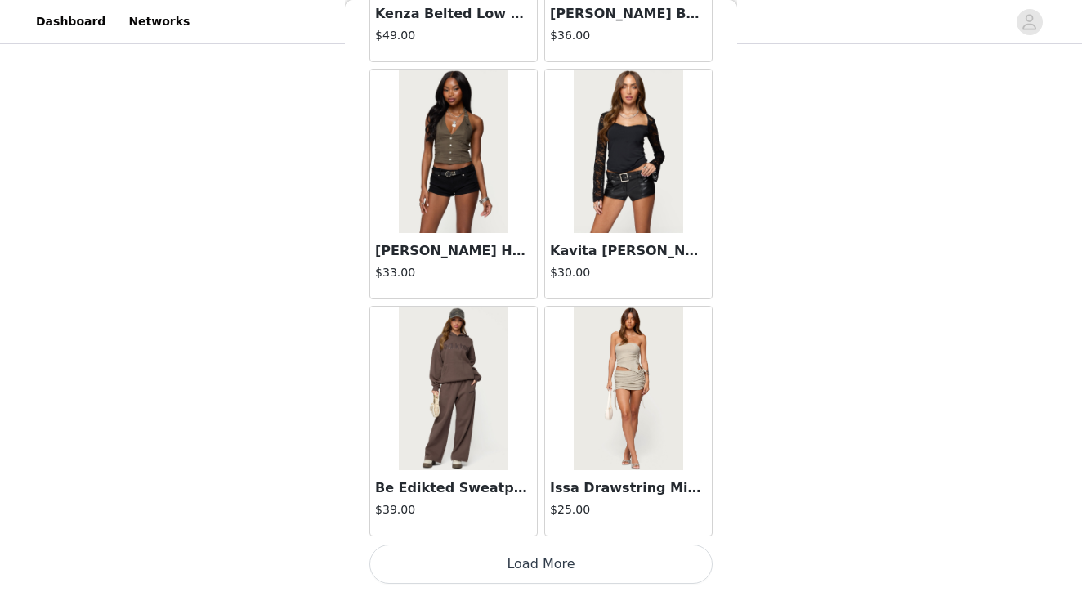
scroll to position [49295, 0]
click at [552, 566] on button "Load More" at bounding box center [540, 563] width 343 height 39
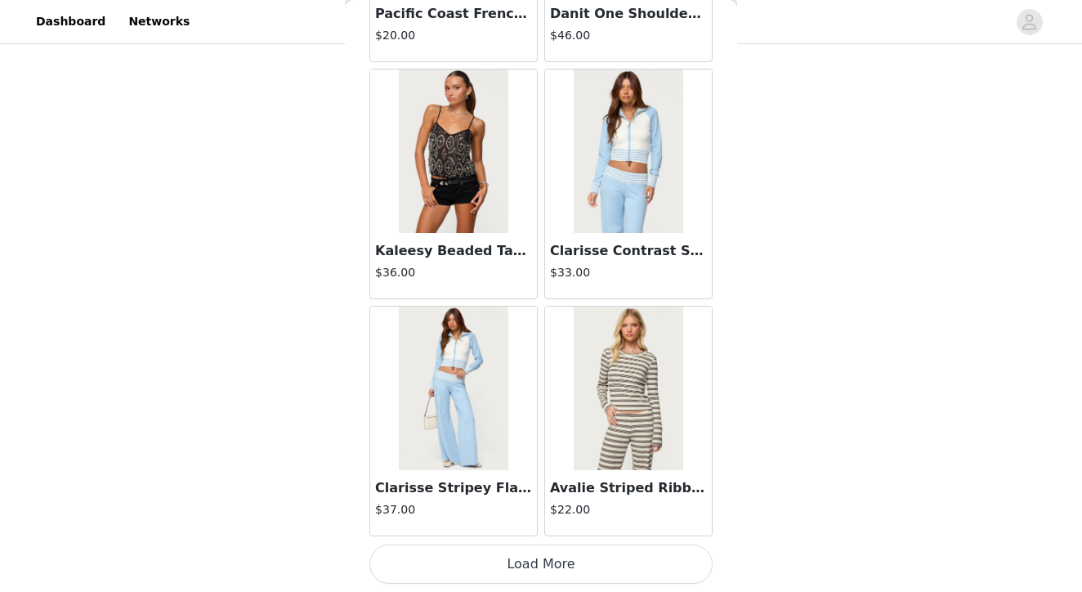
scroll to position [51665, 0]
click at [569, 565] on button "Load More" at bounding box center [540, 563] width 343 height 39
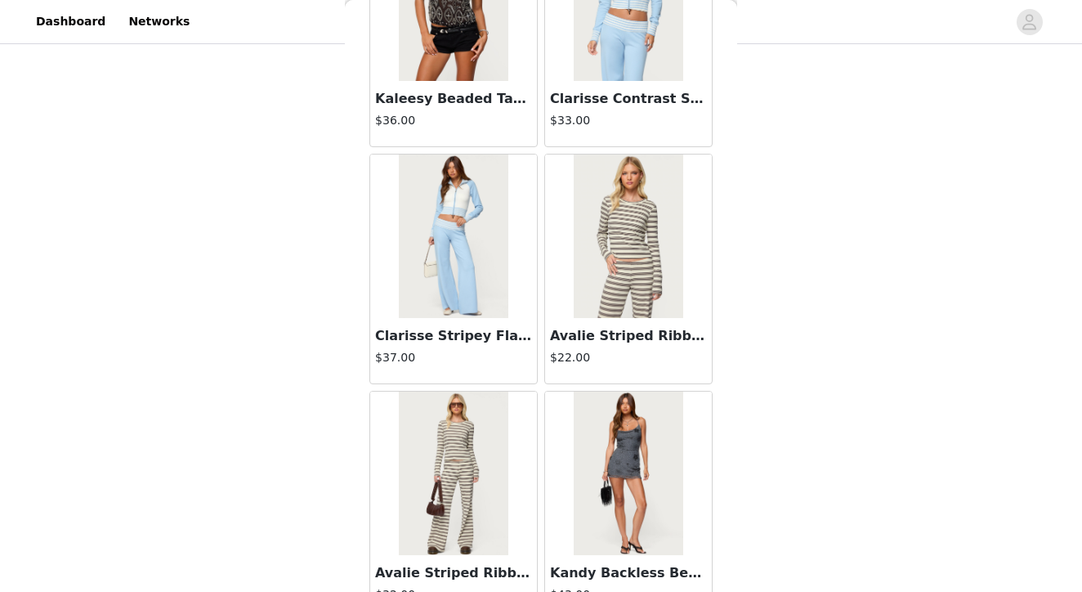
scroll to position [51821, 0]
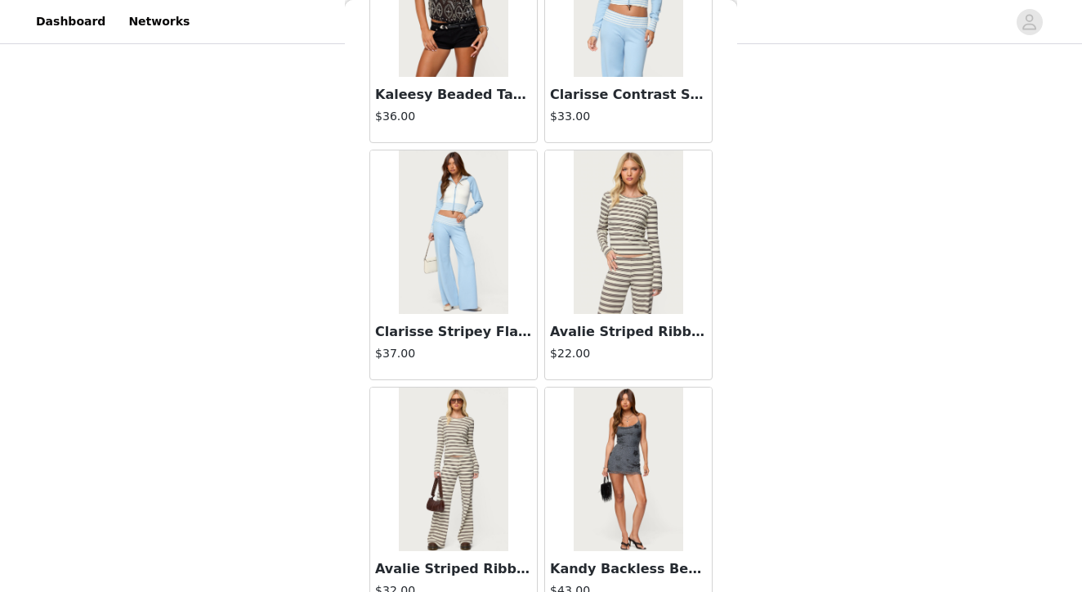
click at [628, 250] on img at bounding box center [628, 231] width 109 height 163
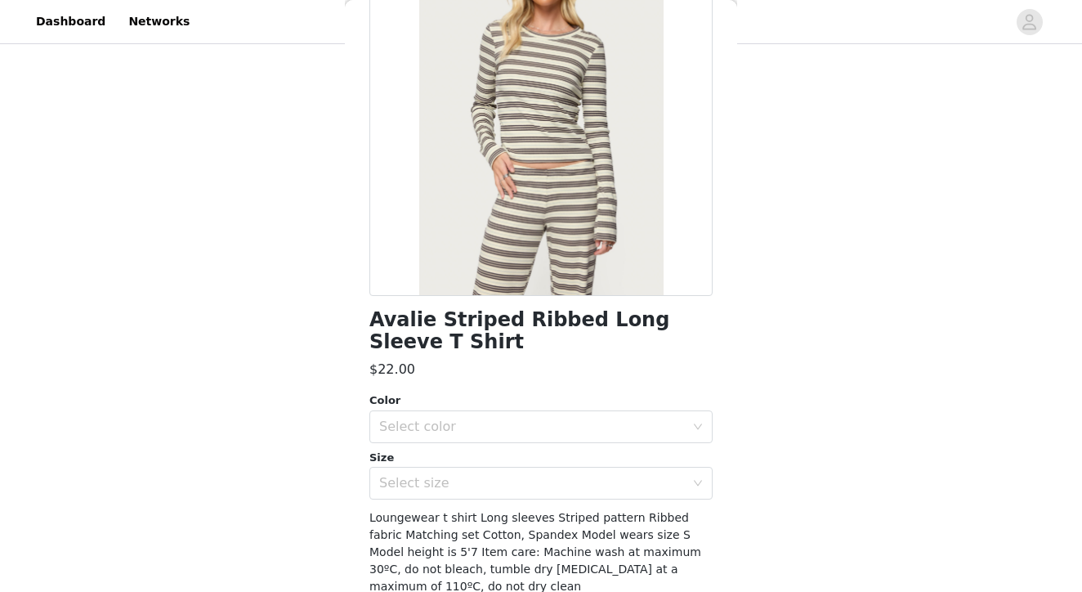
scroll to position [176, 0]
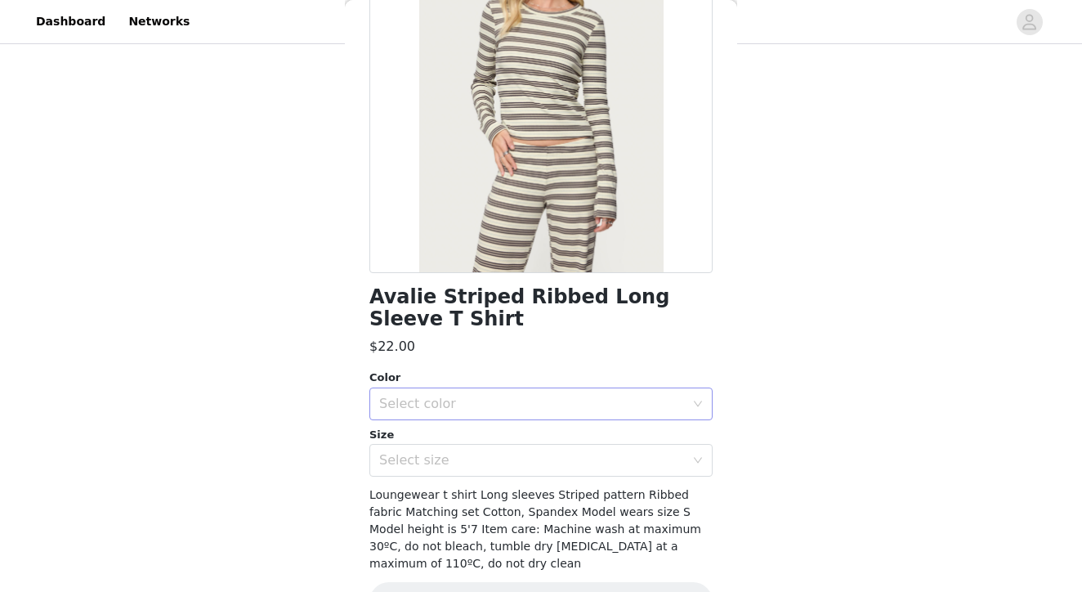
click at [455, 408] on div "Select color" at bounding box center [532, 403] width 306 height 16
click at [446, 437] on li "MIX" at bounding box center [540, 439] width 343 height 26
click at [427, 469] on div "Select size" at bounding box center [535, 459] width 313 height 31
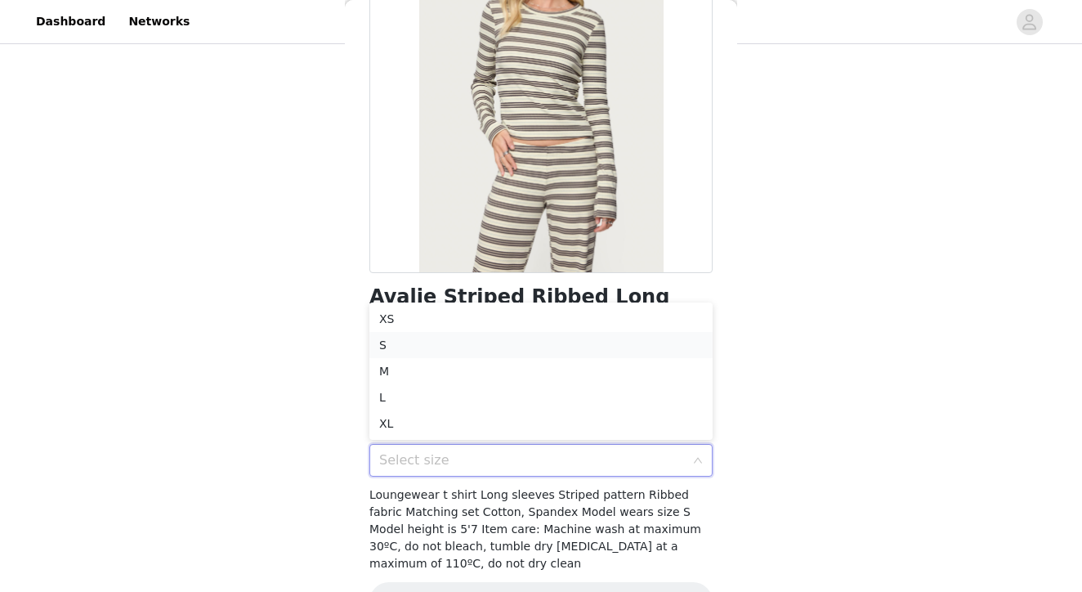
click at [407, 353] on li "S" at bounding box center [540, 345] width 343 height 26
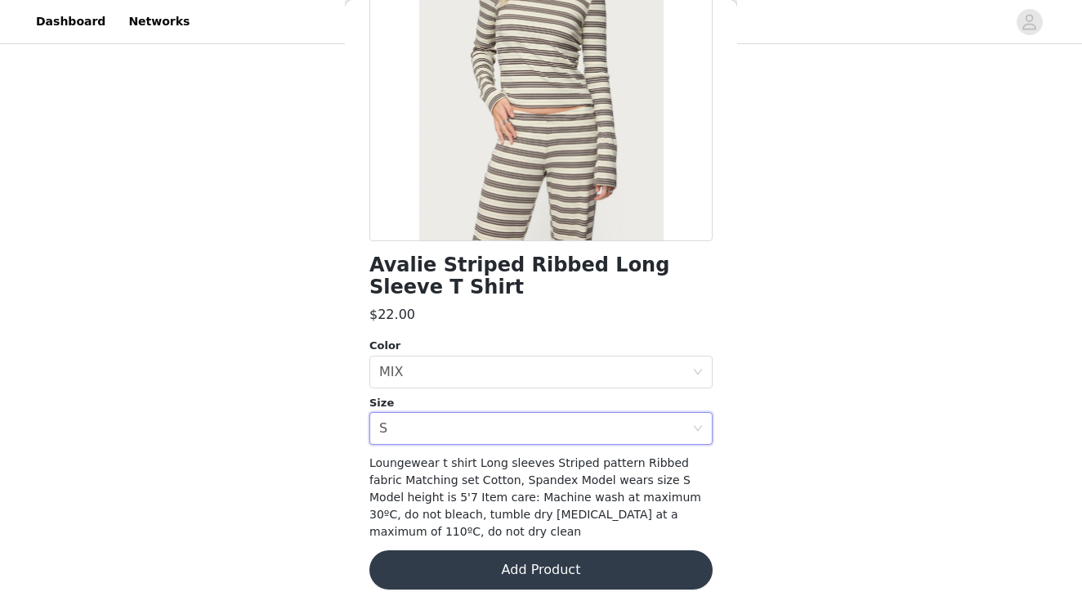
scroll to position [208, 0]
click at [545, 556] on button "Add Product" at bounding box center [540, 570] width 343 height 39
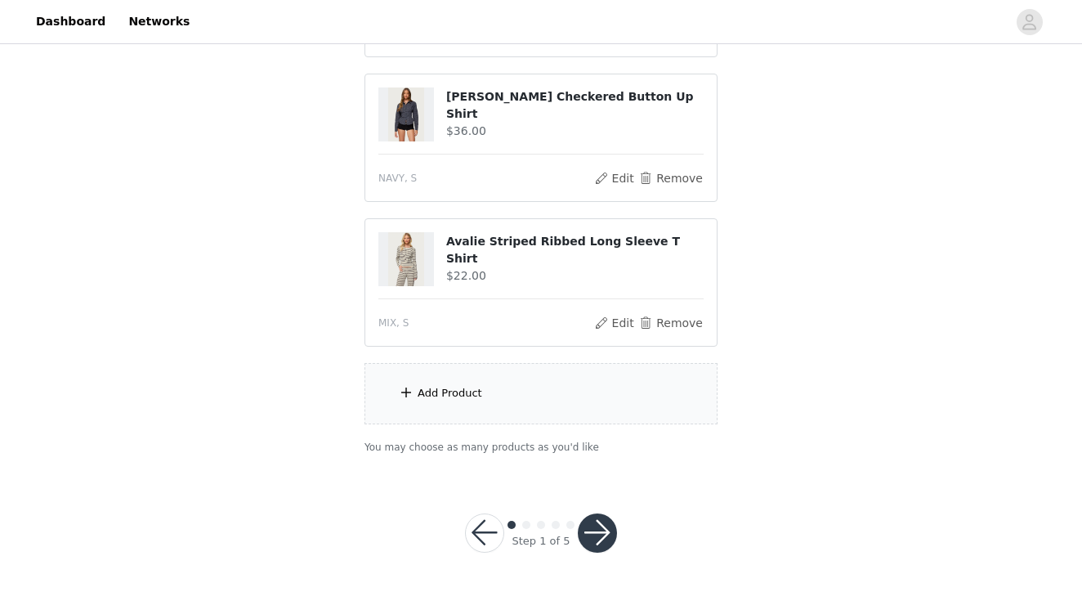
click at [504, 394] on div "Add Product" at bounding box center [540, 393] width 353 height 61
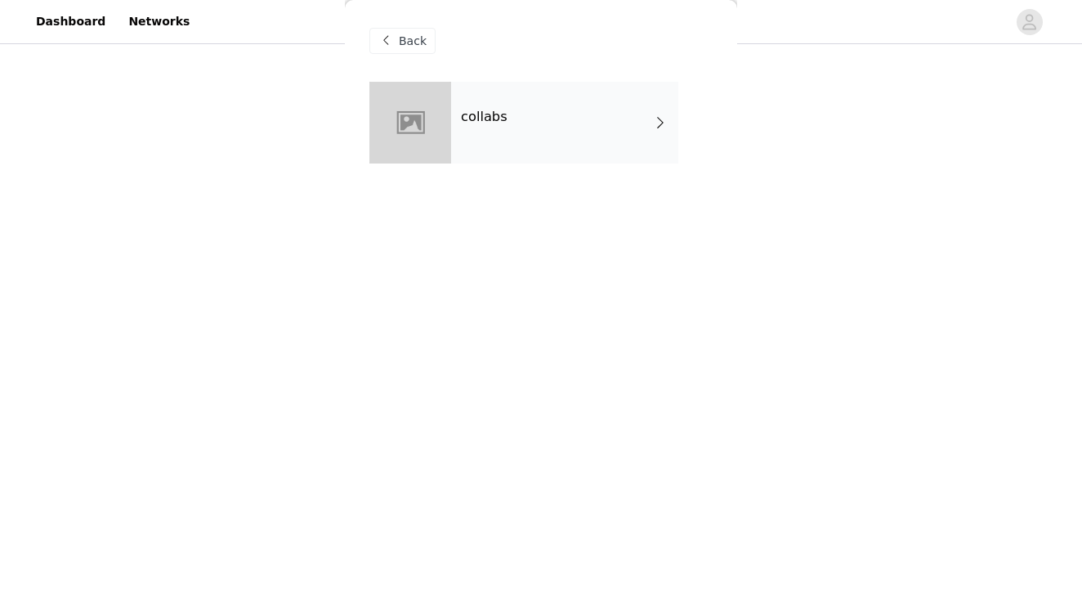
click at [527, 115] on div "collabs" at bounding box center [564, 123] width 227 height 82
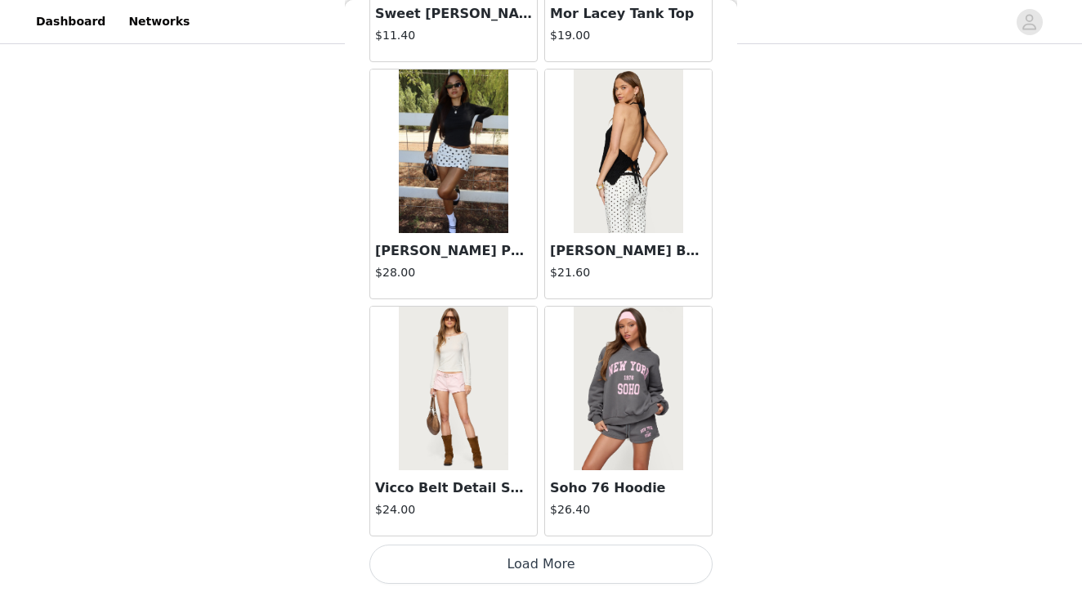
click at [550, 561] on button "Load More" at bounding box center [540, 563] width 343 height 39
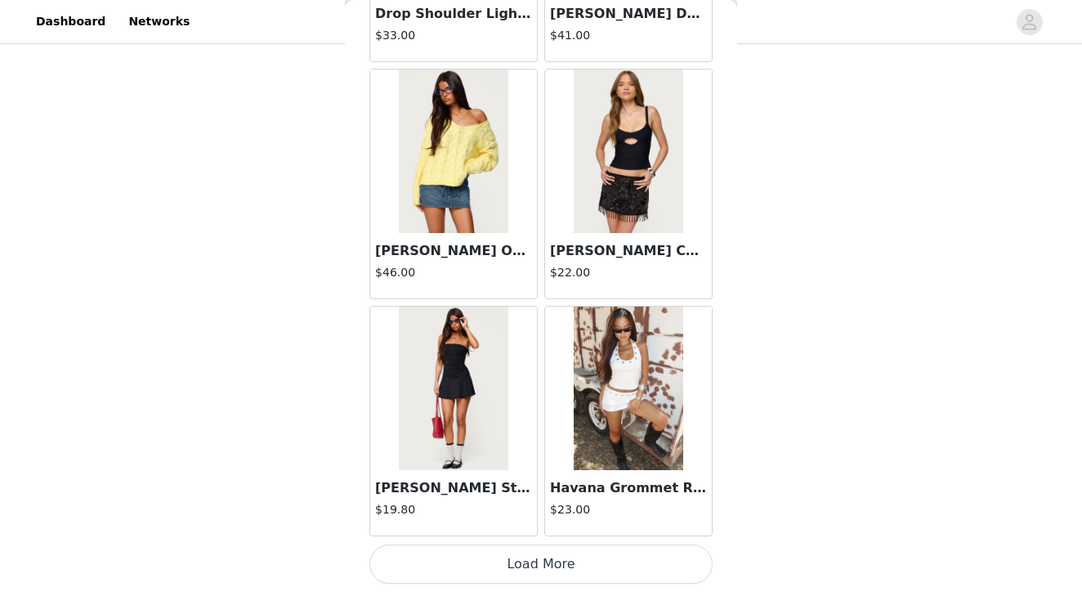
click at [544, 557] on button "Load More" at bounding box center [540, 563] width 343 height 39
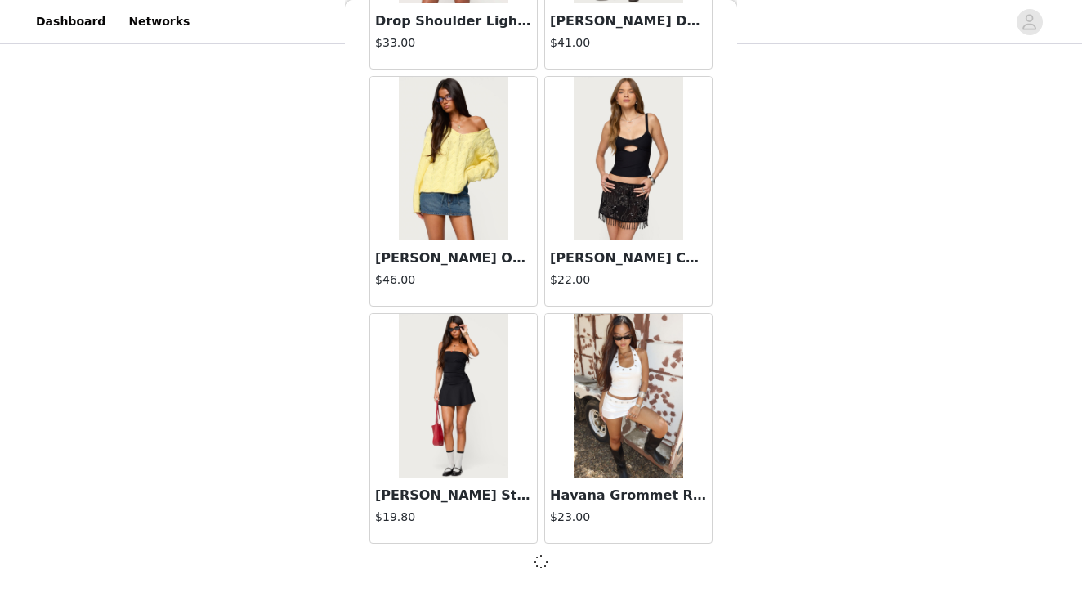
scroll to position [4271, 0]
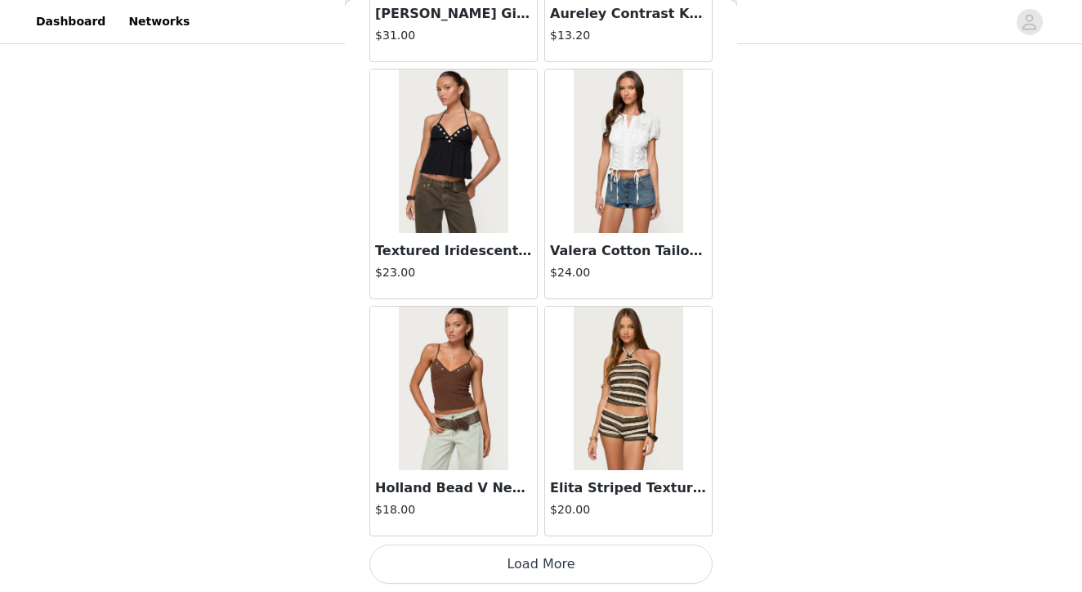
click at [537, 567] on button "Load More" at bounding box center [540, 563] width 343 height 39
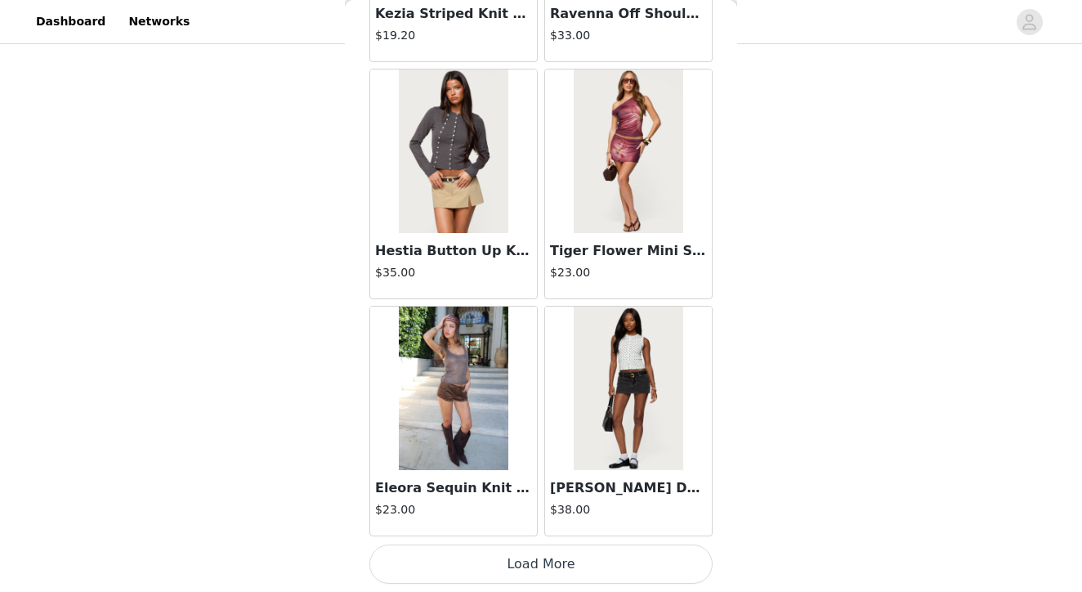
click at [538, 560] on button "Load More" at bounding box center [540, 563] width 343 height 39
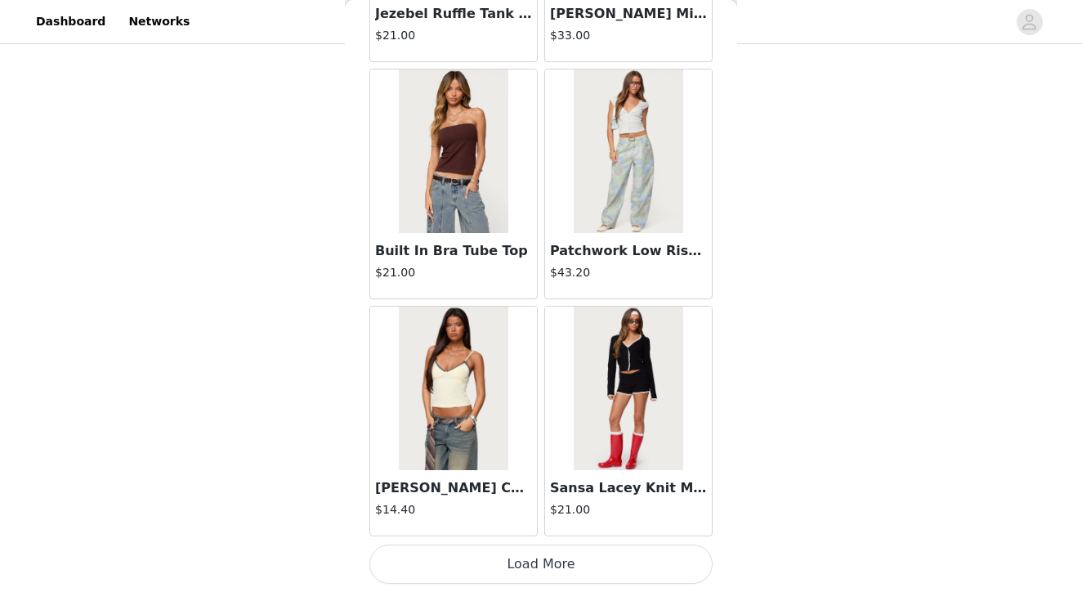
click at [543, 558] on button "Load More" at bounding box center [540, 563] width 343 height 39
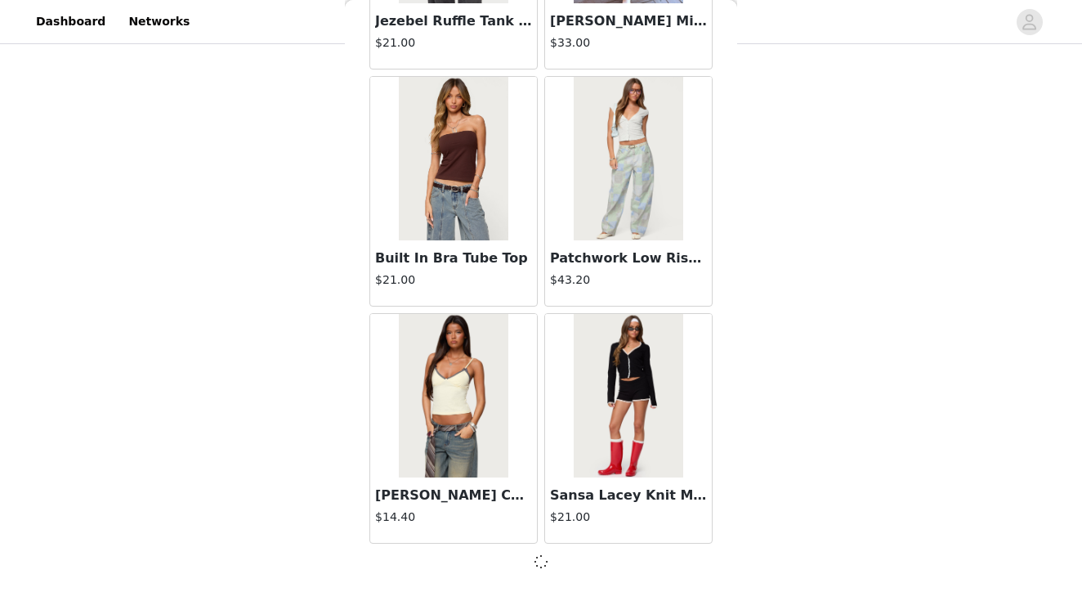
scroll to position [11379, 0]
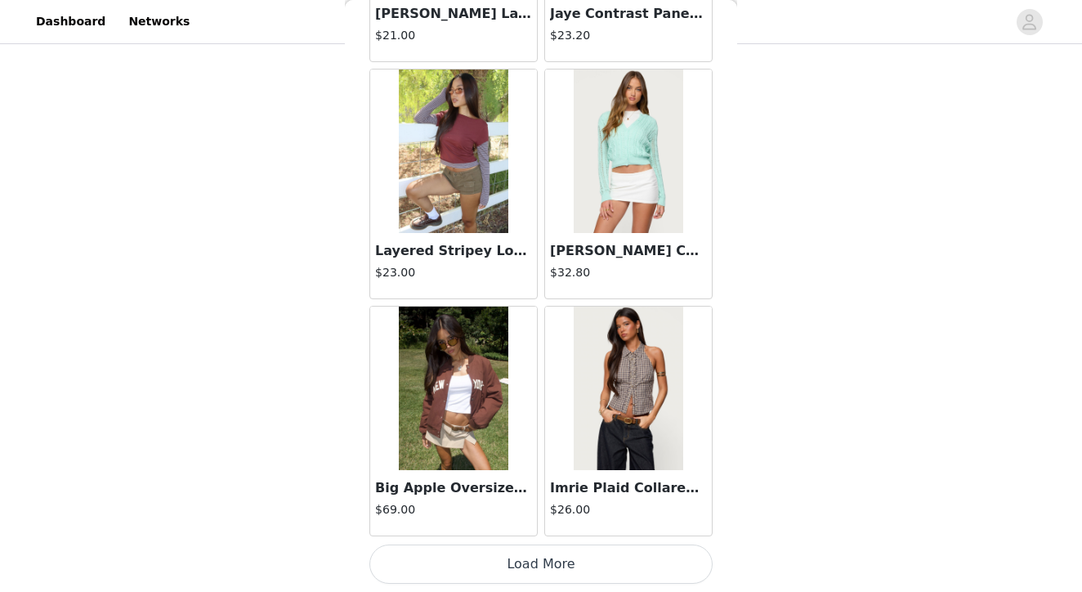
click at [538, 565] on button "Load More" at bounding box center [540, 563] width 343 height 39
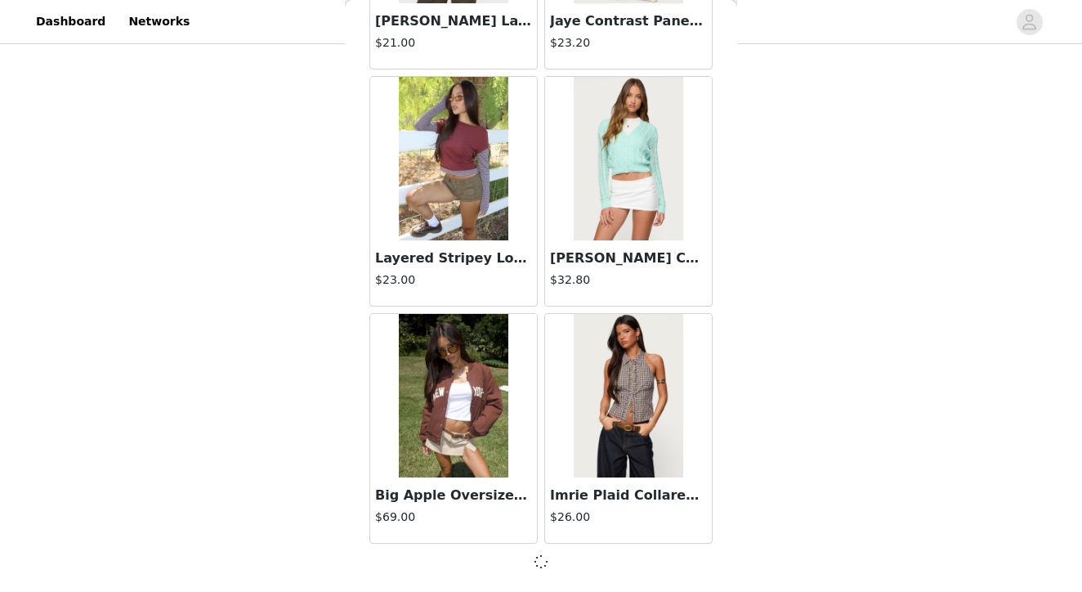
scroll to position [13748, 0]
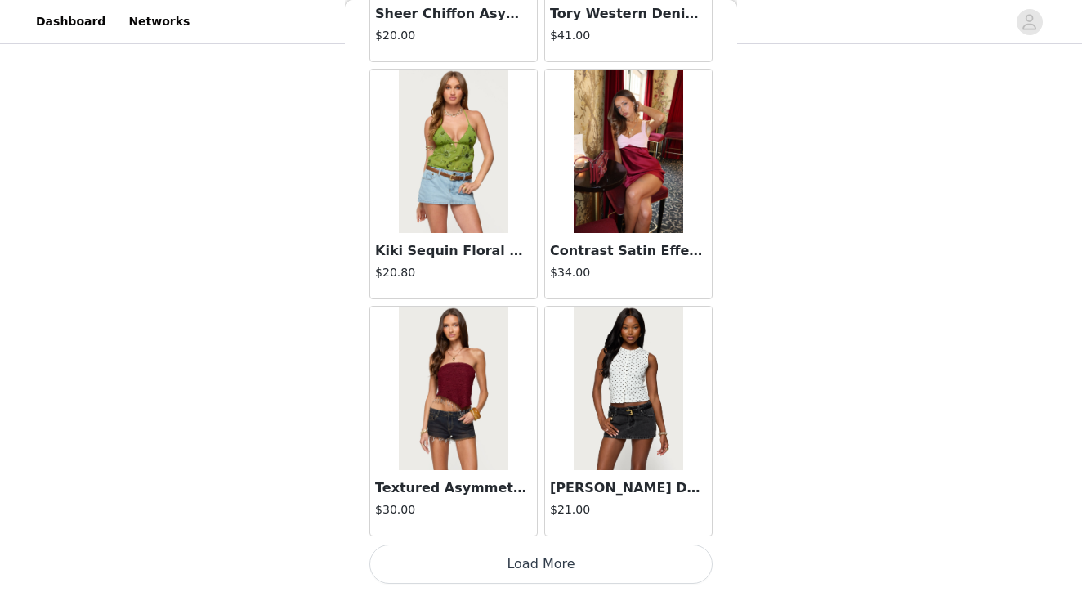
click at [539, 560] on button "Load More" at bounding box center [540, 563] width 343 height 39
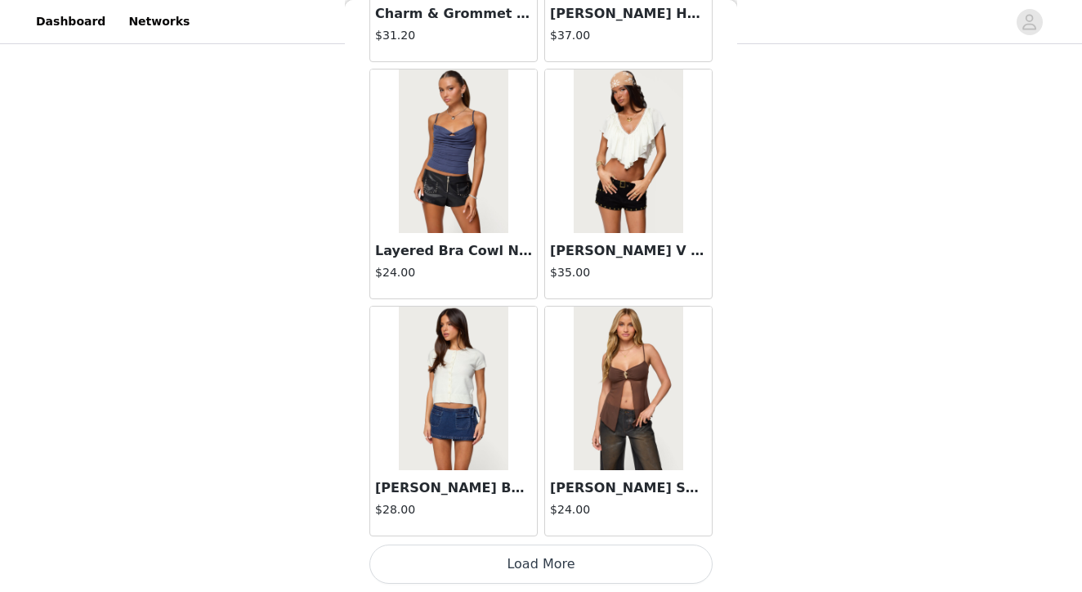
scroll to position [18494, 0]
click at [542, 553] on button "Load More" at bounding box center [540, 563] width 343 height 39
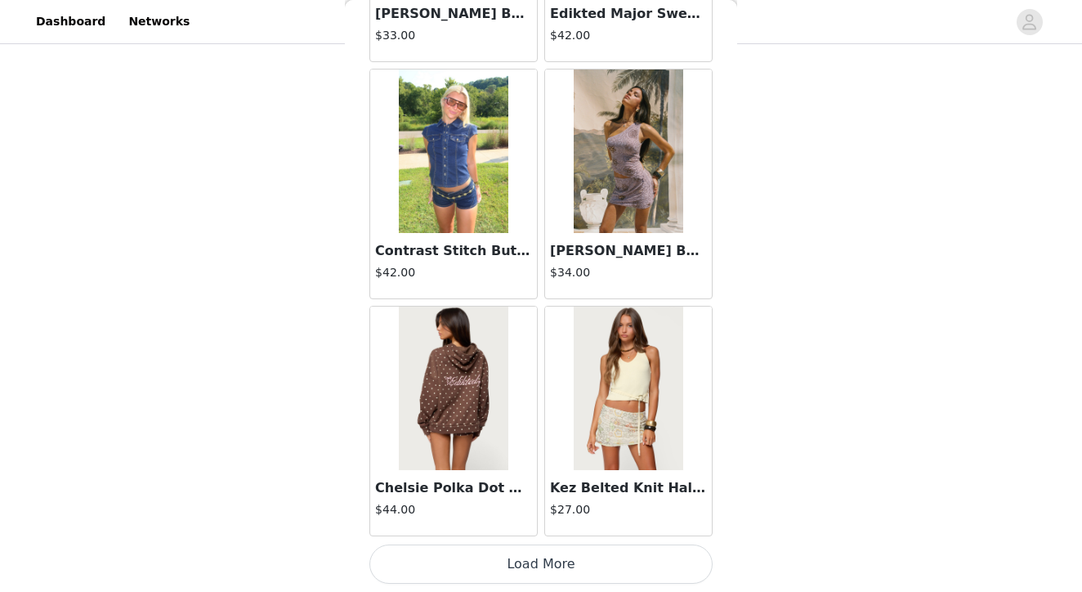
click at [540, 564] on button "Load More" at bounding box center [540, 563] width 343 height 39
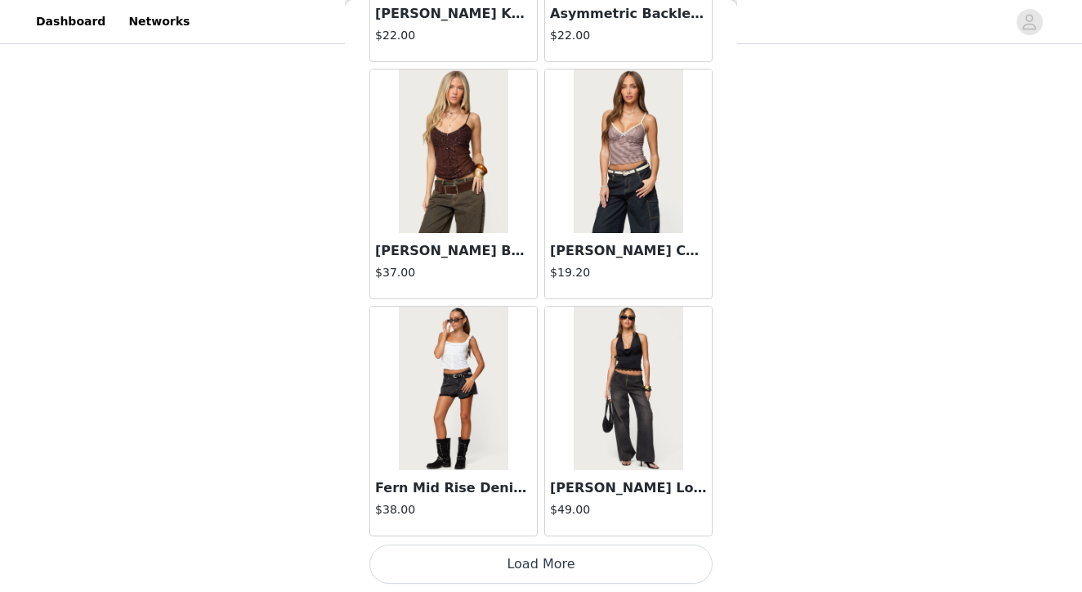
click at [539, 562] on button "Load More" at bounding box center [540, 563] width 343 height 39
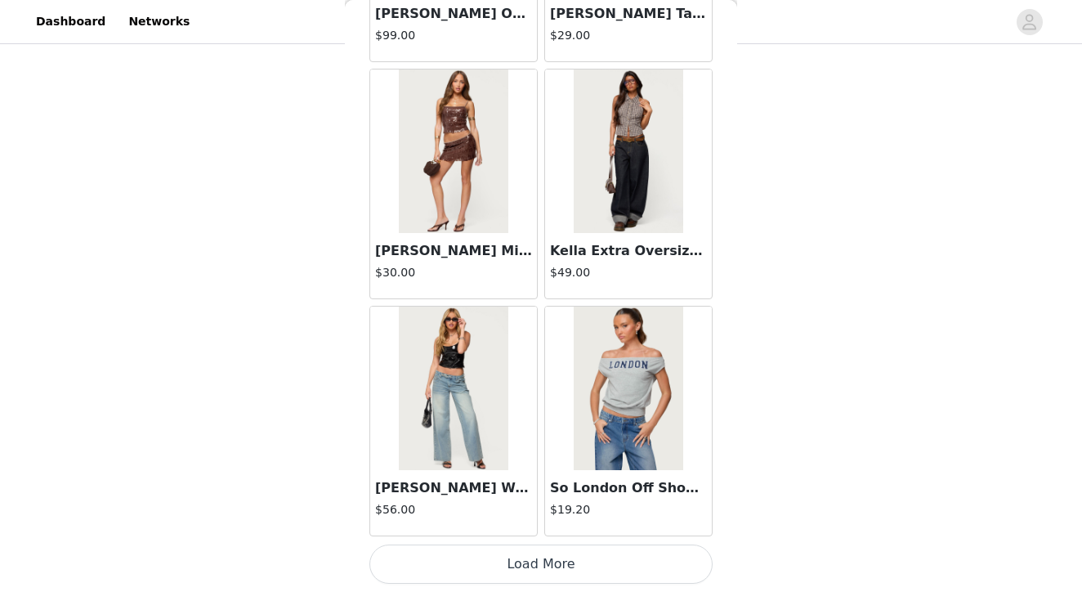
click at [535, 568] on button "Load More" at bounding box center [540, 563] width 343 height 39
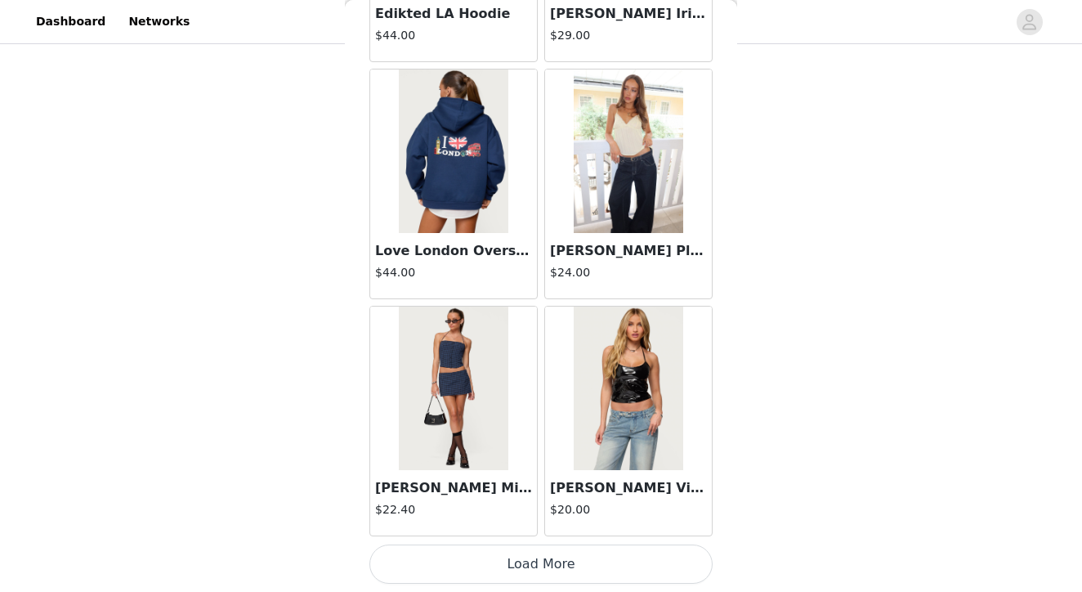
click at [540, 560] on button "Load More" at bounding box center [540, 563] width 343 height 39
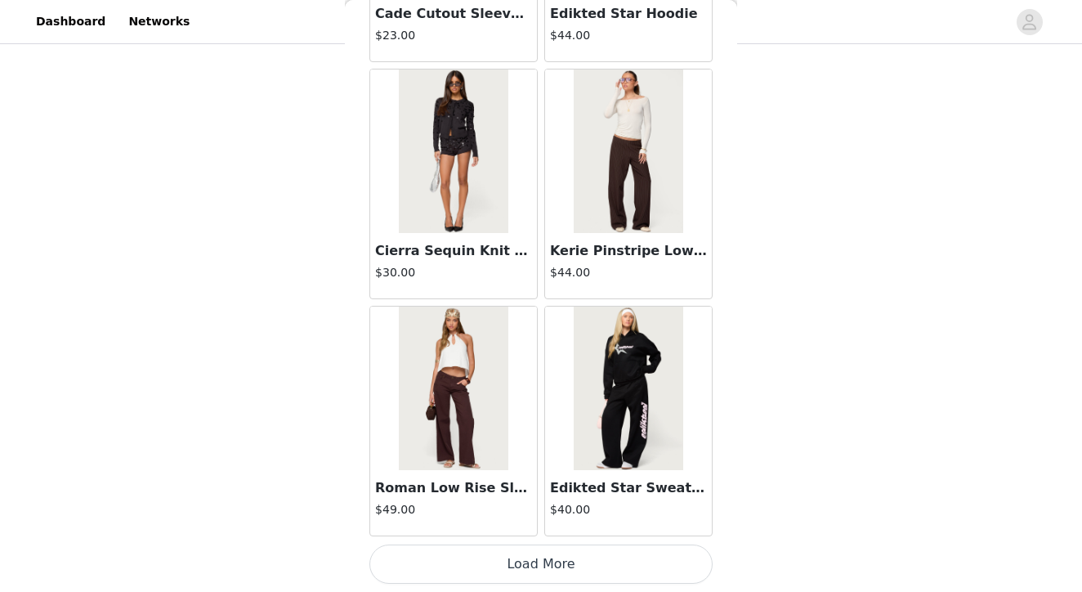
scroll to position [1019, 0]
click at [539, 554] on button "Load More" at bounding box center [540, 563] width 343 height 39
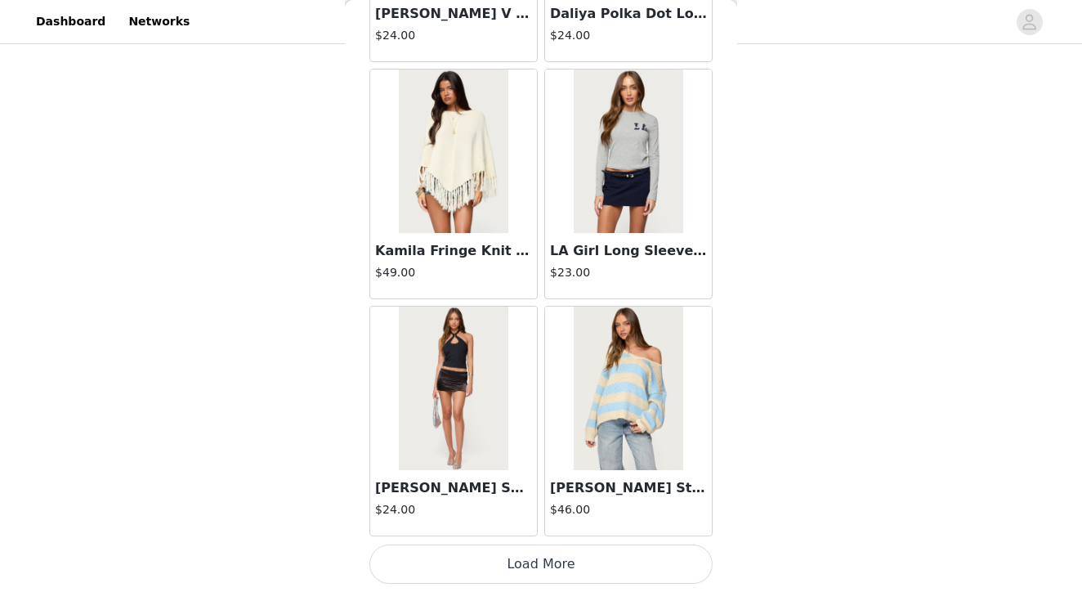
click at [542, 557] on button "Load More" at bounding box center [540, 563] width 343 height 39
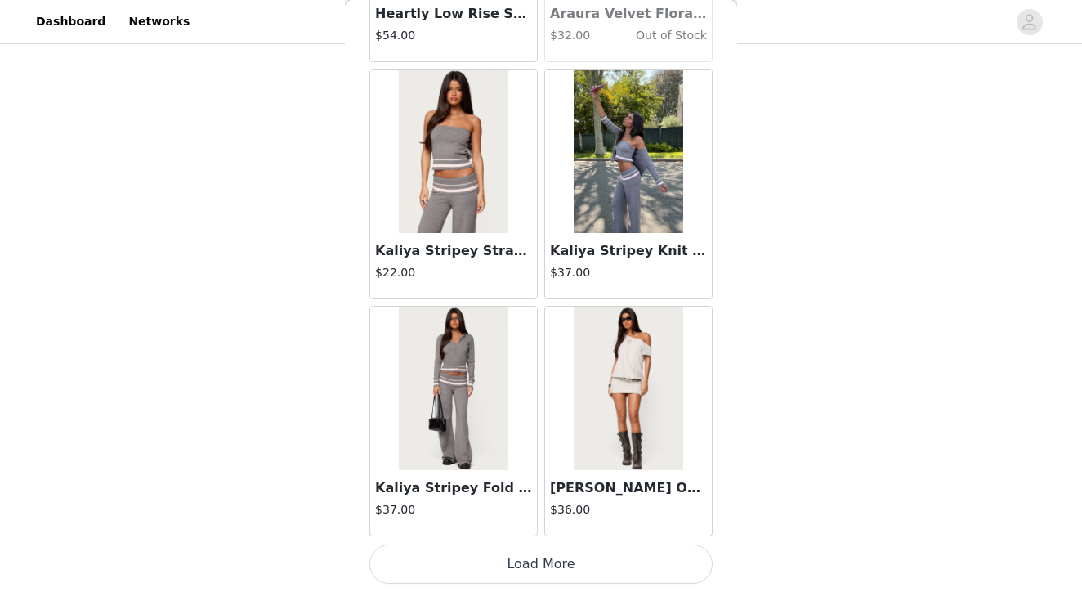
click at [537, 565] on button "Load More" at bounding box center [540, 563] width 343 height 39
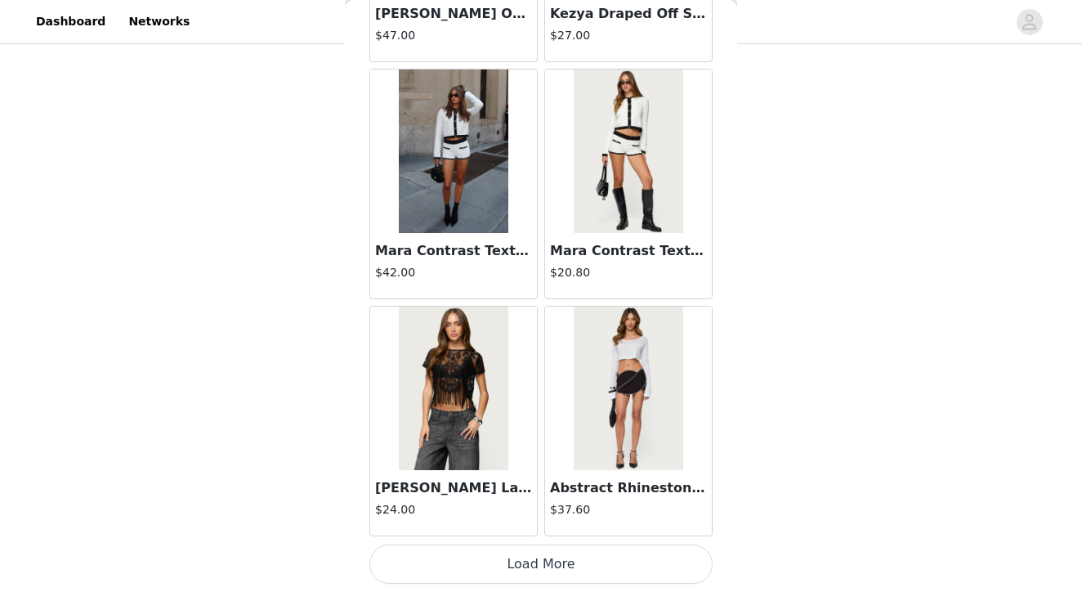
click at [534, 569] on button "Load More" at bounding box center [540, 563] width 343 height 39
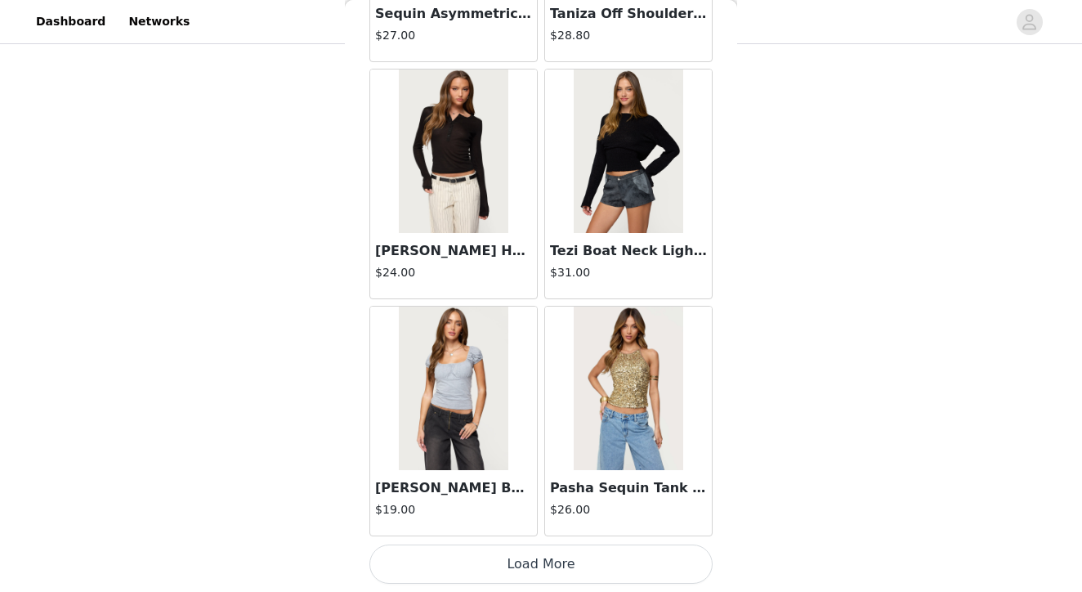
click at [542, 556] on button "Load More" at bounding box center [540, 563] width 343 height 39
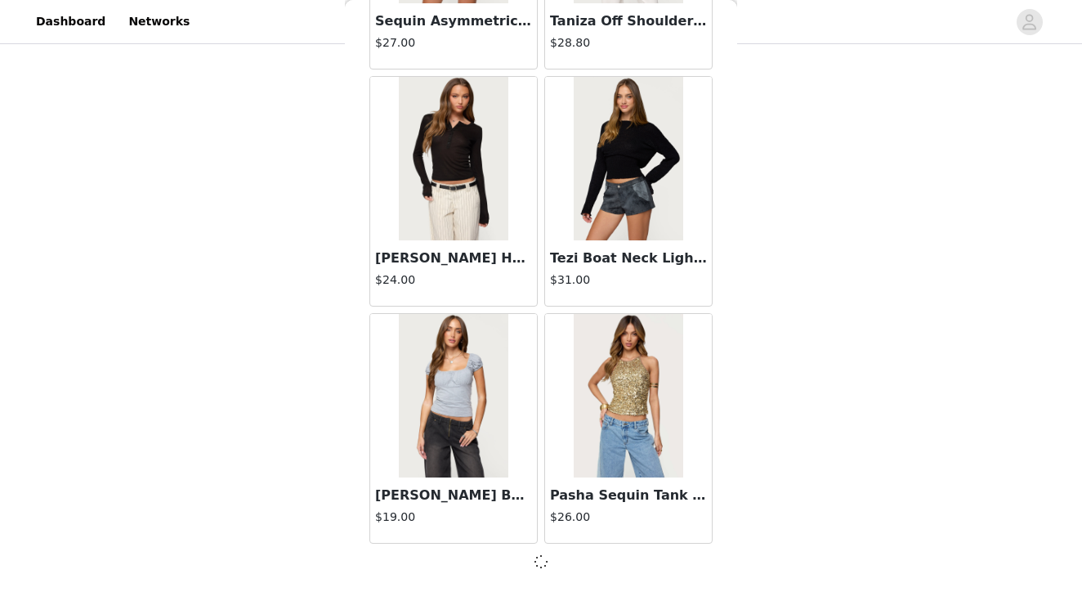
scroll to position [39811, 0]
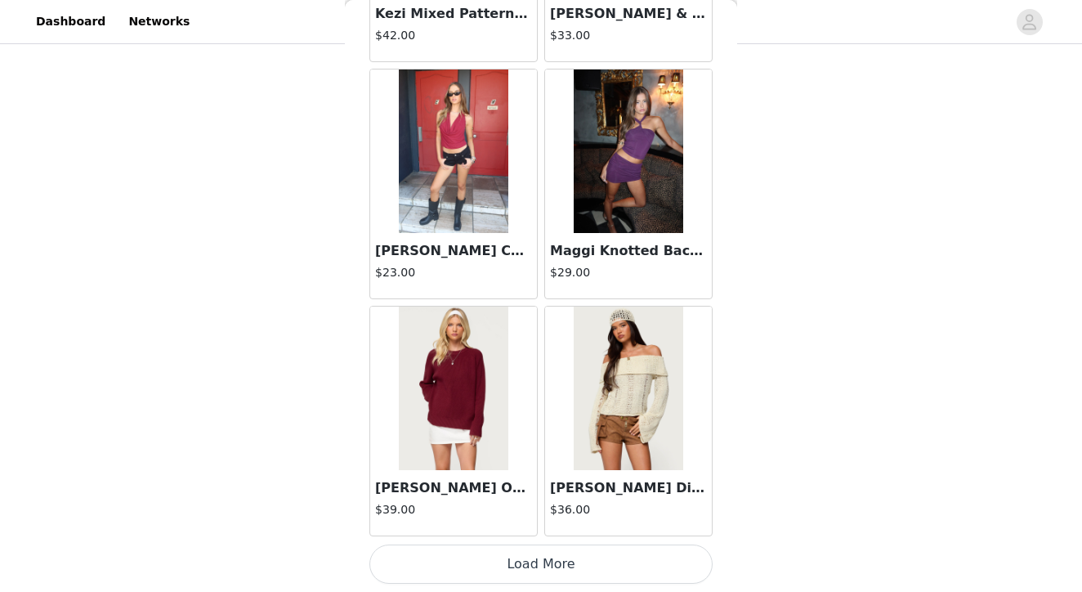
click at [545, 565] on button "Load More" at bounding box center [540, 563] width 343 height 39
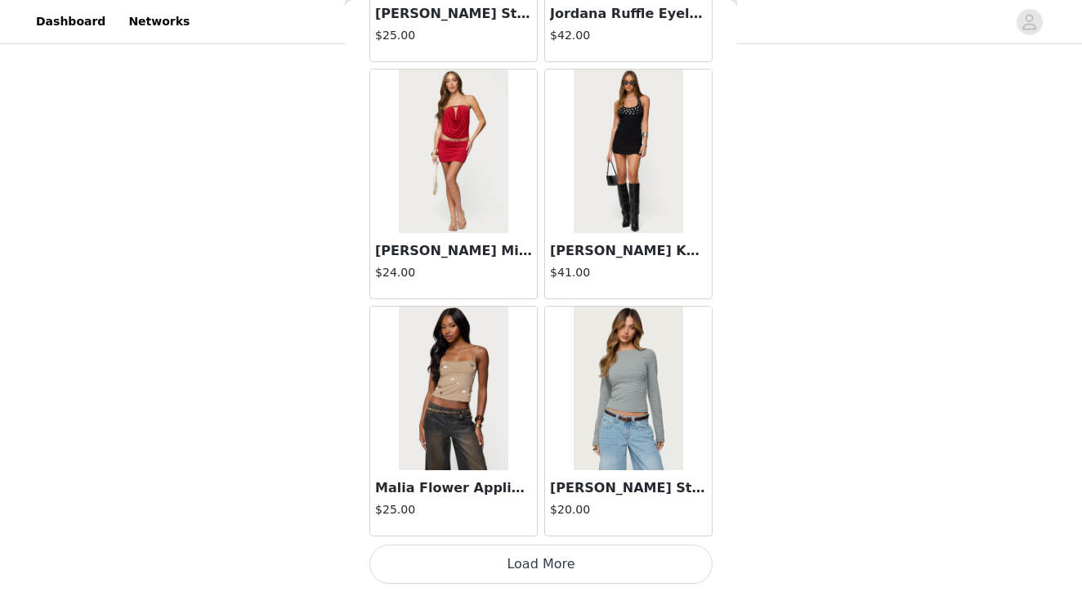
click at [538, 564] on button "Load More" at bounding box center [540, 563] width 343 height 39
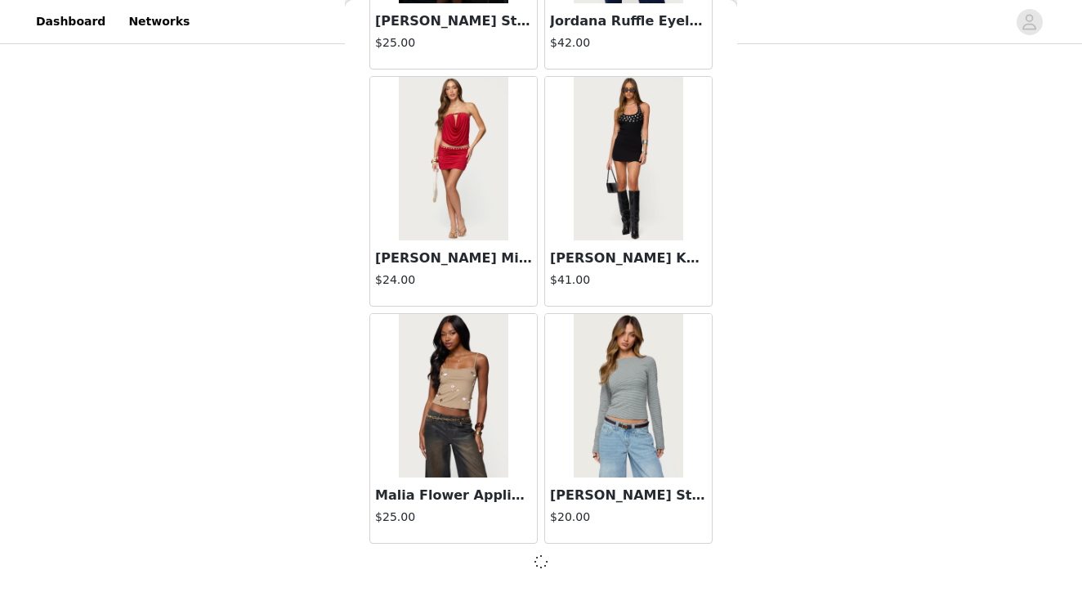
scroll to position [44549, 0]
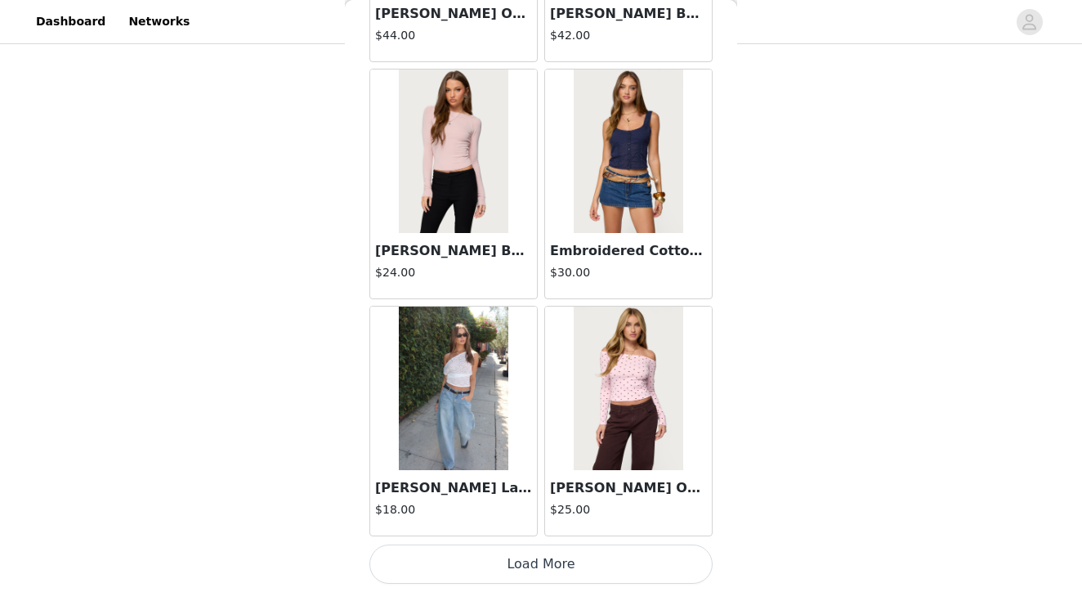
click at [538, 561] on button "Load More" at bounding box center [540, 563] width 343 height 39
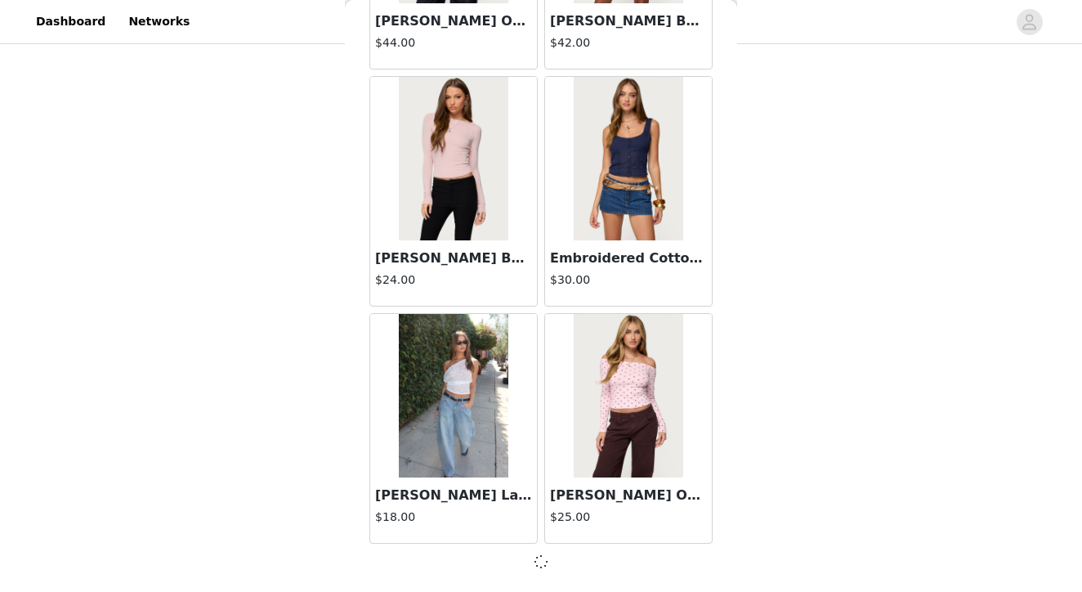
scroll to position [46919, 0]
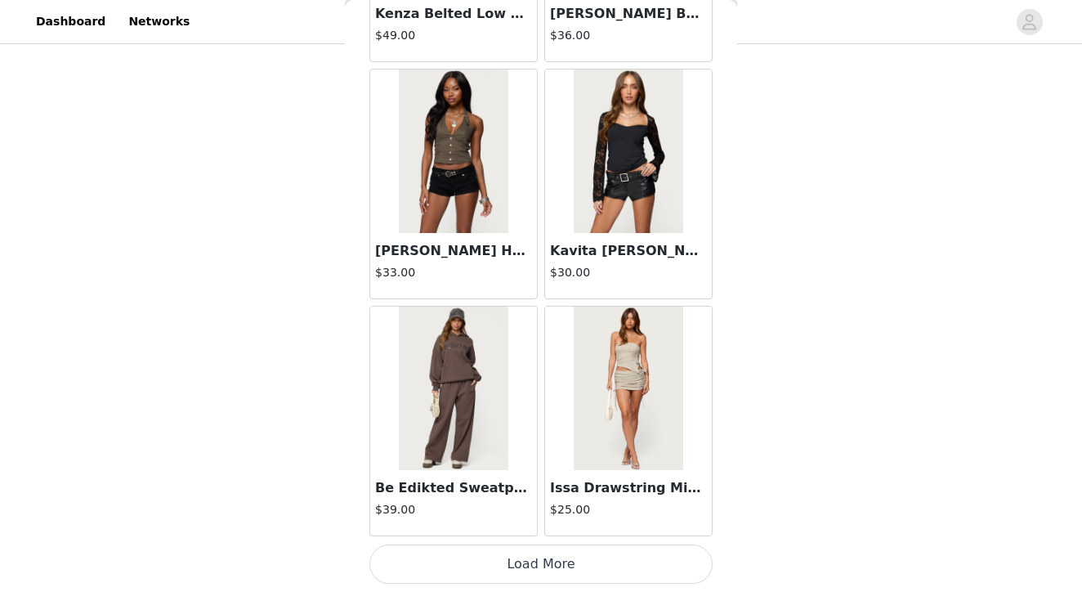
click at [532, 559] on button "Load More" at bounding box center [540, 563] width 343 height 39
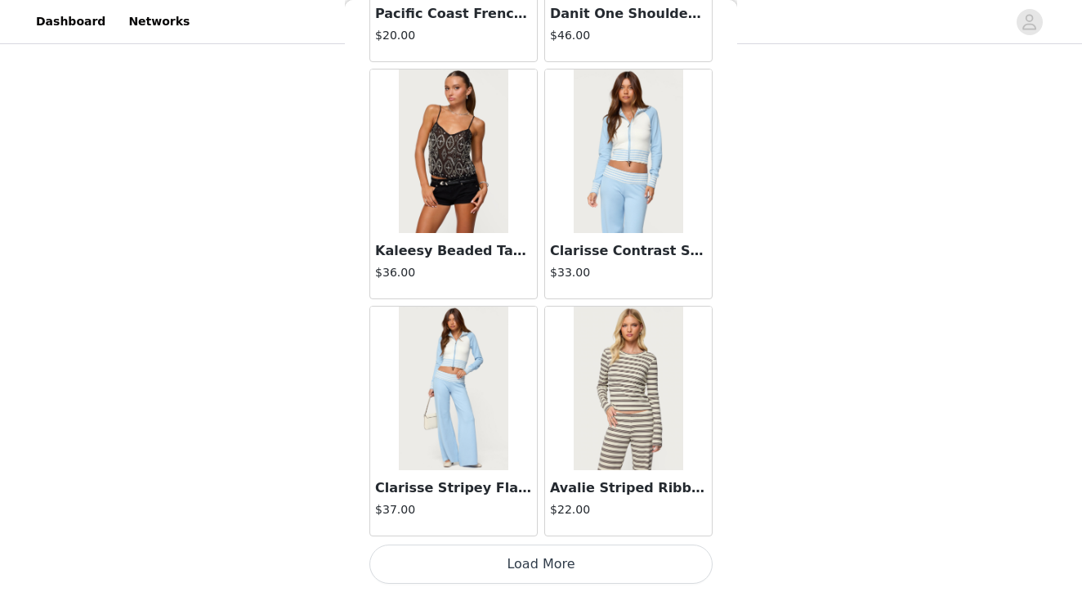
scroll to position [51665, 0]
click at [546, 553] on button "Load More" at bounding box center [540, 563] width 343 height 39
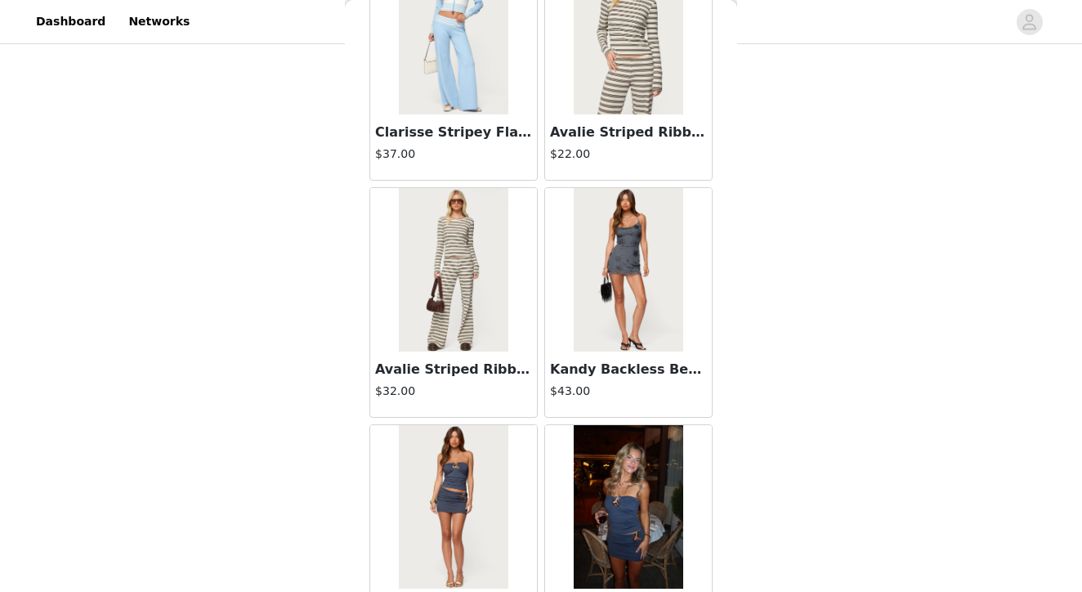
scroll to position [51998, 0]
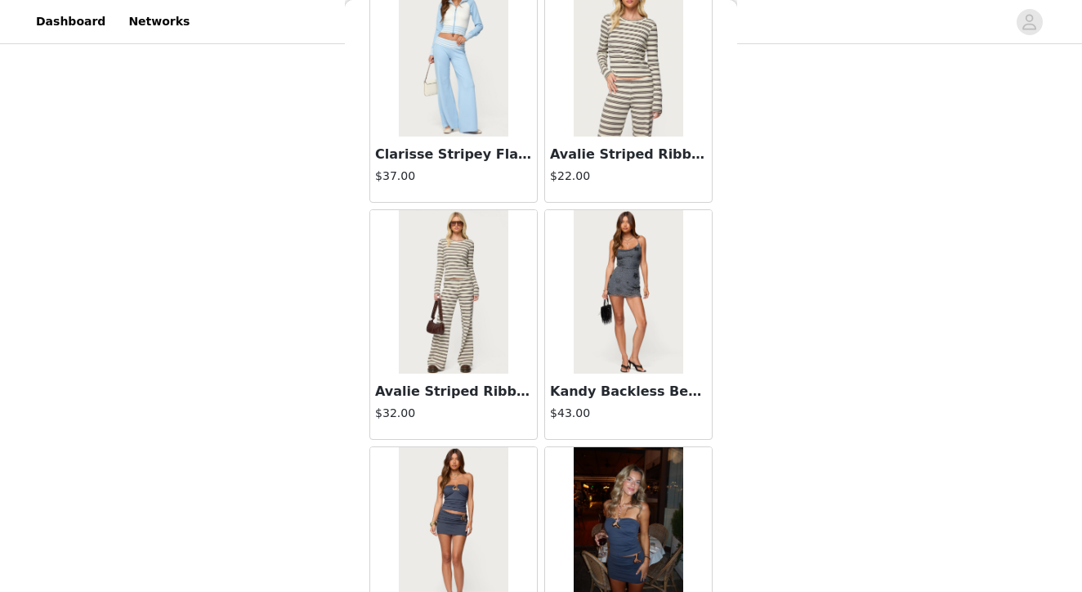
click at [459, 278] on img at bounding box center [453, 291] width 109 height 163
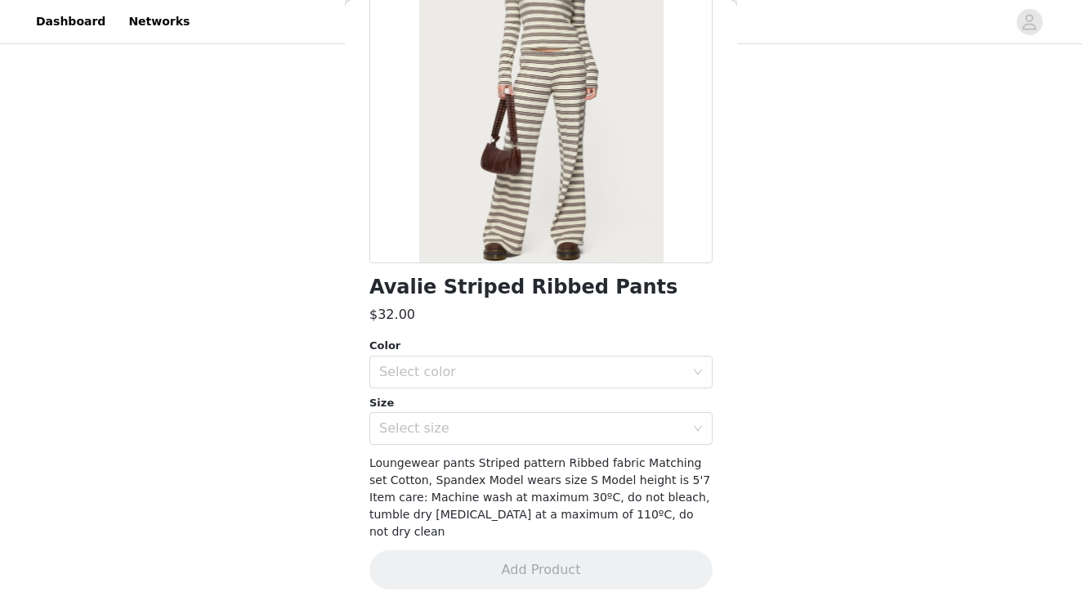
scroll to position [185, 0]
click at [463, 373] on div "Select color" at bounding box center [532, 372] width 306 height 16
click at [421, 408] on li "MIX" at bounding box center [540, 408] width 343 height 26
click at [419, 426] on div "Select size" at bounding box center [532, 429] width 306 height 16
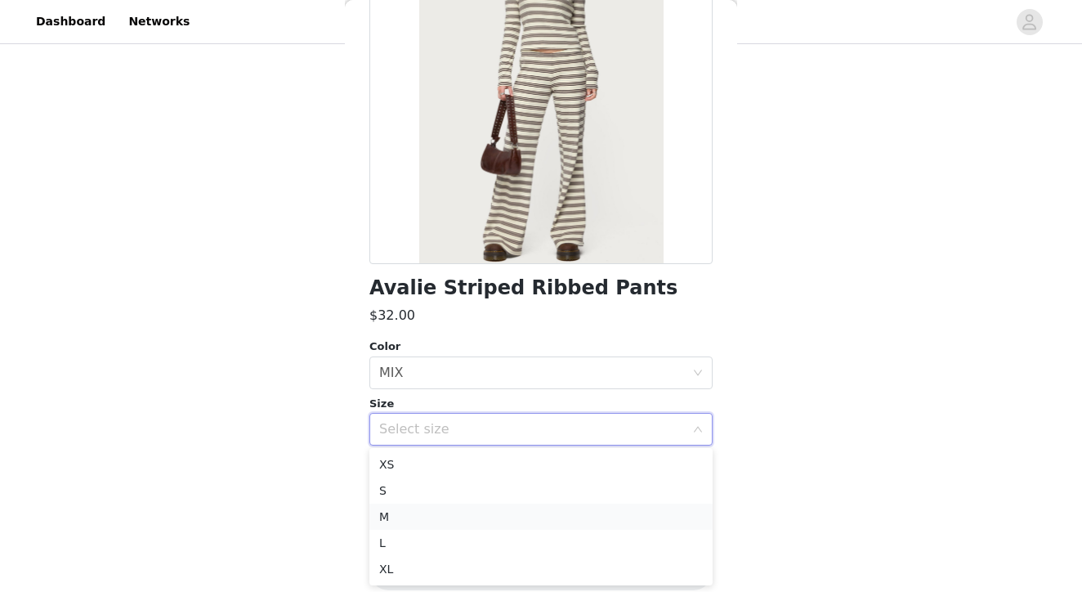
click at [406, 520] on li "M" at bounding box center [540, 516] width 343 height 26
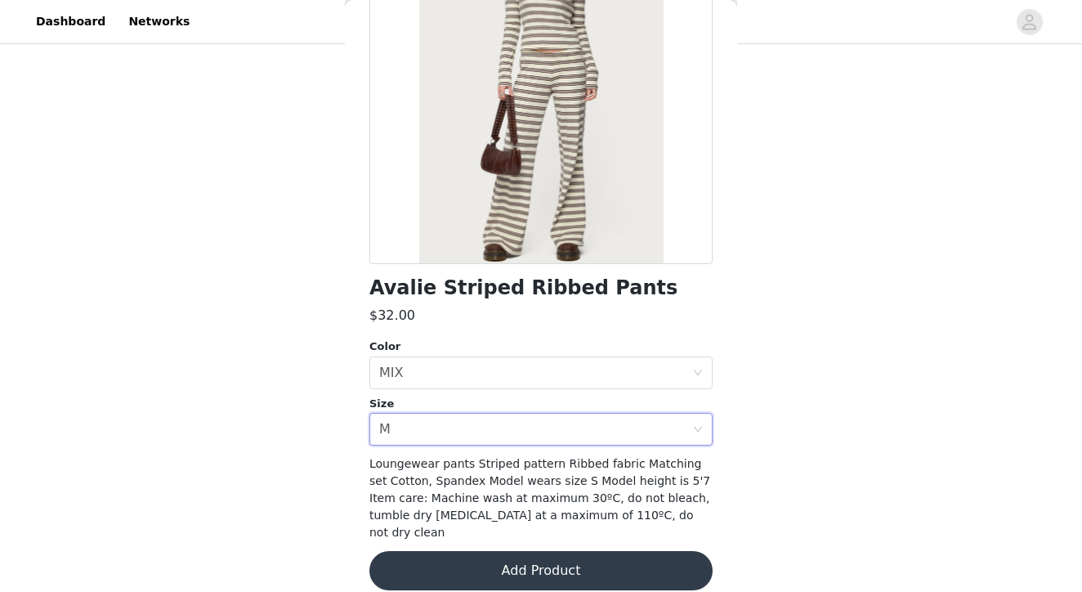
click at [483, 551] on button "Add Product" at bounding box center [540, 570] width 343 height 39
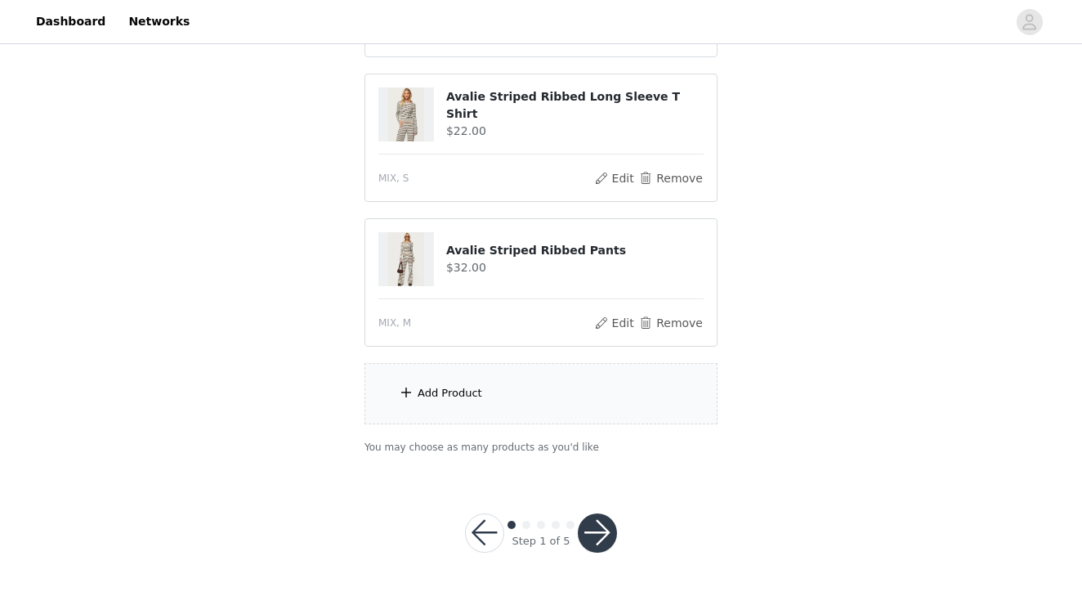
scroll to position [1163, 0]
click at [468, 396] on div "Add Product" at bounding box center [449, 394] width 65 height 16
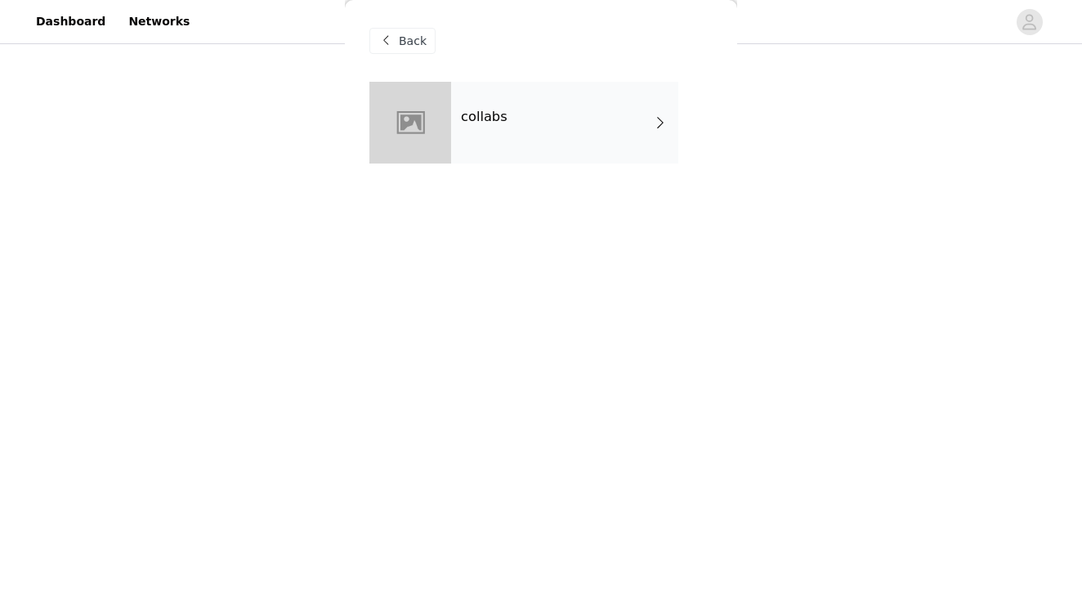
click at [538, 132] on div "collabs" at bounding box center [564, 123] width 227 height 82
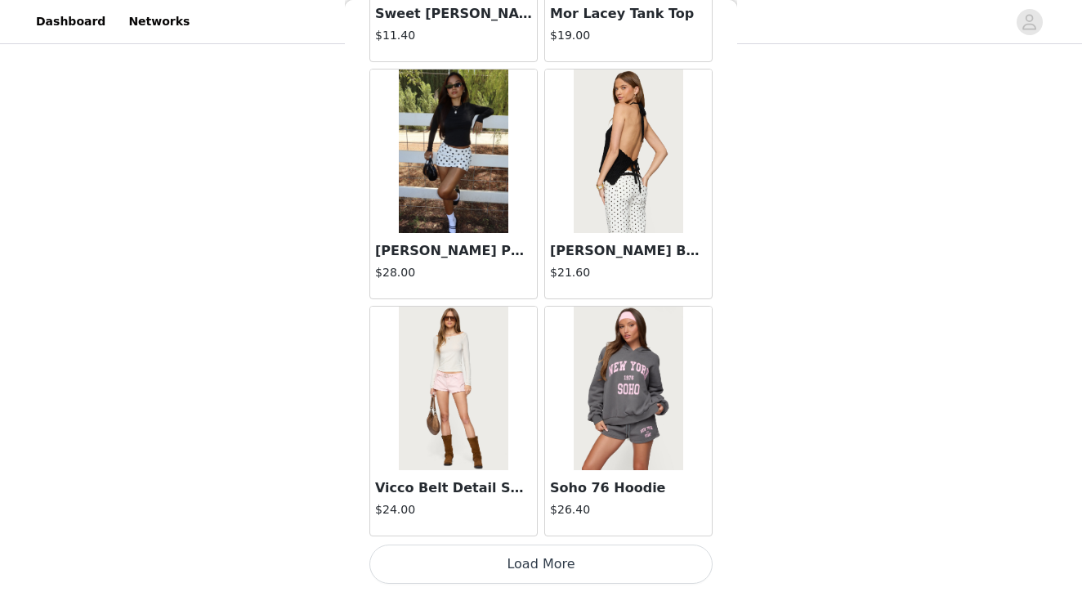
click at [541, 563] on button "Load More" at bounding box center [540, 563] width 343 height 39
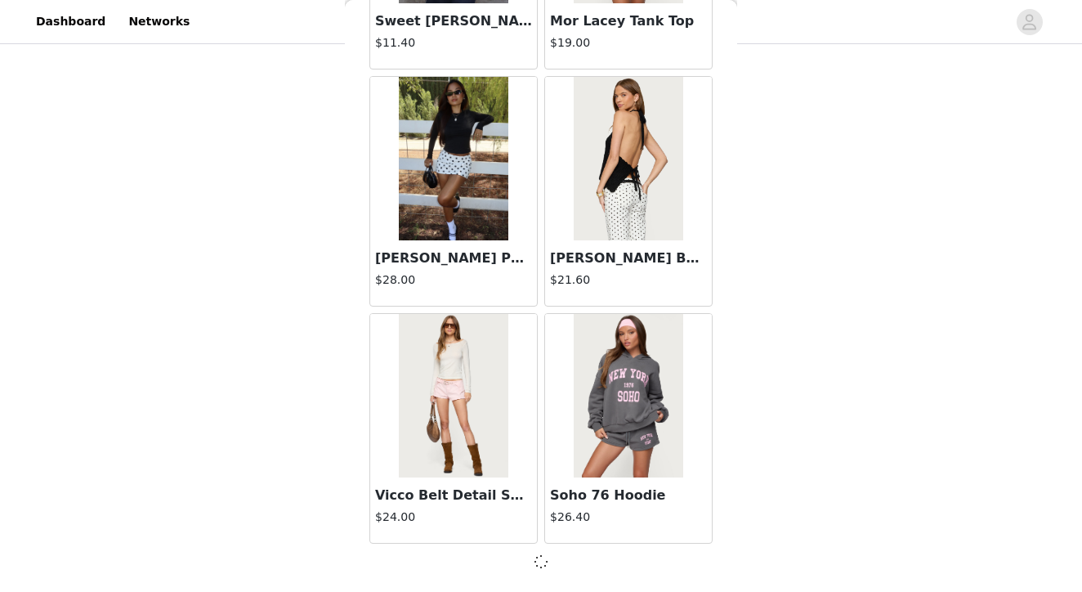
scroll to position [1901, 0]
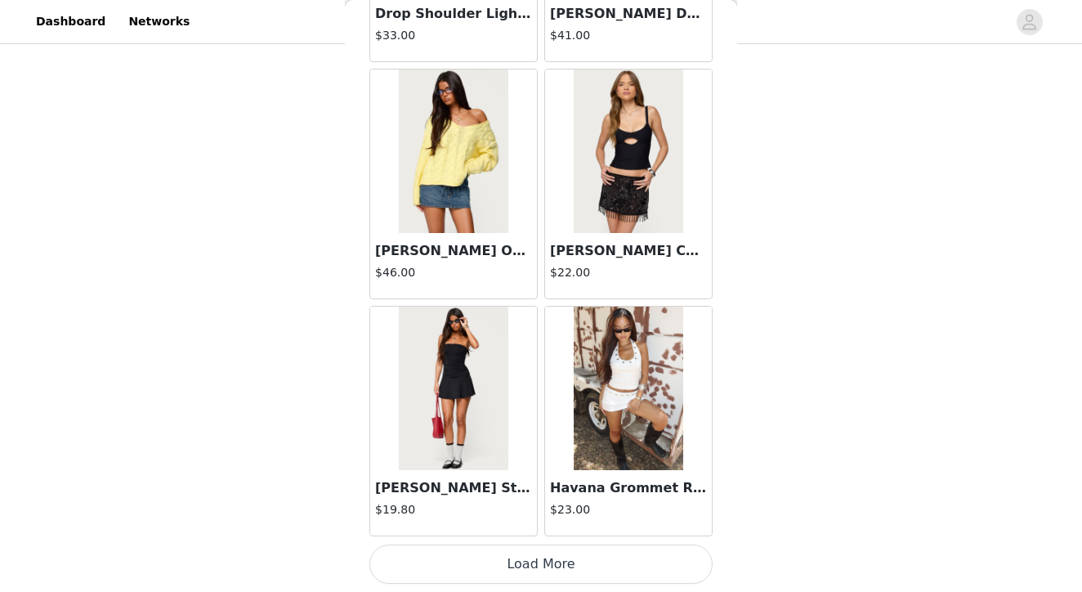
click at [535, 560] on button "Load More" at bounding box center [540, 563] width 343 height 39
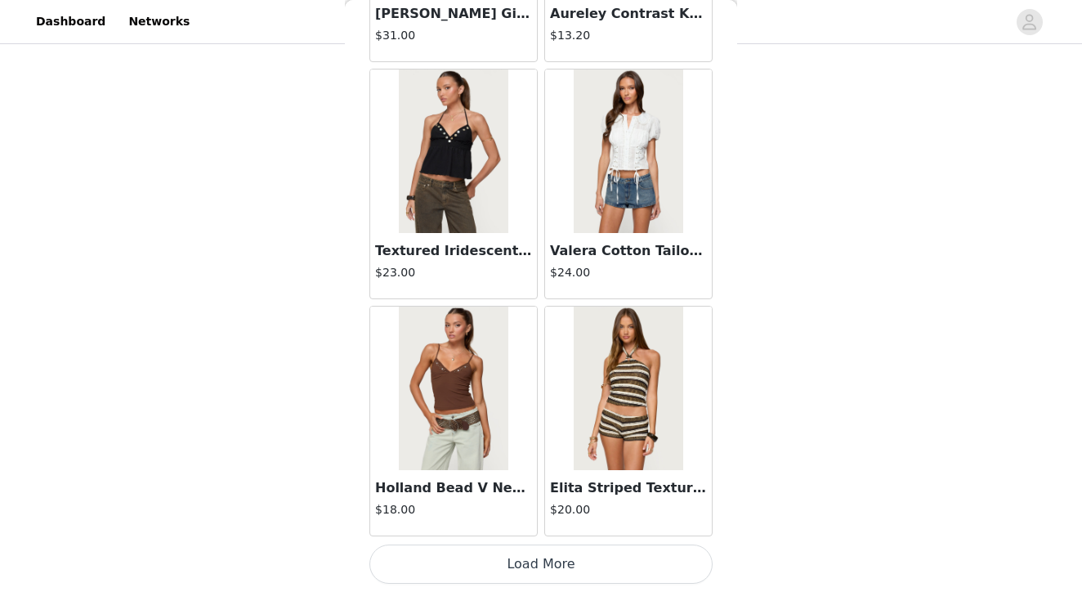
scroll to position [1163, 0]
click at [541, 557] on button "Load More" at bounding box center [540, 563] width 343 height 39
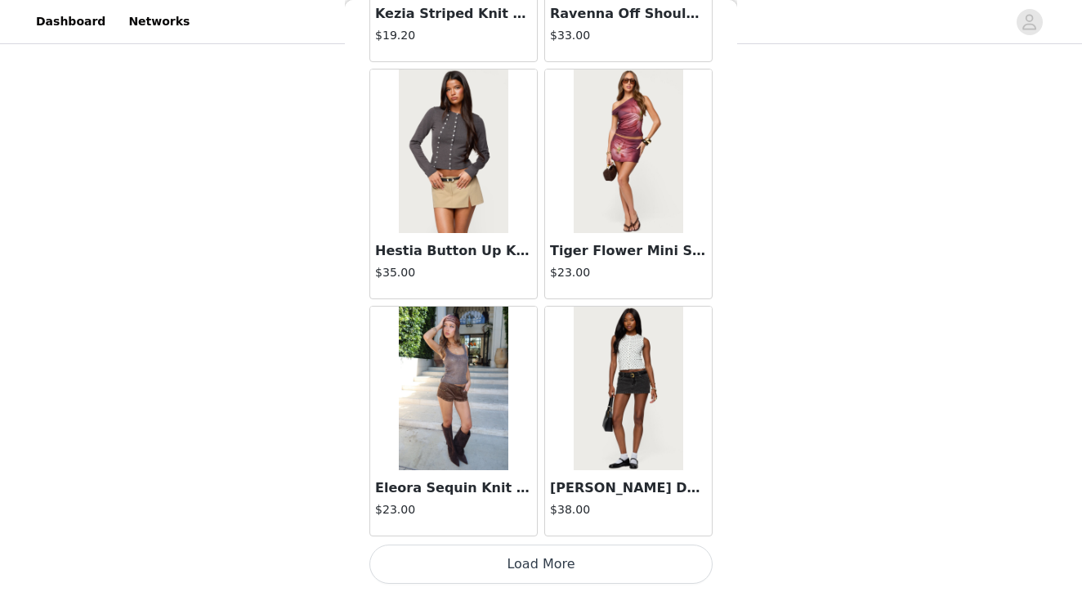
click at [534, 565] on button "Load More" at bounding box center [540, 563] width 343 height 39
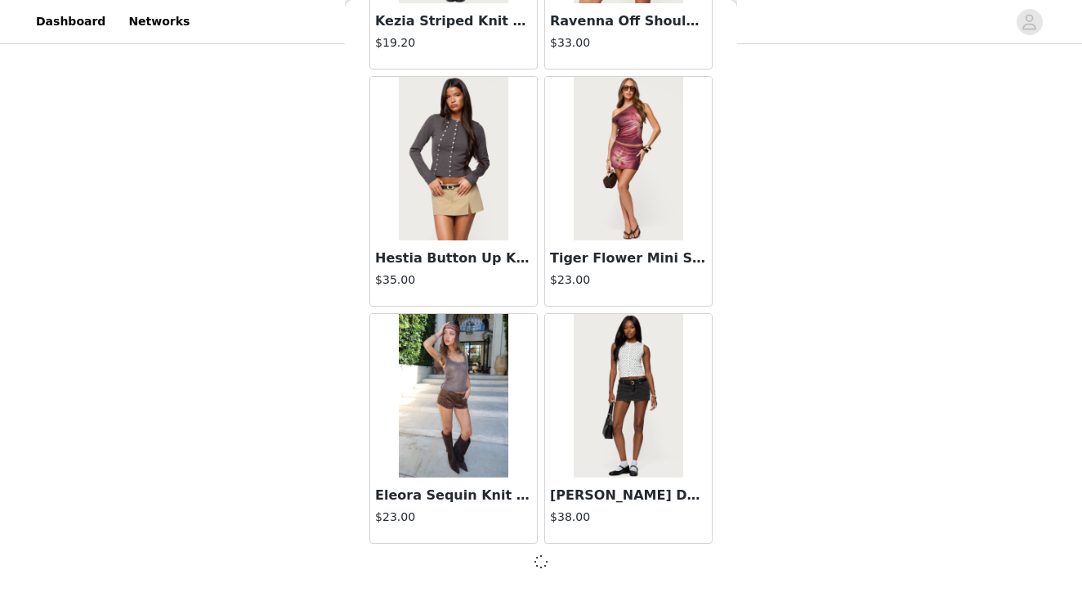
scroll to position [9009, 0]
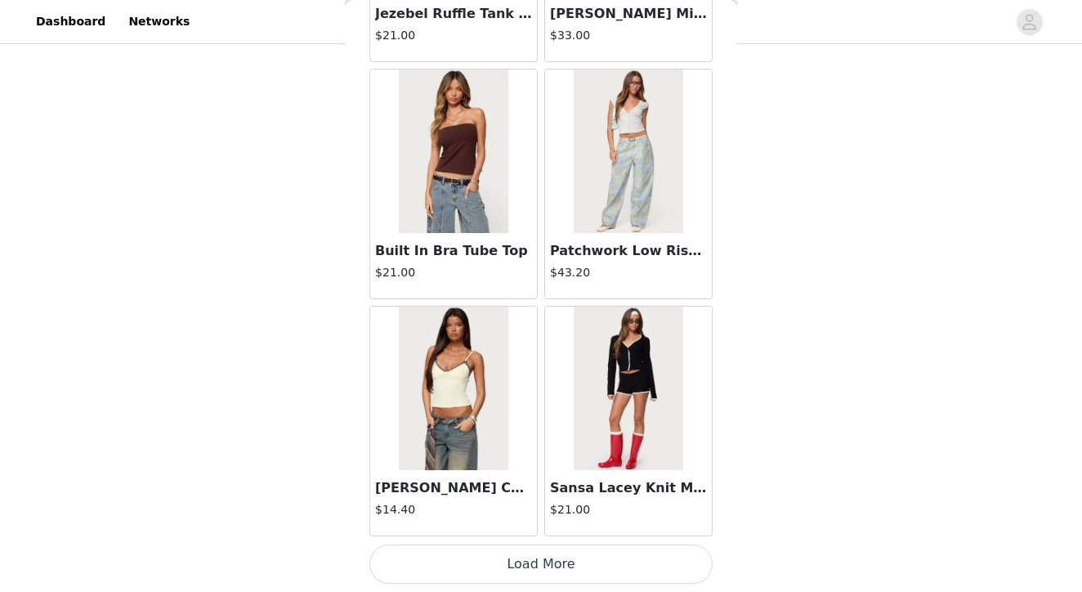
click at [542, 561] on button "Load More" at bounding box center [540, 563] width 343 height 39
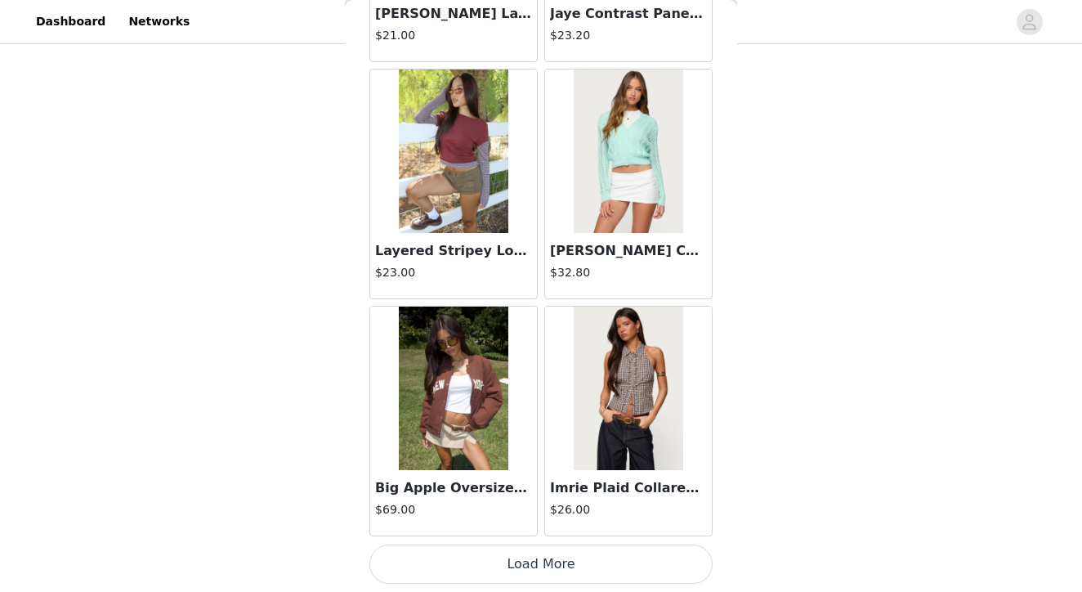
click at [541, 565] on button "Load More" at bounding box center [540, 563] width 343 height 39
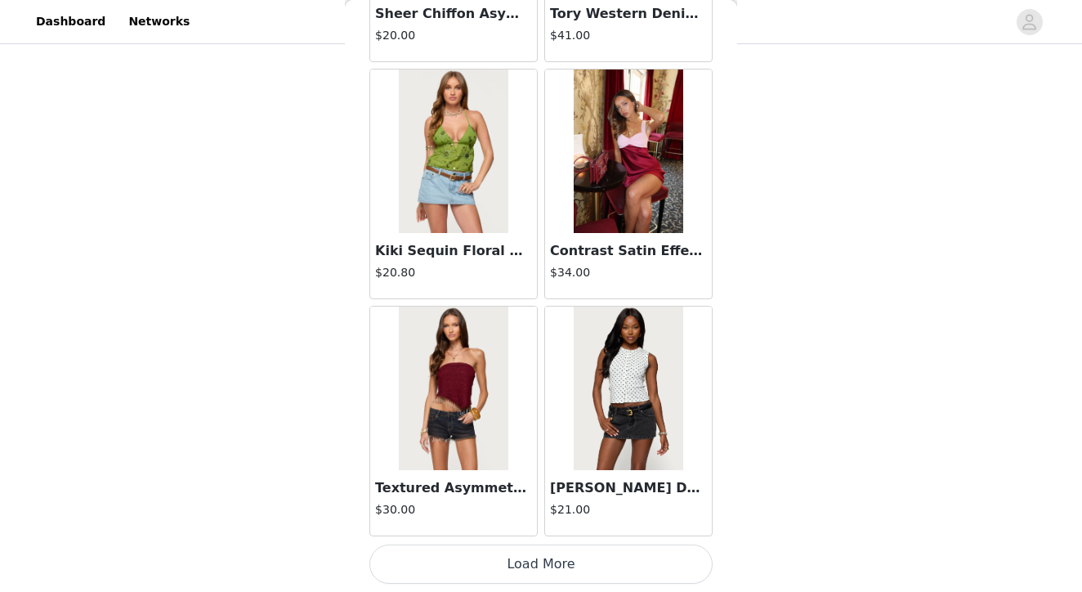
scroll to position [1163, 0]
click at [536, 565] on button "Load More" at bounding box center [540, 563] width 343 height 39
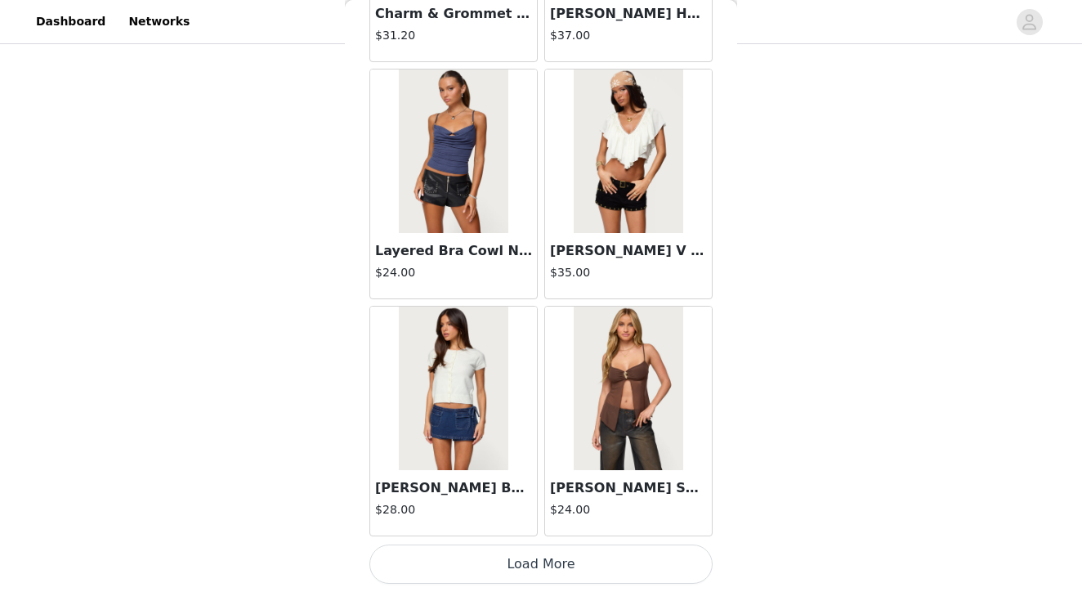
click at [539, 556] on button "Load More" at bounding box center [540, 563] width 343 height 39
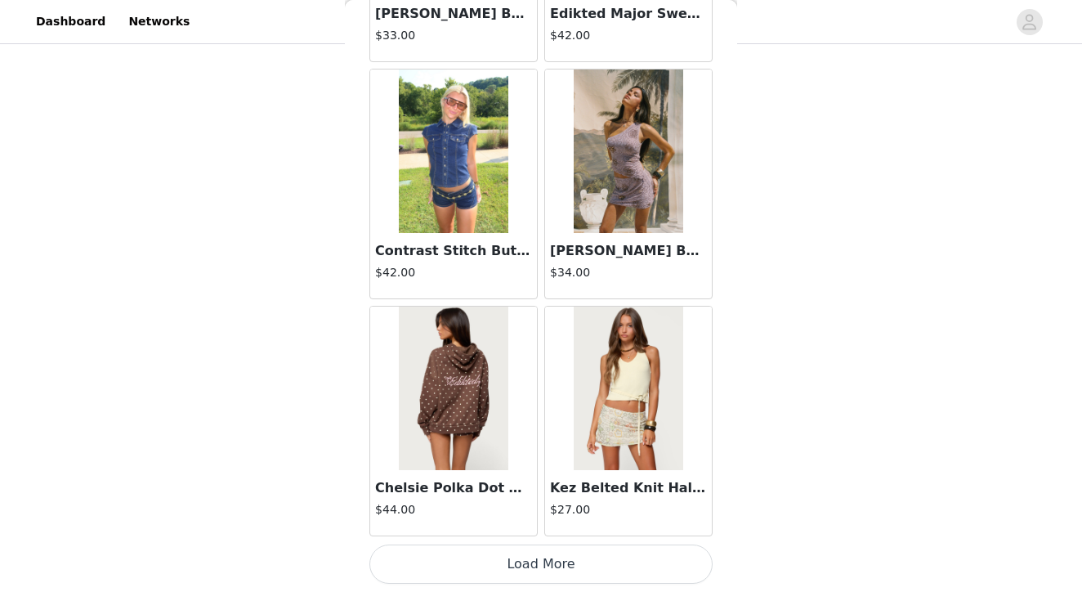
click at [541, 565] on button "Load More" at bounding box center [540, 563] width 343 height 39
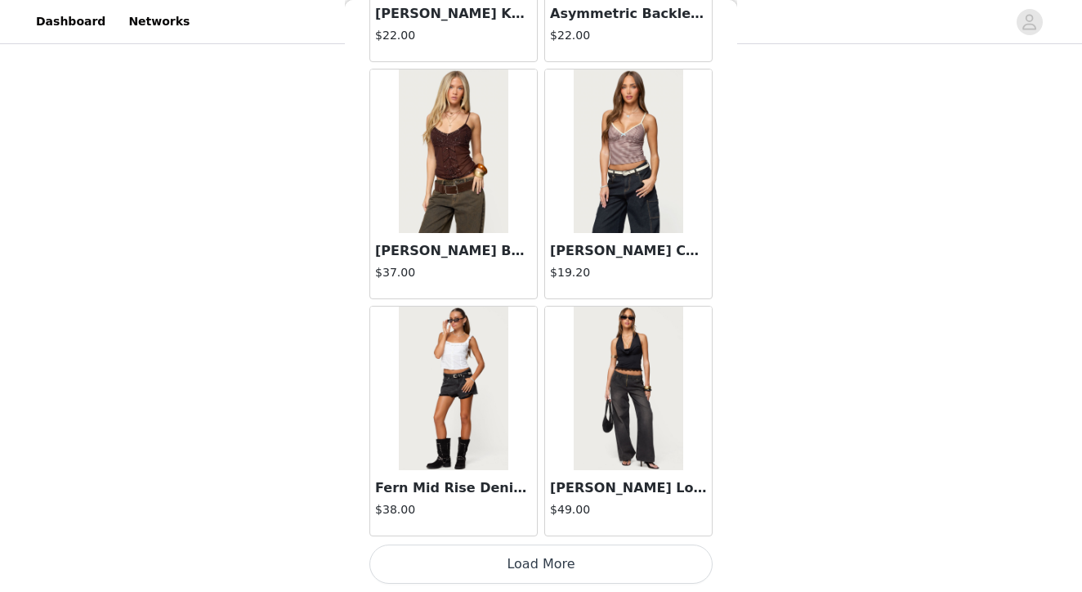
scroll to position [23233, 0]
click at [539, 559] on button "Load More" at bounding box center [540, 563] width 343 height 39
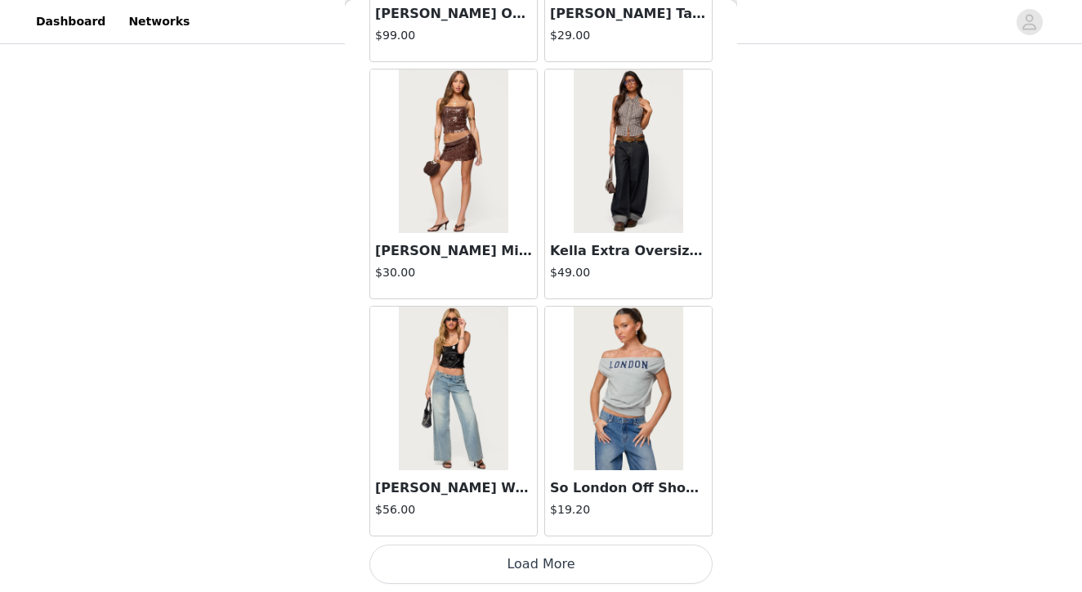
click at [535, 564] on button "Load More" at bounding box center [540, 563] width 343 height 39
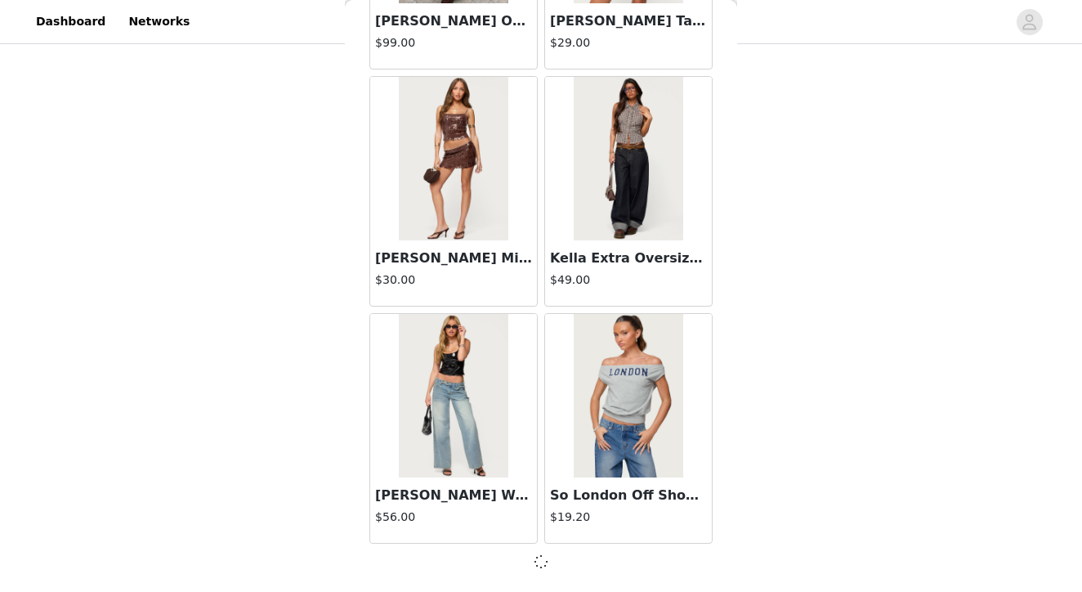
scroll to position [25595, 0]
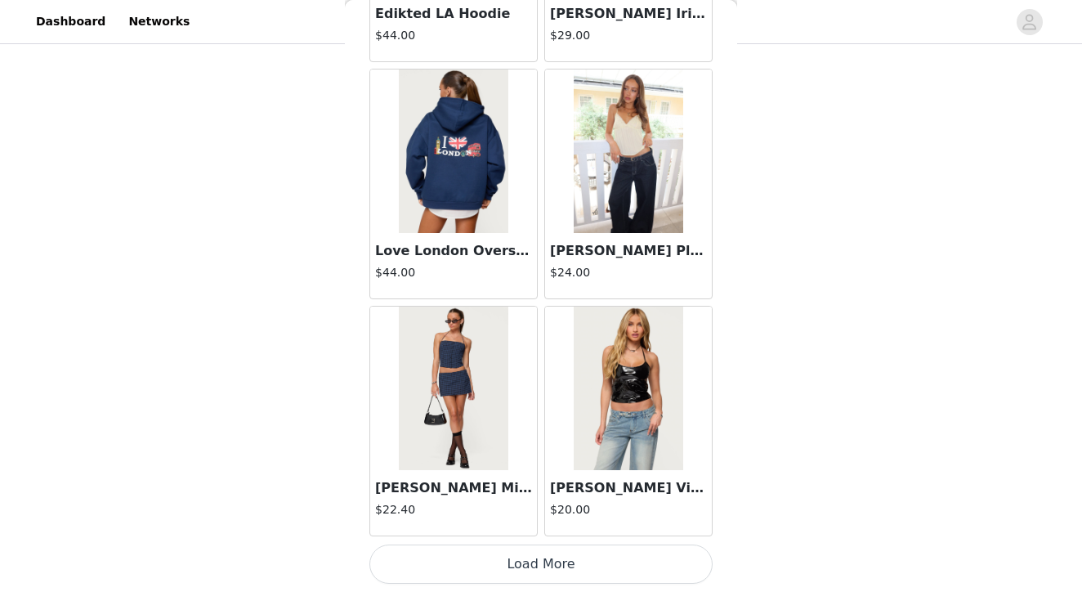
click at [534, 561] on button "Load More" at bounding box center [540, 563] width 343 height 39
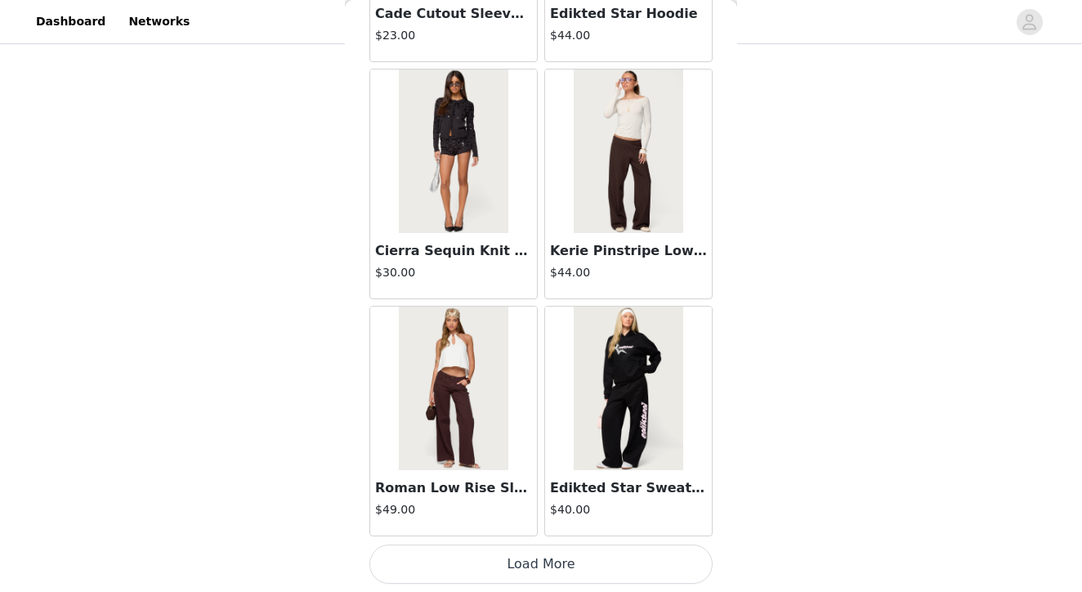
scroll to position [1163, 0]
click at [547, 569] on button "Load More" at bounding box center [540, 563] width 343 height 39
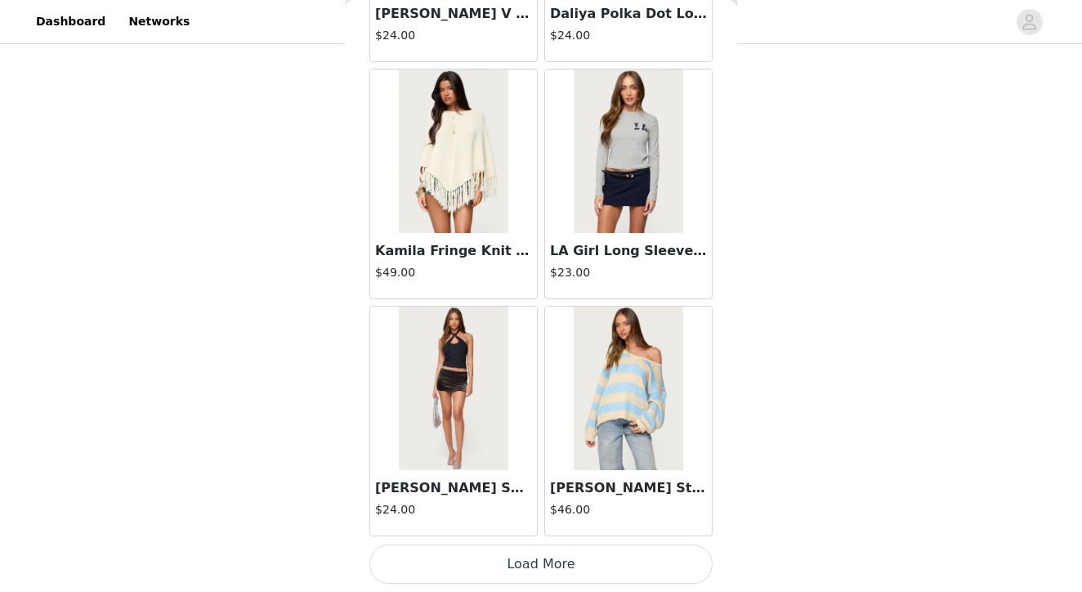
click at [538, 566] on button "Load More" at bounding box center [540, 563] width 343 height 39
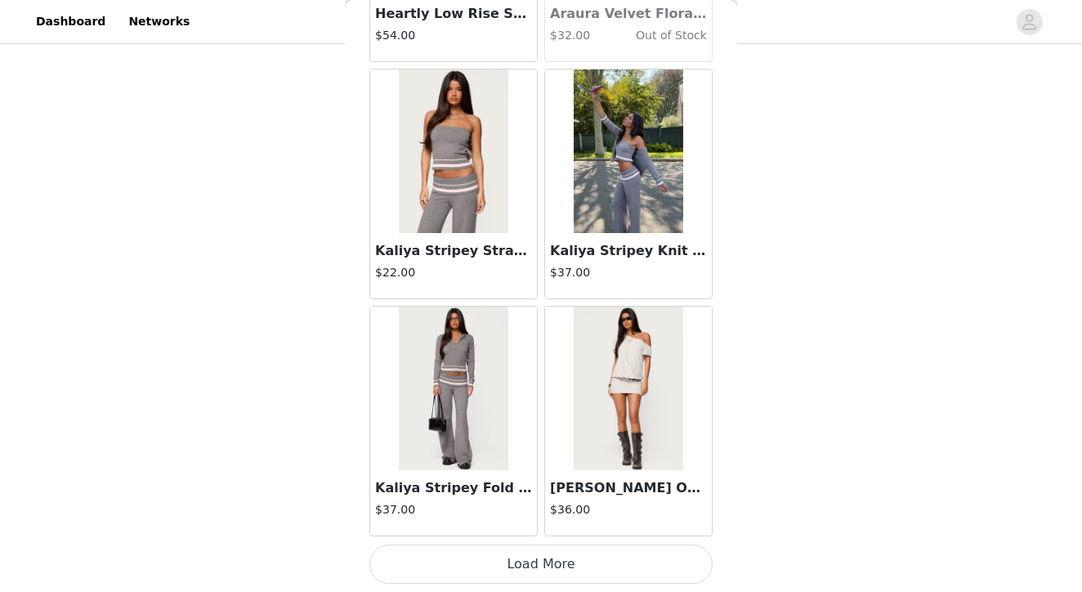
click at [534, 558] on button "Load More" at bounding box center [540, 563] width 343 height 39
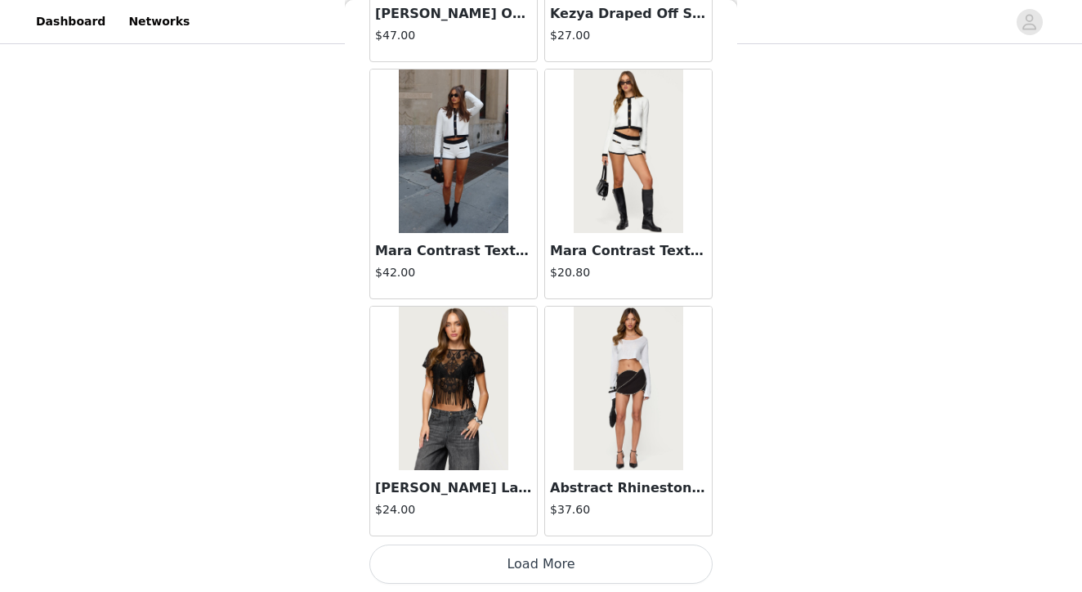
click at [538, 562] on button "Load More" at bounding box center [540, 563] width 343 height 39
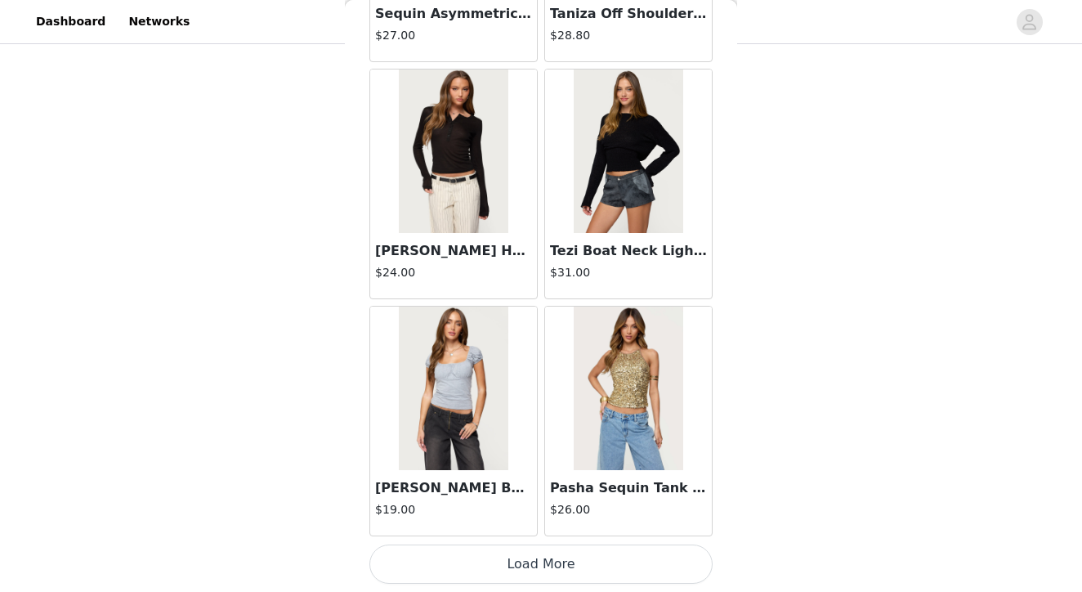
click at [539, 567] on button "Load More" at bounding box center [540, 563] width 343 height 39
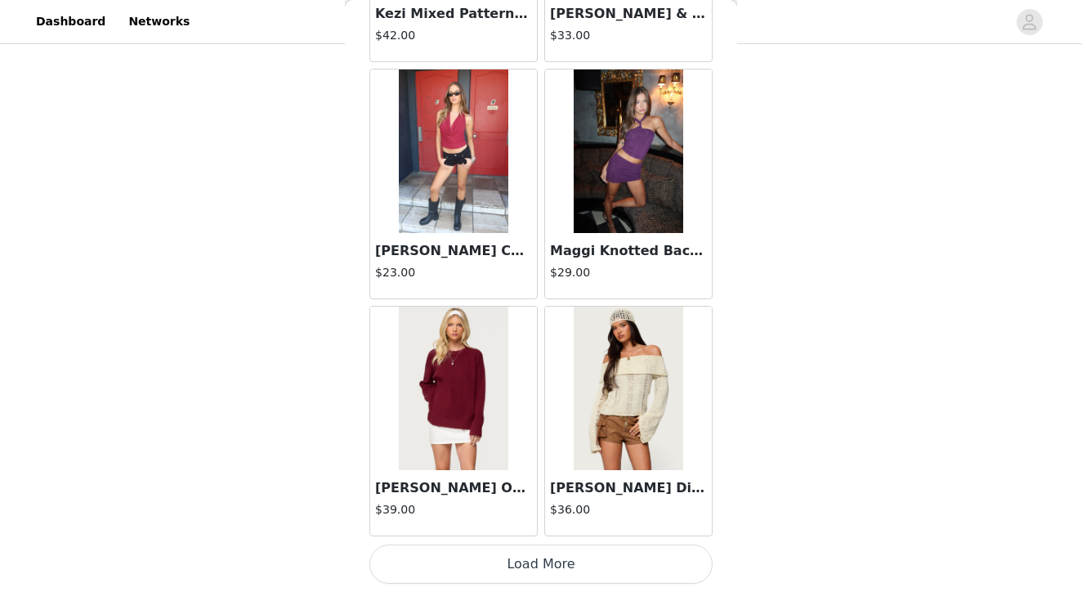
scroll to position [1163, 0]
click at [542, 563] on button "Load More" at bounding box center [540, 563] width 343 height 39
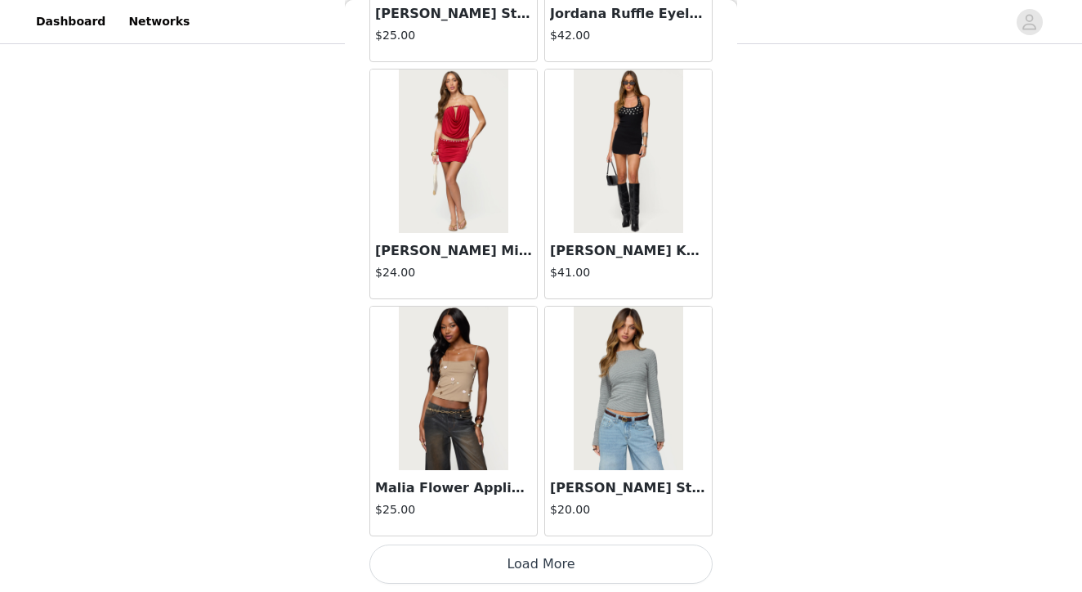
click at [542, 565] on button "Load More" at bounding box center [540, 563] width 343 height 39
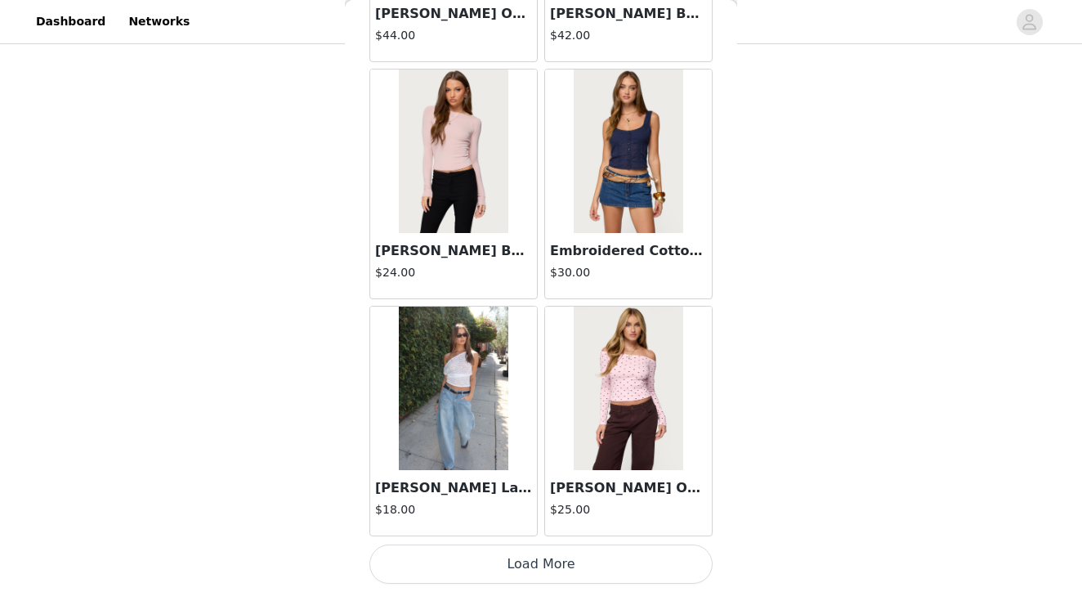
click at [538, 565] on button "Load More" at bounding box center [540, 563] width 343 height 39
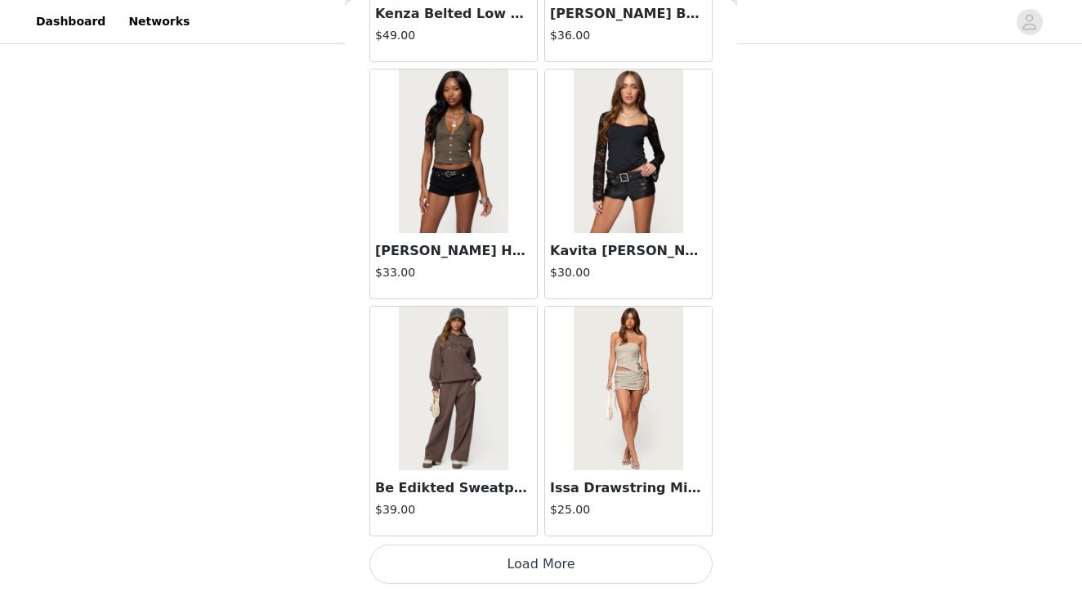
scroll to position [1163, 0]
click at [538, 566] on button "Load More" at bounding box center [540, 563] width 343 height 39
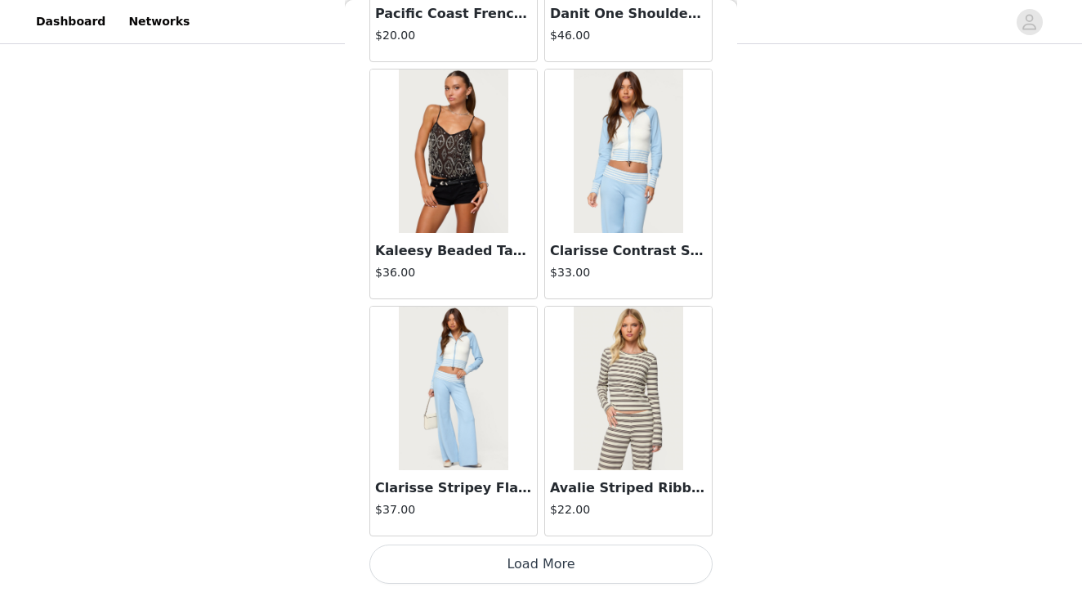
click at [548, 564] on button "Load More" at bounding box center [540, 563] width 343 height 39
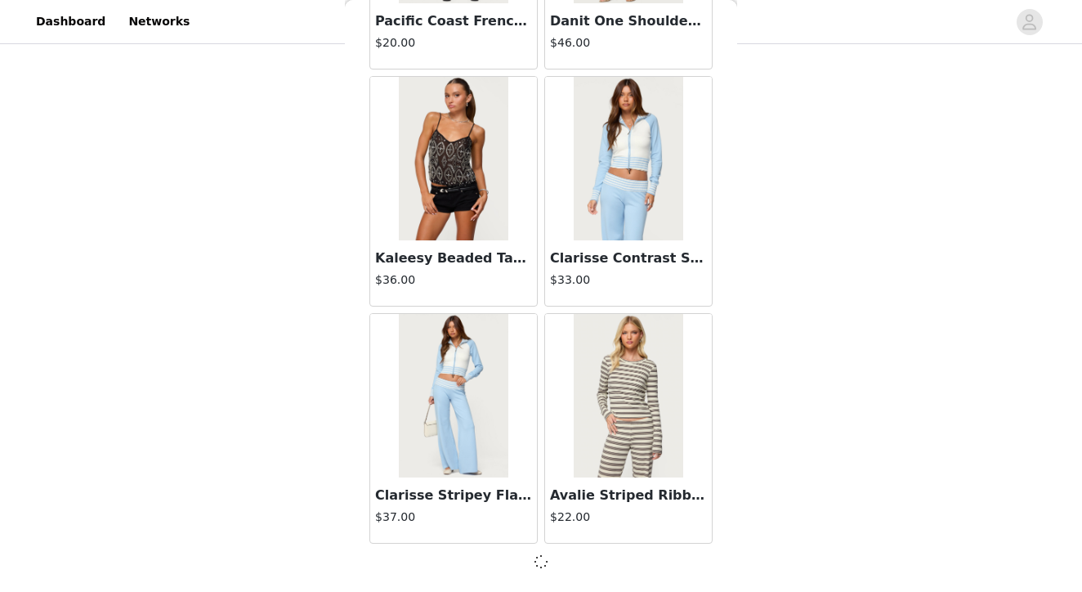
scroll to position [51657, 0]
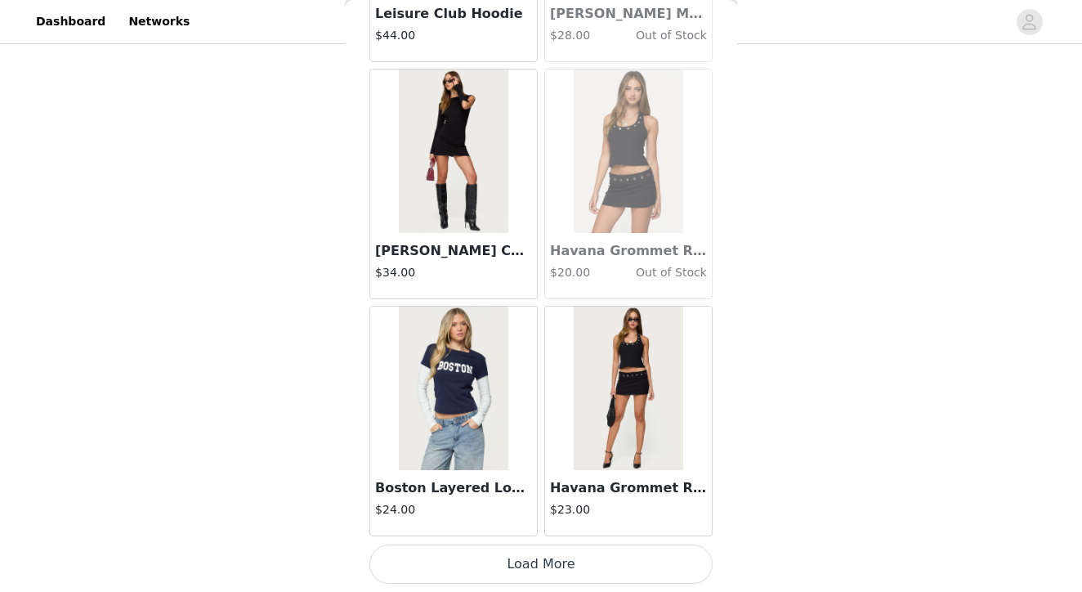
click at [538, 568] on button "Load More" at bounding box center [540, 563] width 343 height 39
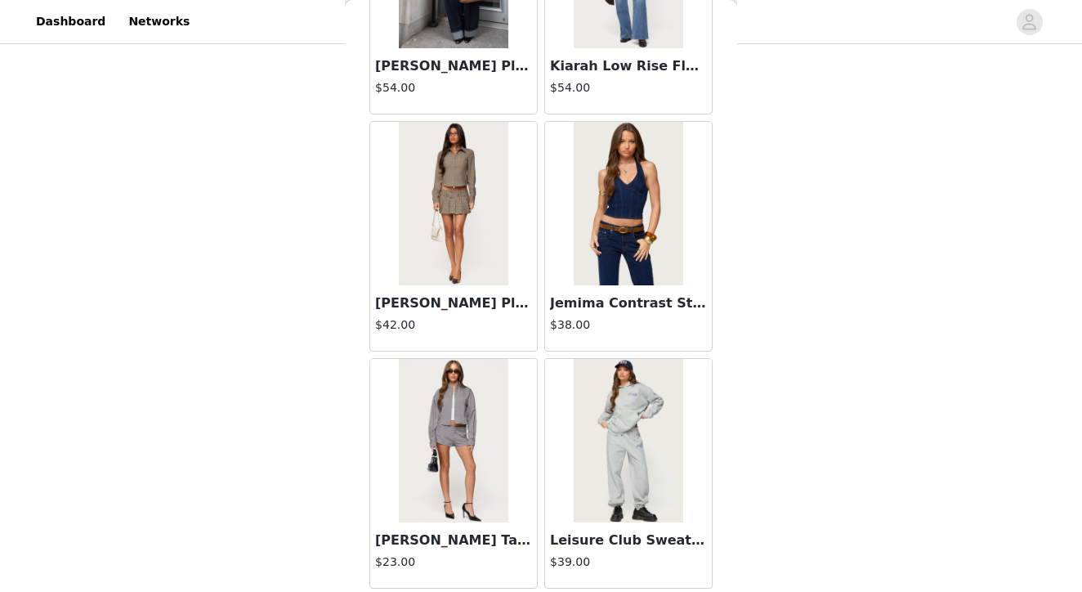
scroll to position [56114, 0]
click at [484, 425] on img at bounding box center [453, 440] width 109 height 163
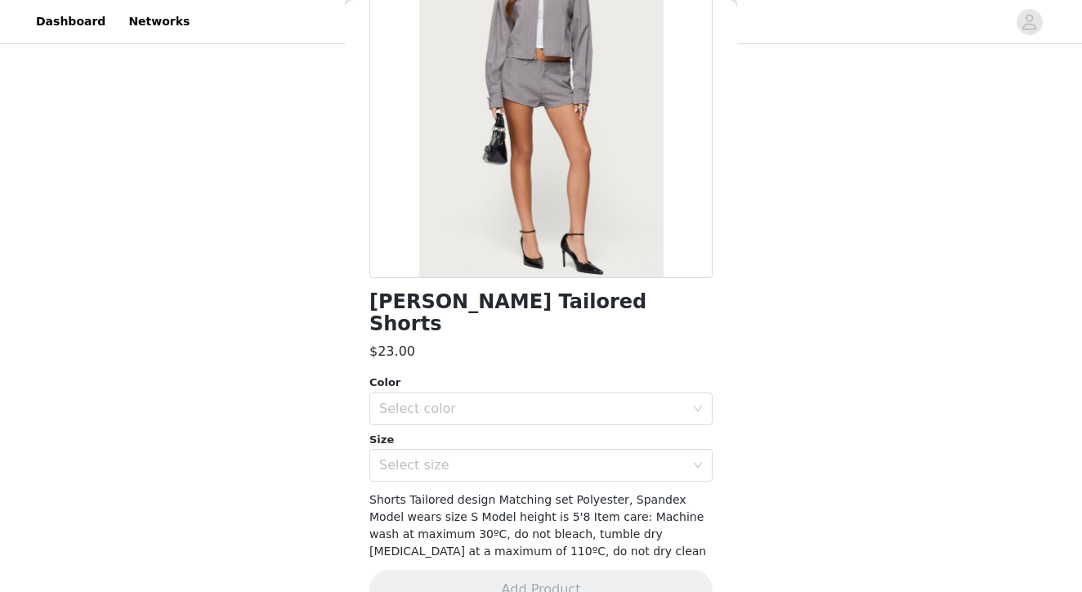
scroll to position [184, 0]
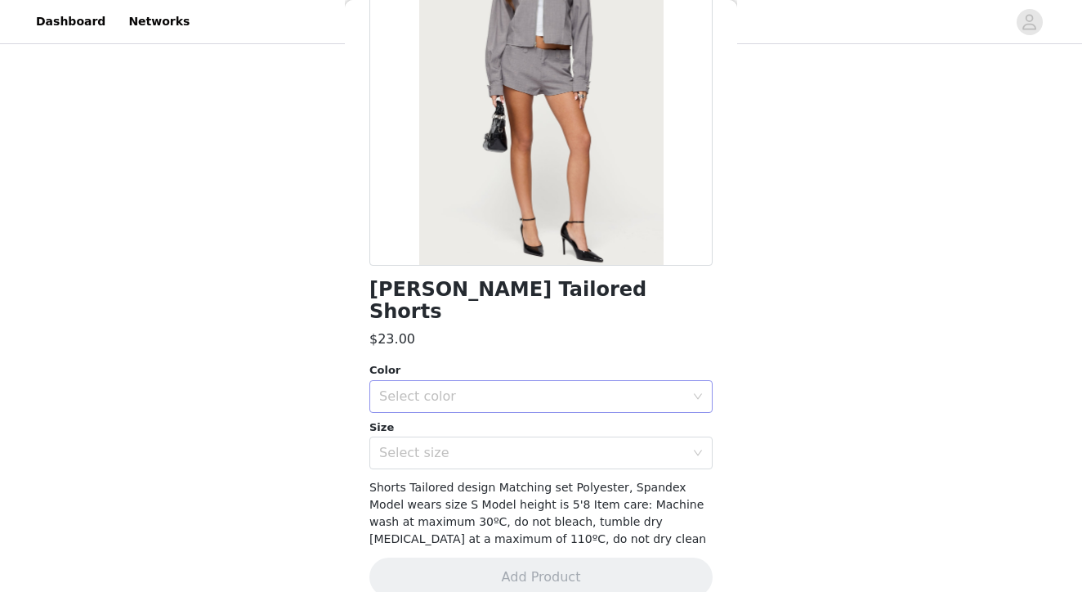
click at [453, 388] on div "Select color" at bounding box center [532, 396] width 306 height 16
click at [431, 404] on li "LIGHT-GRAY" at bounding box center [540, 409] width 343 height 26
click at [444, 444] on div "Select size" at bounding box center [532, 452] width 306 height 16
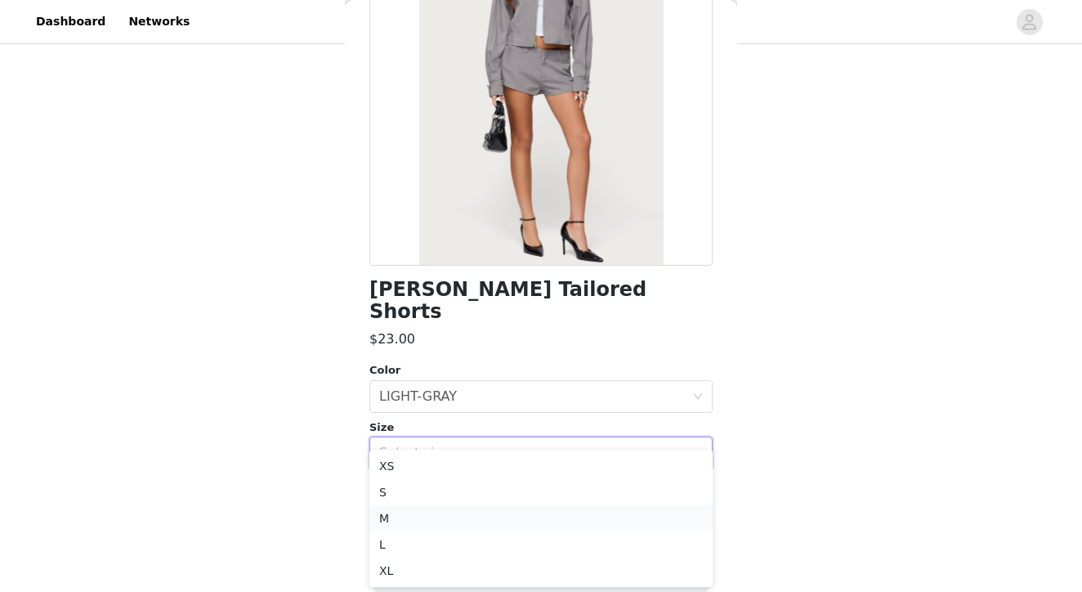
click at [396, 520] on li "M" at bounding box center [540, 518] width 343 height 26
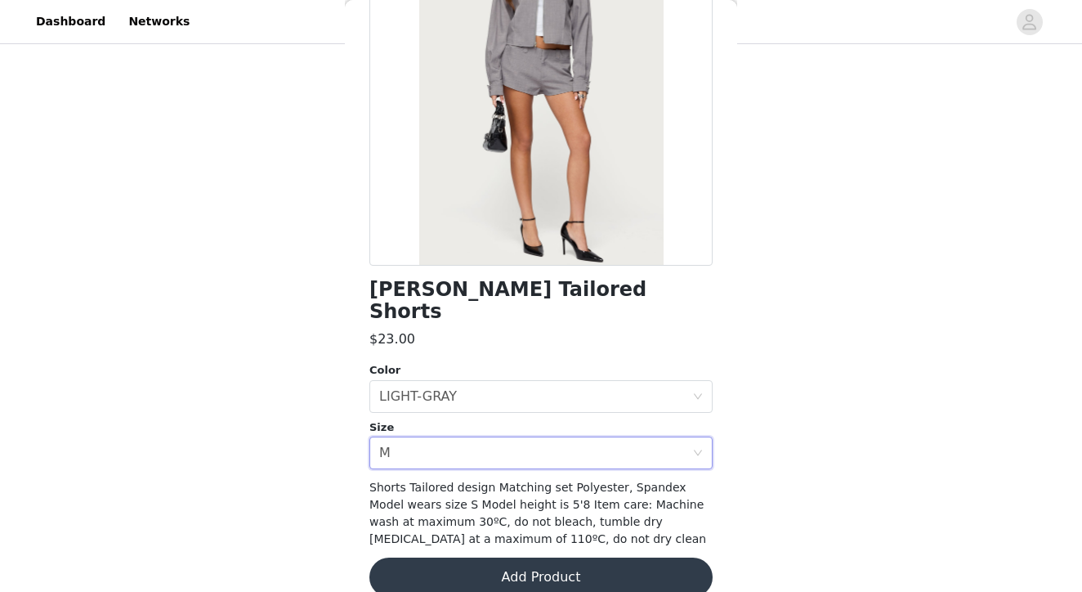
click at [503, 557] on button "Add Product" at bounding box center [540, 576] width 343 height 39
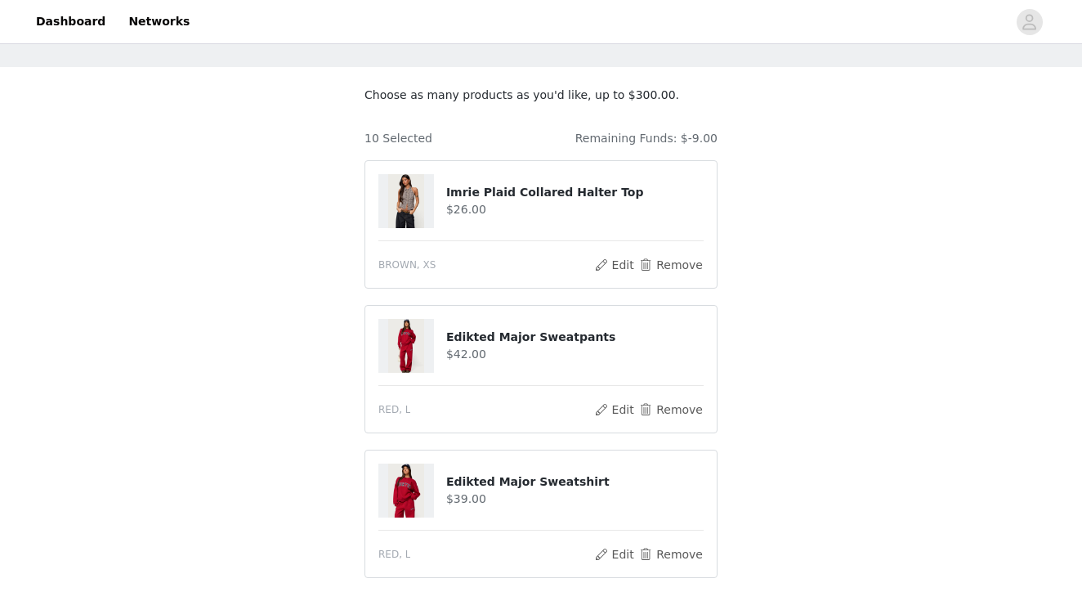
scroll to position [65, 0]
click at [654, 266] on button "Remove" at bounding box center [670, 266] width 65 height 20
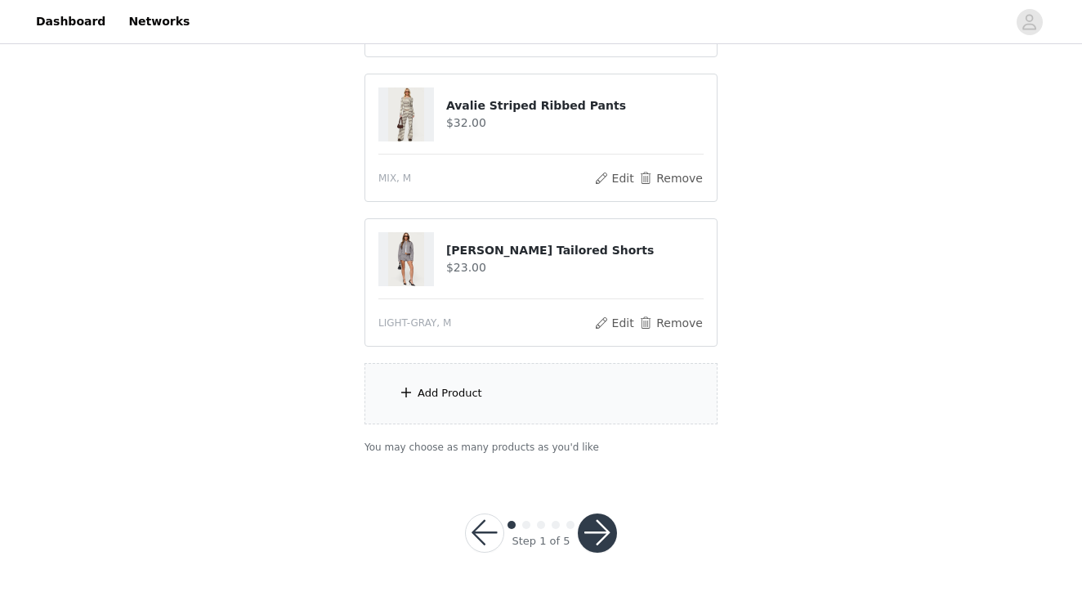
scroll to position [1163, 0]
click at [467, 401] on div "Add Product" at bounding box center [540, 394] width 353 height 61
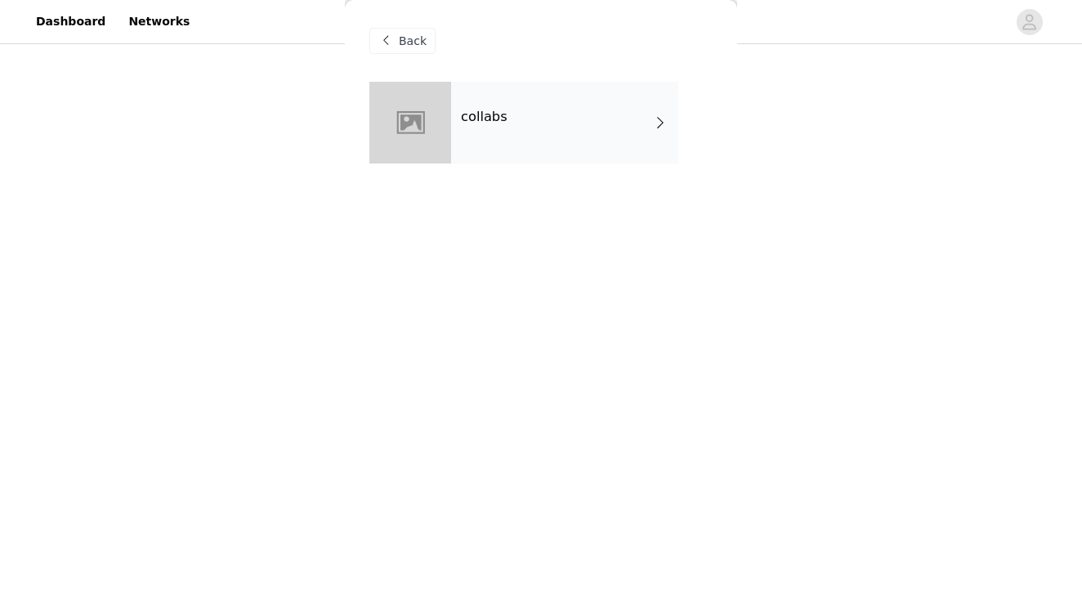
click at [532, 125] on div "collabs" at bounding box center [564, 123] width 227 height 82
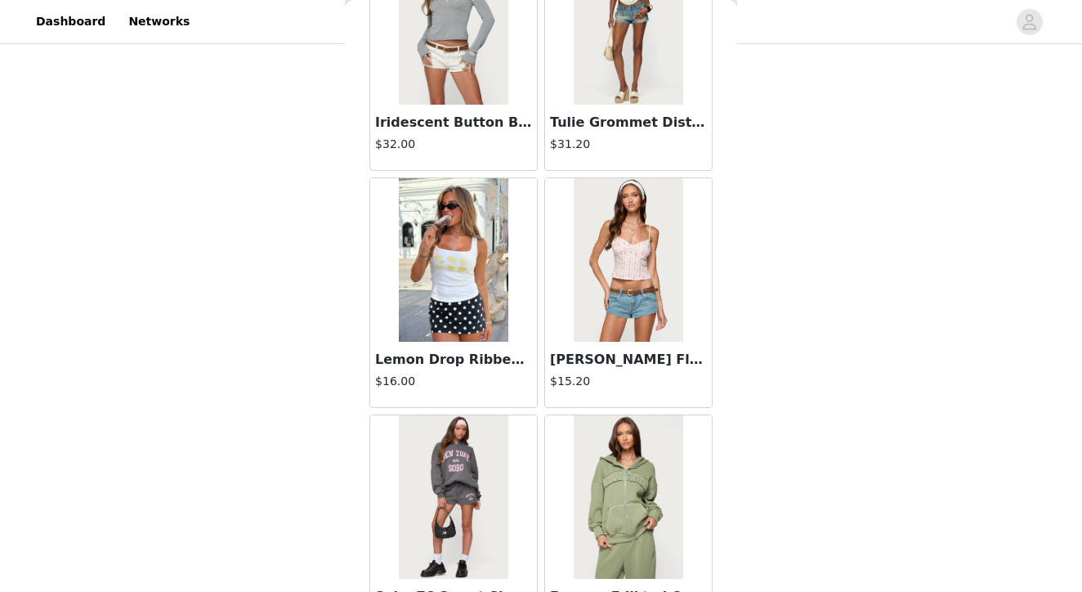
scroll to position [425, 0]
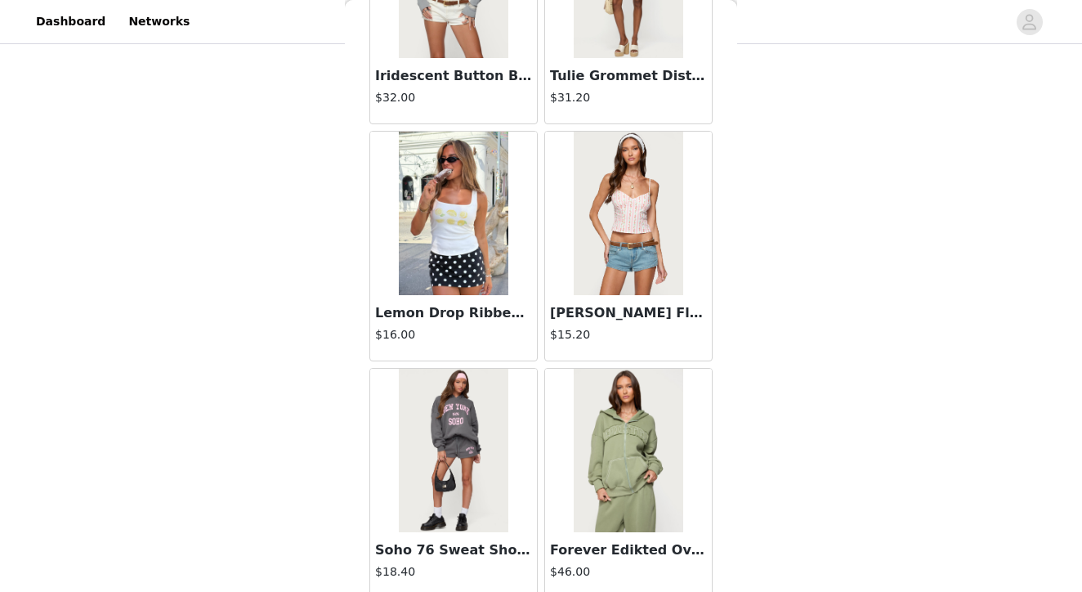
click at [435, 223] on img at bounding box center [453, 213] width 109 height 163
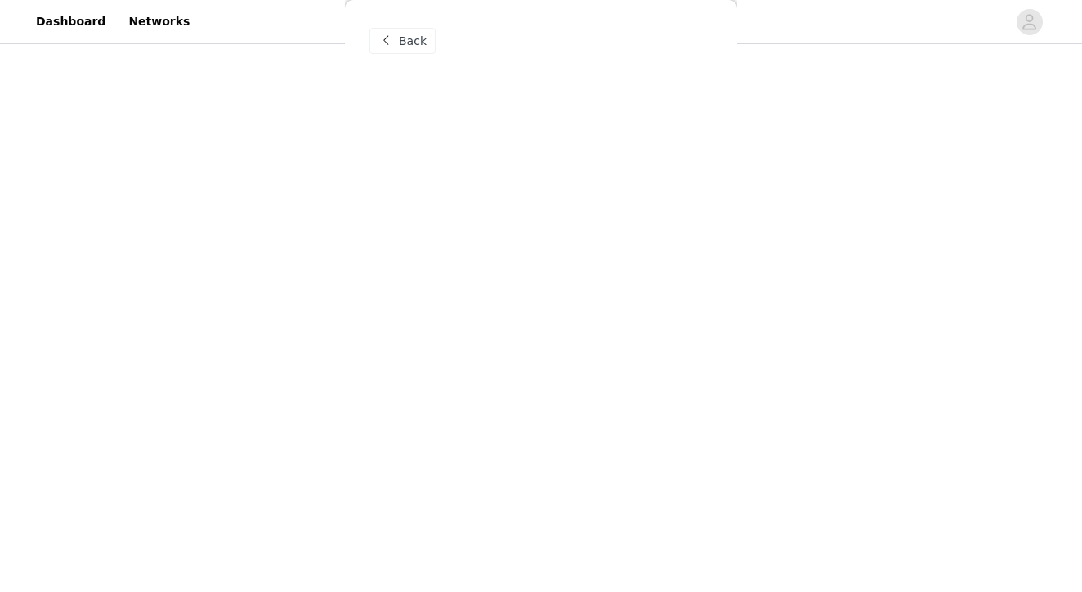
scroll to position [0, 0]
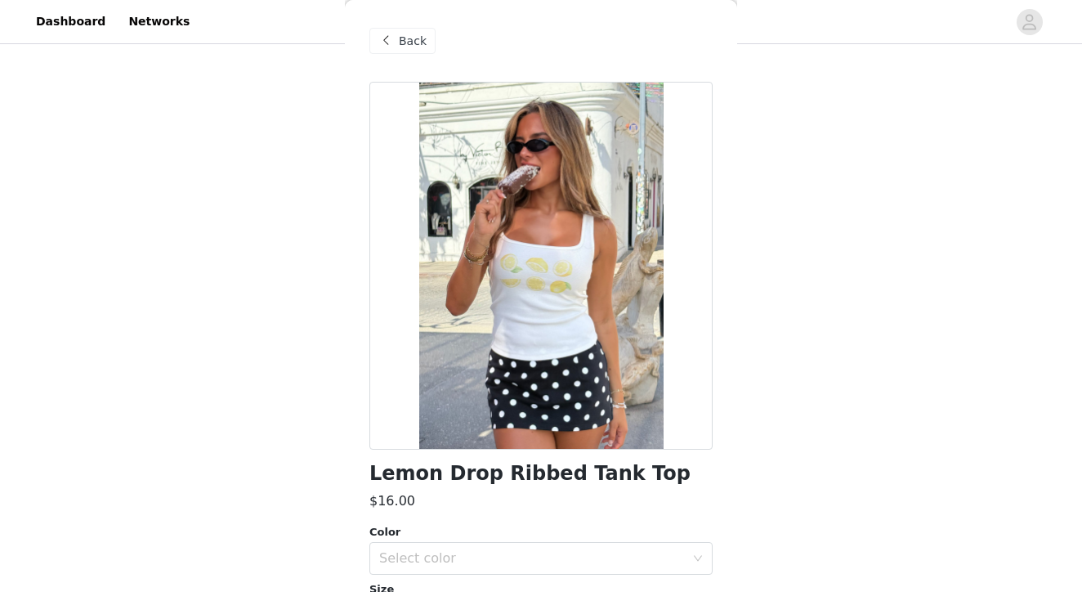
click at [387, 42] on span at bounding box center [386, 41] width 20 height 20
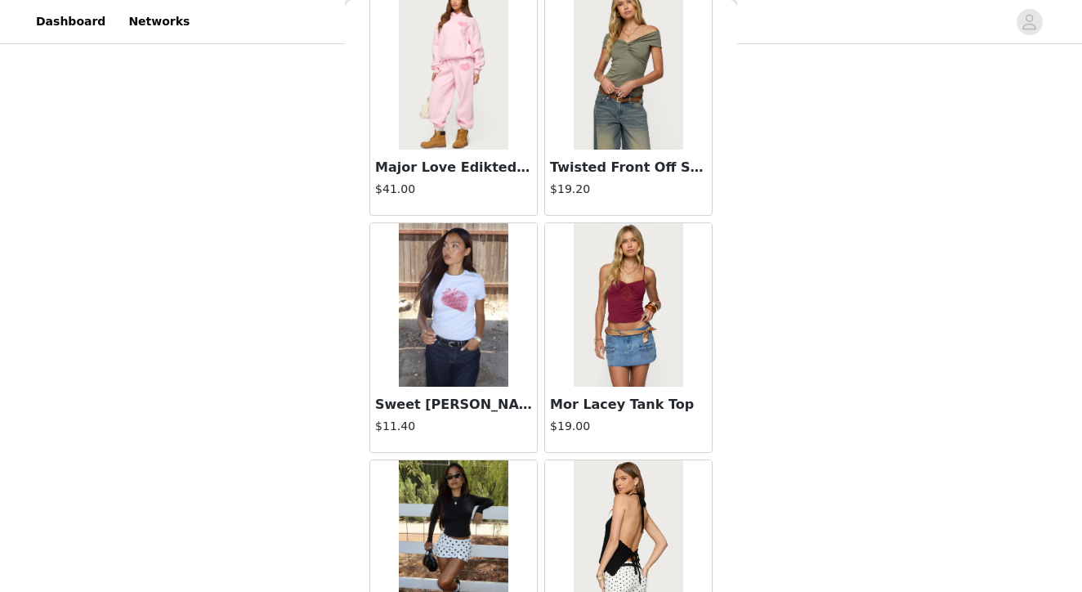
scroll to position [1521, 0]
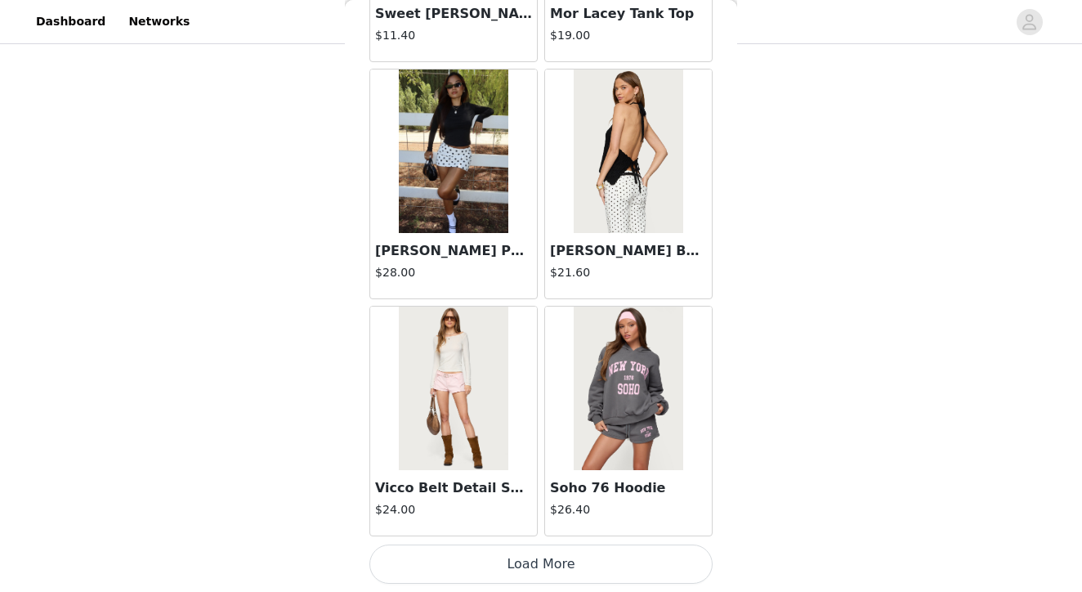
click at [542, 567] on button "Load More" at bounding box center [540, 563] width 343 height 39
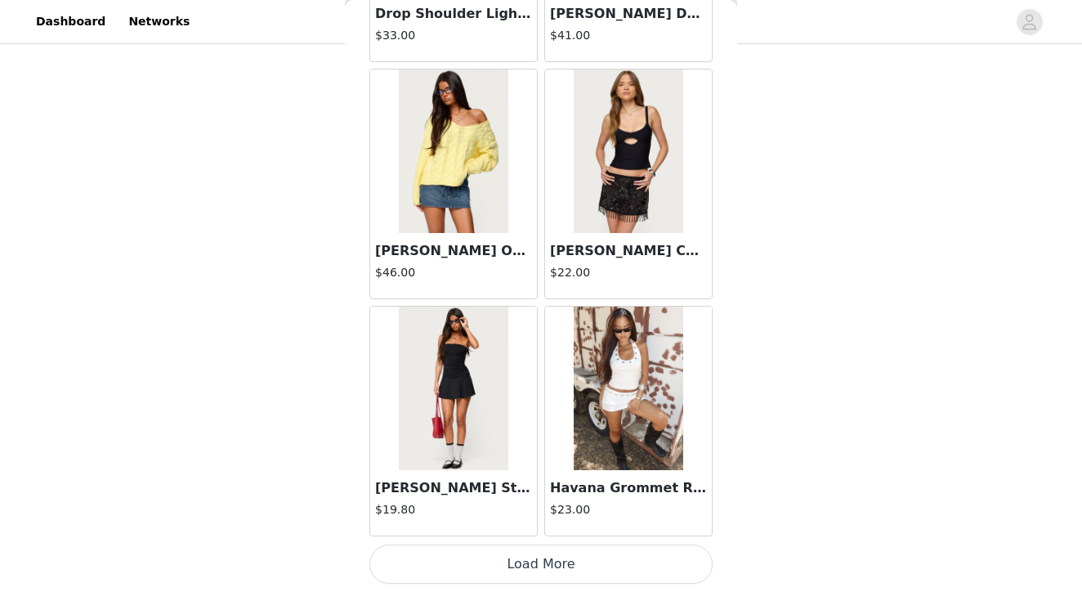
scroll to position [1163, 0]
click at [559, 565] on button "Load More" at bounding box center [540, 563] width 343 height 39
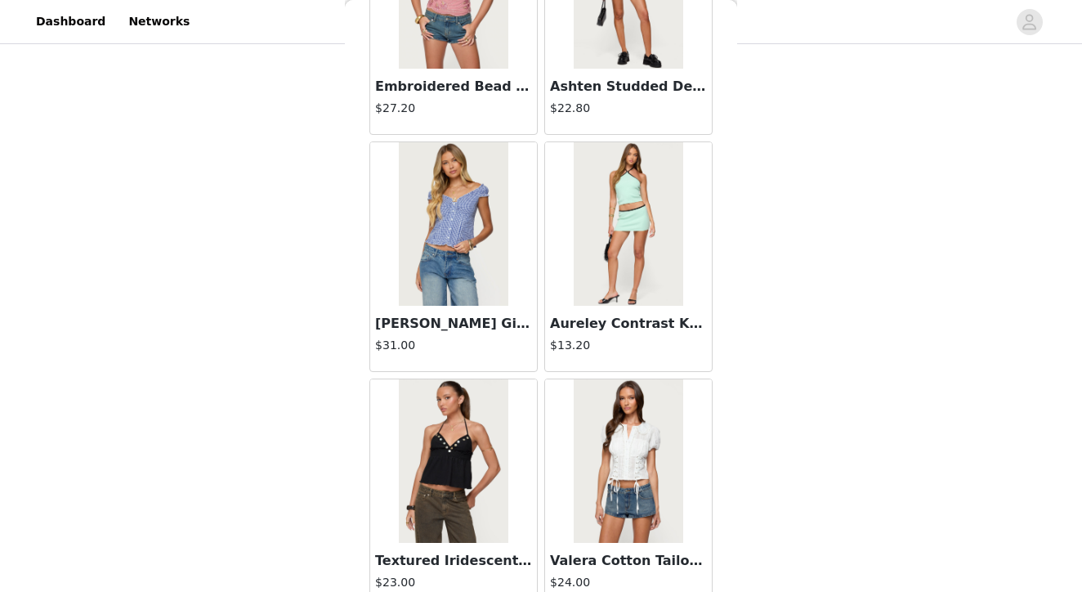
scroll to position [6342, 0]
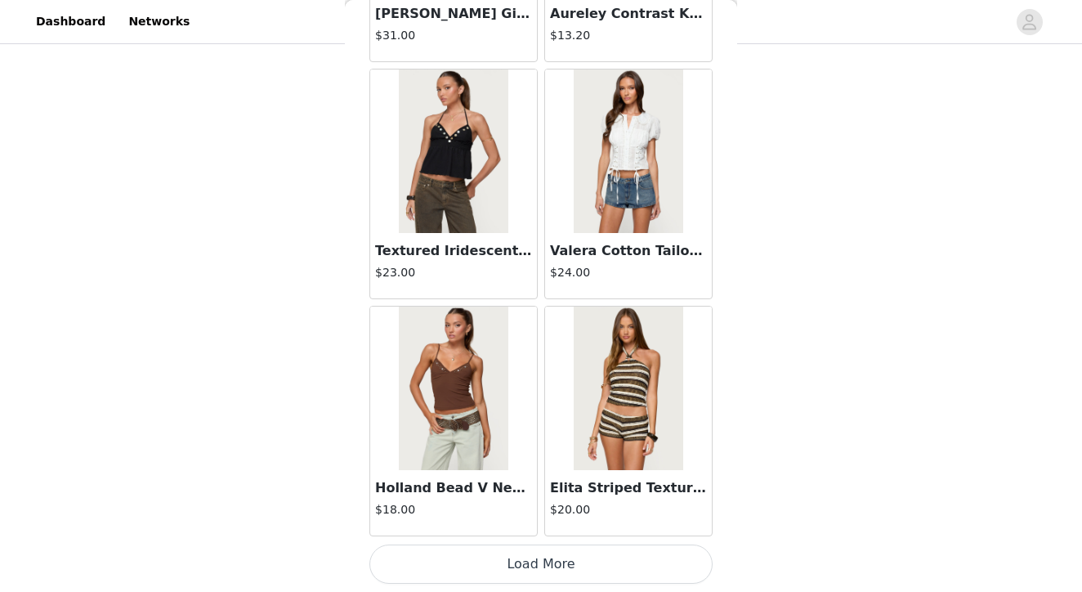
click at [544, 565] on button "Load More" at bounding box center [540, 563] width 343 height 39
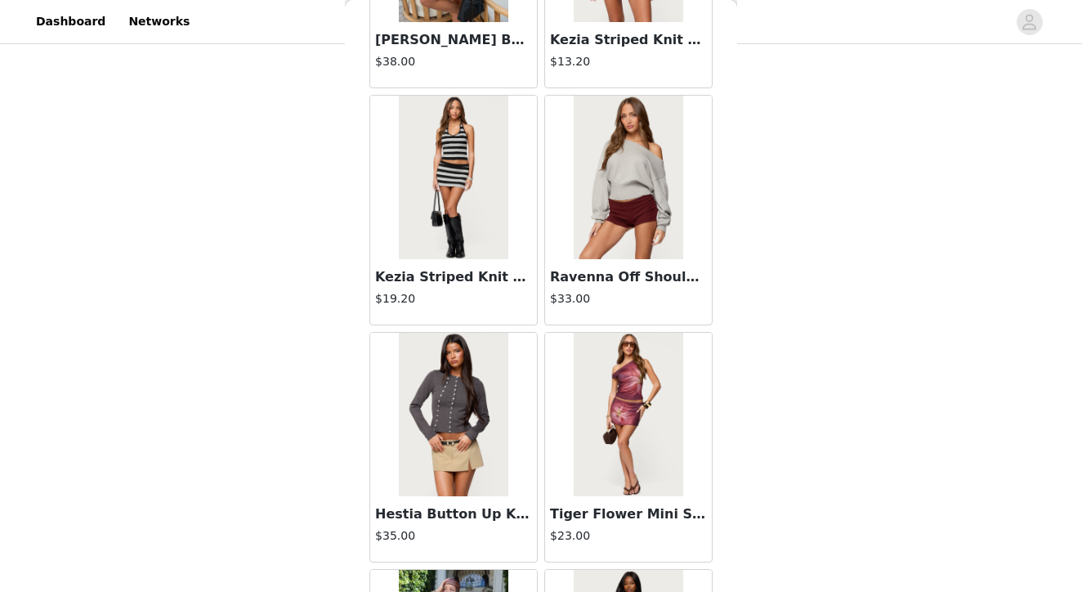
scroll to position [8766, 0]
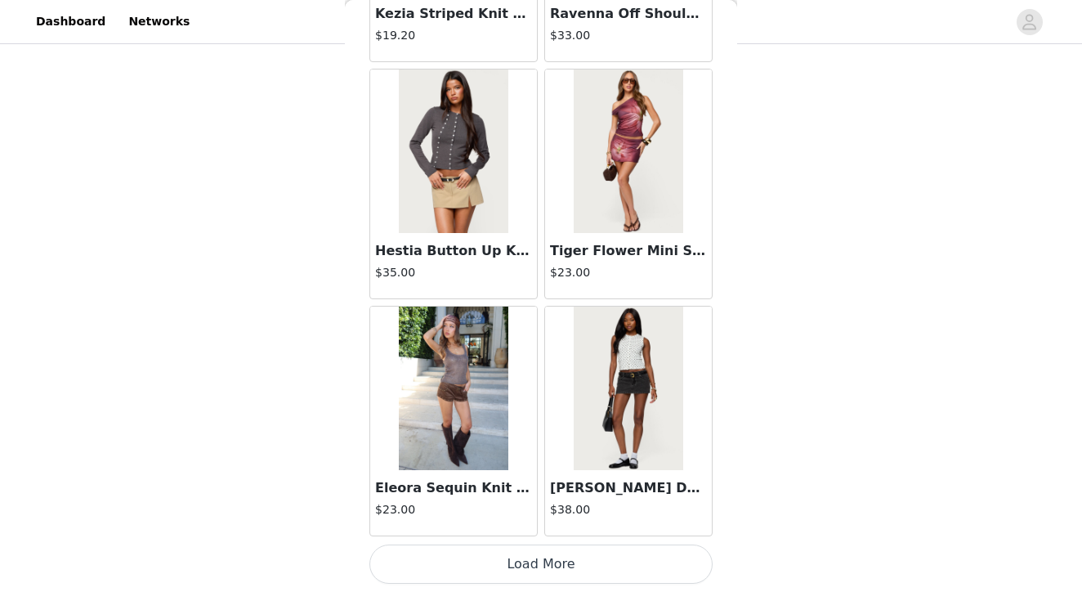
click at [544, 564] on button "Load More" at bounding box center [540, 563] width 343 height 39
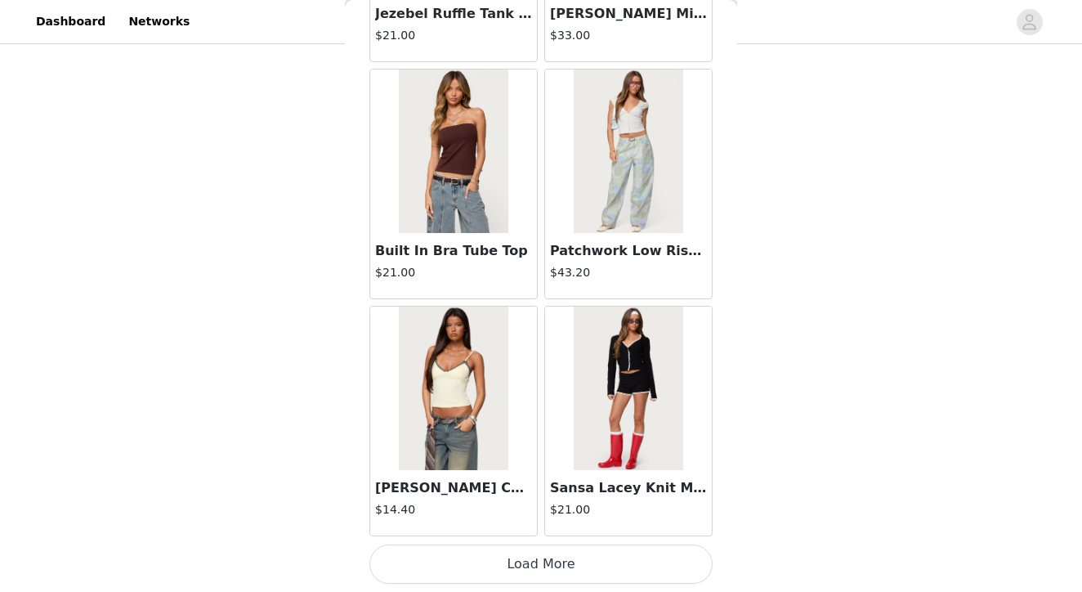
scroll to position [11386, 0]
click at [542, 567] on button "Load More" at bounding box center [540, 563] width 343 height 39
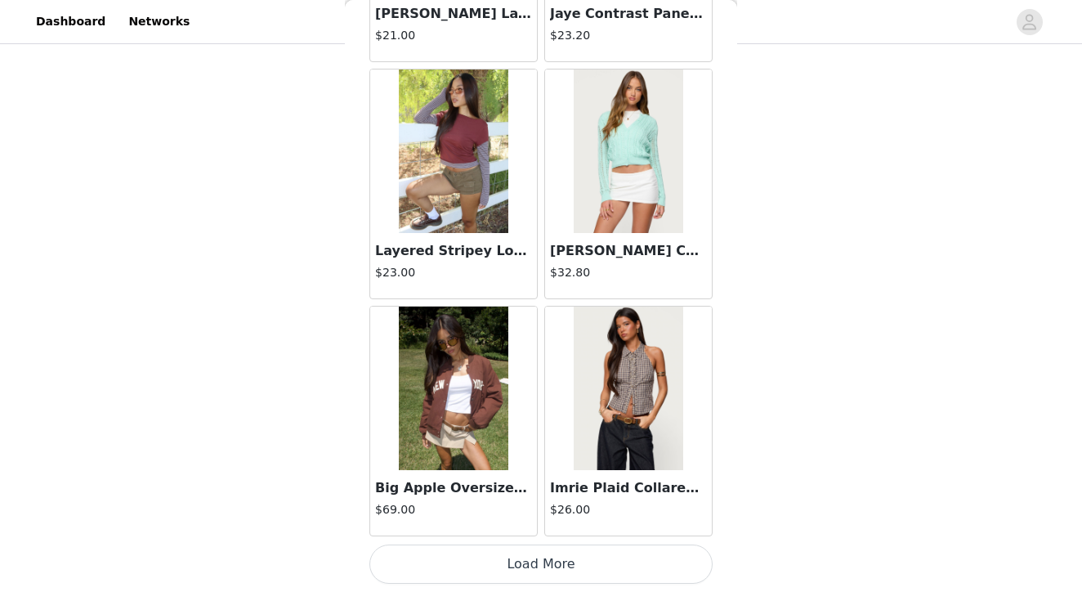
scroll to position [13755, 0]
click at [535, 564] on button "Load More" at bounding box center [540, 563] width 343 height 39
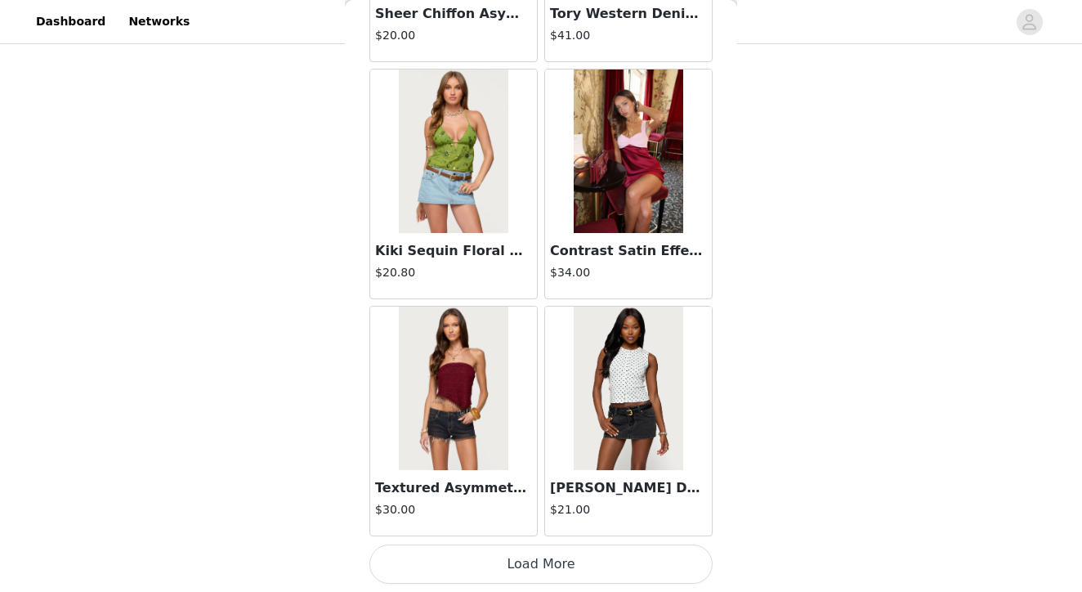
scroll to position [1163, 0]
click at [539, 563] on button "Load More" at bounding box center [540, 563] width 343 height 39
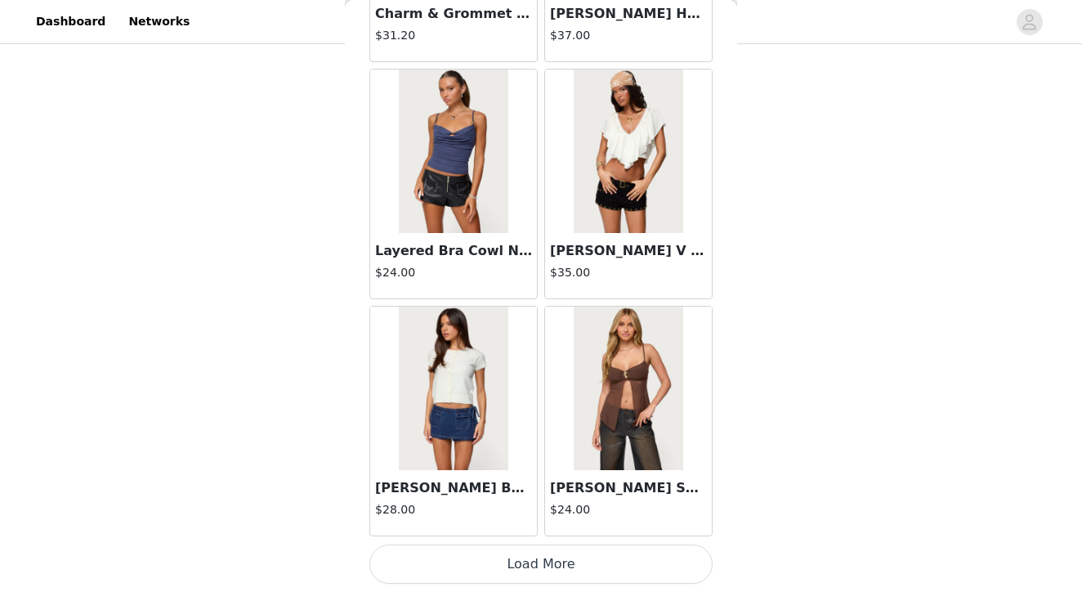
click at [545, 563] on button "Load More" at bounding box center [540, 563] width 343 height 39
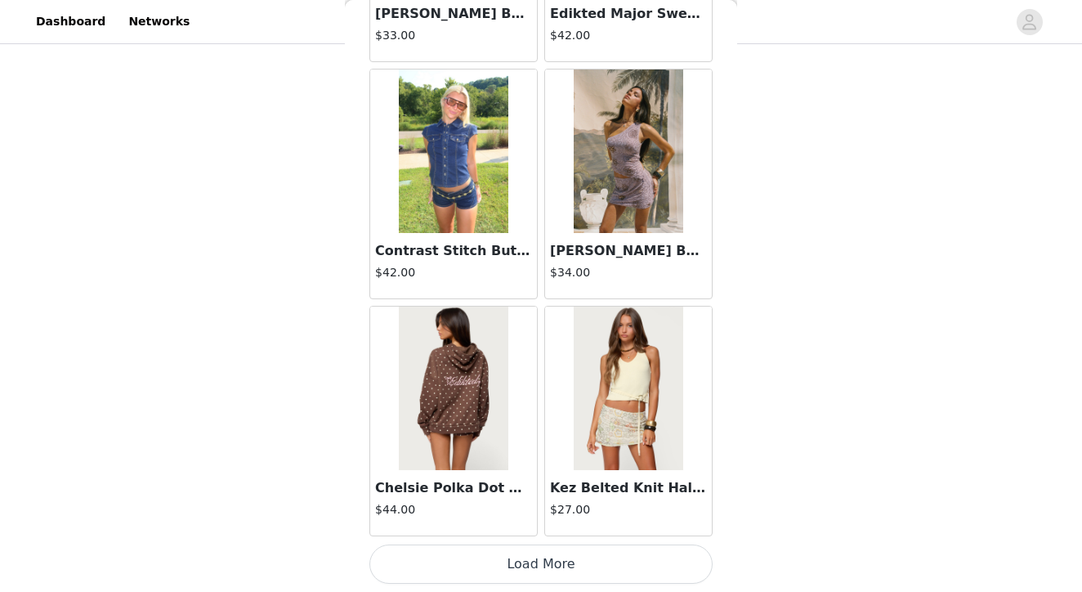
scroll to position [20863, 0]
click at [541, 561] on button "Load More" at bounding box center [540, 563] width 343 height 39
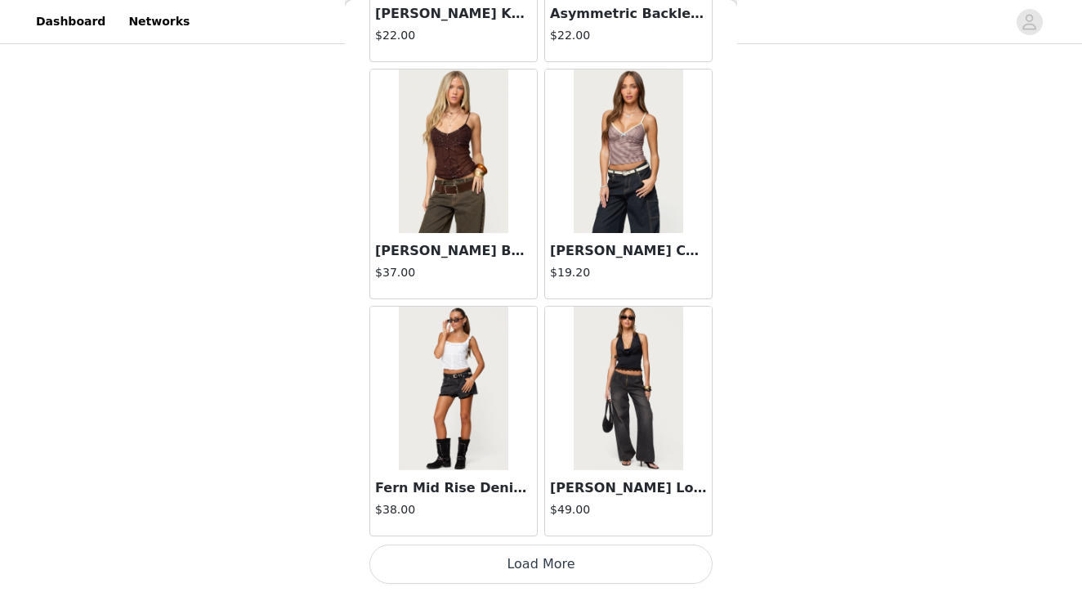
scroll to position [23233, 0]
click at [535, 560] on button "Load More" at bounding box center [540, 563] width 343 height 39
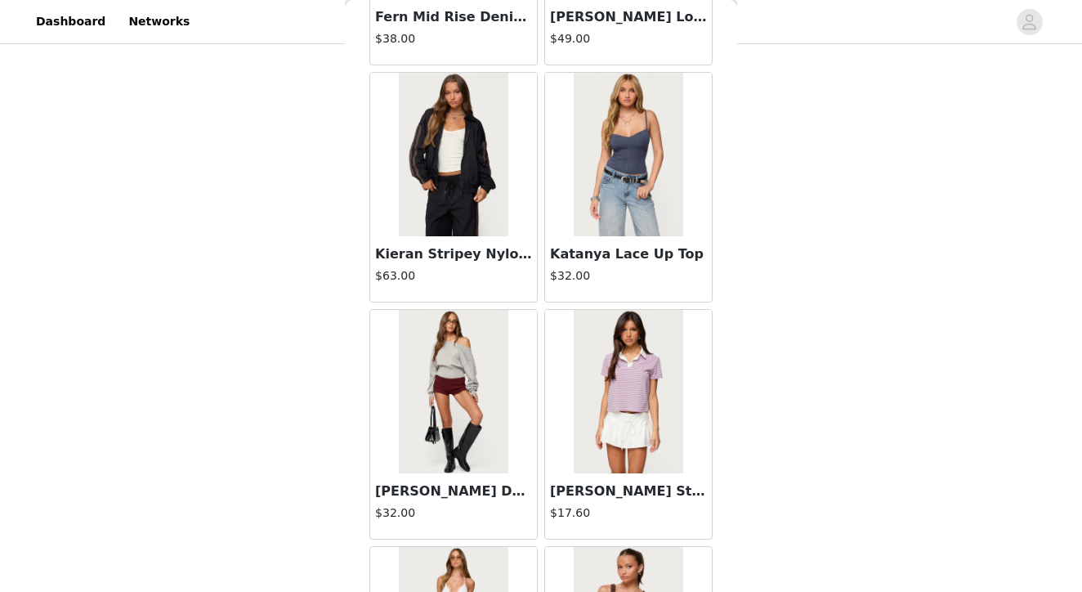
scroll to position [23702, 0]
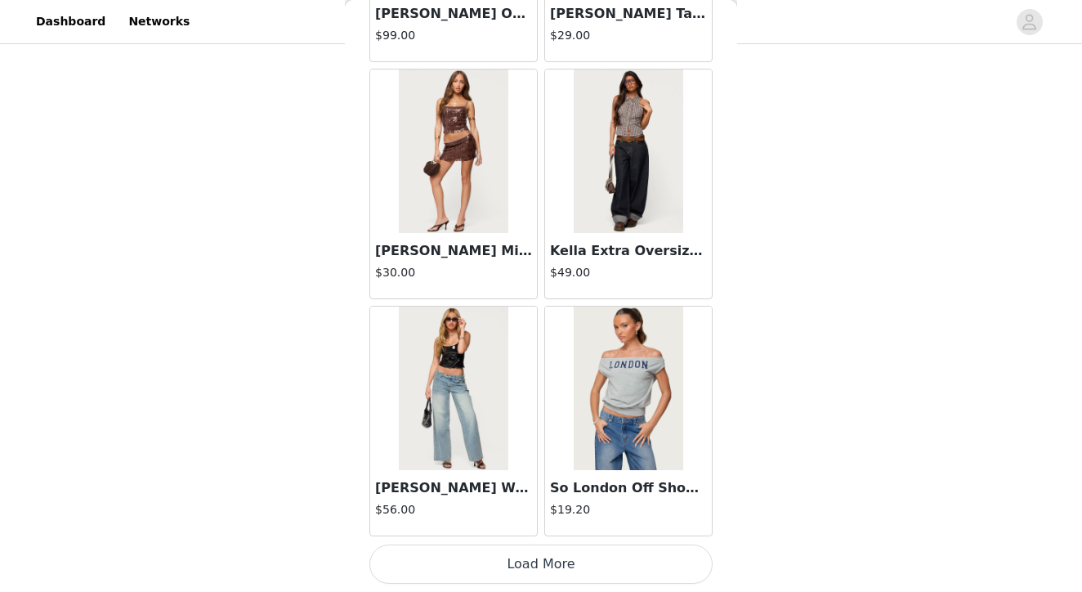
click at [544, 560] on button "Load More" at bounding box center [540, 563] width 343 height 39
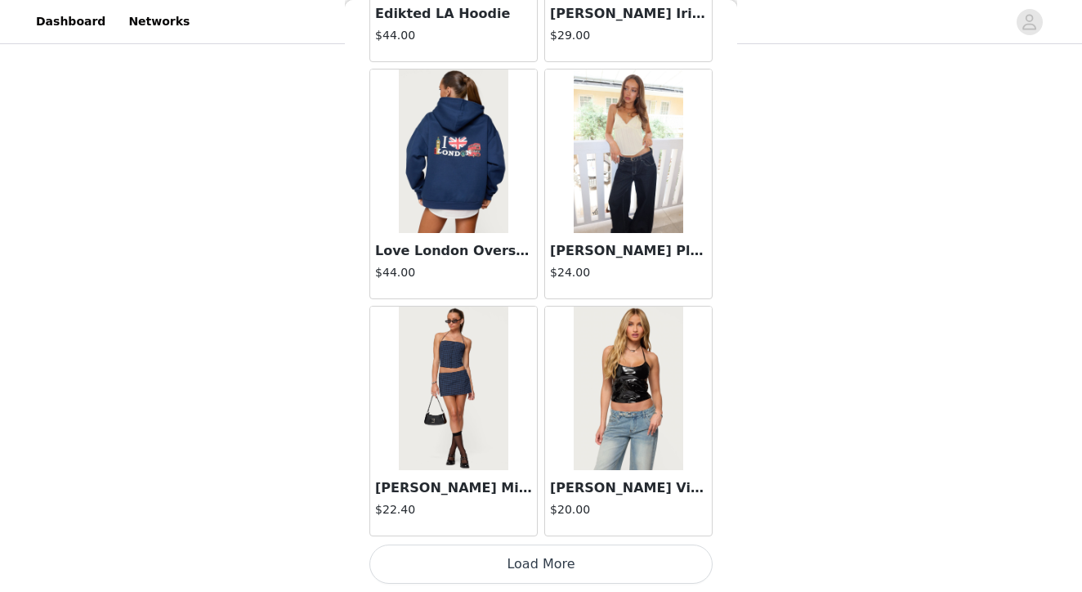
scroll to position [1163, 0]
click at [556, 559] on button "Load More" at bounding box center [540, 563] width 343 height 39
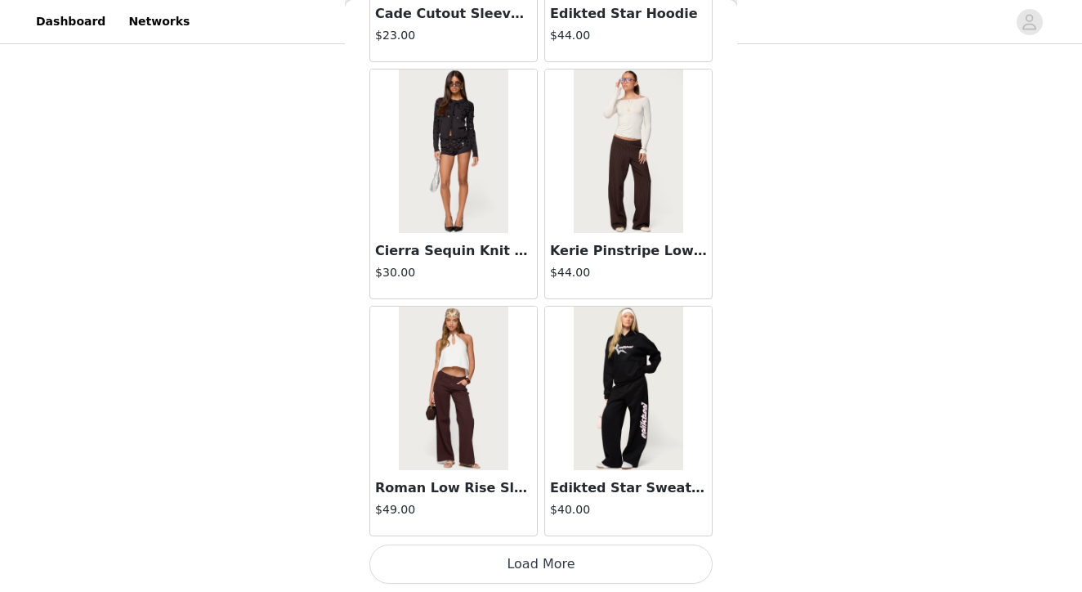
click at [559, 569] on button "Load More" at bounding box center [540, 563] width 343 height 39
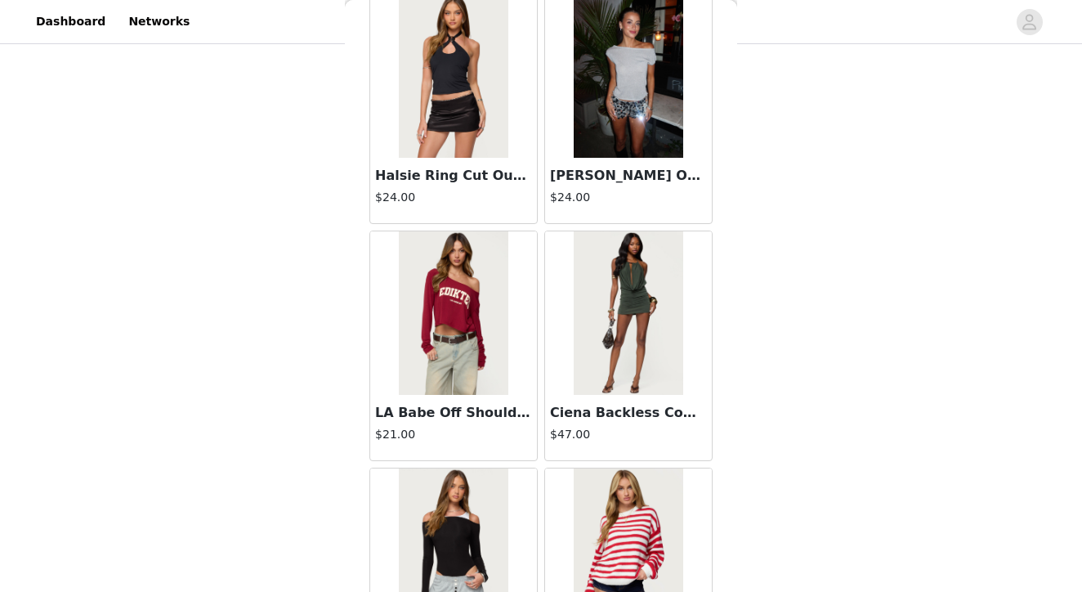
scroll to position [31835, 0]
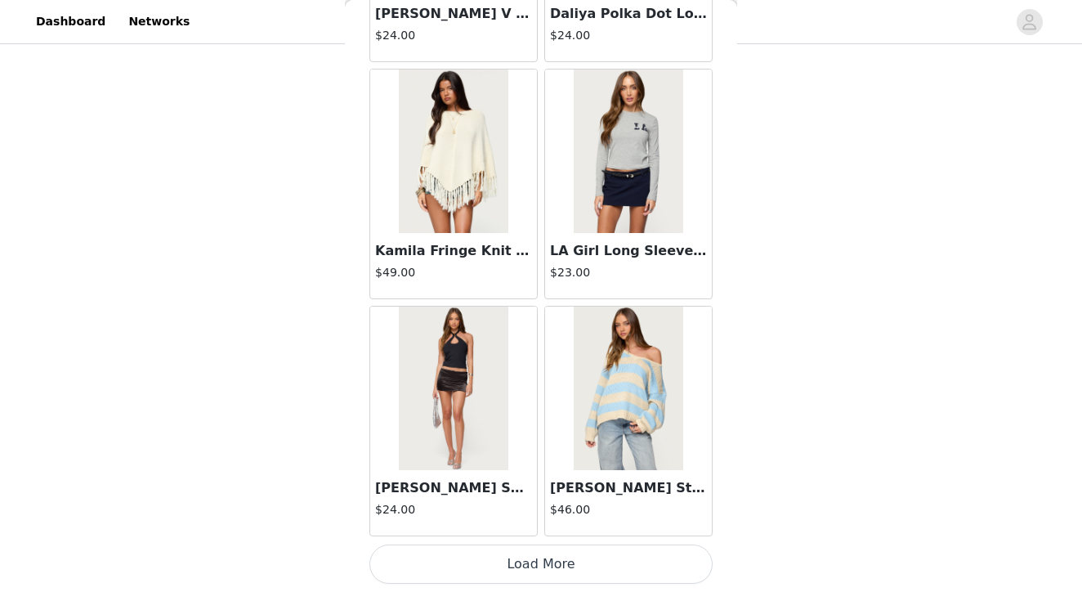
click at [556, 560] on button "Load More" at bounding box center [540, 563] width 343 height 39
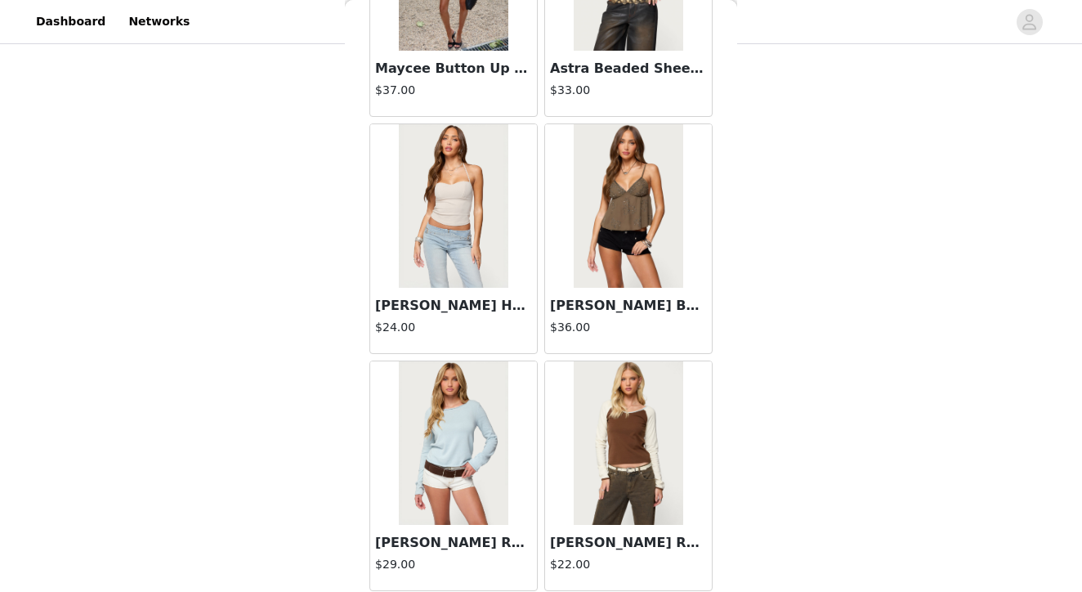
scroll to position [34315, 0]
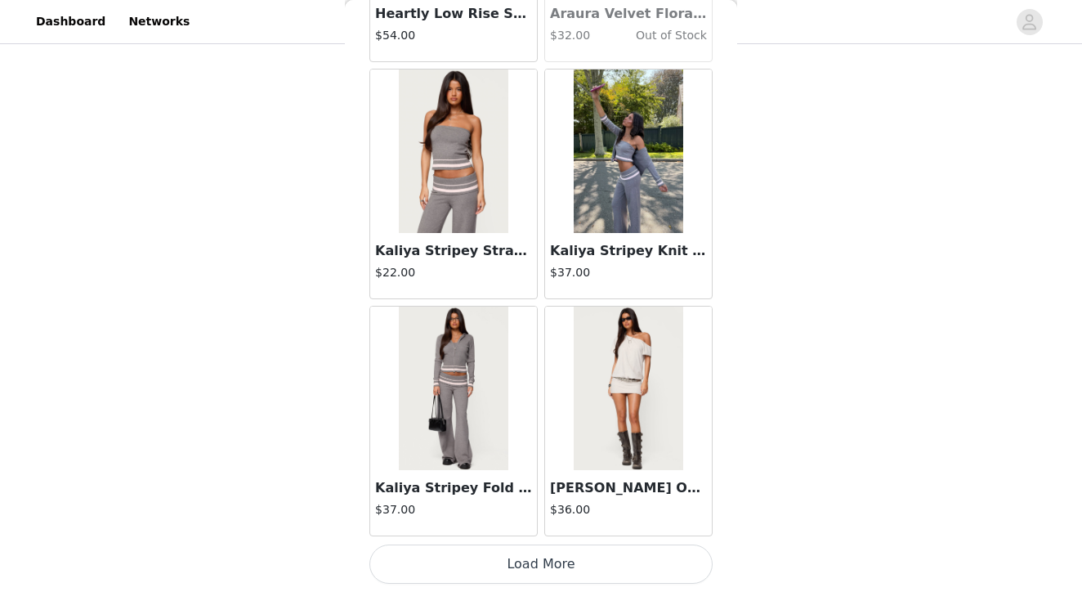
click at [549, 566] on button "Load More" at bounding box center [540, 563] width 343 height 39
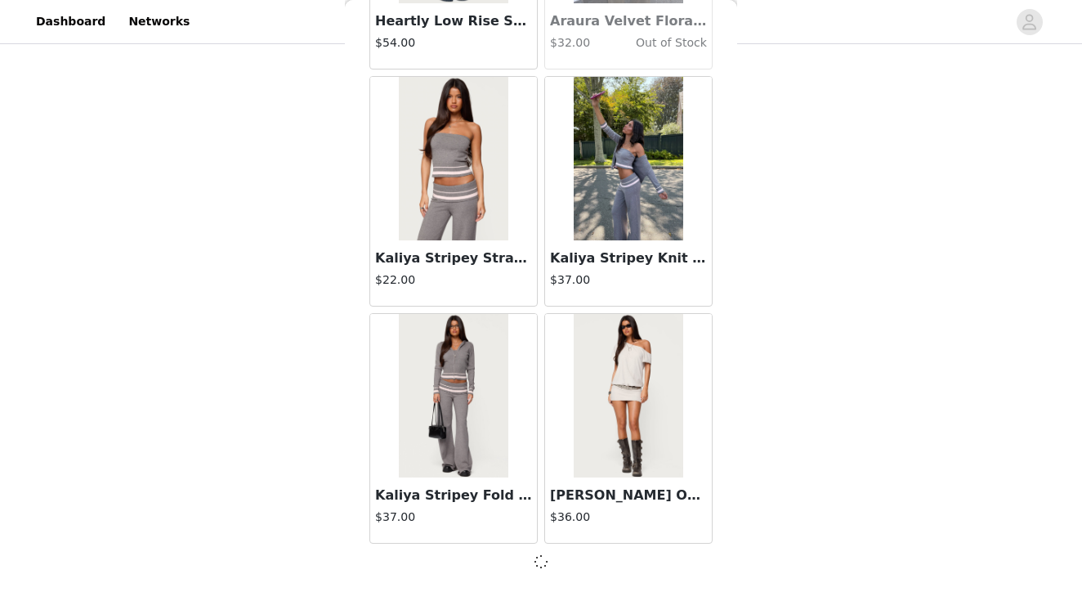
scroll to position [35072, 0]
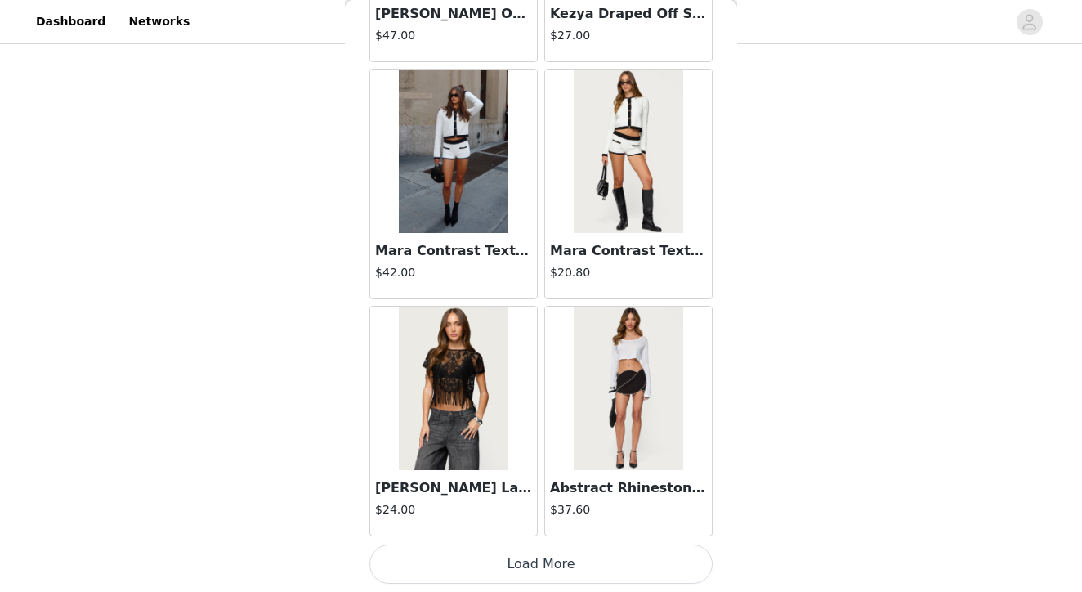
click at [544, 565] on button "Load More" at bounding box center [540, 563] width 343 height 39
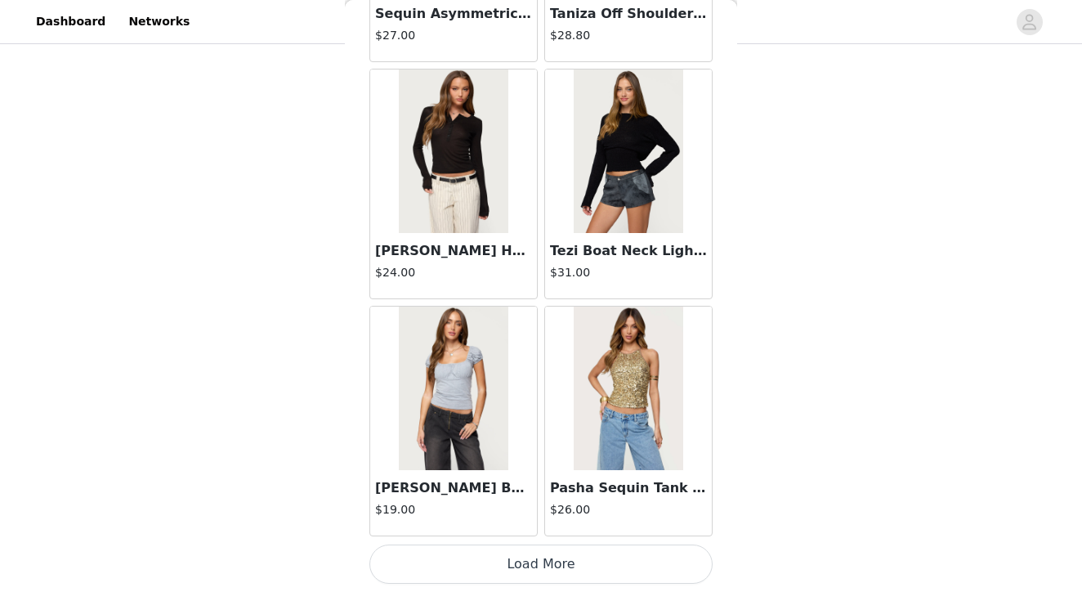
scroll to position [1163, 0]
click at [547, 565] on button "Load More" at bounding box center [540, 563] width 343 height 39
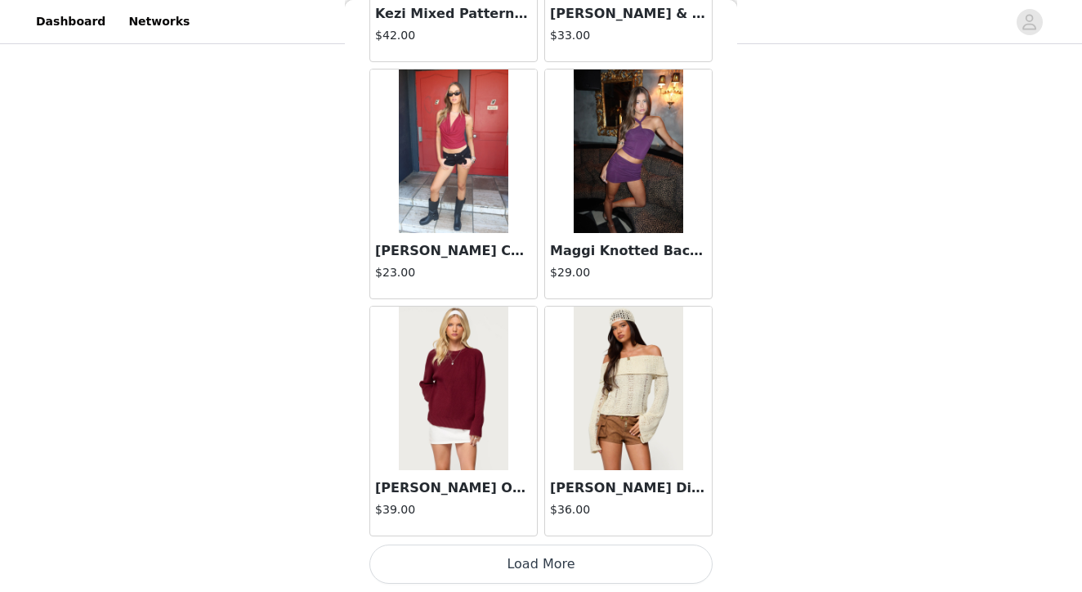
scroll to position [42187, 0]
click at [542, 563] on button "Load More" at bounding box center [540, 563] width 343 height 39
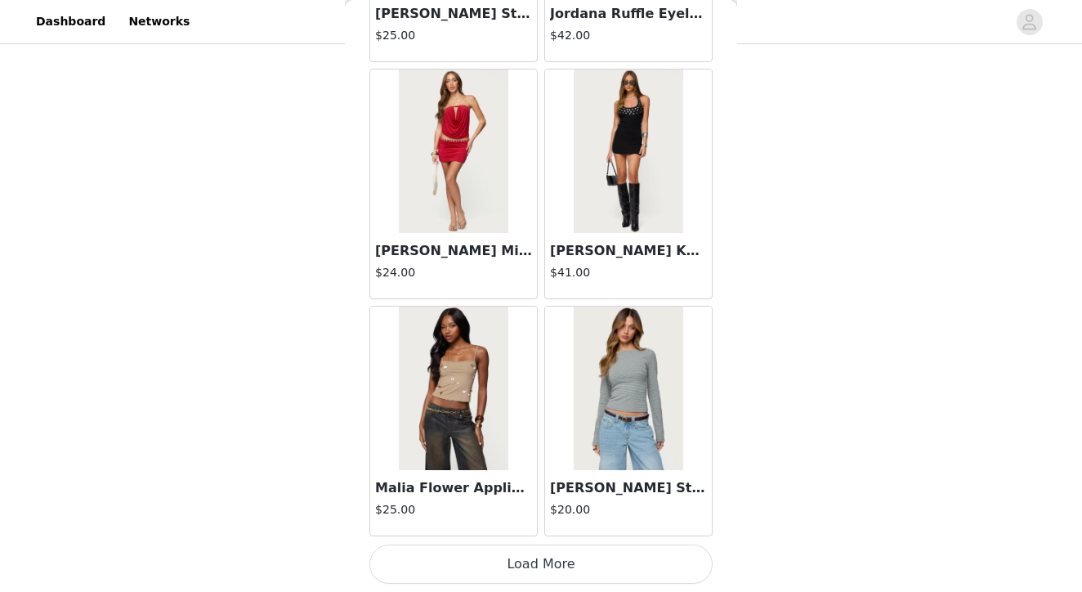
scroll to position [44557, 0]
click at [536, 564] on button "Load More" at bounding box center [540, 563] width 343 height 39
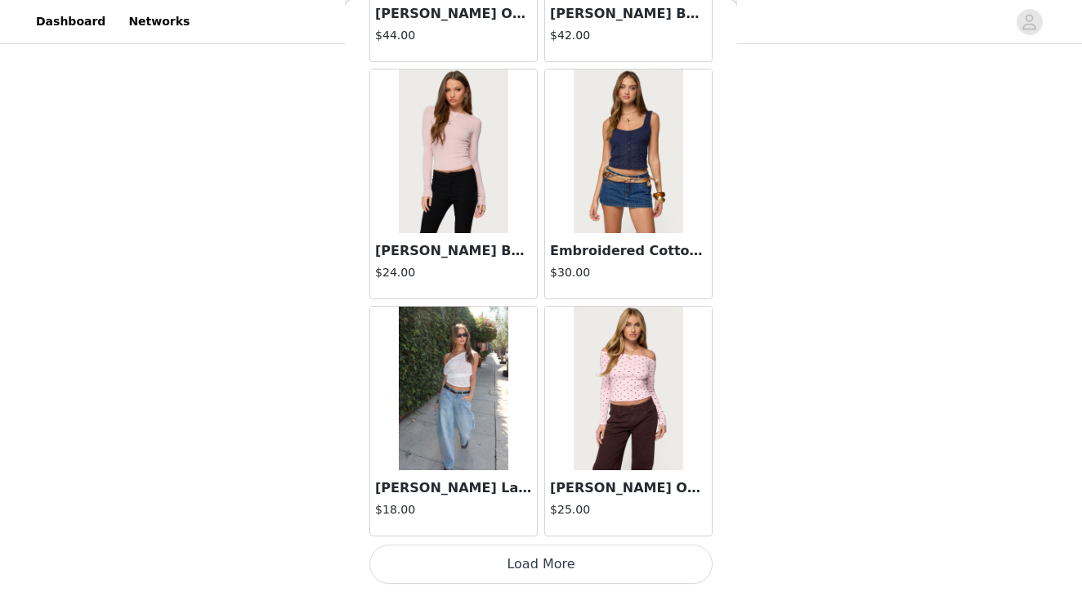
scroll to position [46926, 0]
click at [546, 566] on button "Load More" at bounding box center [540, 563] width 343 height 39
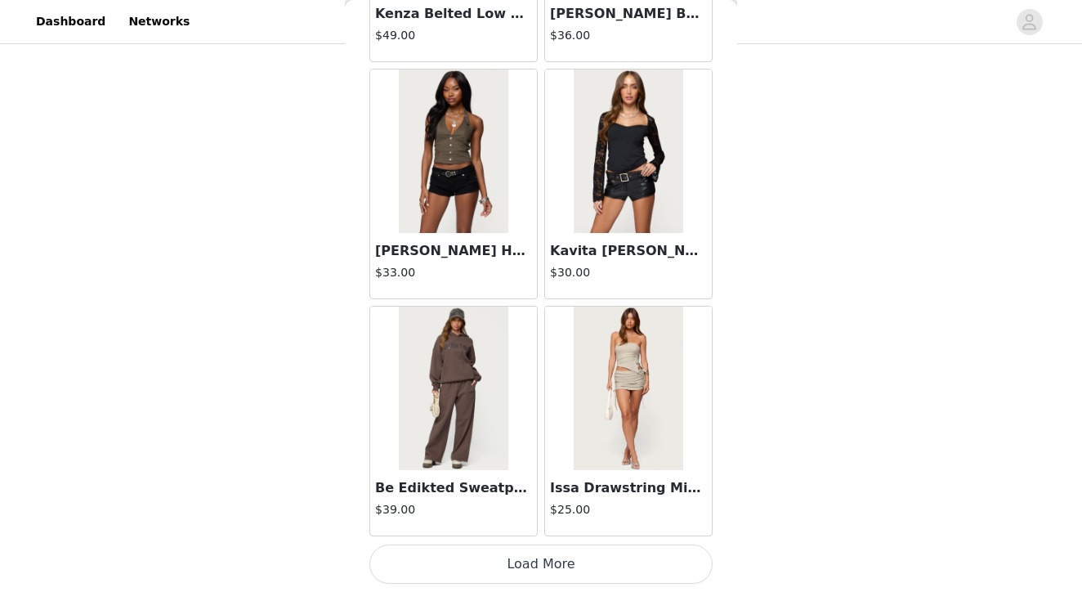
scroll to position [1163, 0]
click at [542, 568] on button "Load More" at bounding box center [540, 563] width 343 height 39
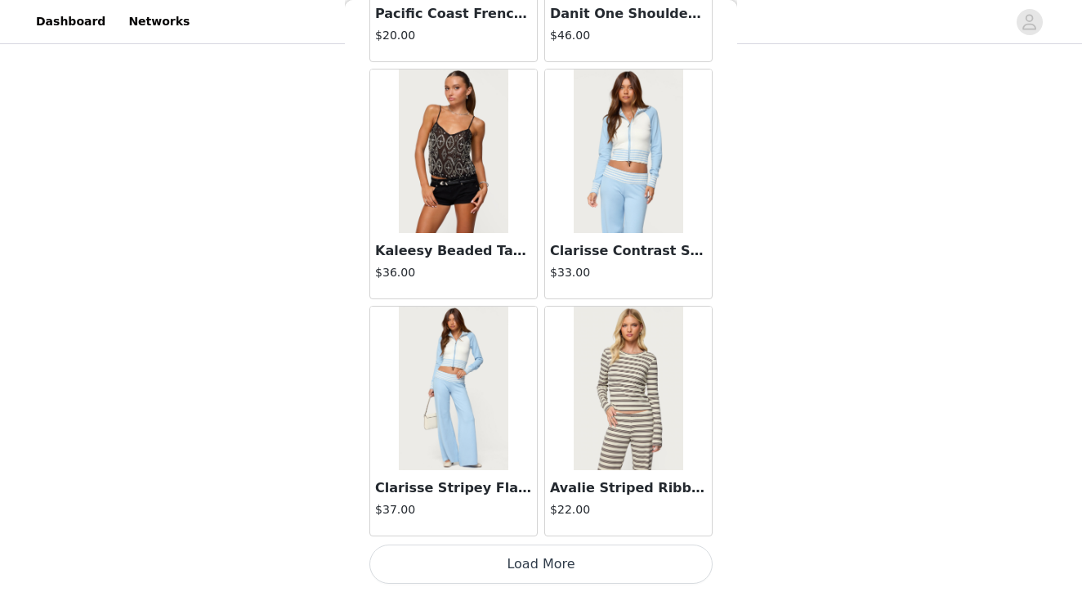
click at [549, 561] on button "Load More" at bounding box center [540, 563] width 343 height 39
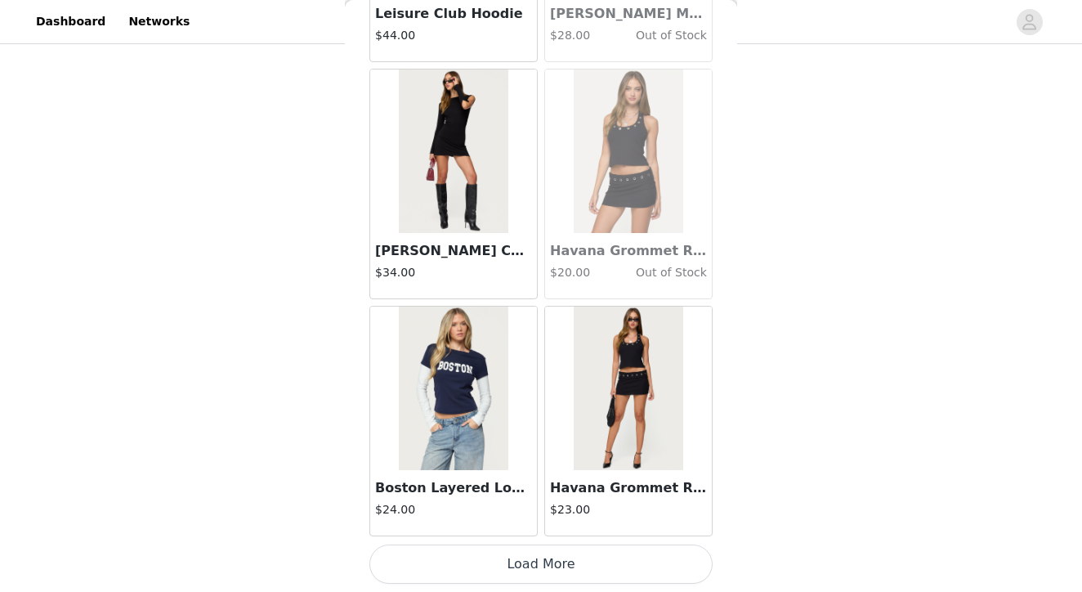
click at [551, 563] on button "Load More" at bounding box center [540, 563] width 343 height 39
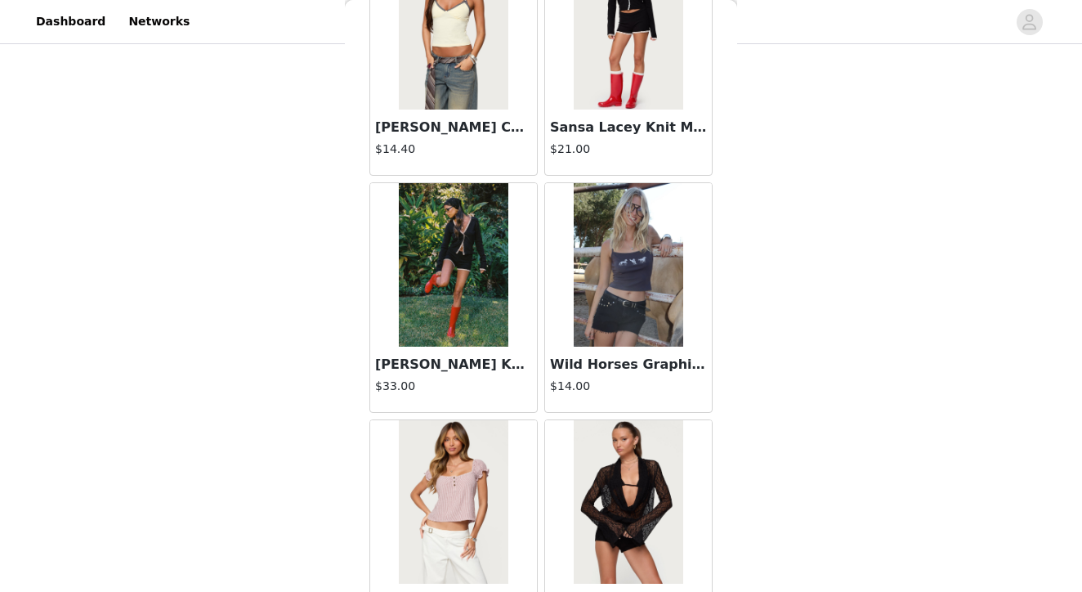
scroll to position [11749, 0]
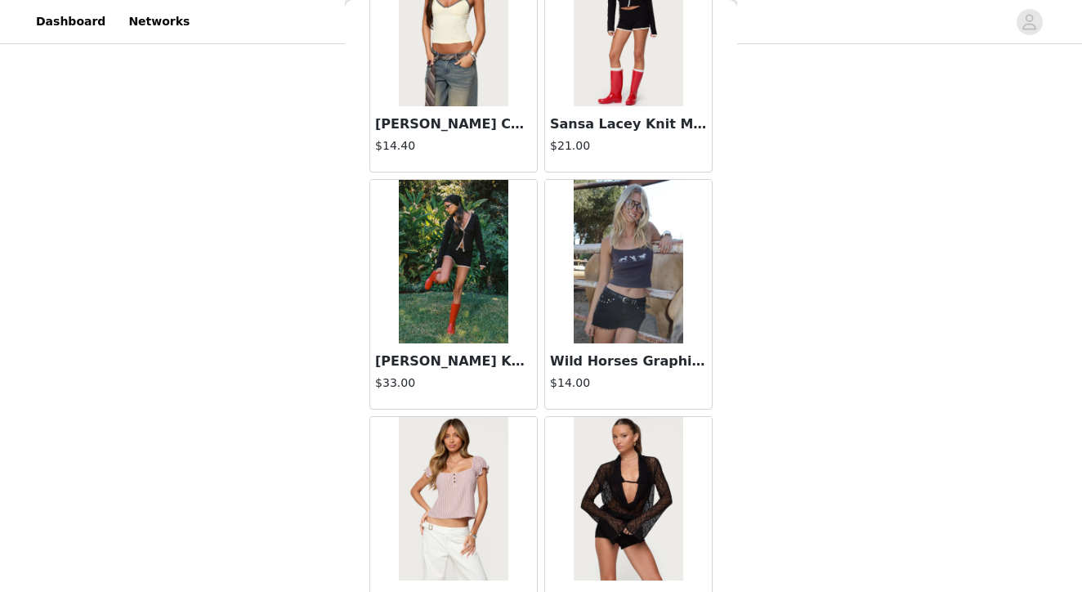
click at [620, 287] on img at bounding box center [628, 261] width 109 height 163
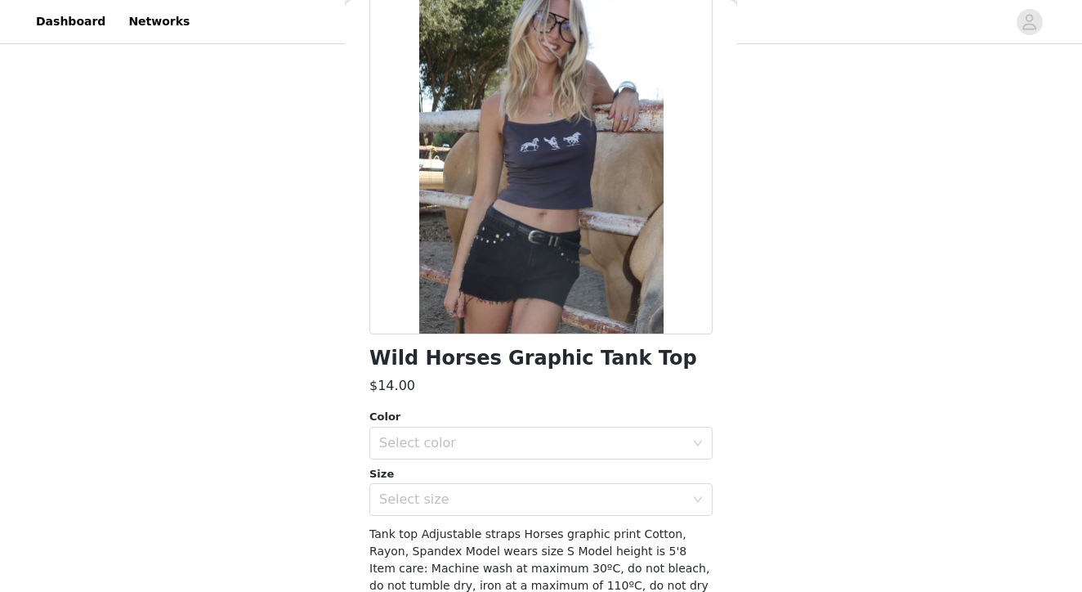
scroll to position [130, 0]
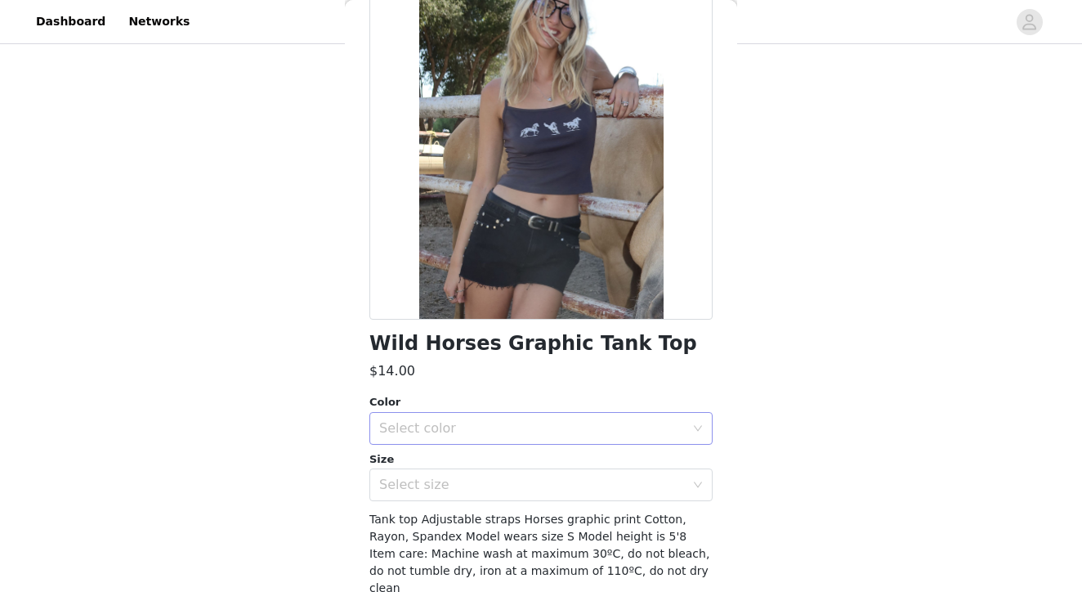
click at [426, 422] on div "Select color" at bounding box center [532, 428] width 306 height 16
click at [409, 456] on li "GRAY" at bounding box center [540, 463] width 343 height 26
click at [412, 480] on div "Select size" at bounding box center [532, 484] width 306 height 16
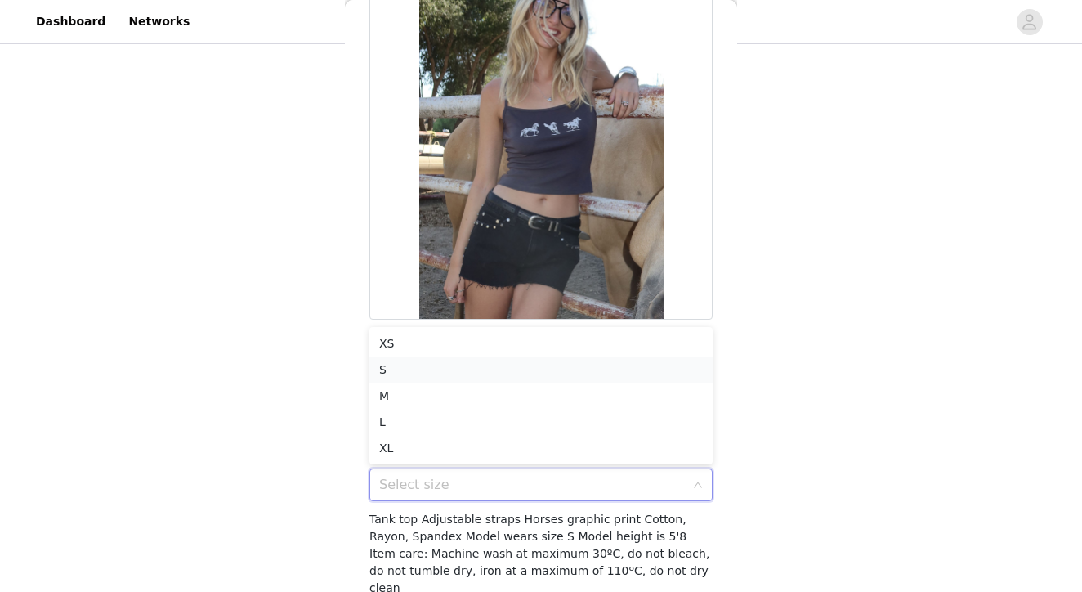
click at [404, 364] on li "S" at bounding box center [540, 369] width 343 height 26
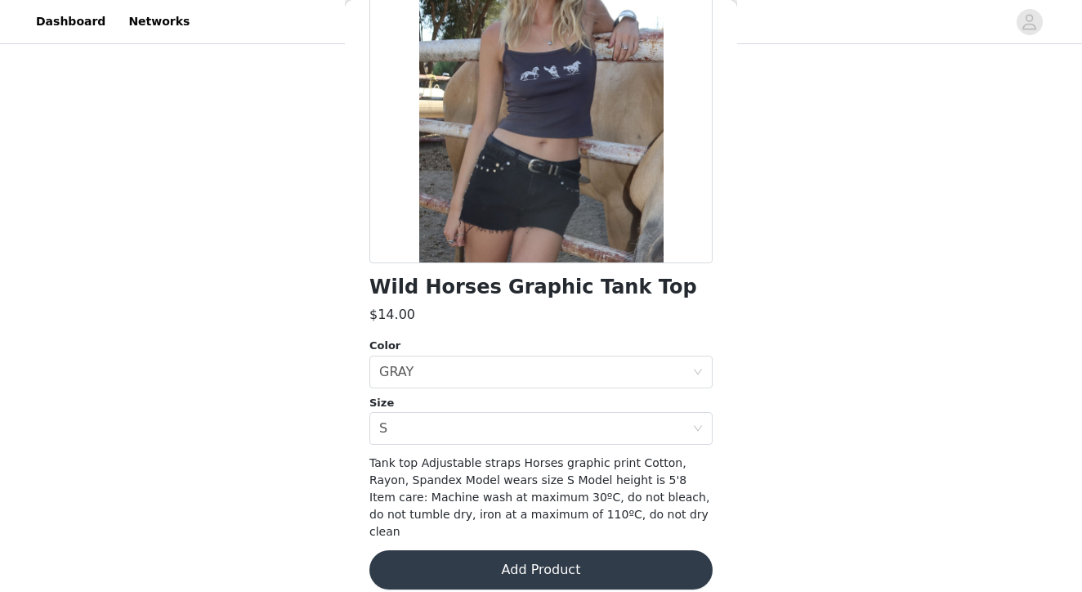
scroll to position [185, 0]
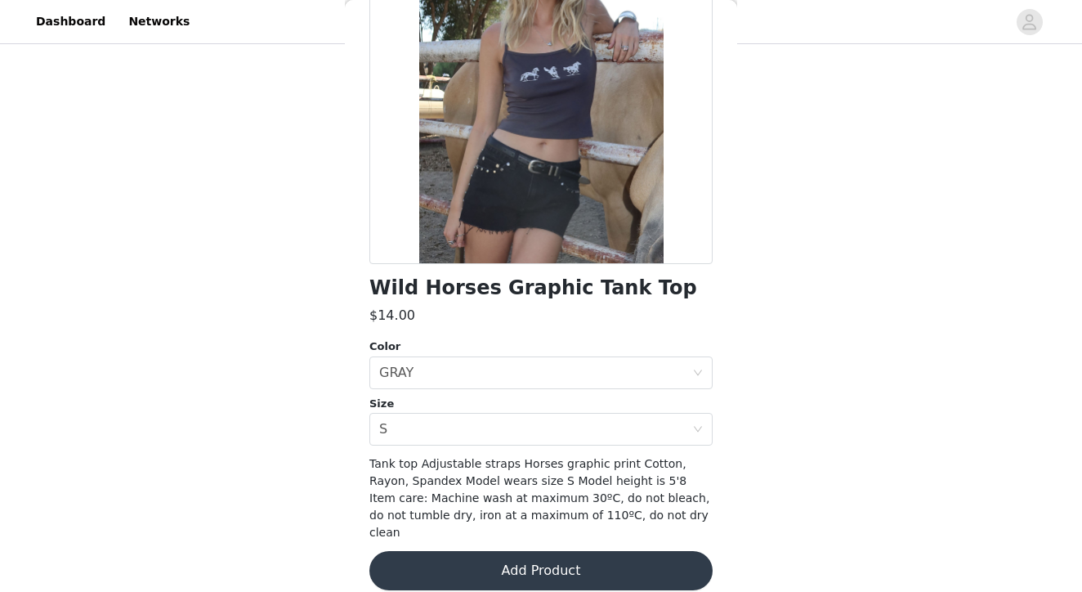
click at [578, 551] on button "Add Product" at bounding box center [540, 570] width 343 height 39
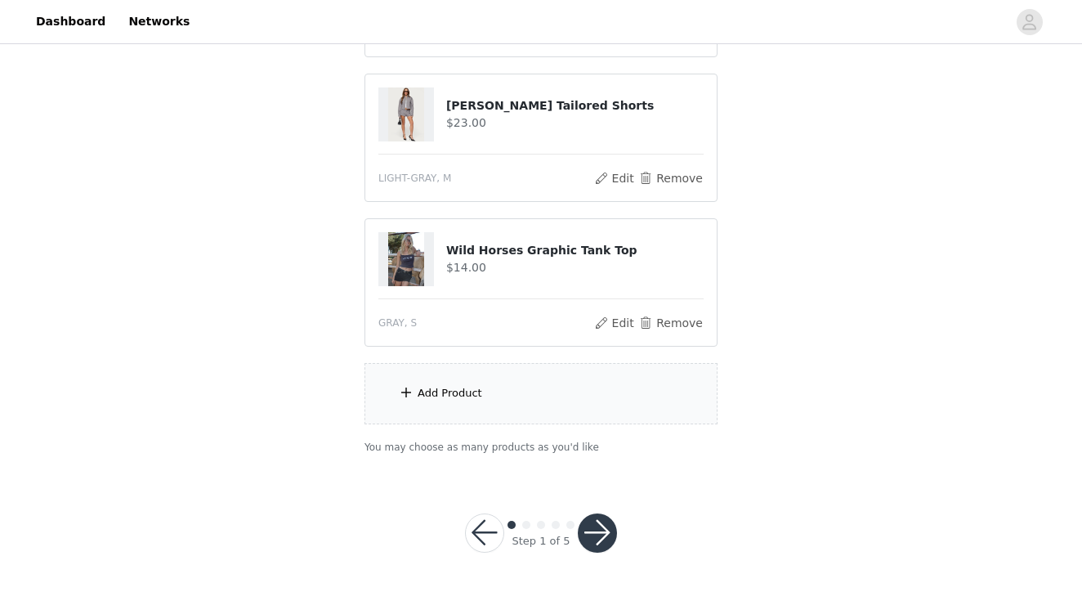
scroll to position [1308, 0]
click at [601, 541] on button "button" at bounding box center [597, 533] width 39 height 39
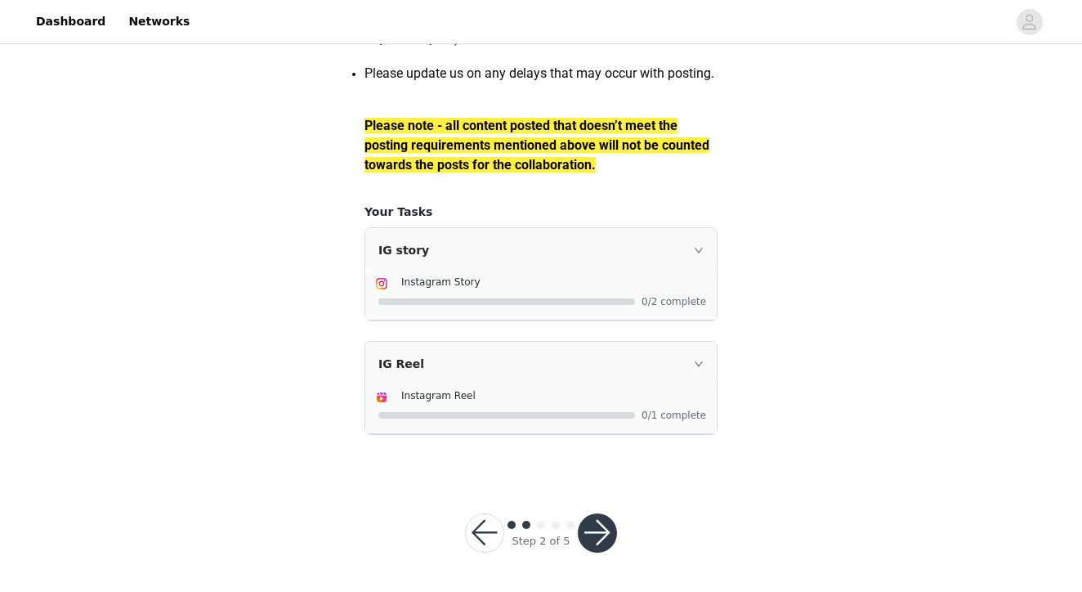
scroll to position [2369, 0]
click at [699, 247] on icon "icon: right" at bounding box center [699, 250] width 10 height 10
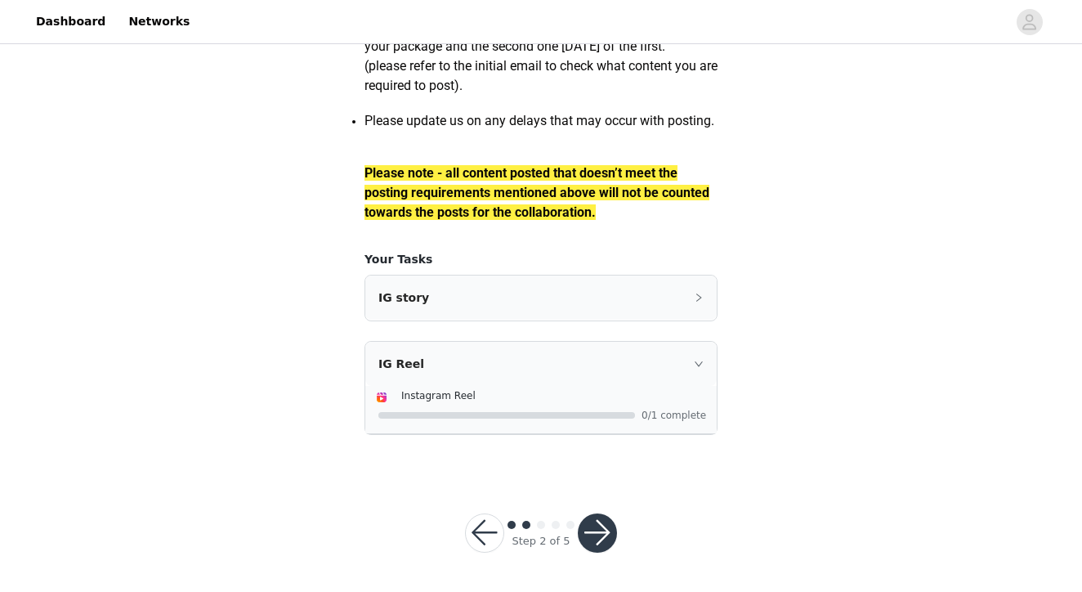
scroll to position [2320, 0]
click at [697, 296] on icon "icon: right" at bounding box center [699, 298] width 10 height 10
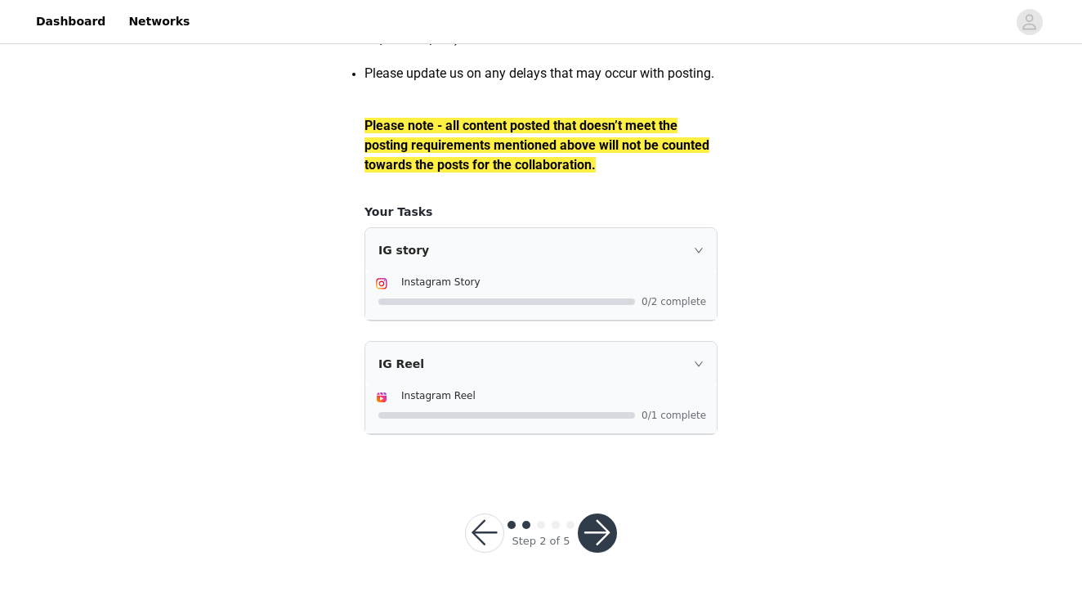
scroll to position [2369, 0]
click at [601, 531] on button "button" at bounding box center [597, 532] width 39 height 39
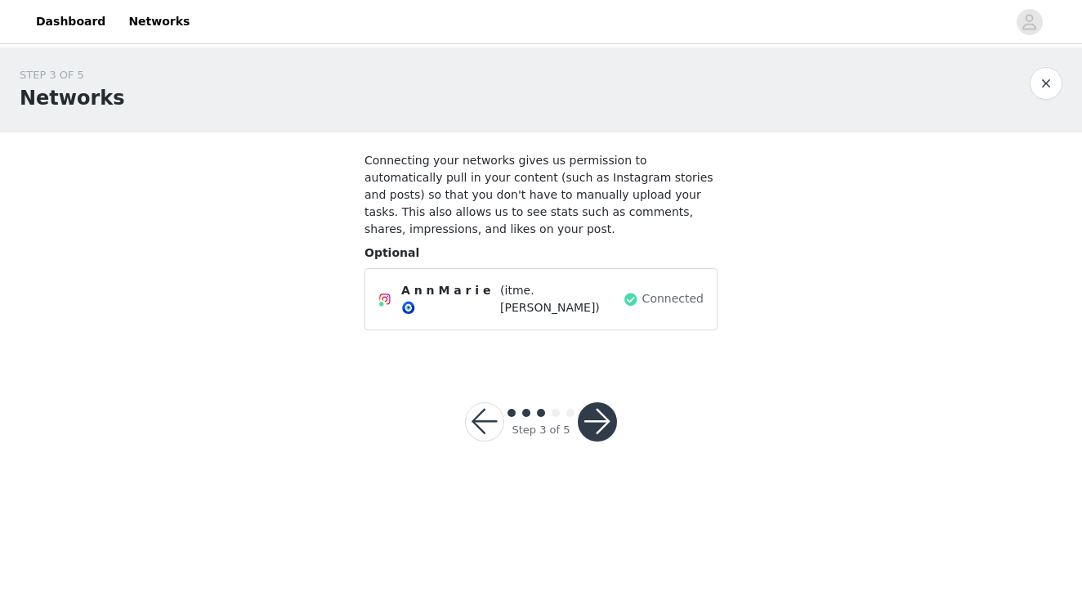
click at [604, 409] on button "button" at bounding box center [597, 421] width 39 height 39
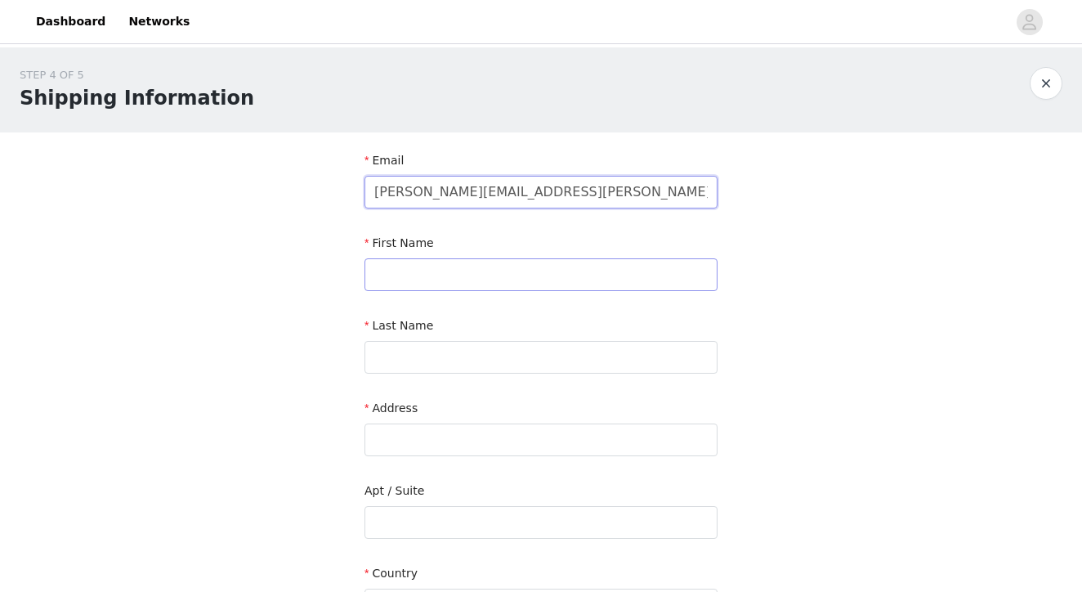
type input "[PERSON_NAME][EMAIL_ADDRESS][PERSON_NAME][DOMAIN_NAME]"
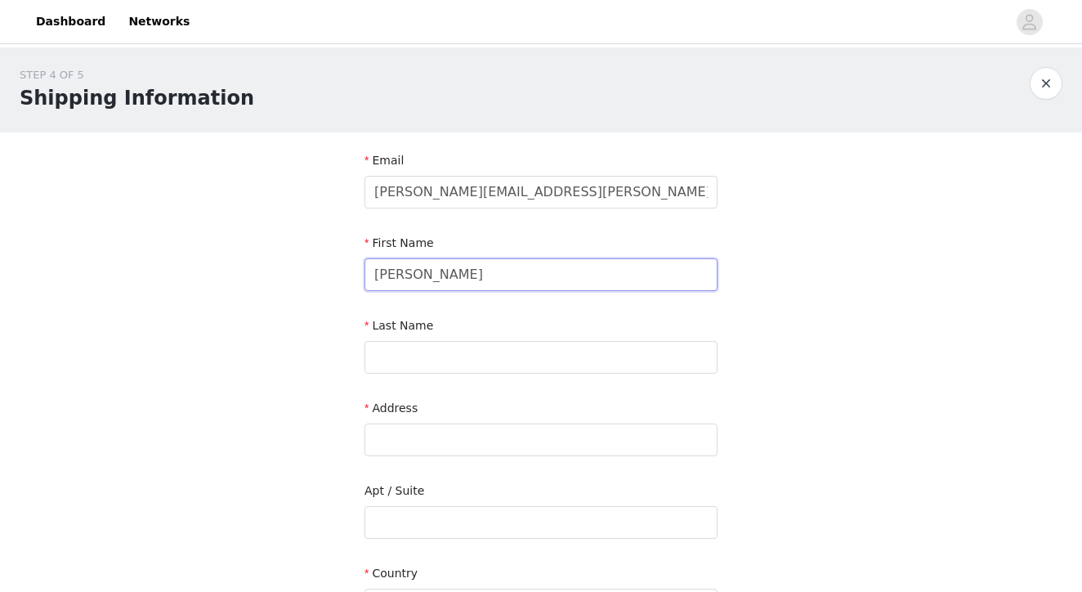
type input "[PERSON_NAME]"
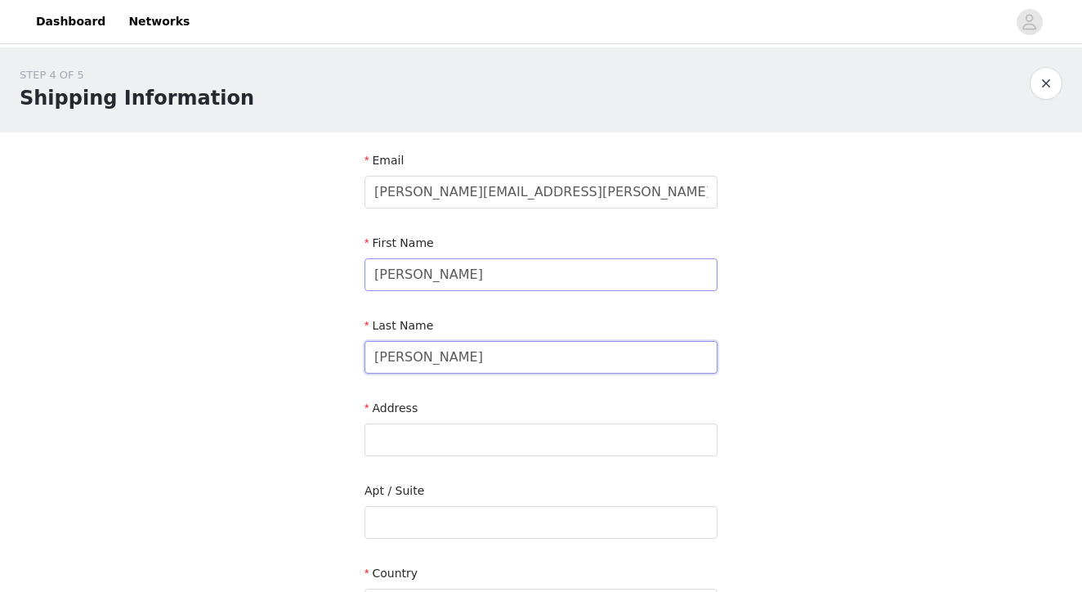
type input "[PERSON_NAME]"
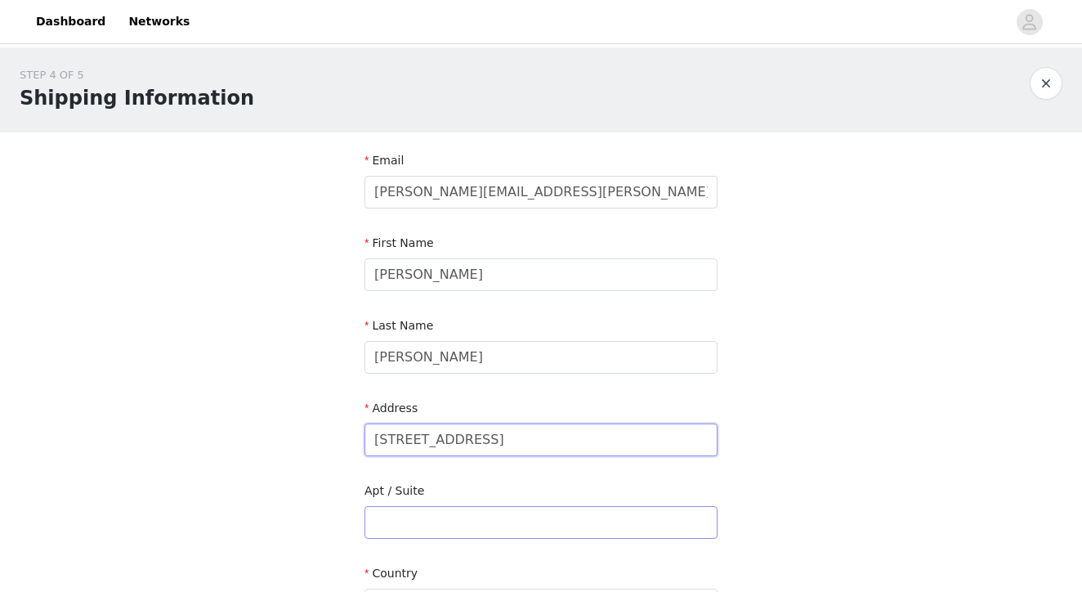
type input "[STREET_ADDRESS]"
click at [400, 520] on input "text" at bounding box center [540, 522] width 353 height 33
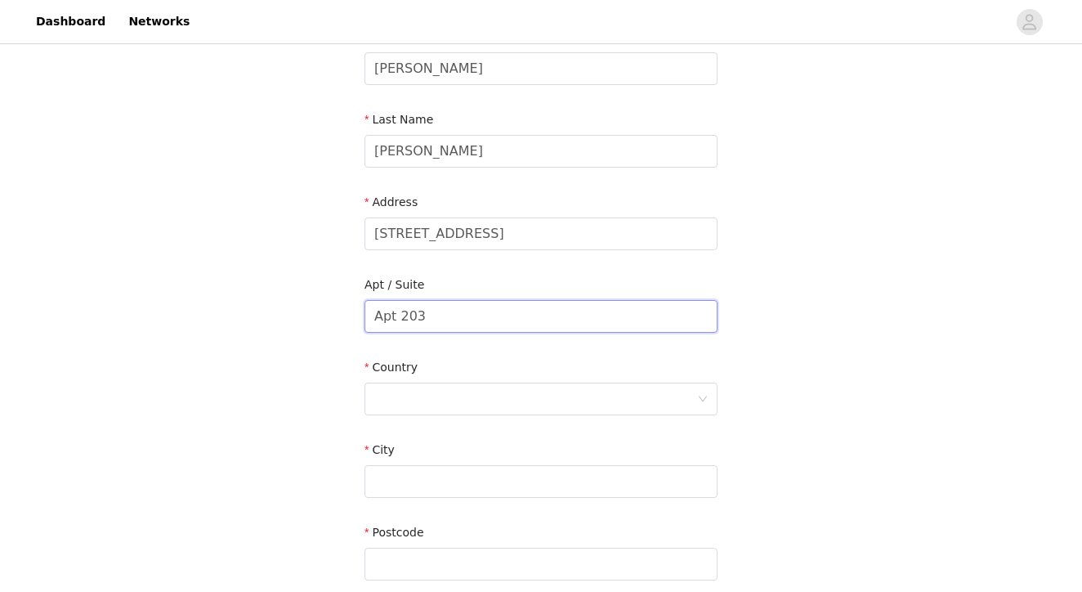
scroll to position [209, 0]
type input "Apt 203"
click at [502, 396] on div at bounding box center [535, 395] width 323 height 31
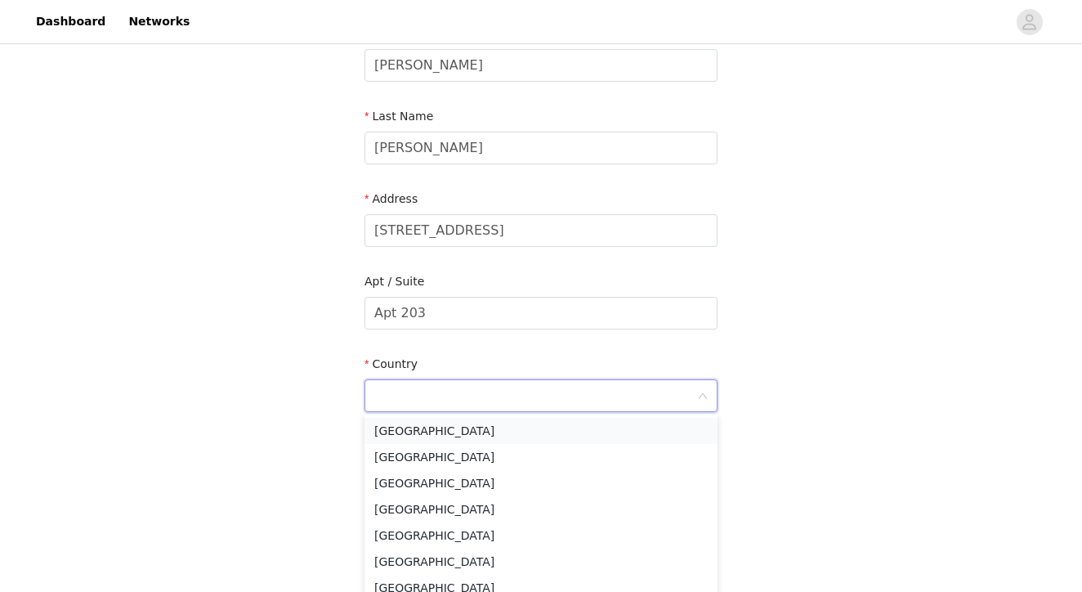
click at [478, 429] on li "[GEOGRAPHIC_DATA]" at bounding box center [540, 430] width 353 height 26
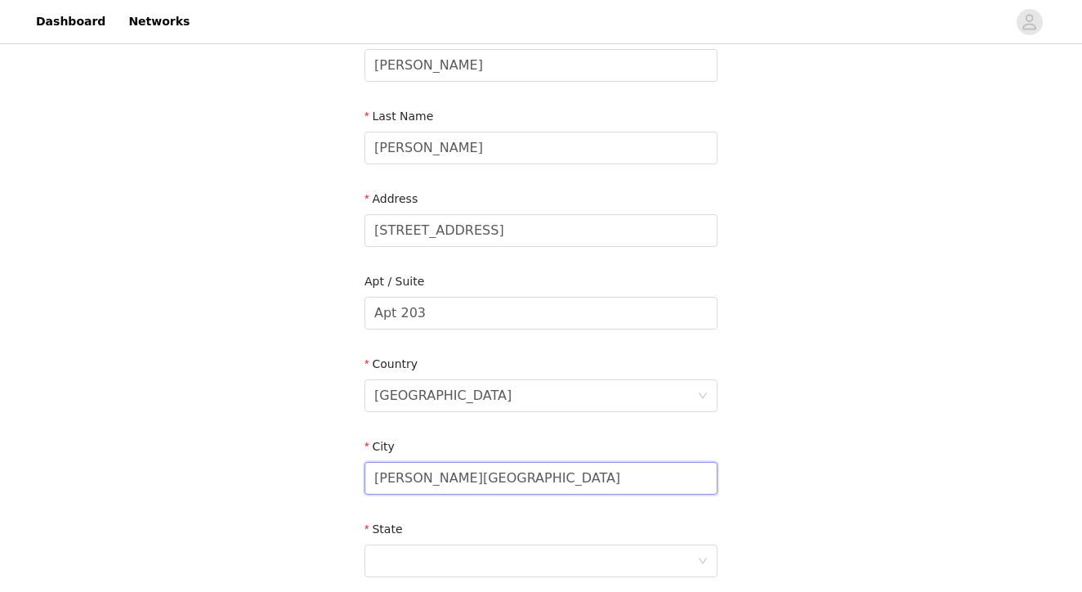
type input "[PERSON_NAME][GEOGRAPHIC_DATA]"
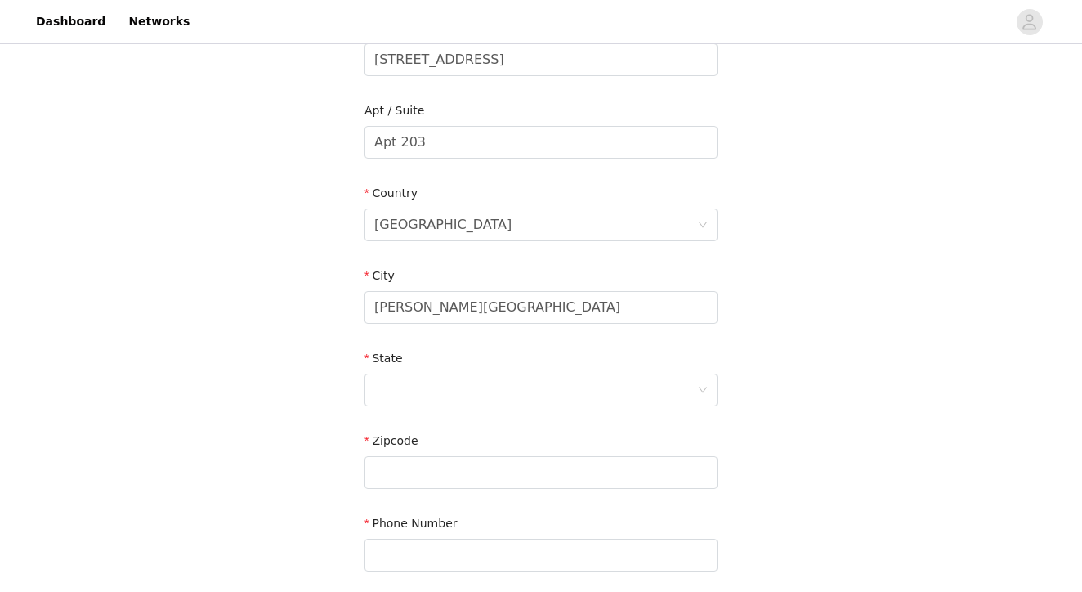
click at [804, 435] on div "STEP 4 OF 5 Shipping Information Email [PERSON_NAME][EMAIL_ADDRESS][PERSON_NAME…" at bounding box center [541, 141] width 1082 height 949
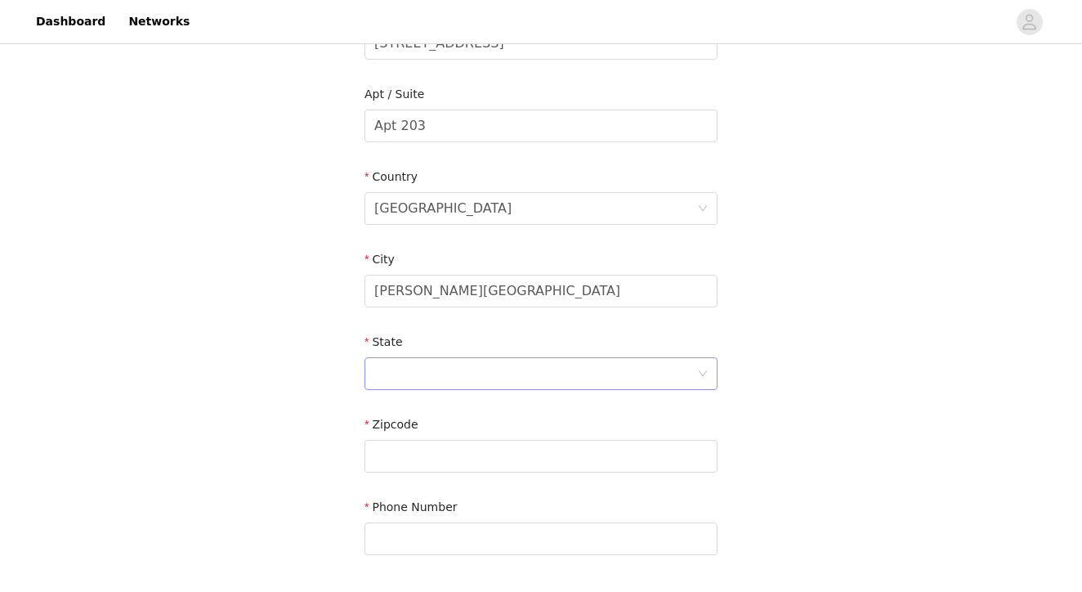
click at [546, 376] on div at bounding box center [535, 373] width 323 height 31
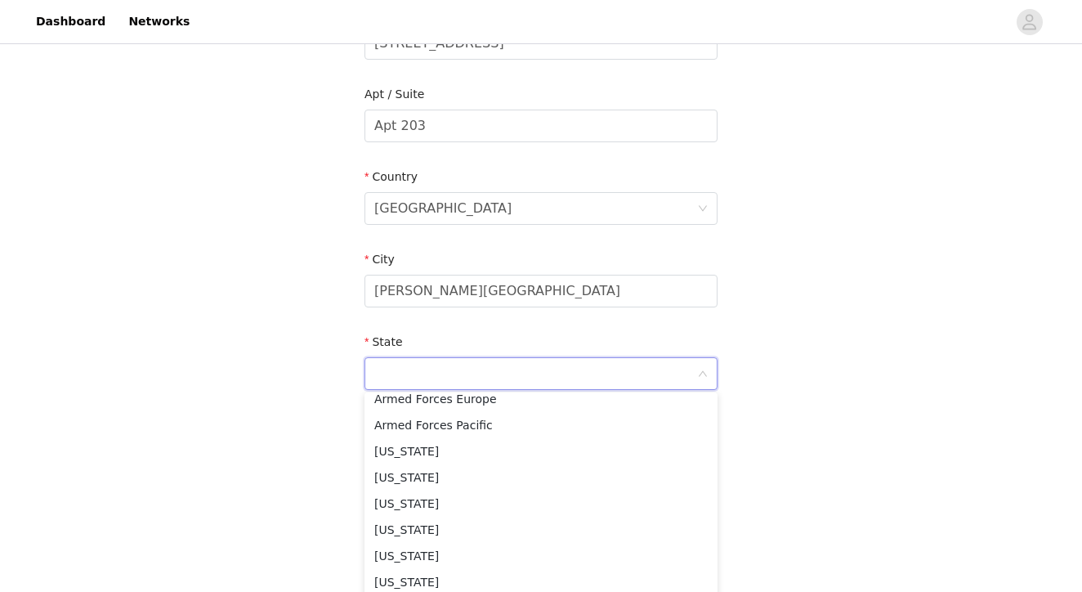
scroll to position [168, 0]
click at [417, 447] on li "[US_STATE]" at bounding box center [540, 449] width 353 height 26
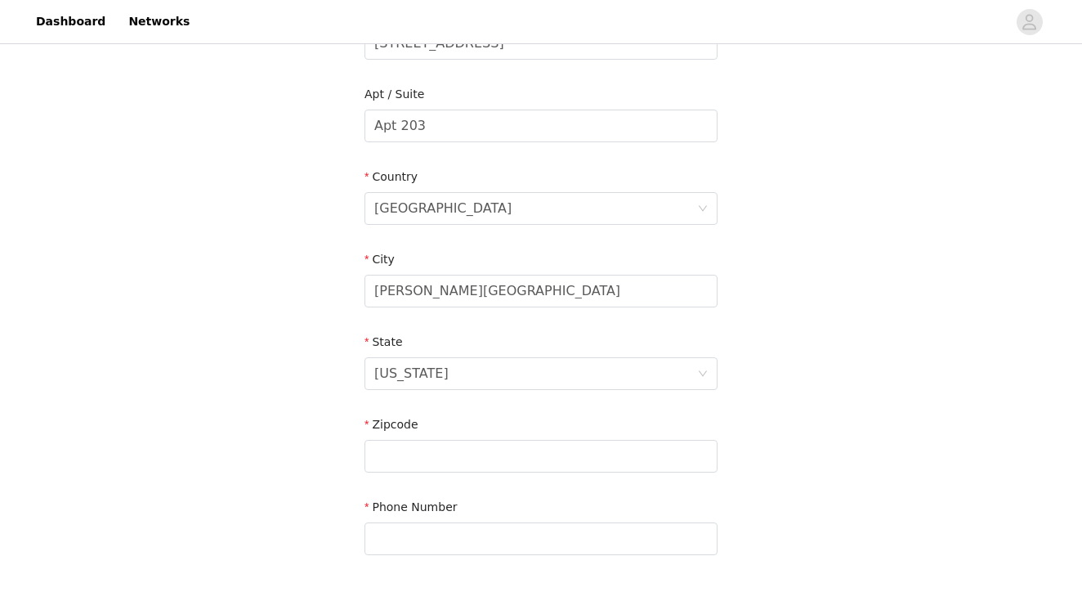
scroll to position [424, 0]
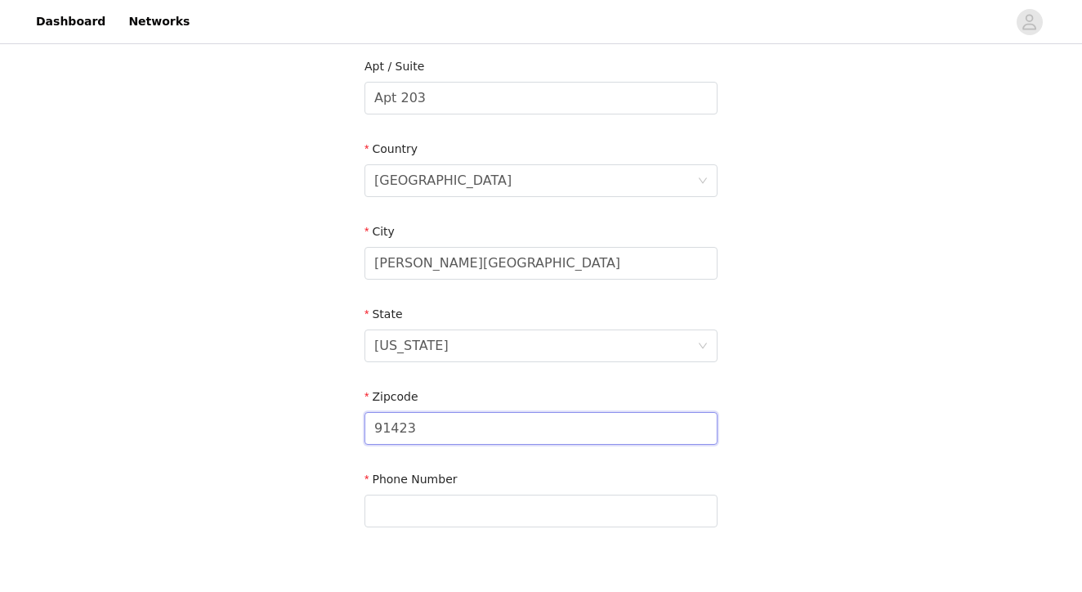
type input "91423"
click at [800, 373] on div "STEP 4 OF 5 Shipping Information Email [PERSON_NAME][EMAIL_ADDRESS][PERSON_NAME…" at bounding box center [541, 97] width 1082 height 949
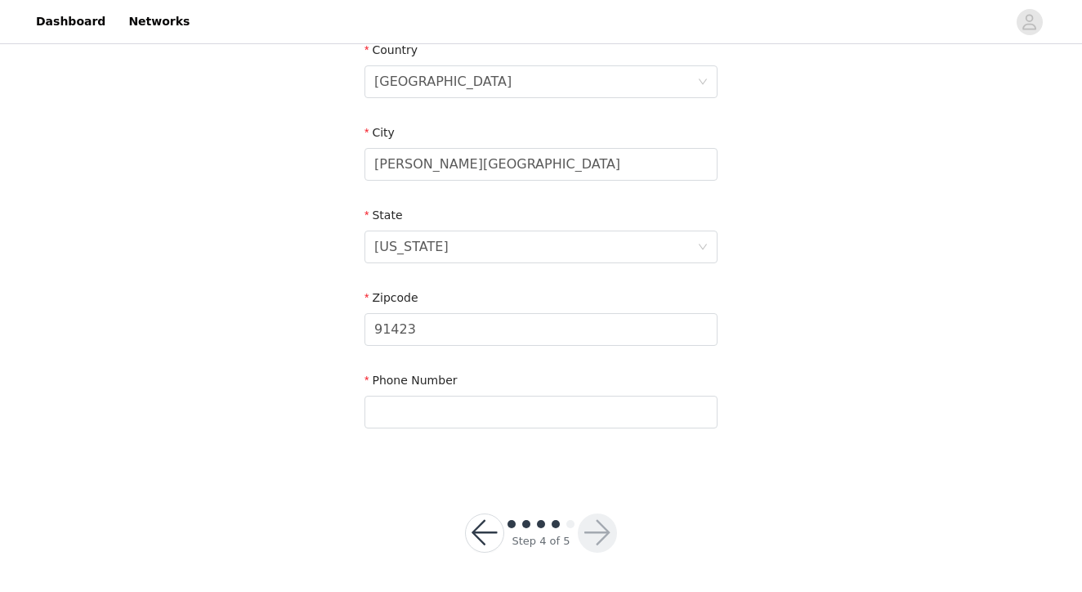
scroll to position [522, 0]
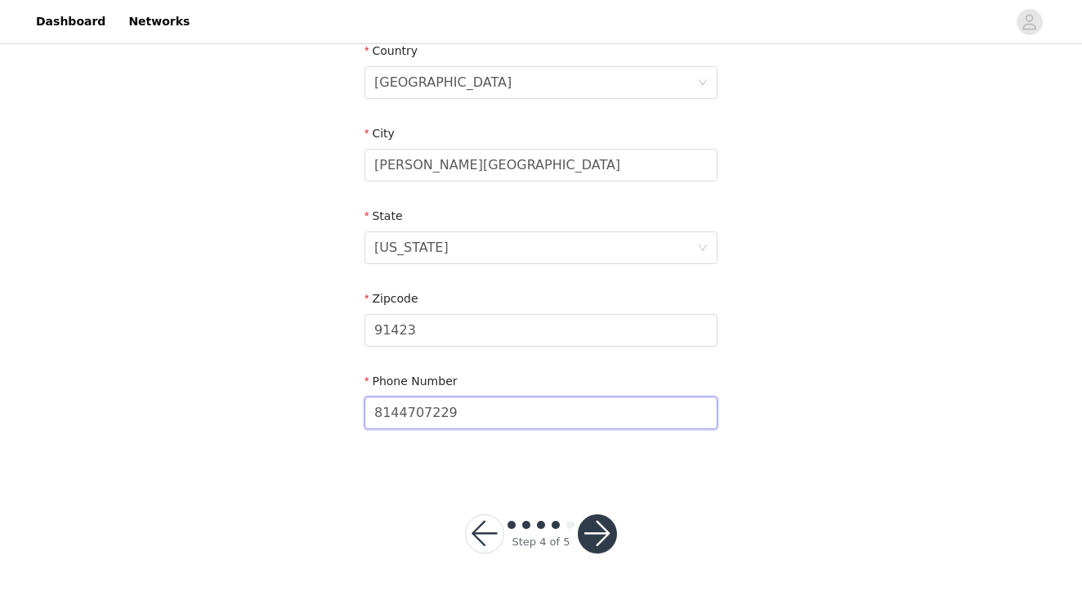
type input "8144707229"
click at [790, 346] on div "STEP 4 OF 5 Shipping Information Email [PERSON_NAME][EMAIL_ADDRESS][PERSON_NAME…" at bounding box center [541, -1] width 1082 height 949
click at [611, 536] on button "button" at bounding box center [597, 533] width 39 height 39
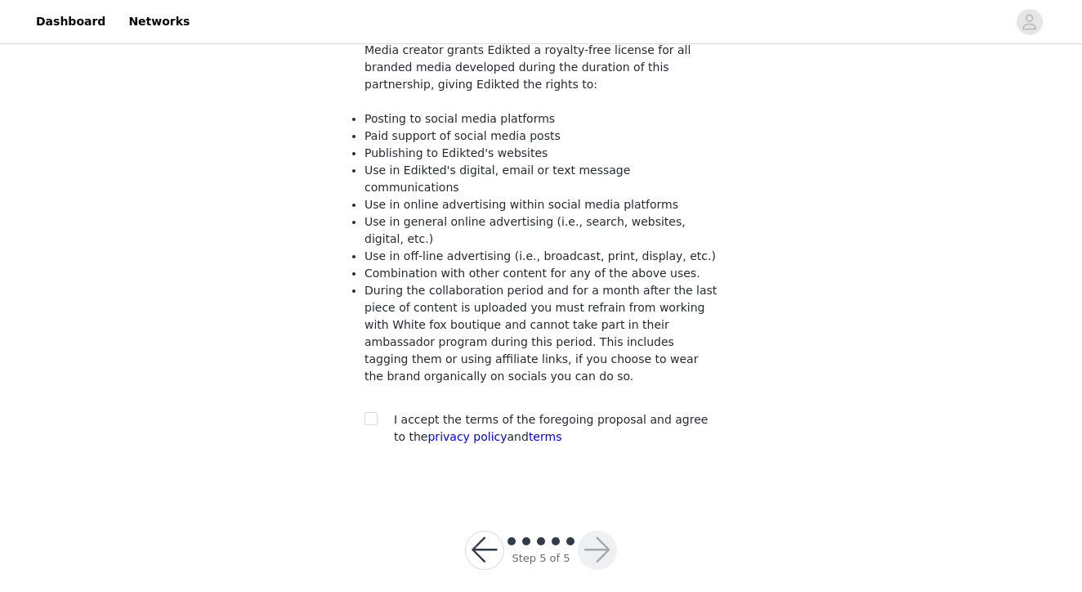
scroll to position [163, 0]
click at [369, 413] on input "checkbox" at bounding box center [369, 418] width 11 height 11
checkbox input "true"
click at [598, 535] on button "button" at bounding box center [597, 550] width 39 height 39
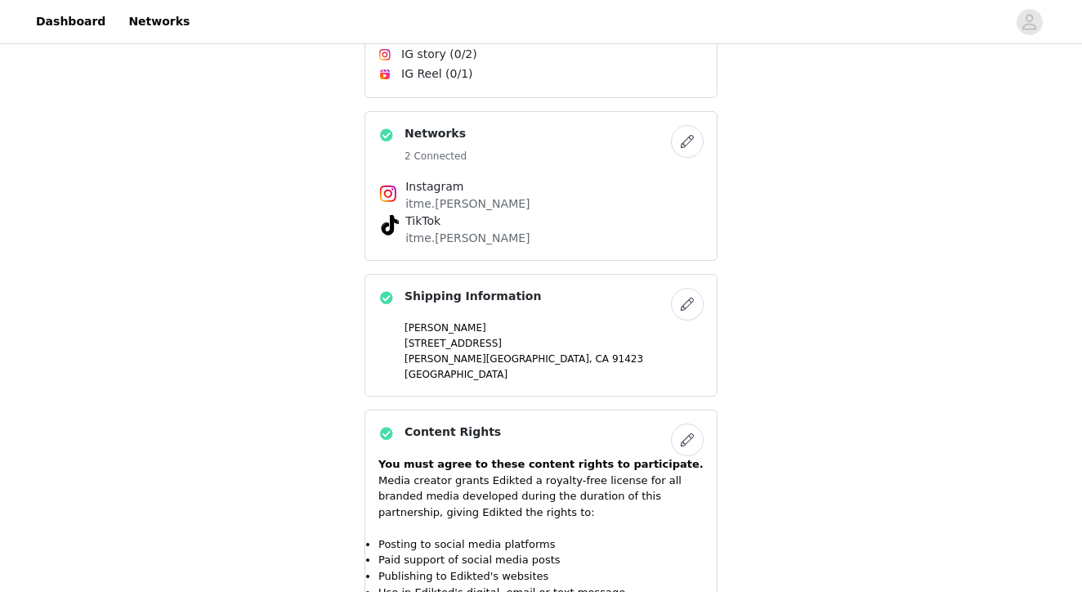
scroll to position [1690, 1]
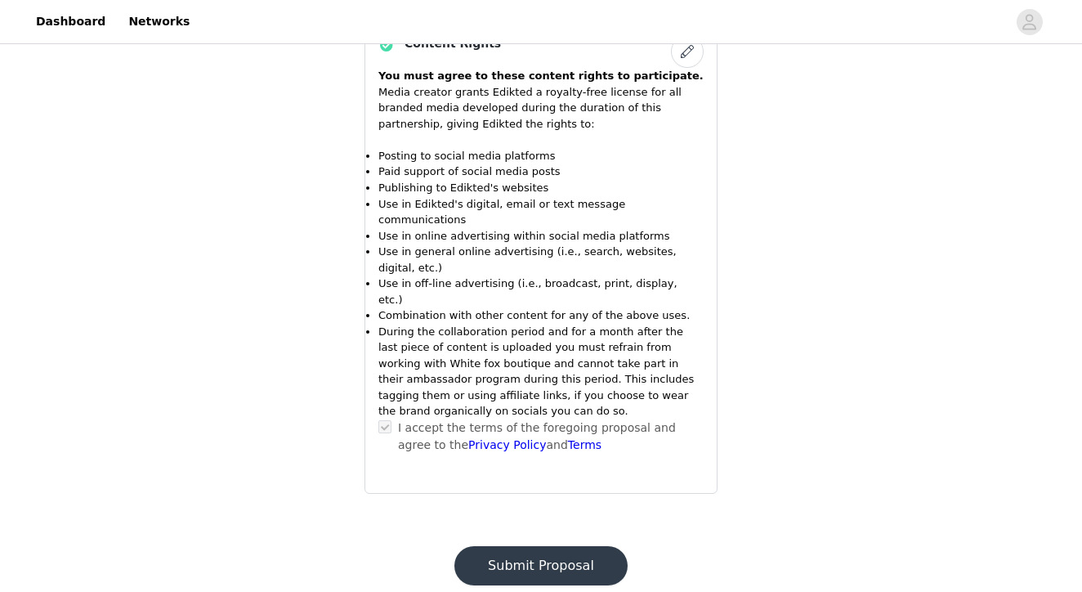
click at [573, 546] on button "Submit Proposal" at bounding box center [540, 565] width 173 height 39
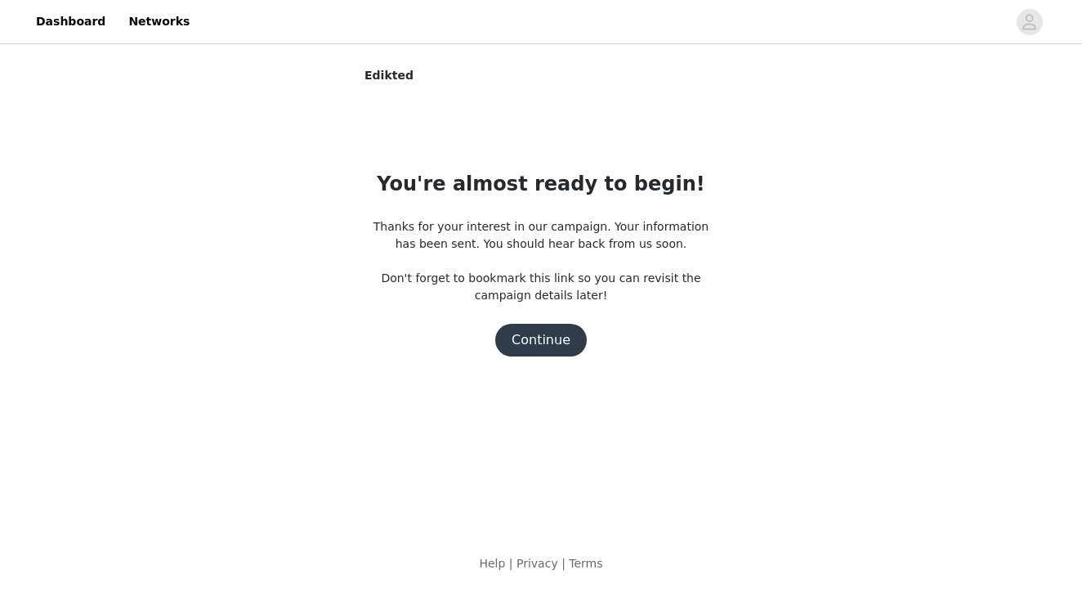
scroll to position [0, 0]
click at [547, 344] on button "Continue" at bounding box center [541, 340] width 92 height 33
